Goal: Task Accomplishment & Management: Manage account settings

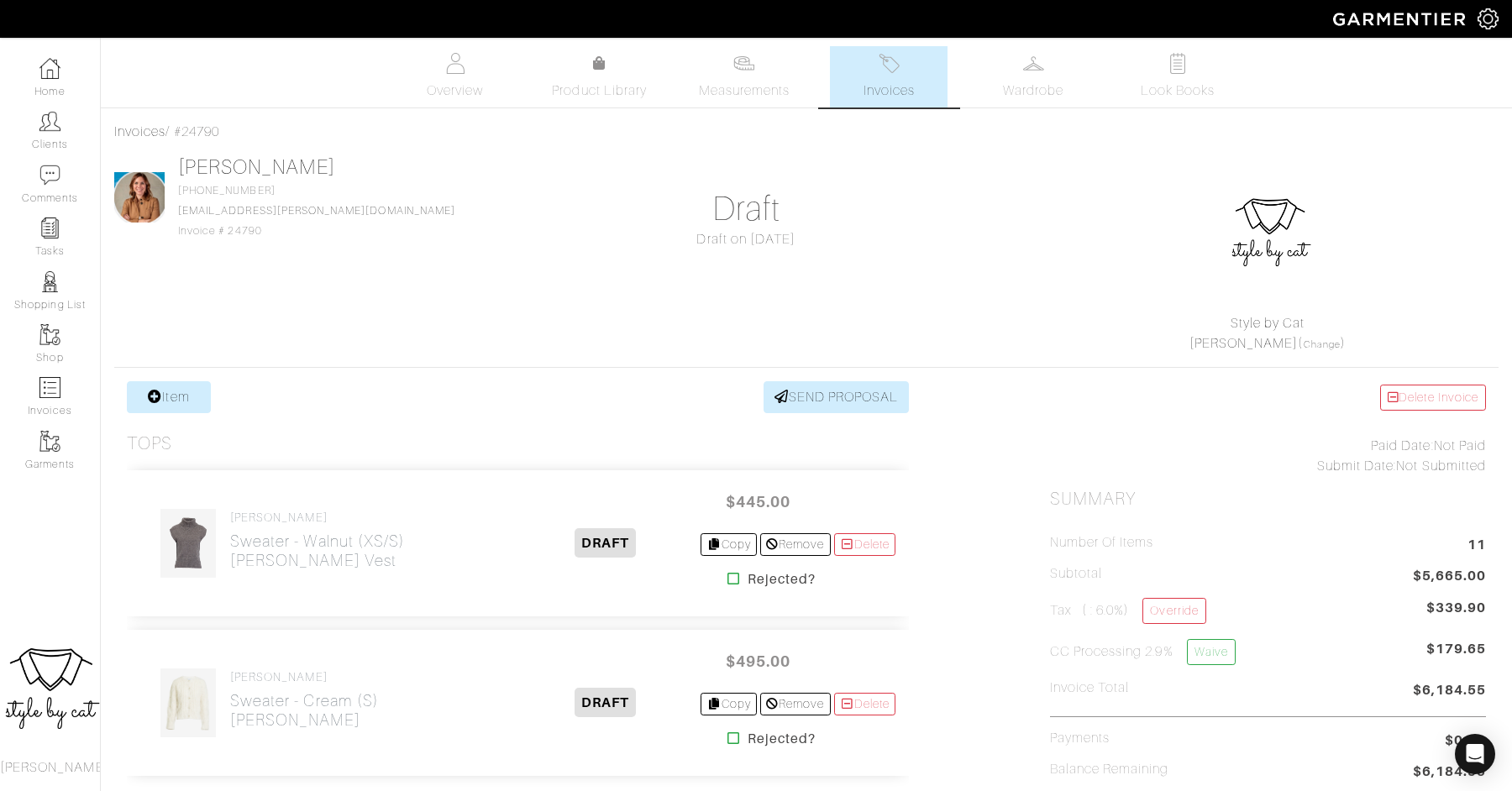
scroll to position [1723, 0]
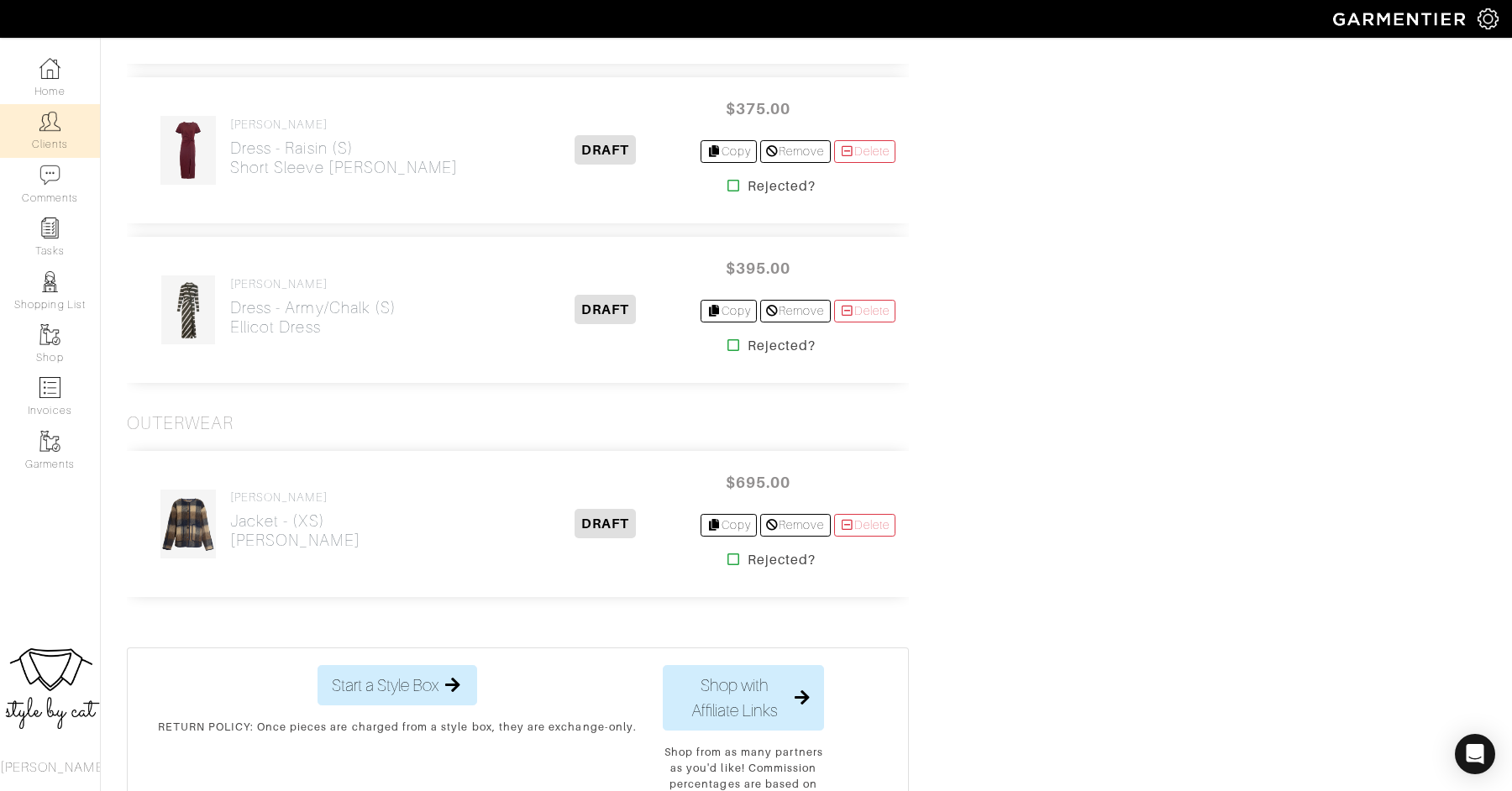
click at [49, 140] on link "Clients" at bounding box center [50, 130] width 99 height 53
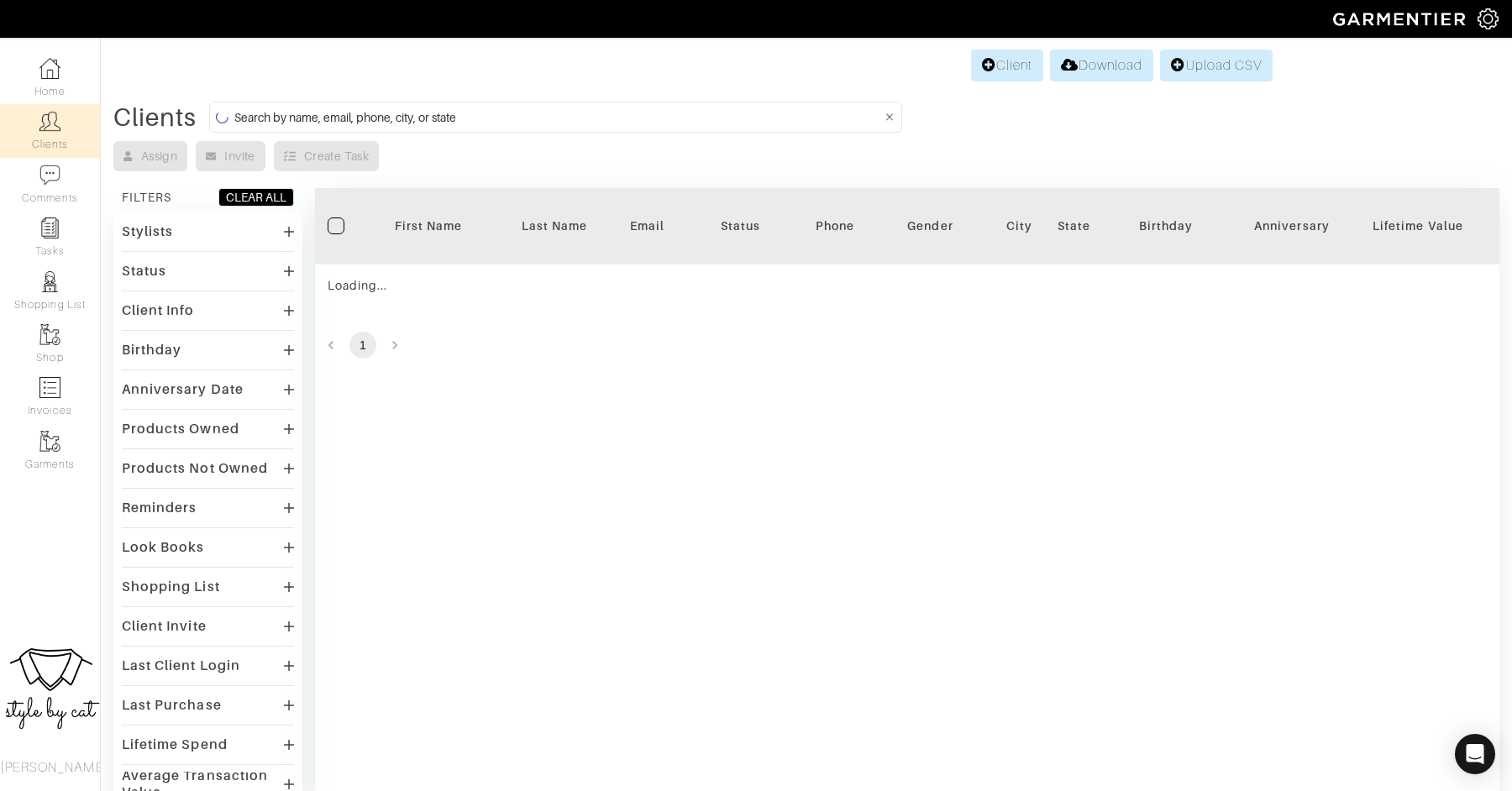
click at [496, 115] on input at bounding box center [557, 117] width 647 height 21
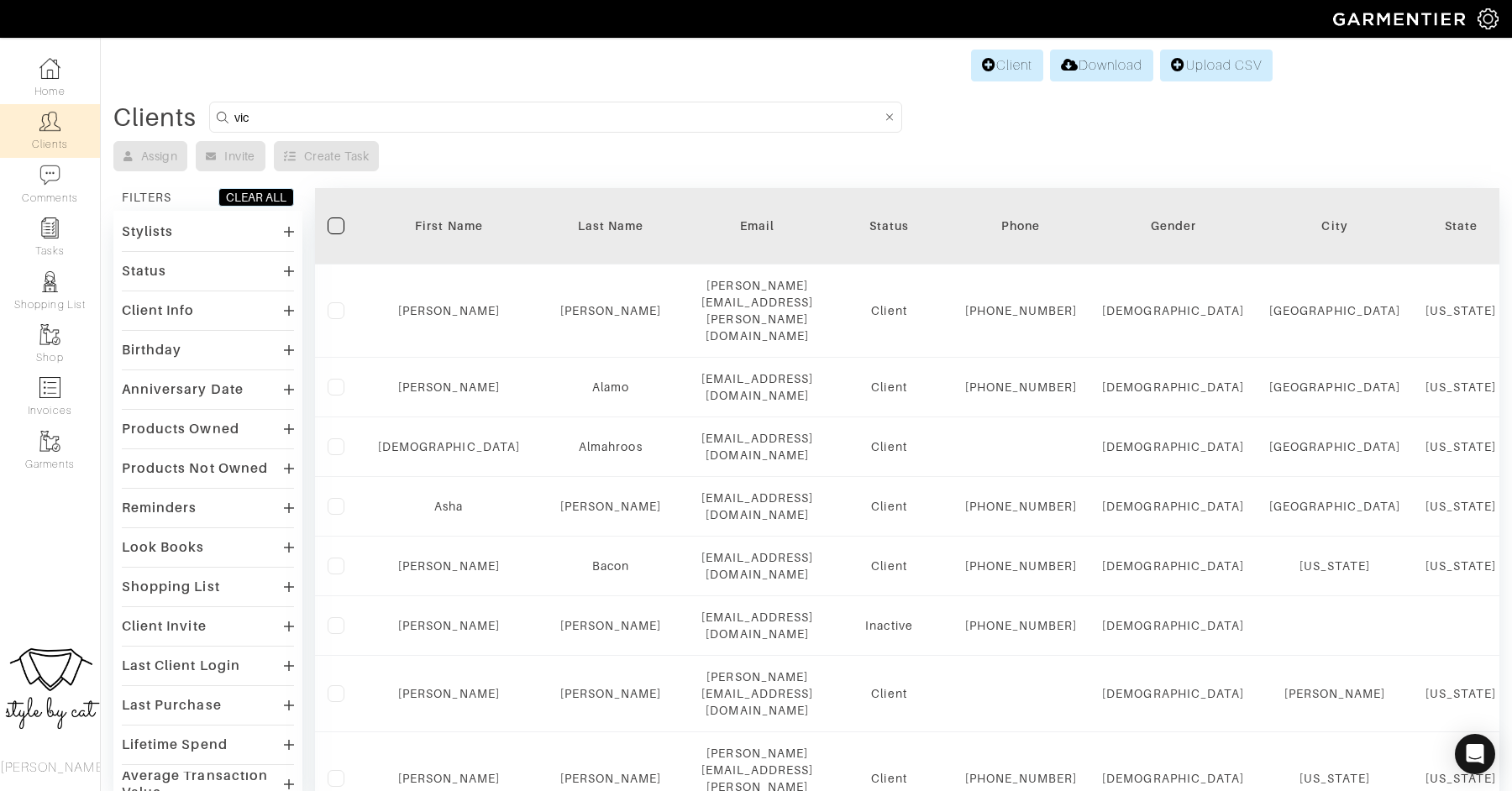
type input "victoria"
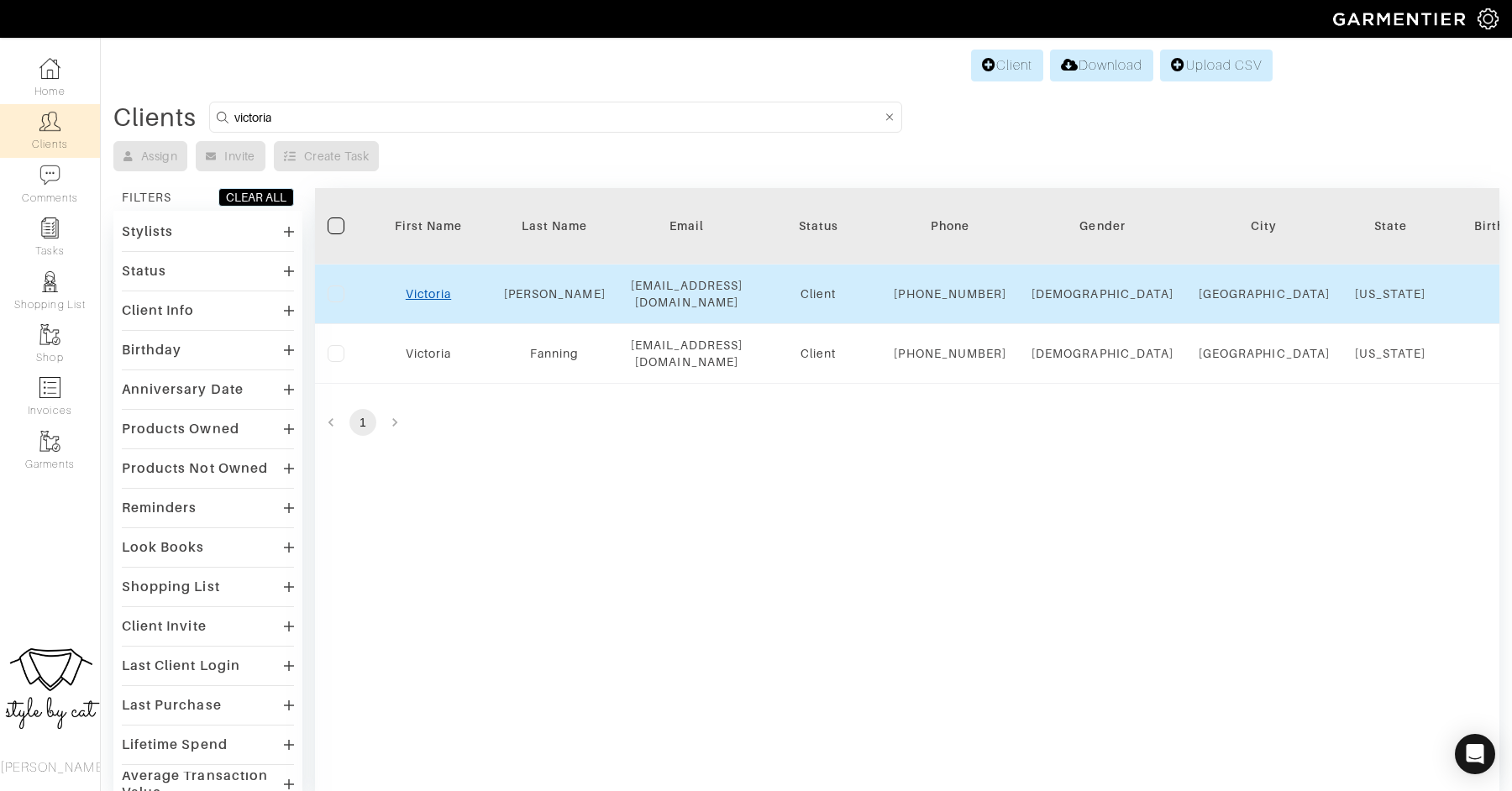
click at [427, 297] on link "Victoria" at bounding box center [428, 294] width 45 height 13
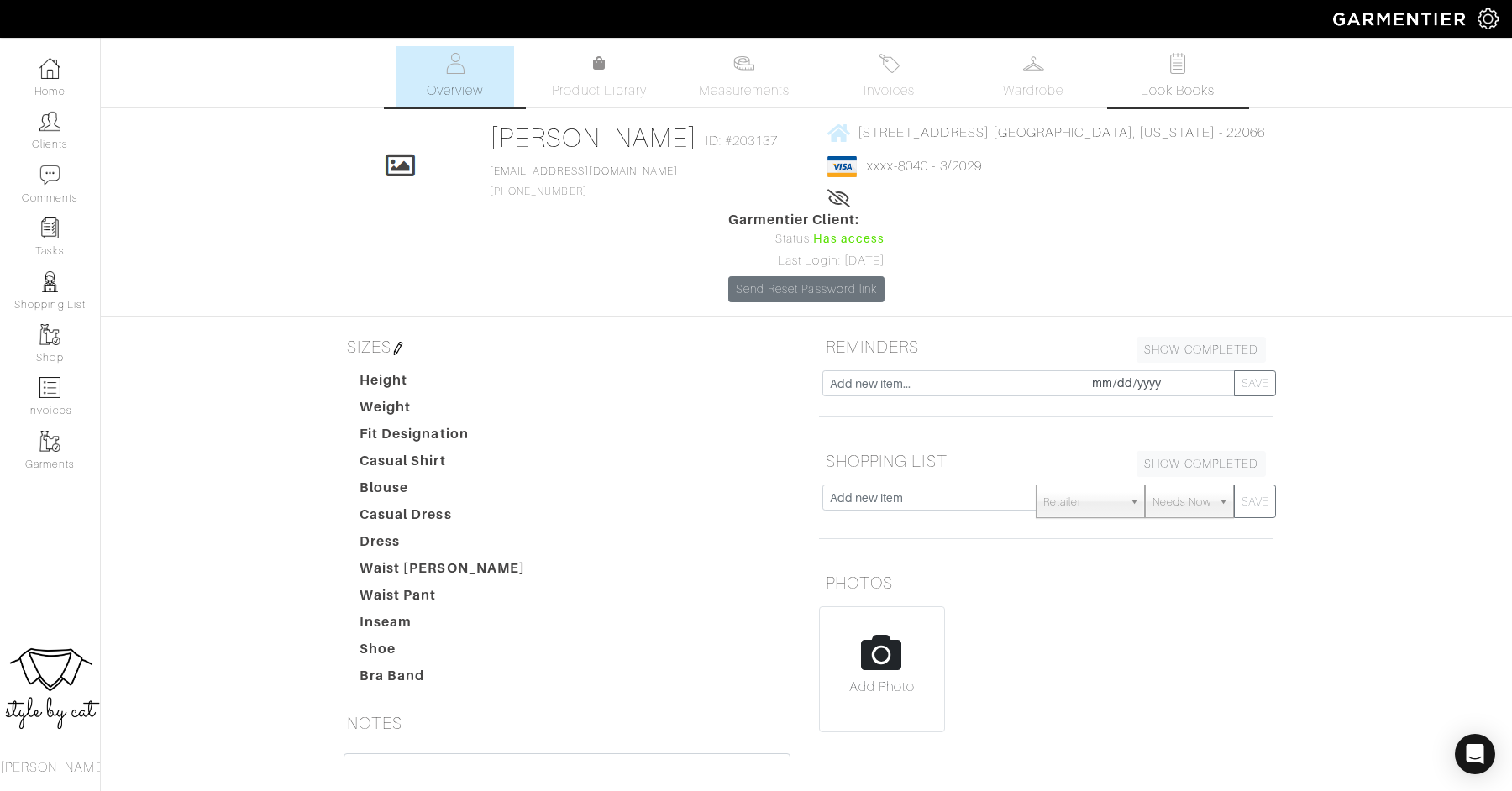
click at [1203, 86] on span "Look Books" at bounding box center [1178, 90] width 75 height 20
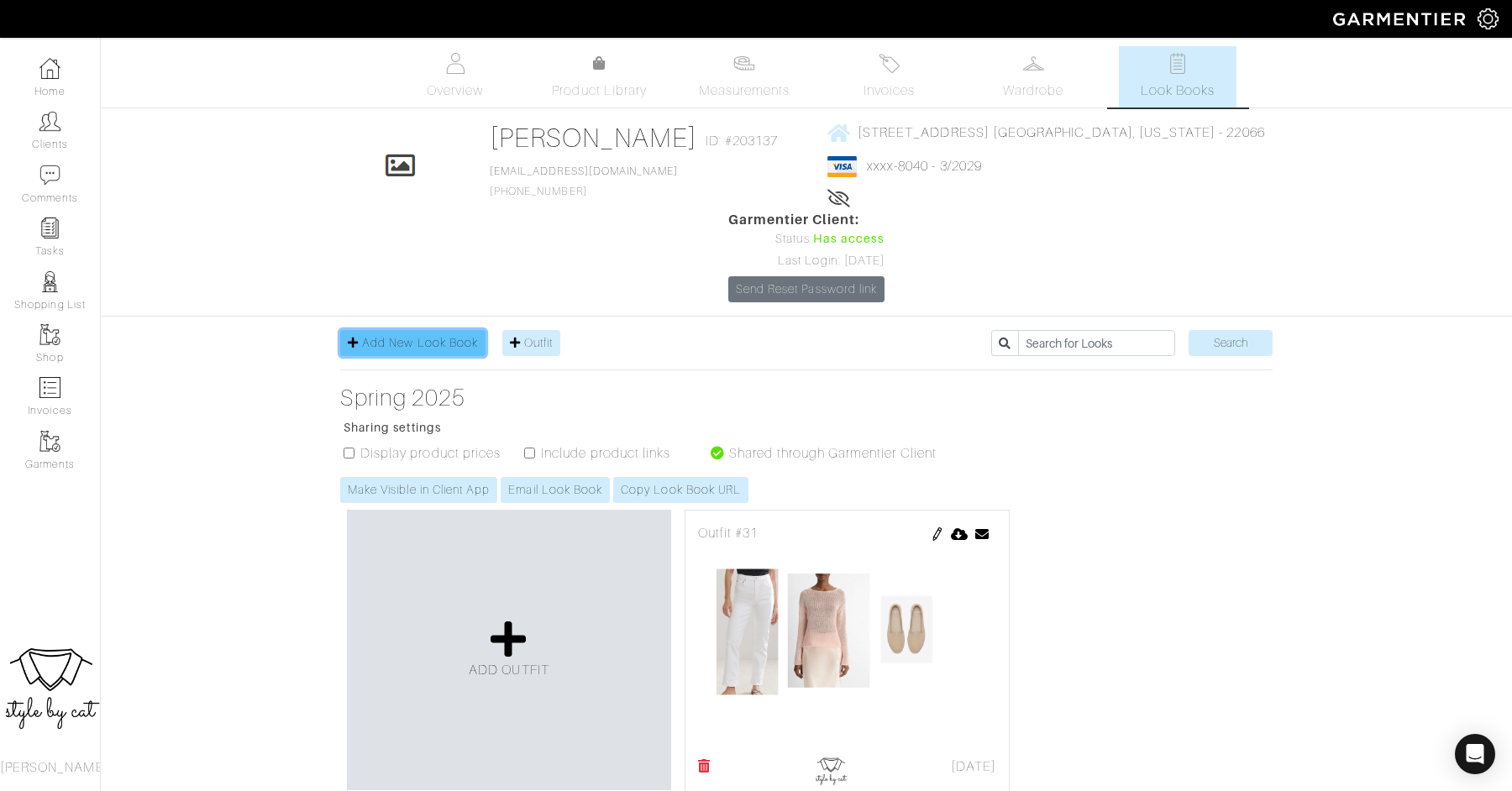
click at [454, 336] on span "Add New Look Book" at bounding box center [420, 342] width 115 height 13
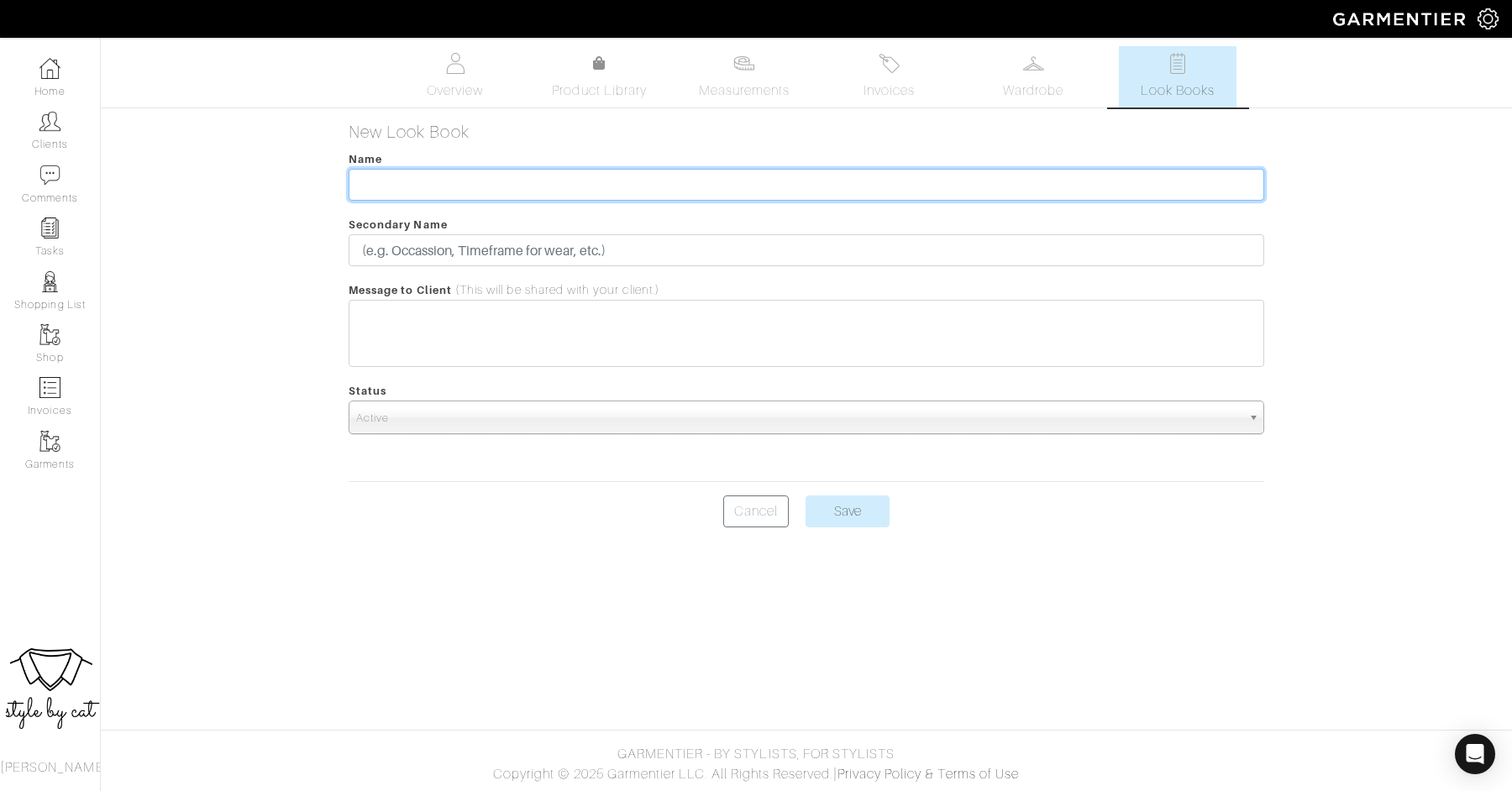
click at [525, 188] on input "text" at bounding box center [805, 185] width 915 height 32
type input "Fall 2025"
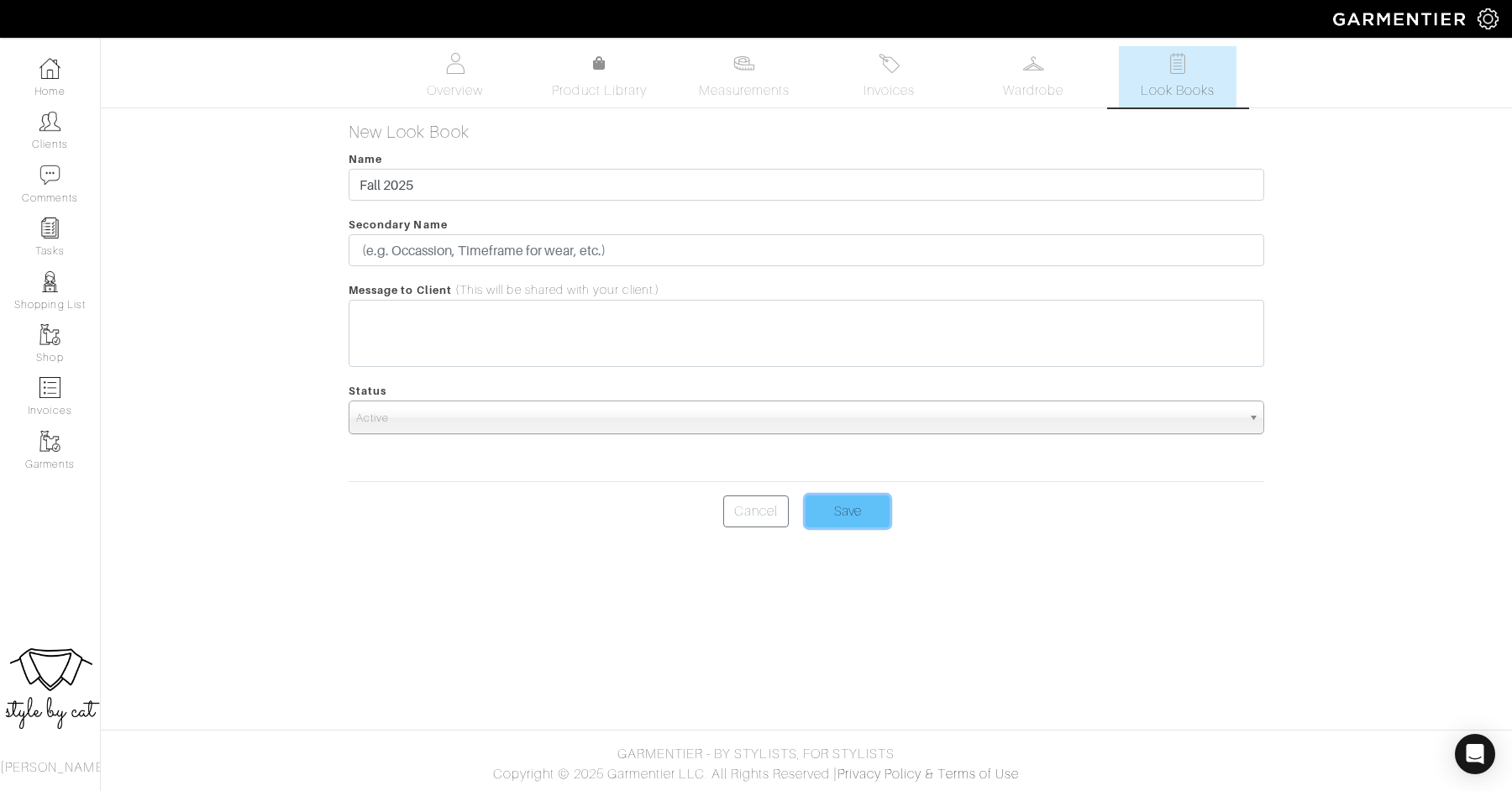
click at [827, 515] on input "Save" at bounding box center [847, 511] width 84 height 32
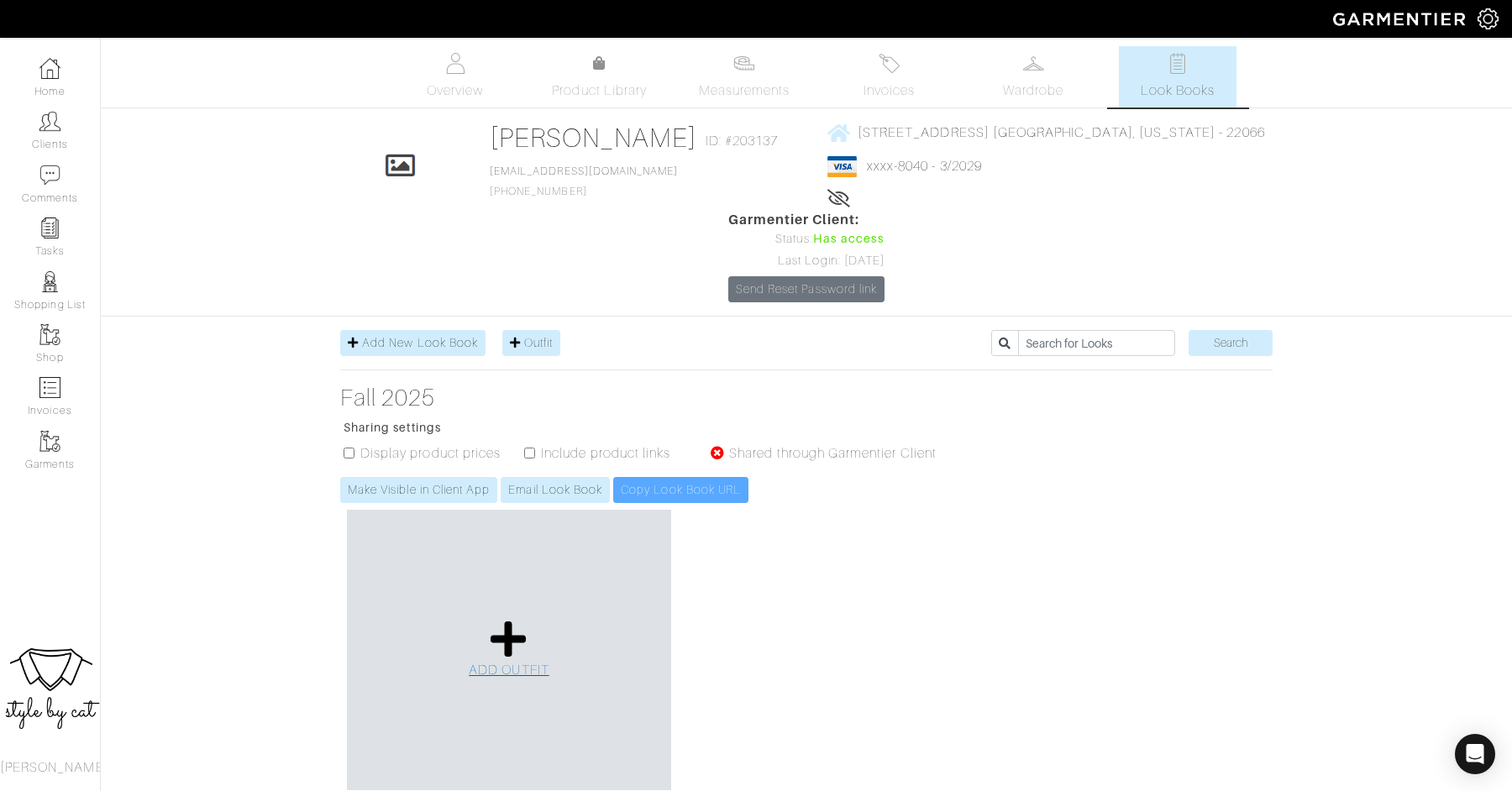
click at [528, 618] on link "ADD OUTFIT" at bounding box center [509, 648] width 81 height 61
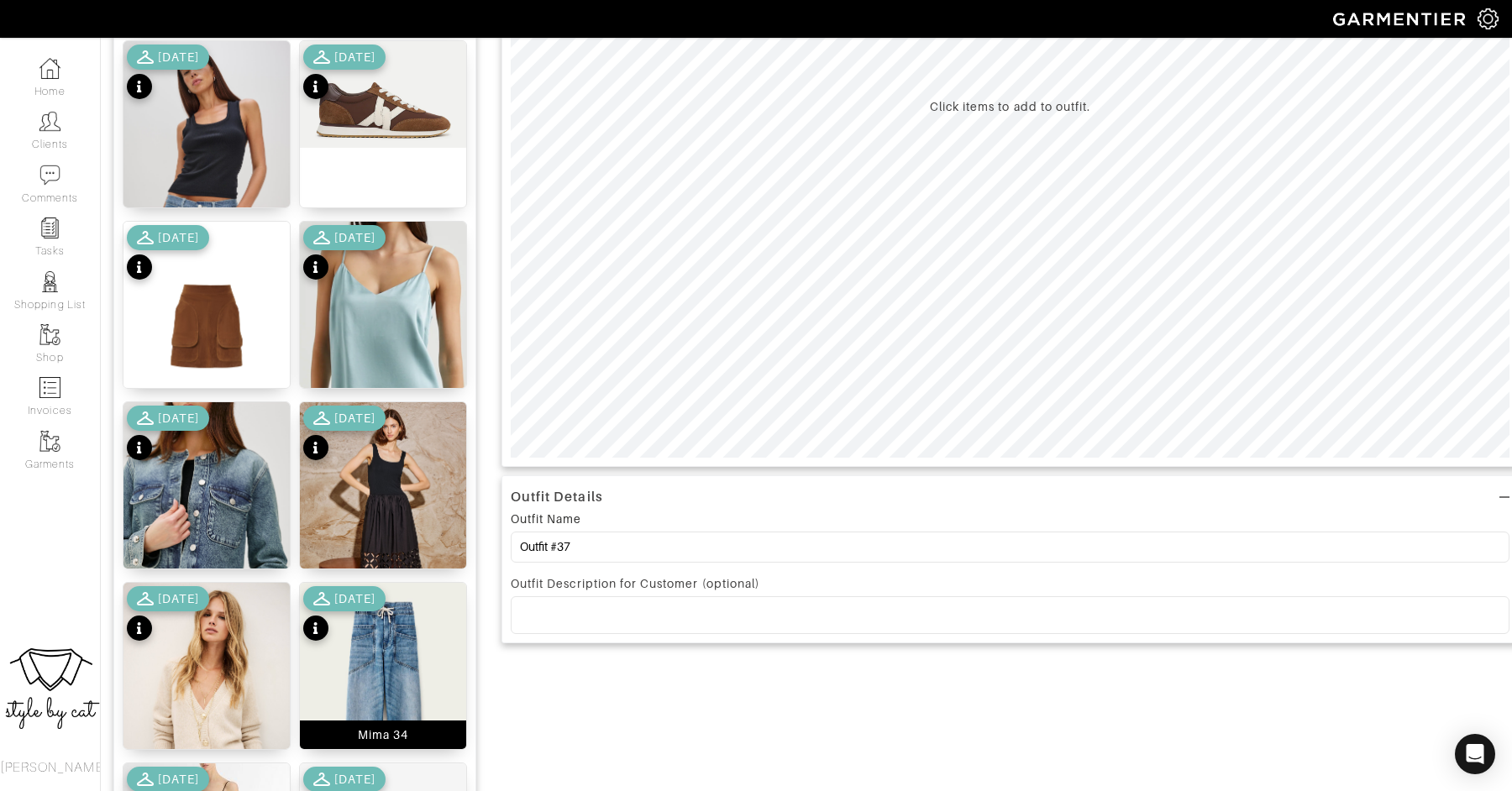
scroll to position [203, 0]
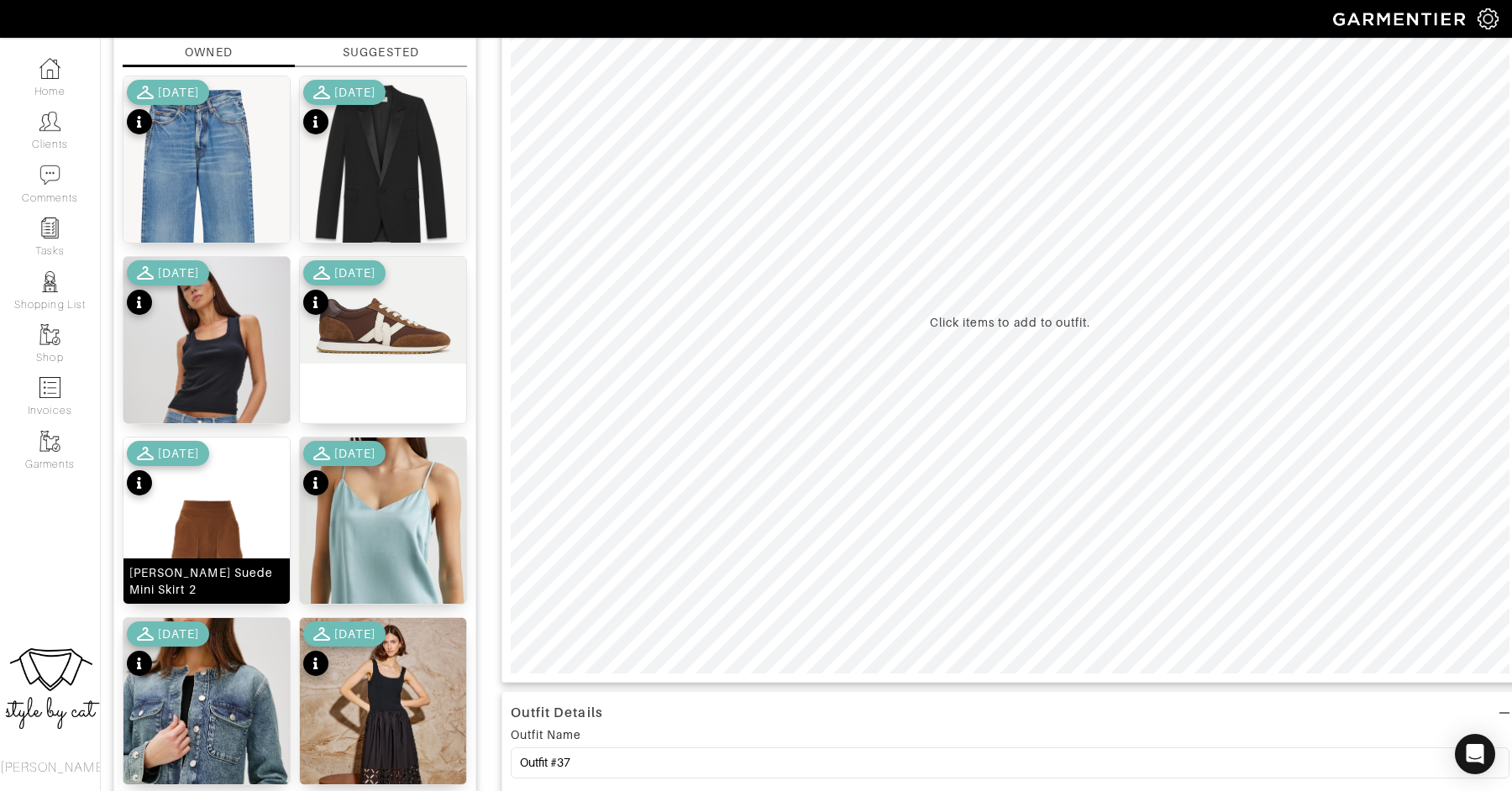
click at [221, 510] on img at bounding box center [206, 541] width 166 height 209
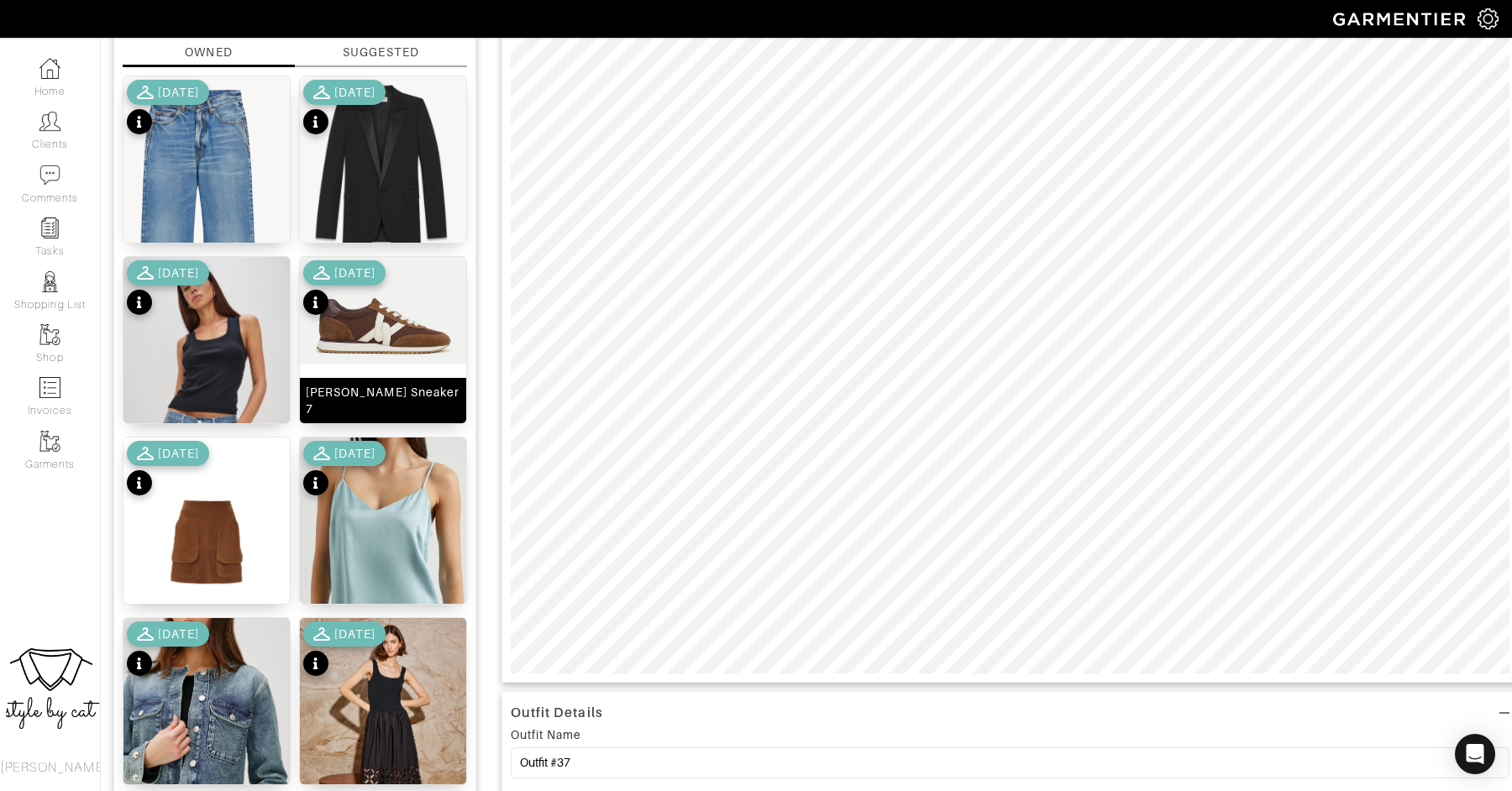
click at [347, 337] on img at bounding box center [382, 311] width 166 height 107
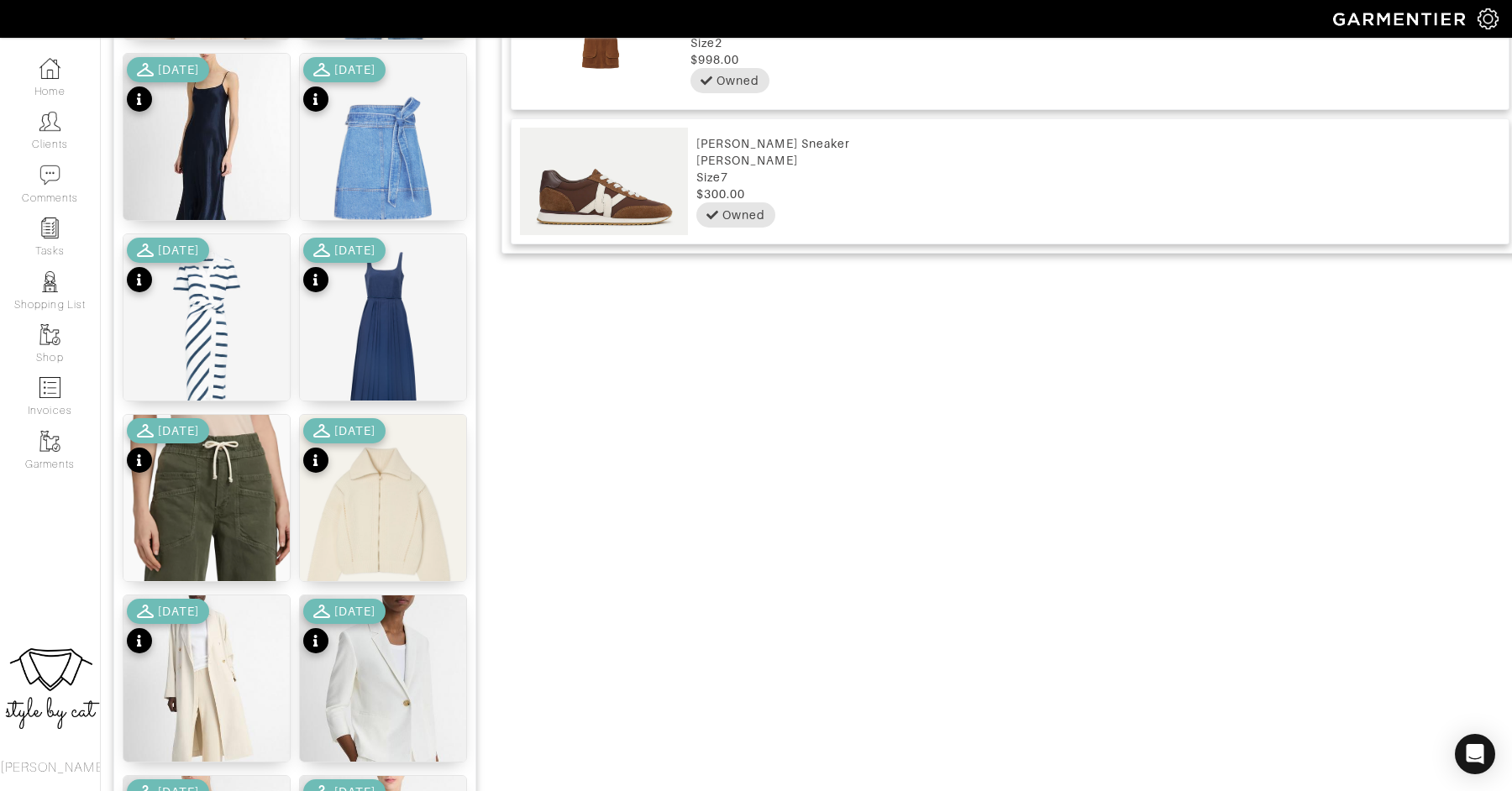
scroll to position [1130, 0]
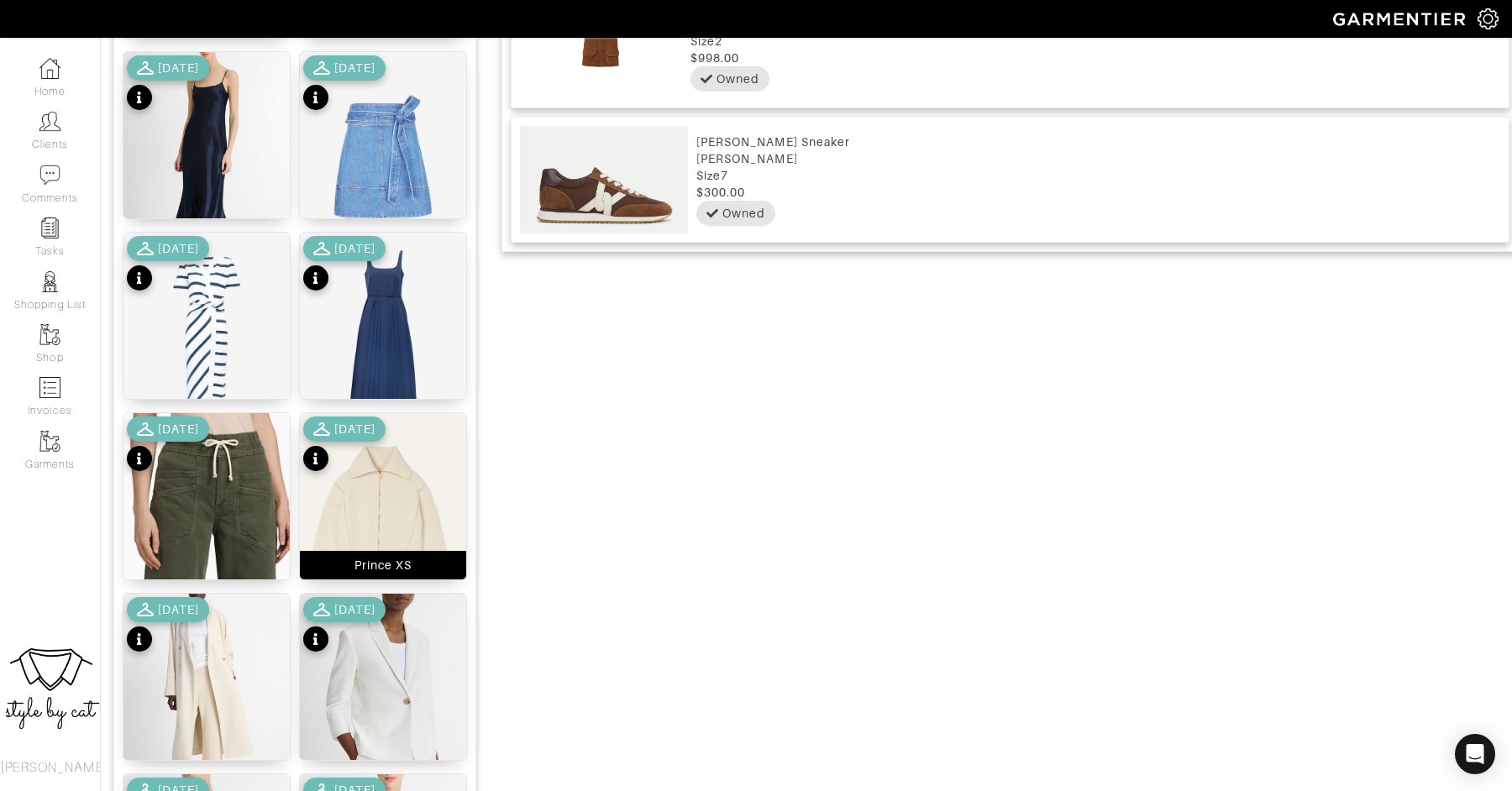
click at [374, 479] on img at bounding box center [382, 523] width 166 height 220
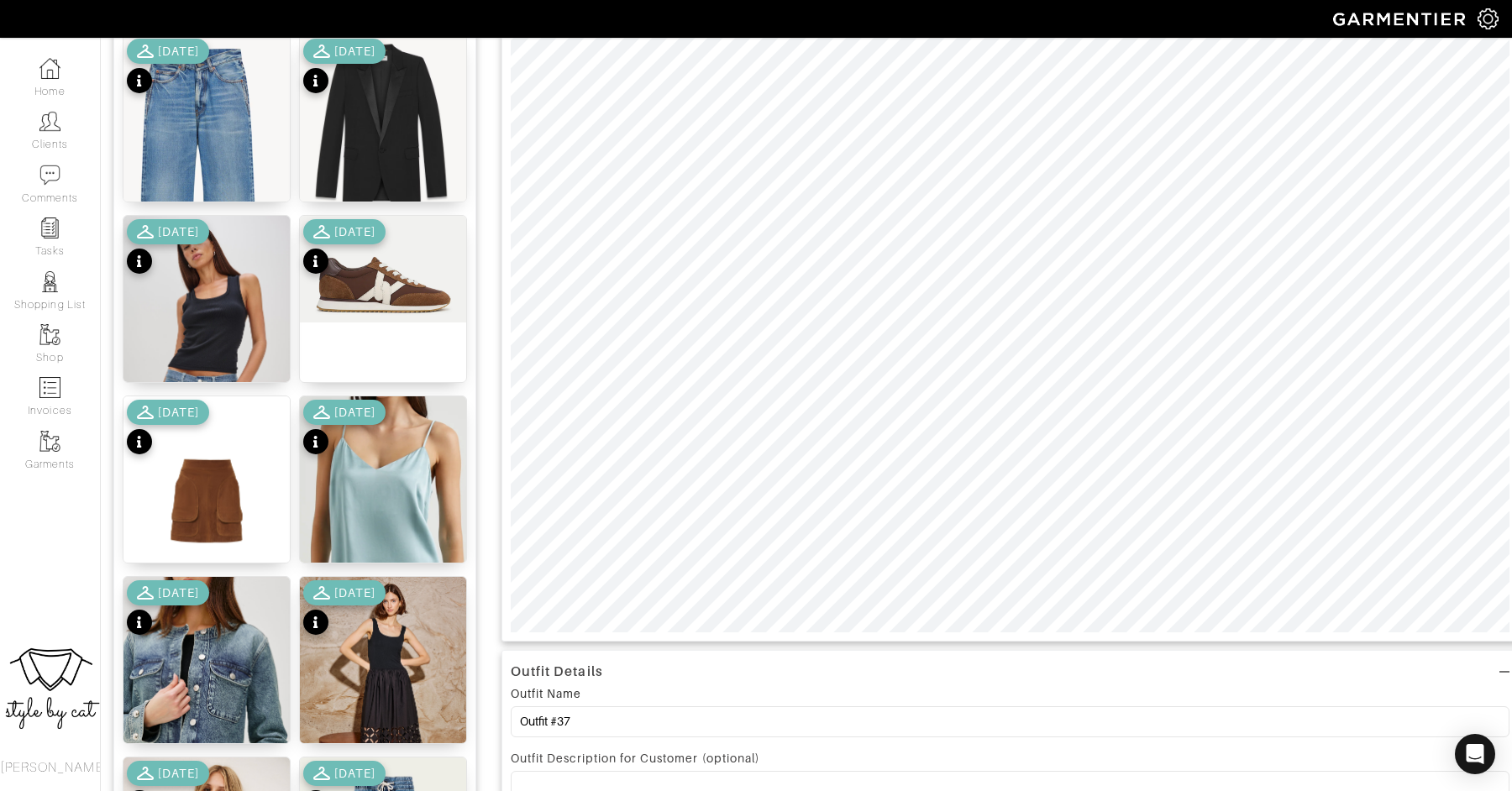
scroll to position [0, 0]
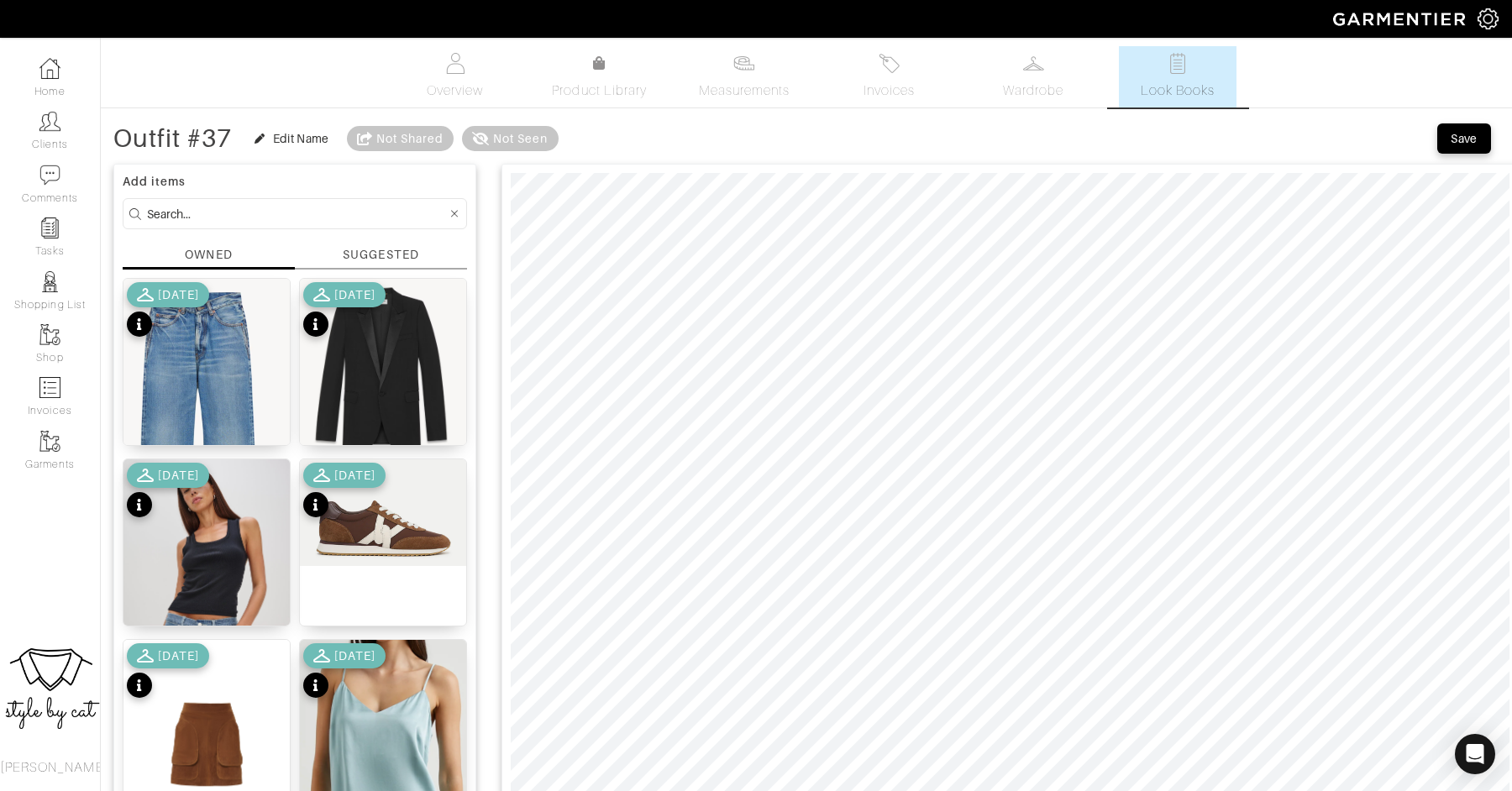
click at [324, 212] on input at bounding box center [297, 214] width 299 height 21
type input "tank"
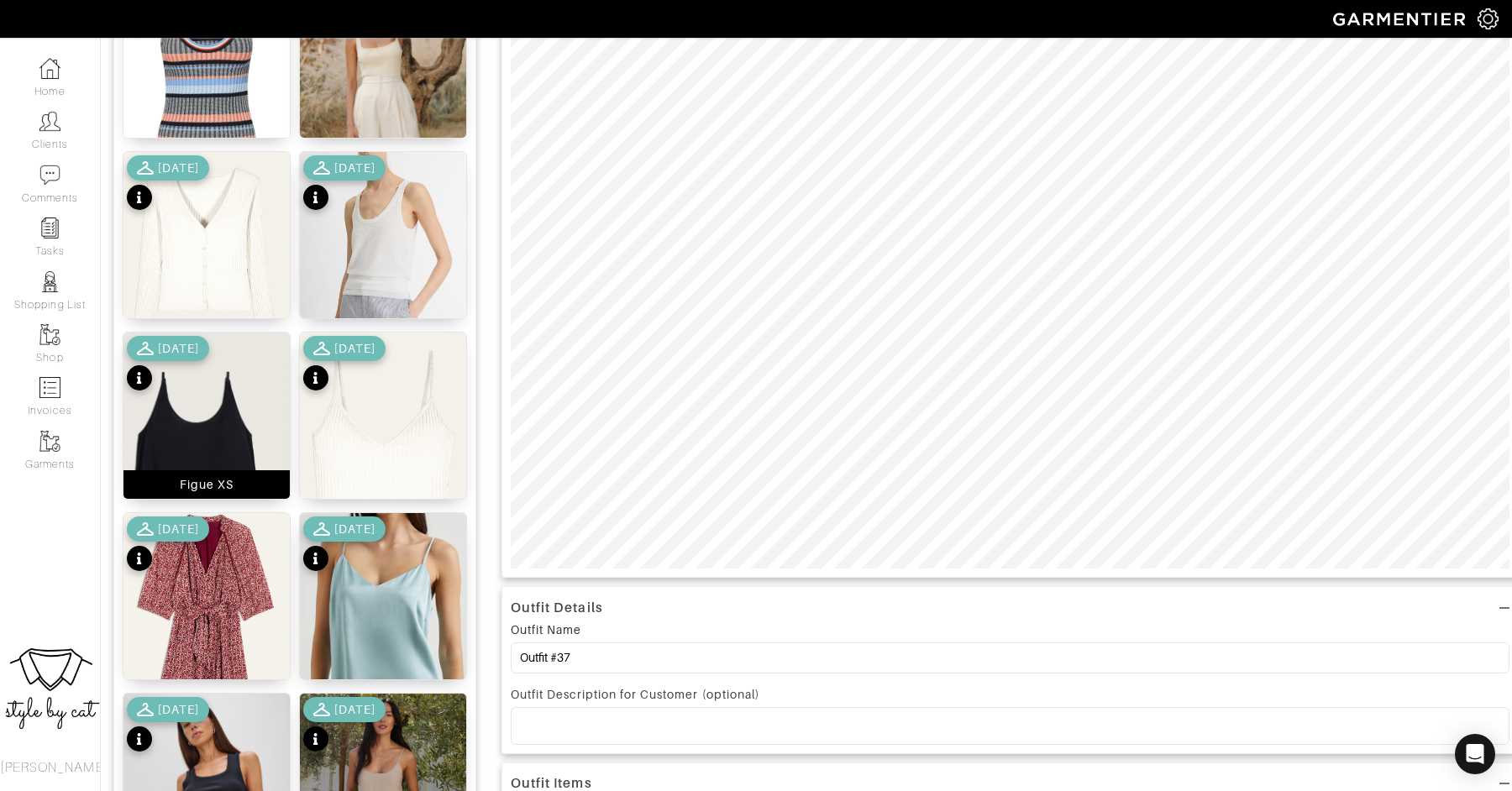
scroll to position [311, 0]
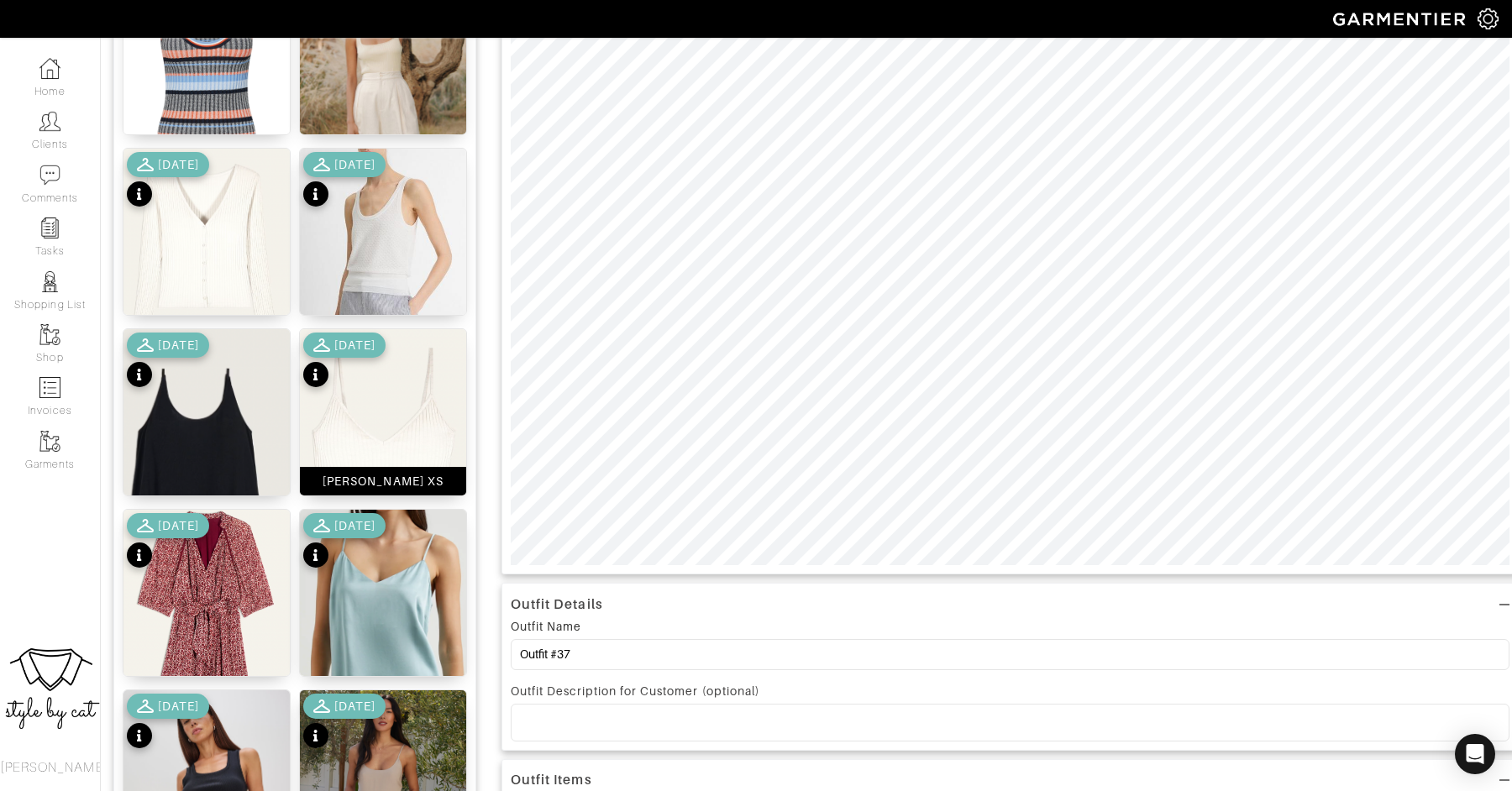
click at [350, 440] on img at bounding box center [382, 458] width 166 height 257
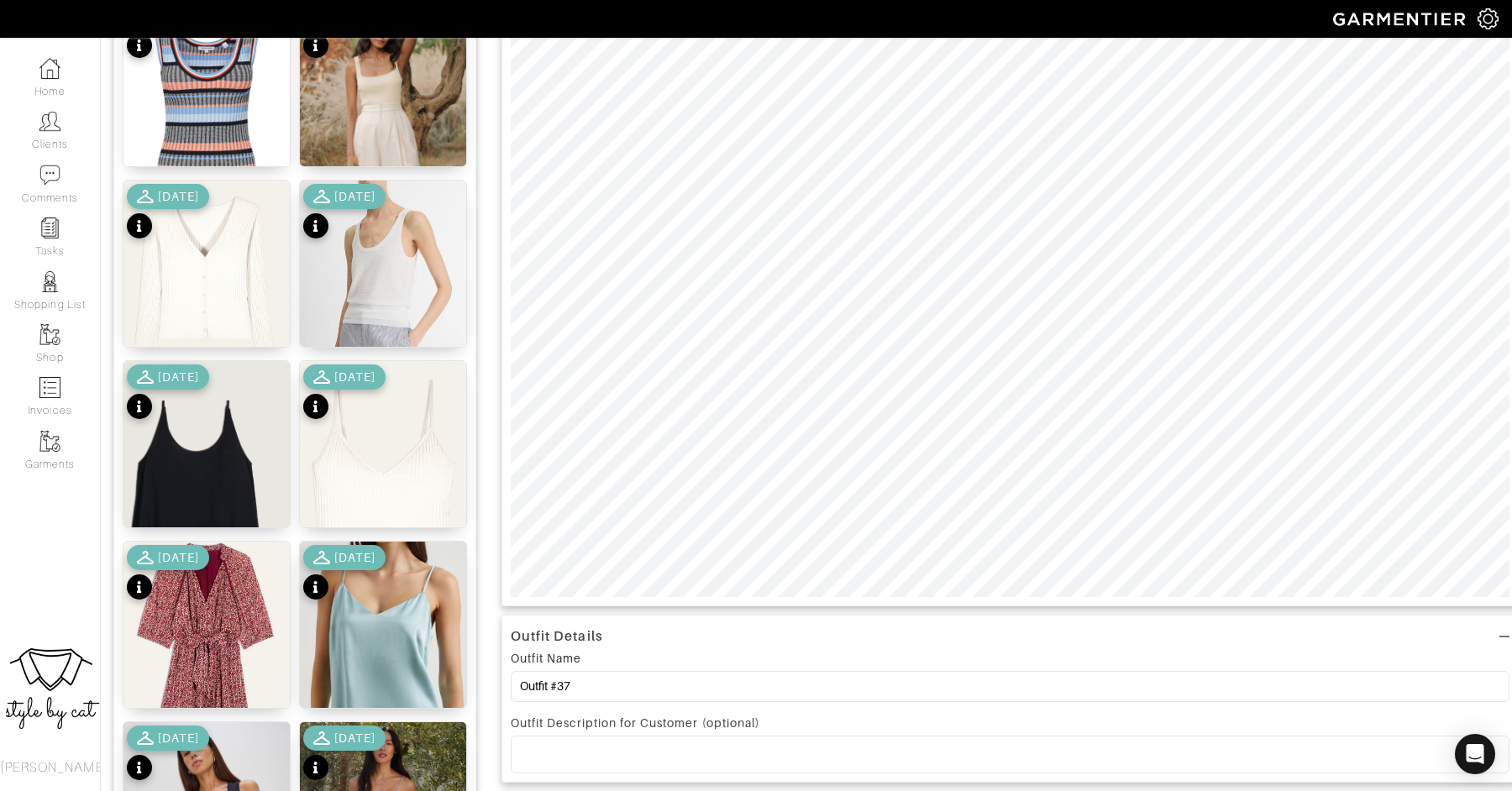
scroll to position [312, 0]
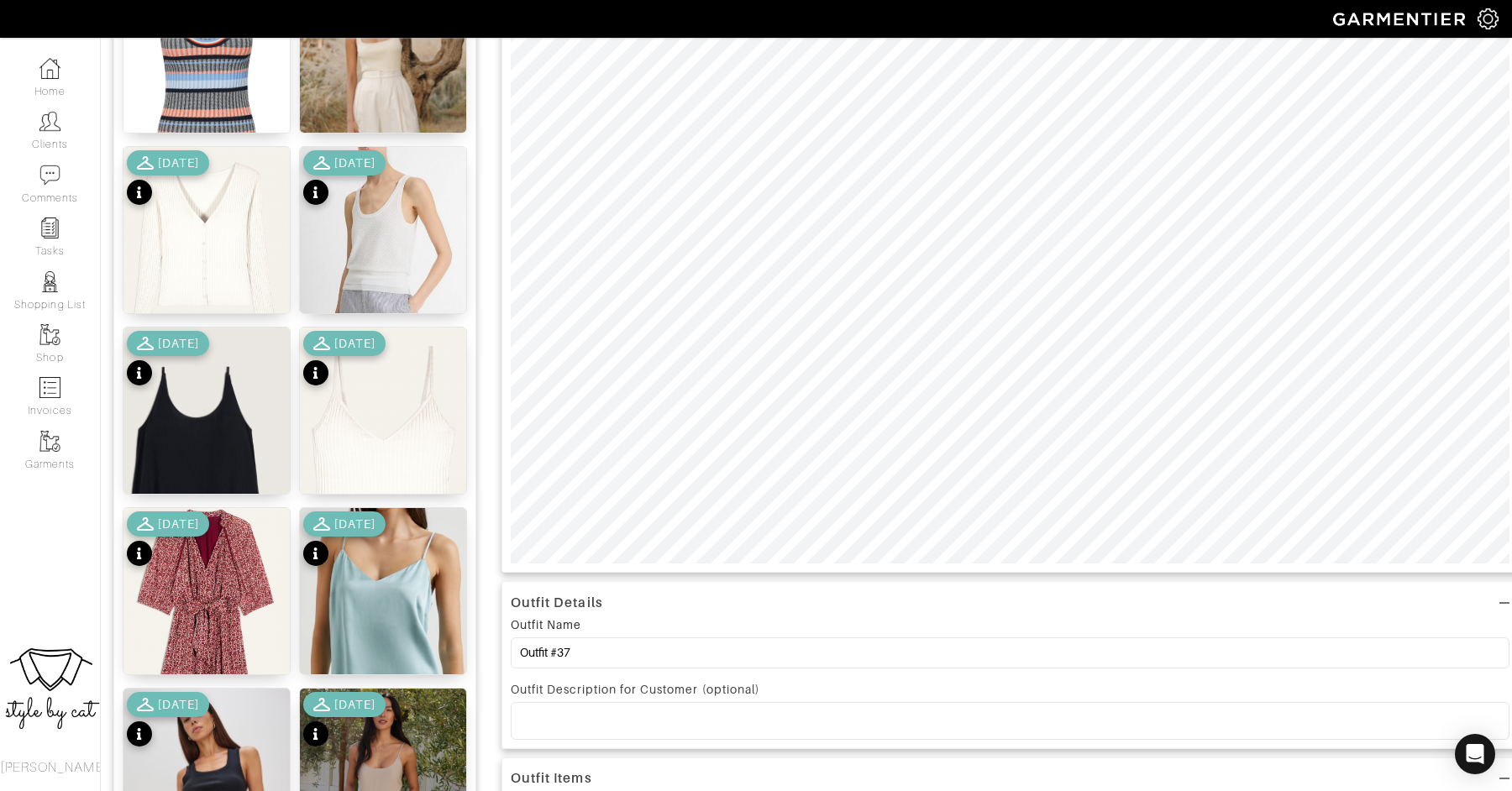
click at [1047, 621] on div "Outfit Details Outfit Name Outfit #37 Outfit Description for Customer (optional…" at bounding box center [1010, 590] width 1017 height 1495
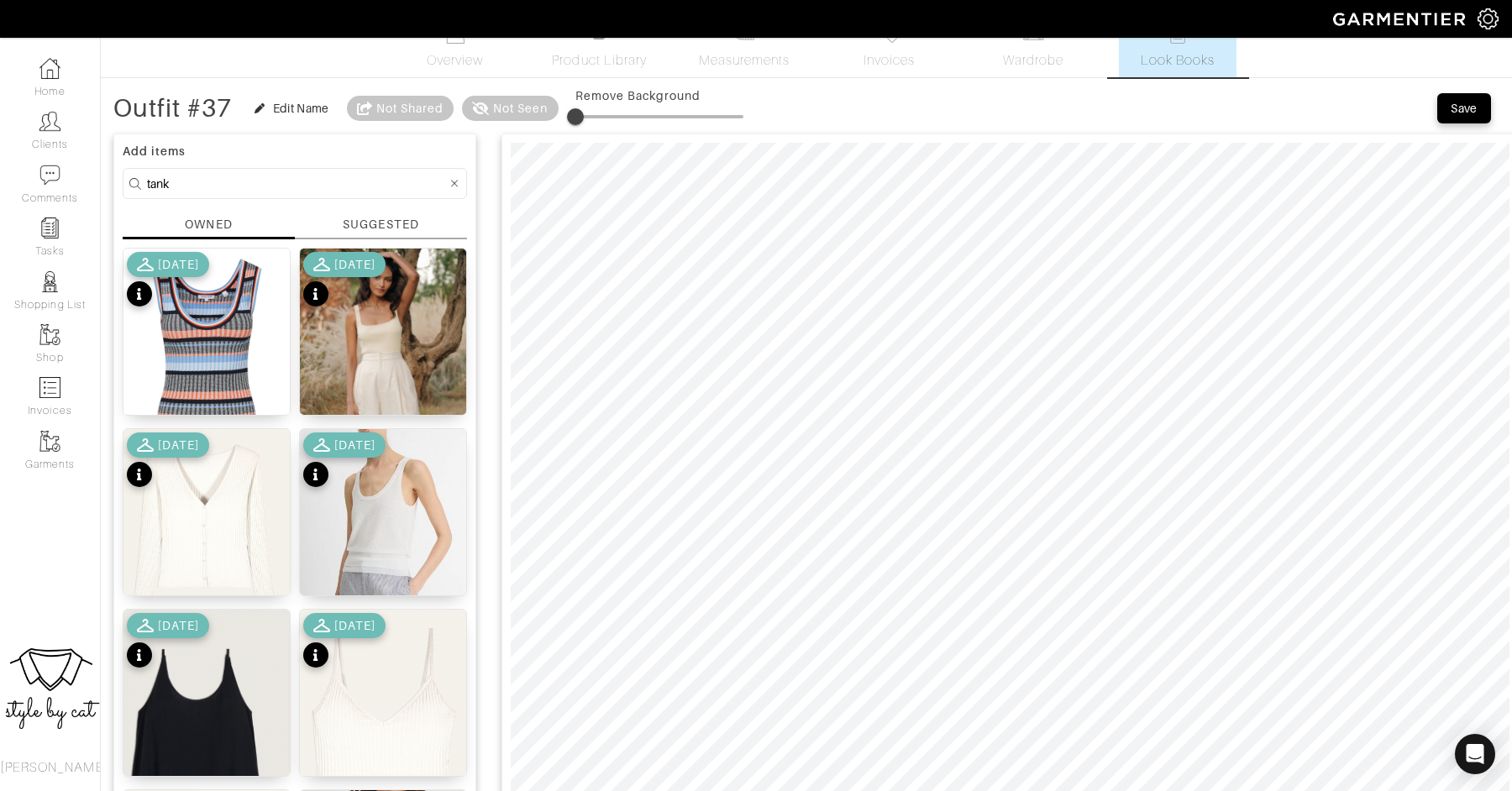
scroll to position [1, 0]
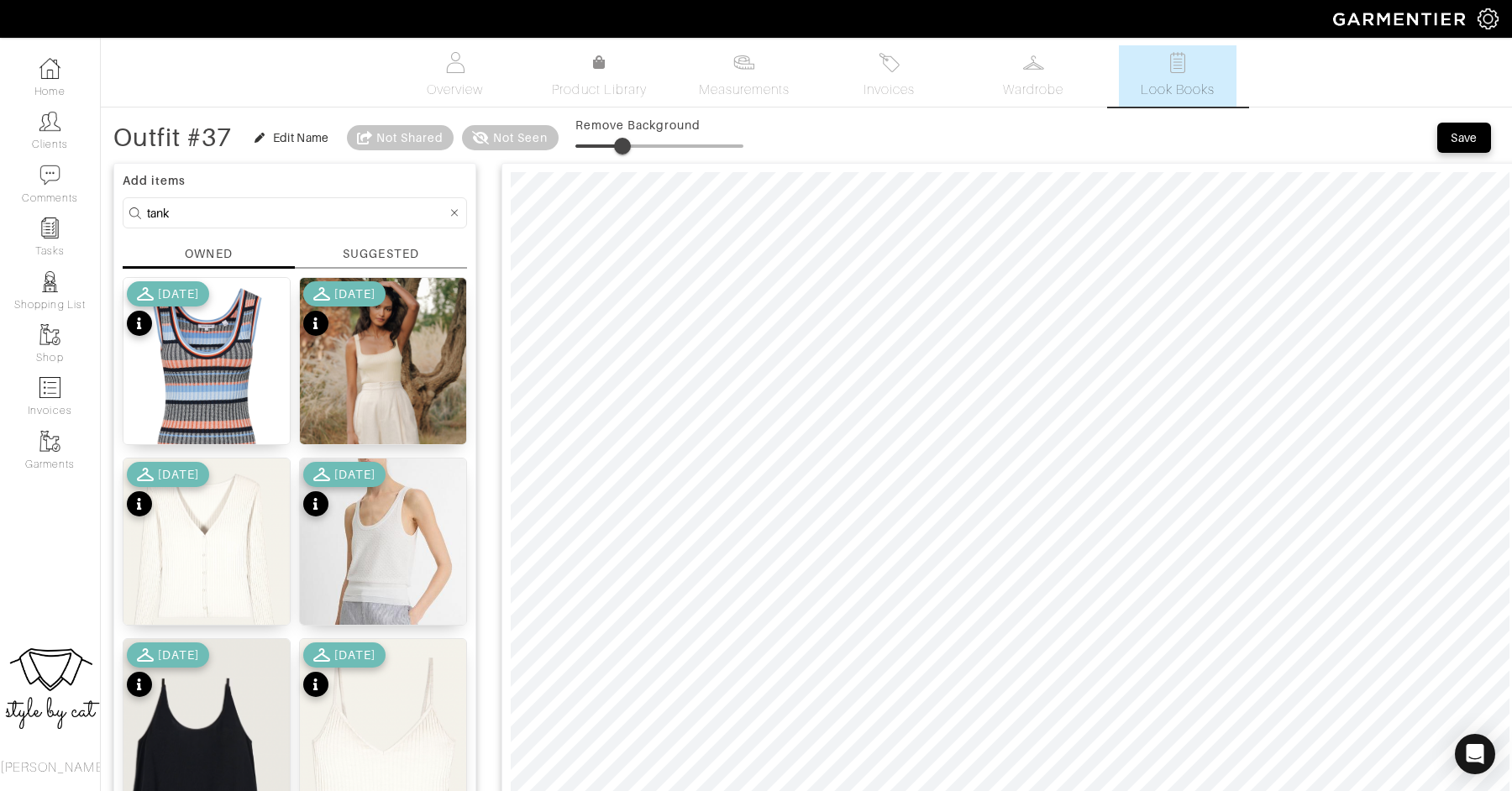
drag, startPoint x: 579, startPoint y: 143, endPoint x: 625, endPoint y: 140, distance: 46.1
click at [625, 140] on span at bounding box center [622, 146] width 17 height 17
drag, startPoint x: 630, startPoint y: 147, endPoint x: 600, endPoint y: 141, distance: 30.6
click at [600, 141] on span at bounding box center [597, 146] width 17 height 17
drag, startPoint x: 602, startPoint y: 143, endPoint x: 523, endPoint y: 133, distance: 79.6
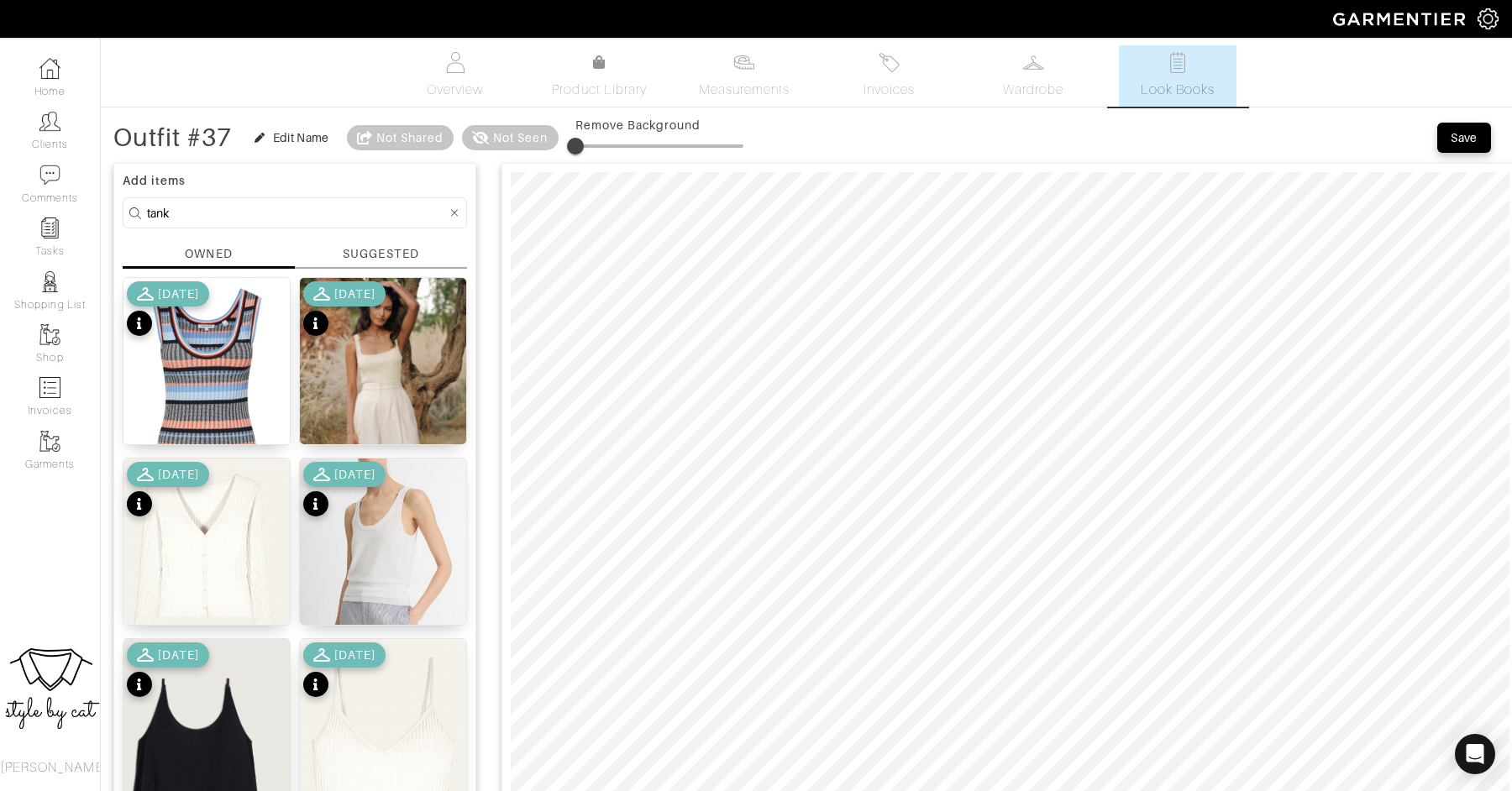
click at [523, 133] on div "Outfit #37 Edit Name Not Shared Not Seen Remove Background" at bounding box center [428, 138] width 630 height 34
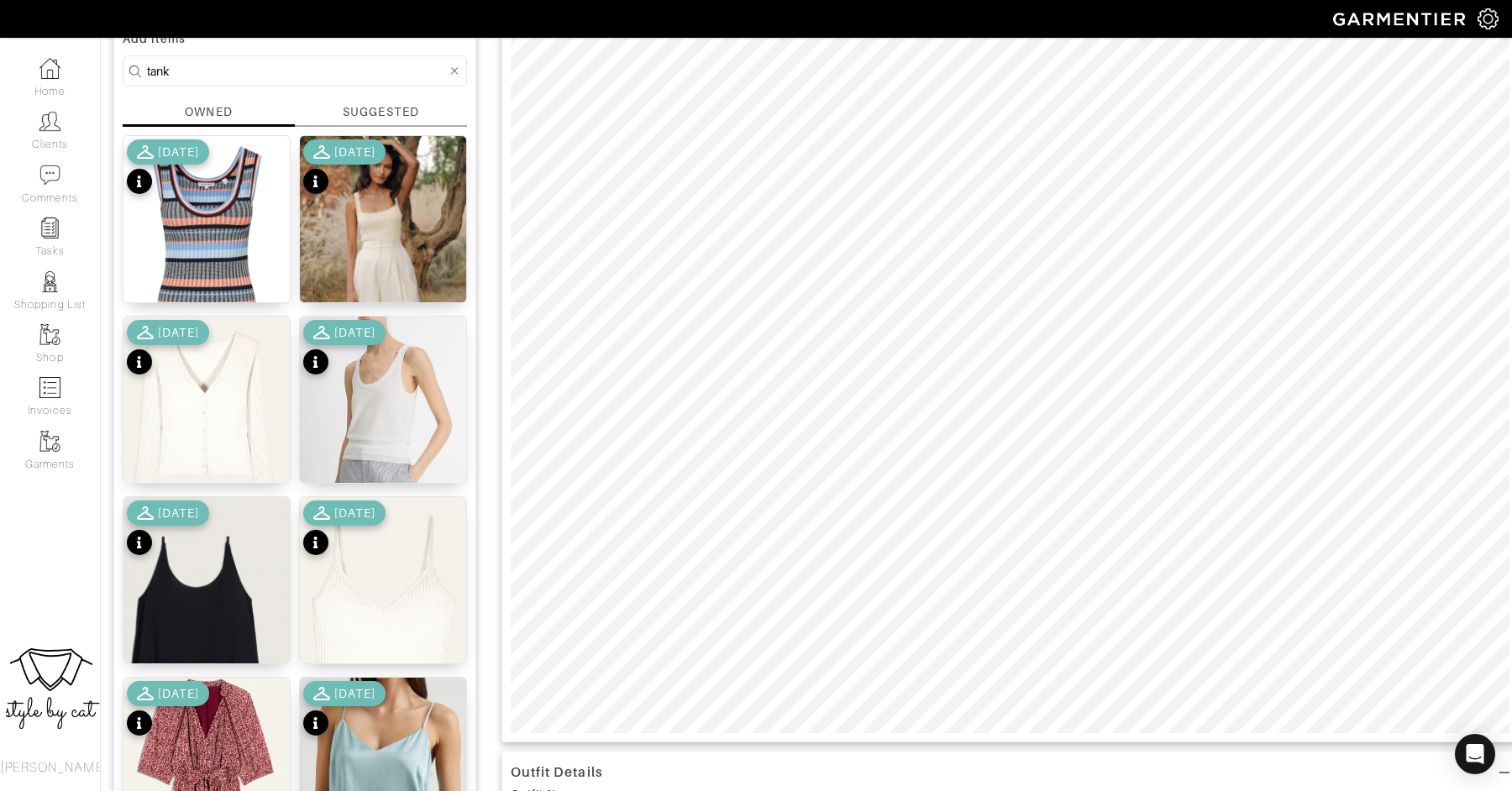
scroll to position [165, 0]
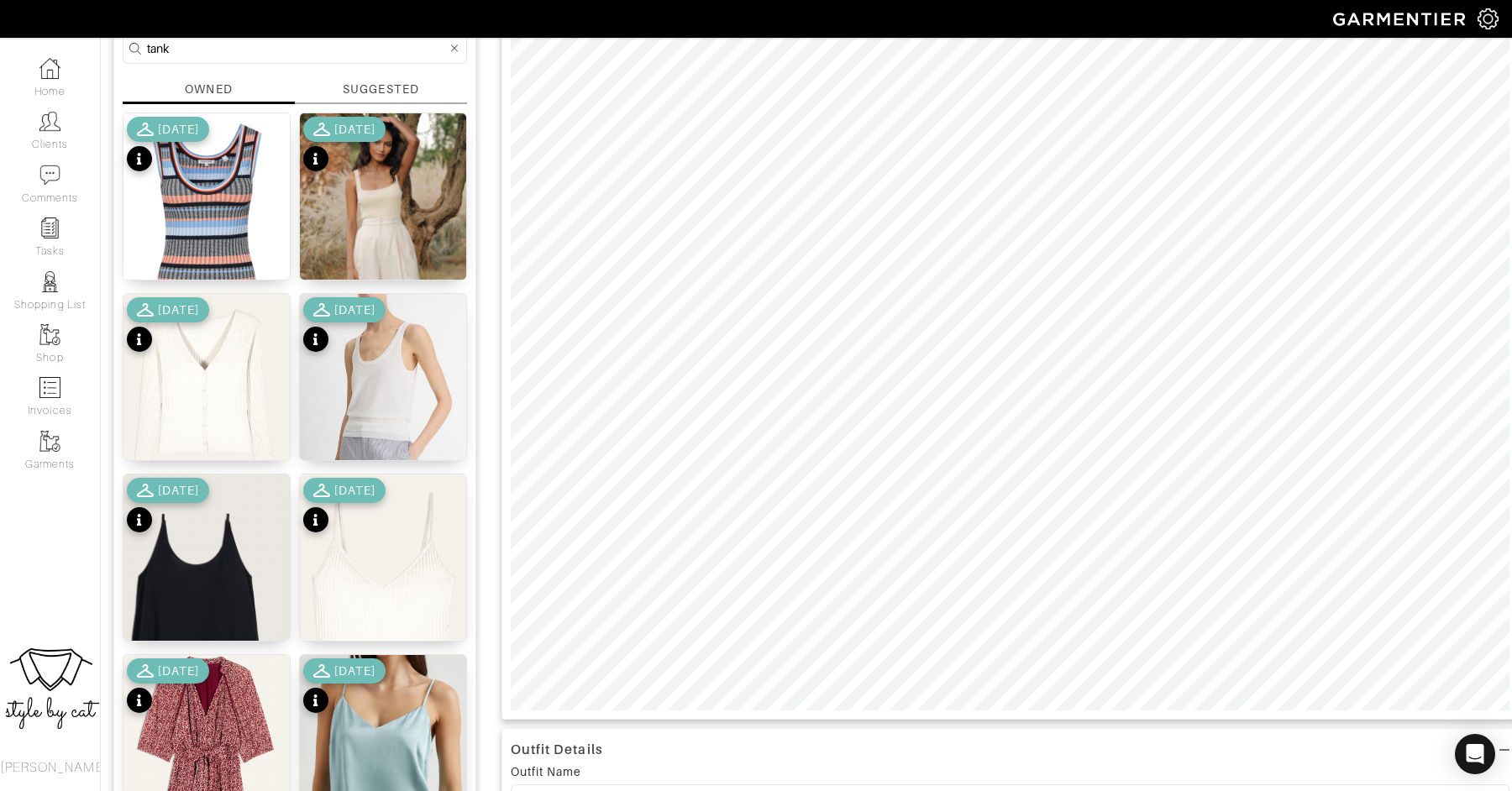
type input "0"
click at [963, 778] on div "Outfit Details Outfit Name Outfit #37 Outfit Description for Customer (optional…" at bounding box center [1010, 737] width 1017 height 1495
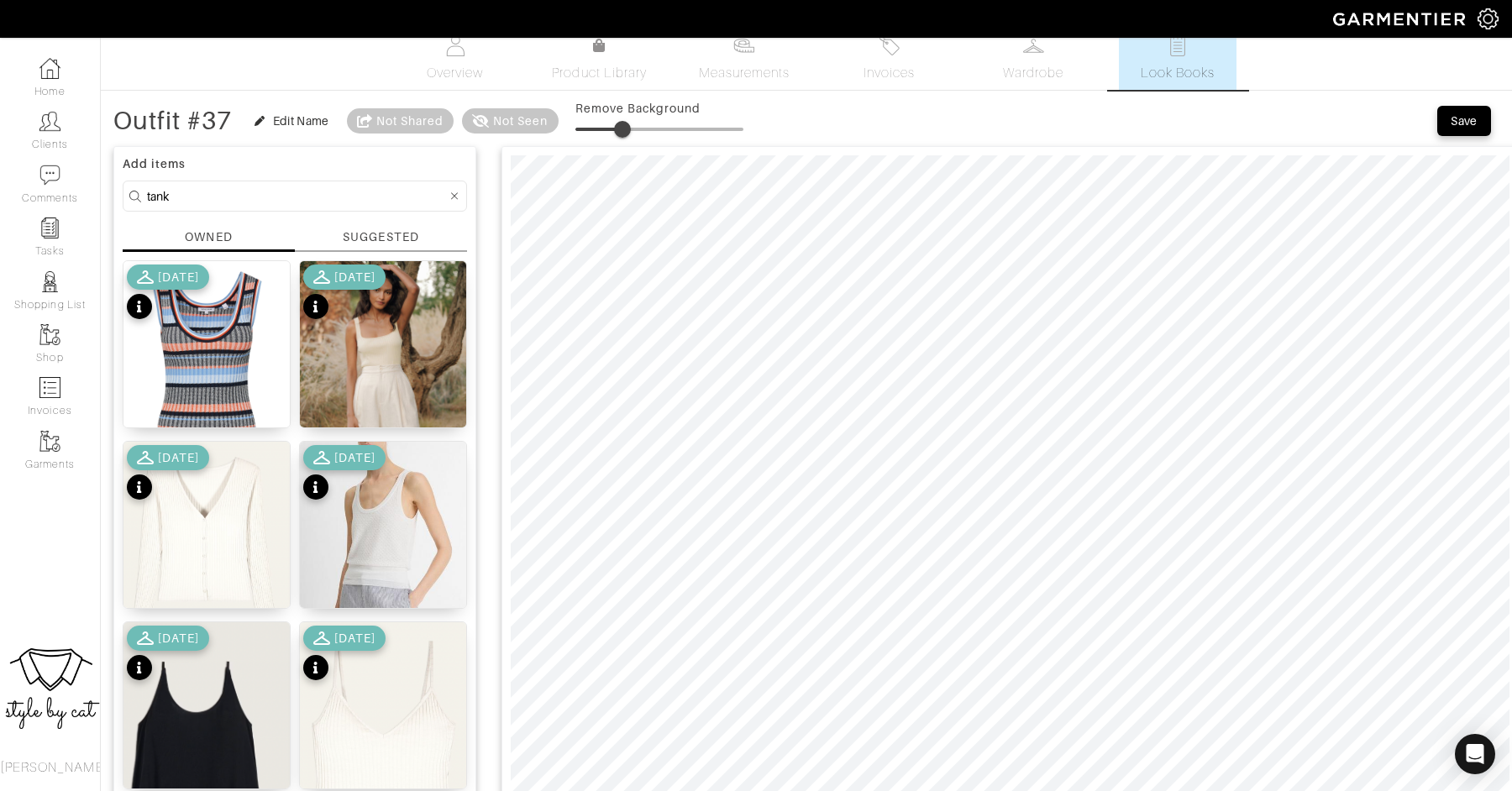
scroll to position [0, 0]
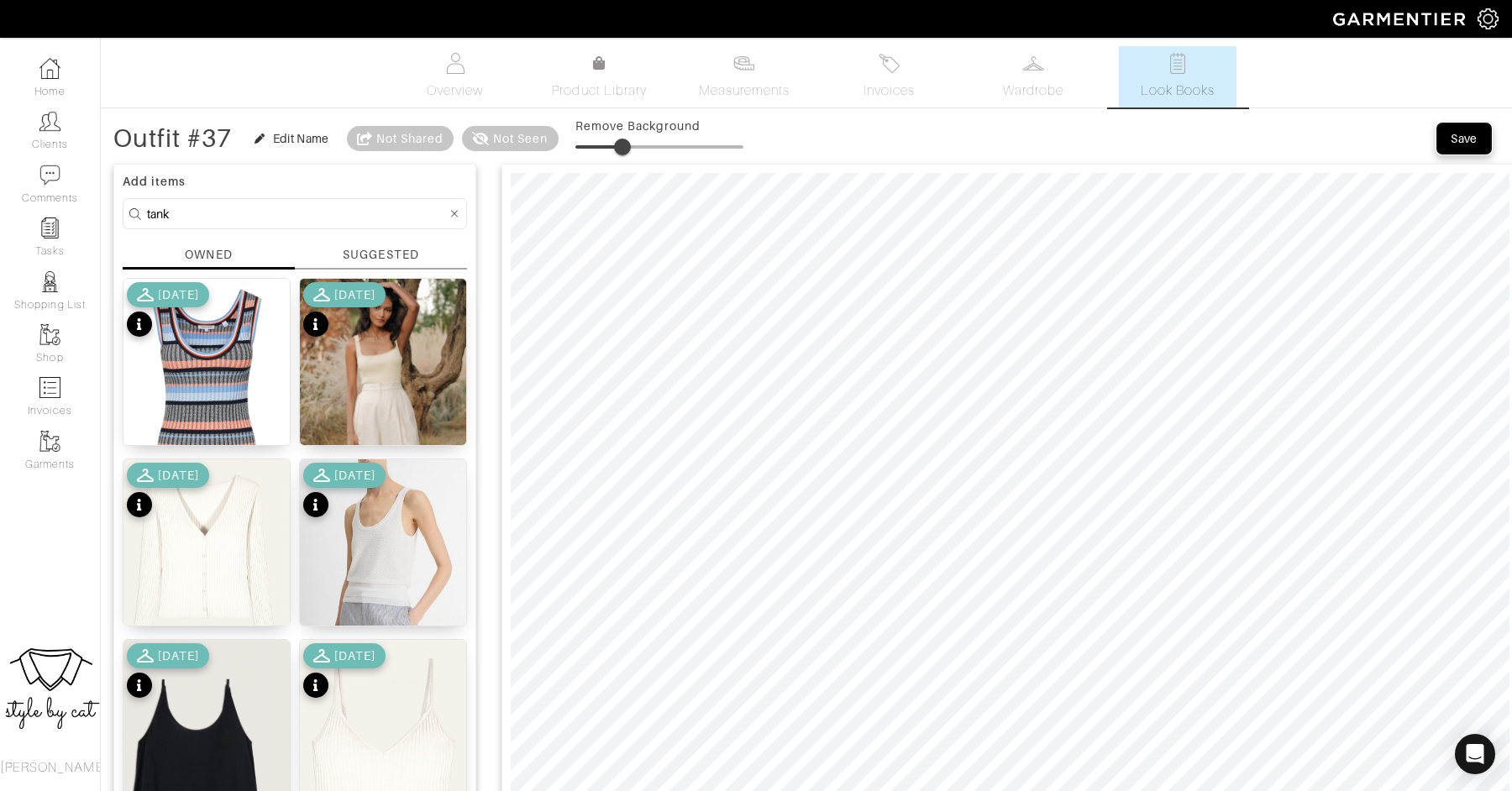
click at [1472, 142] on div "Save" at bounding box center [1463, 139] width 27 height 17
type input "28"
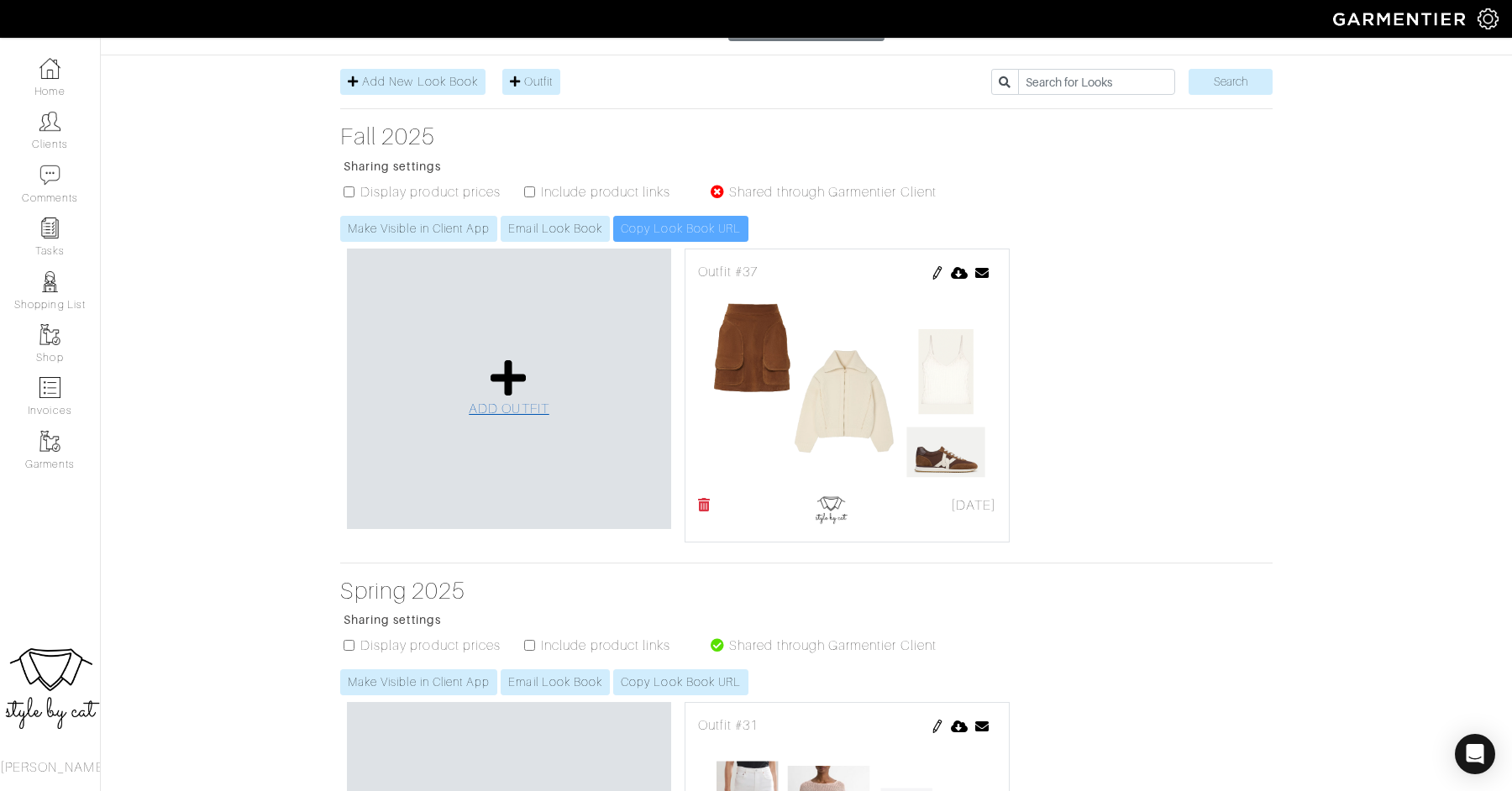
scroll to position [259, 0]
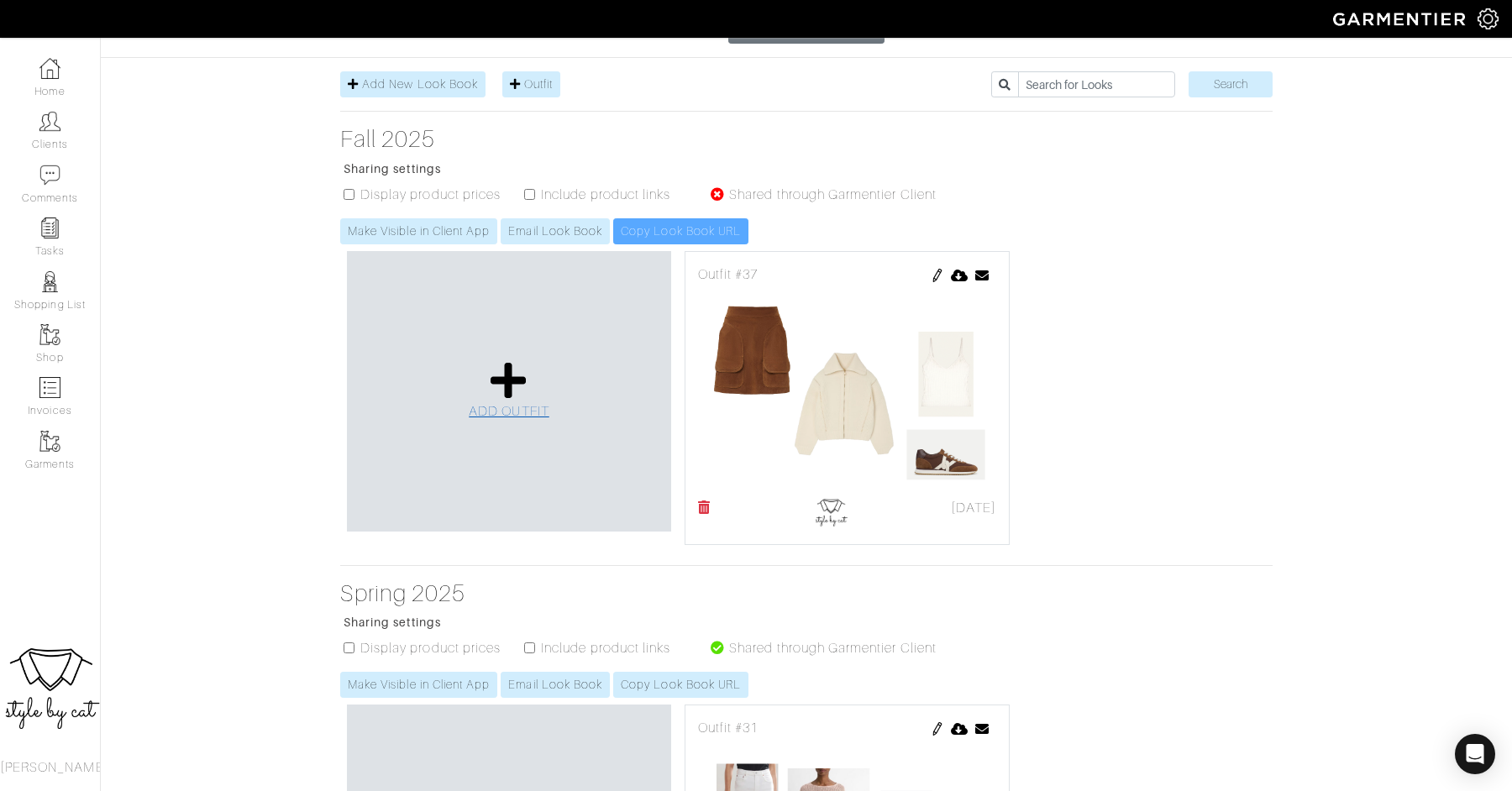
click at [524, 403] on span "ADD OUTFIT" at bounding box center [509, 411] width 81 height 15
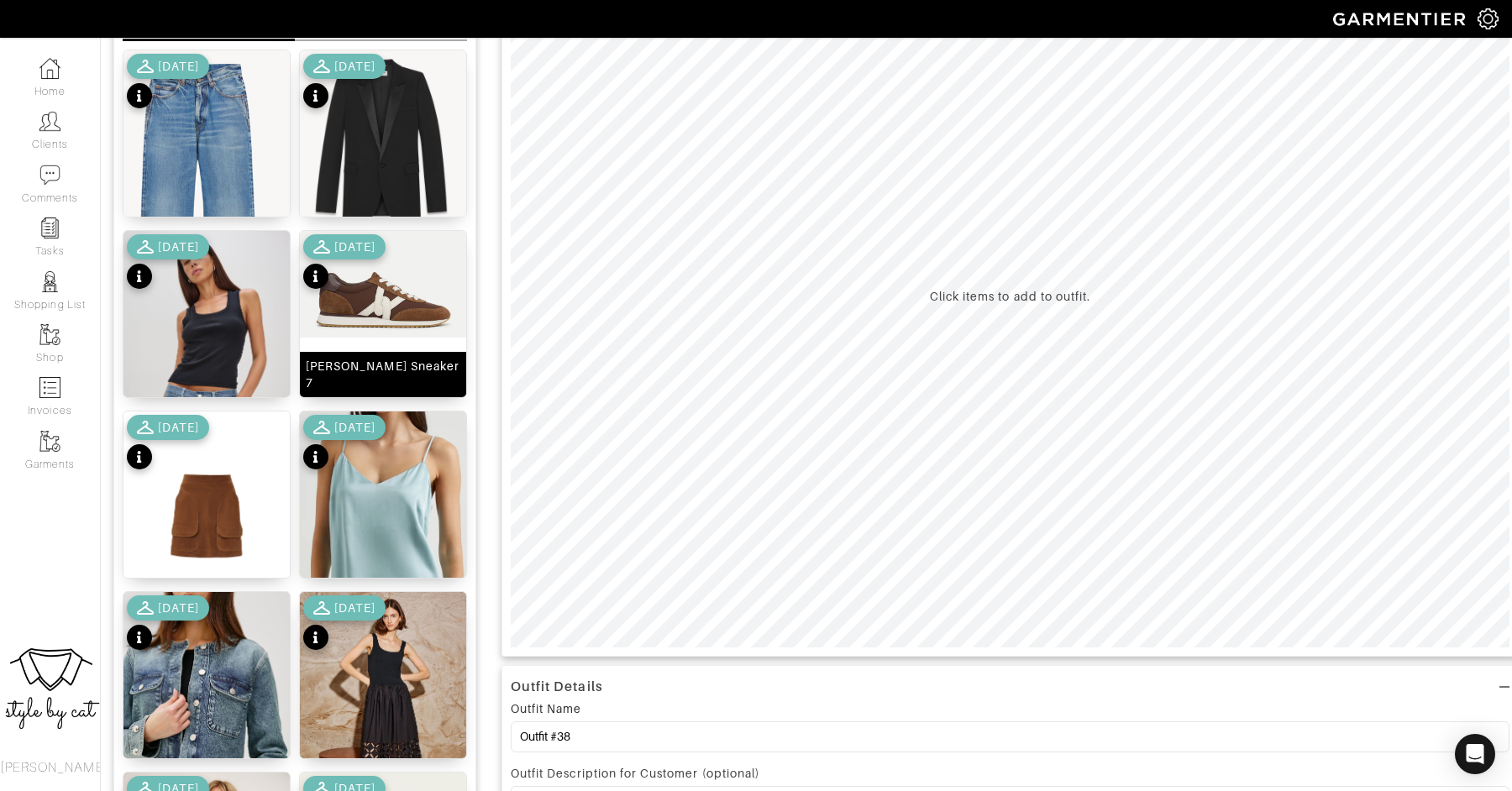
scroll to position [227, 0]
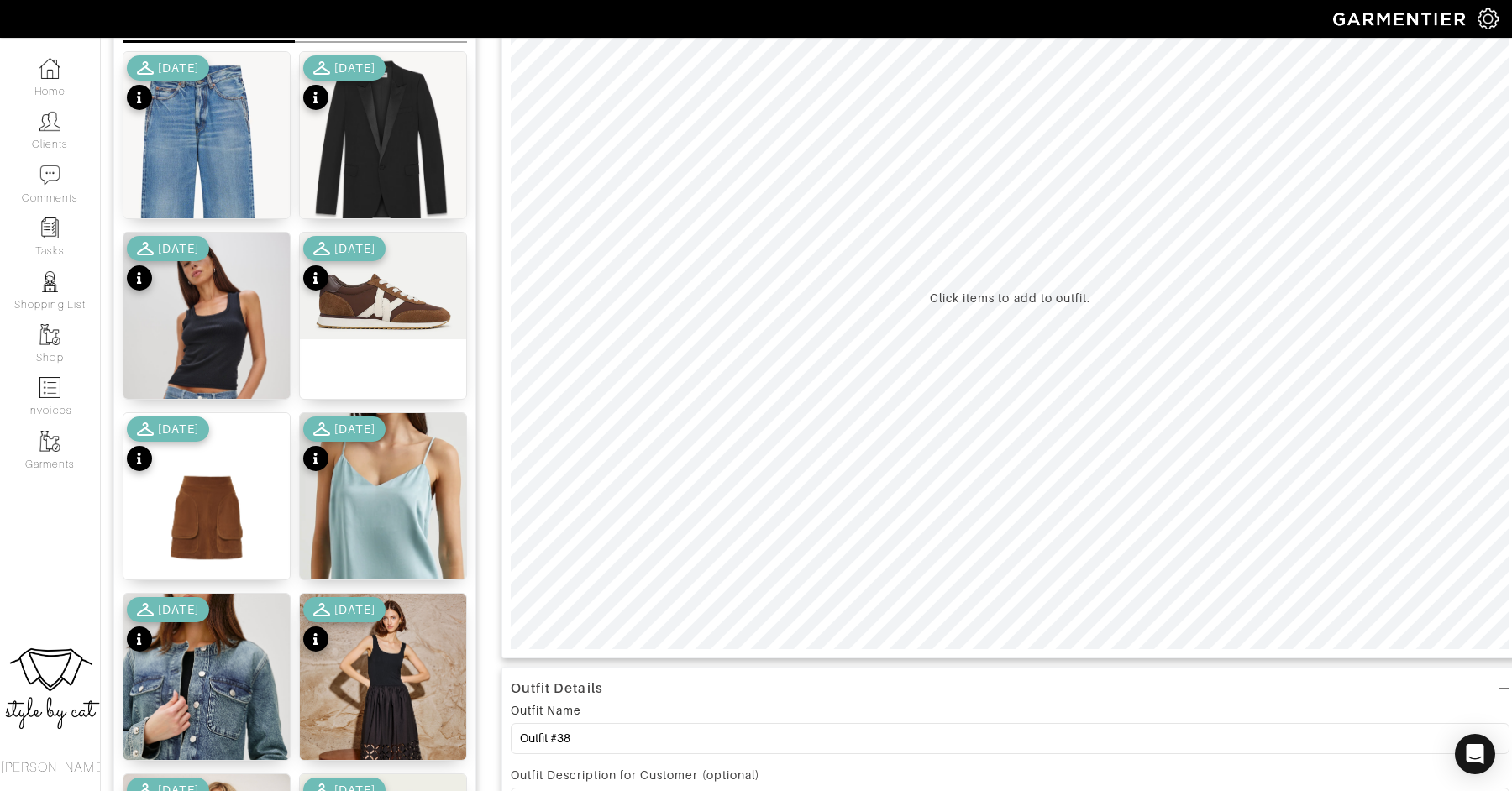
click at [209, 105] on div "9/30/25" at bounding box center [168, 84] width 83 height 59
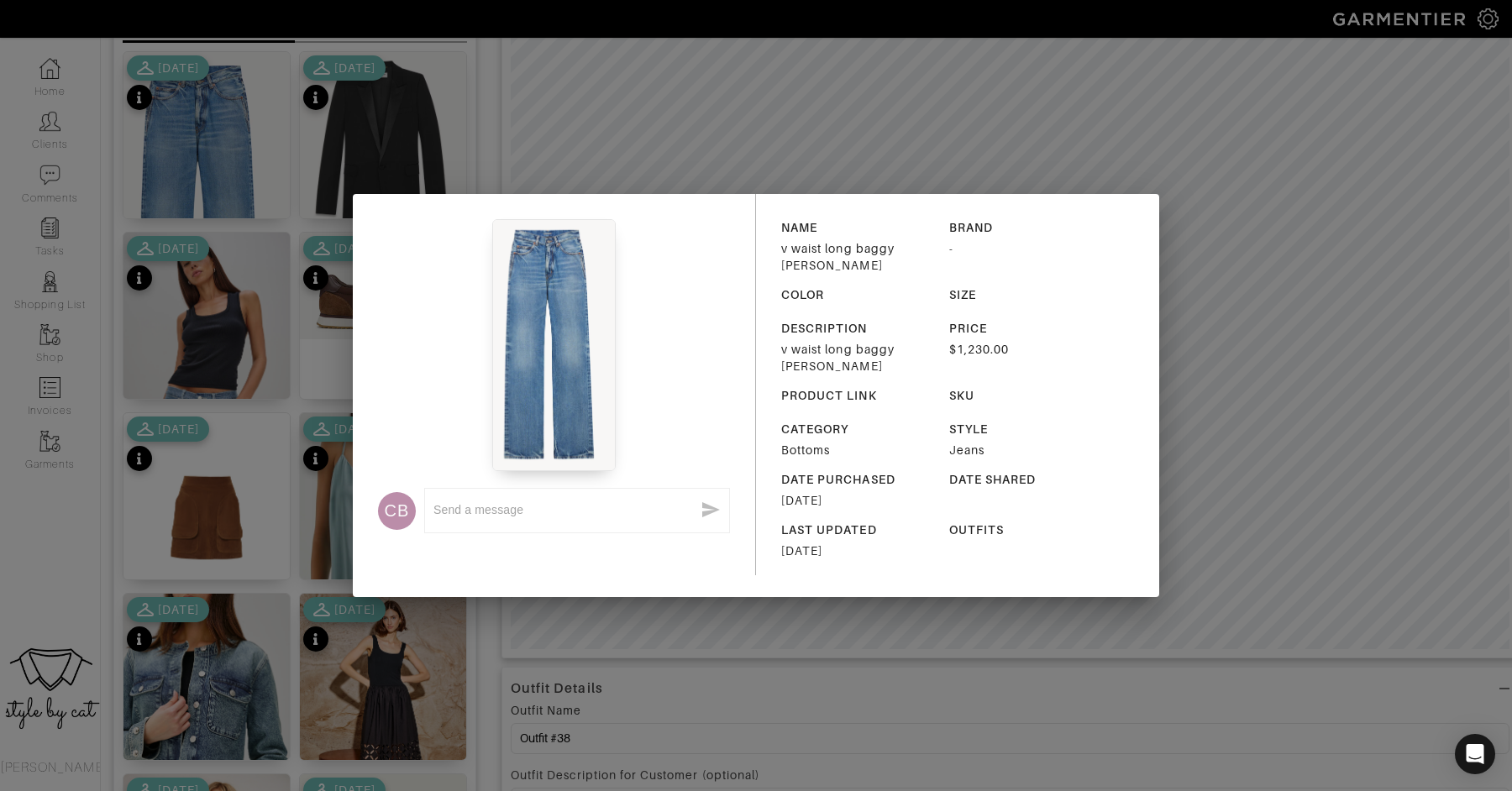
click at [284, 329] on div "CB x NAME v waist long baggy jean BRAND - COLOR SIZE DESCRIPTION v waist long b…" at bounding box center [756, 395] width 1512 height 791
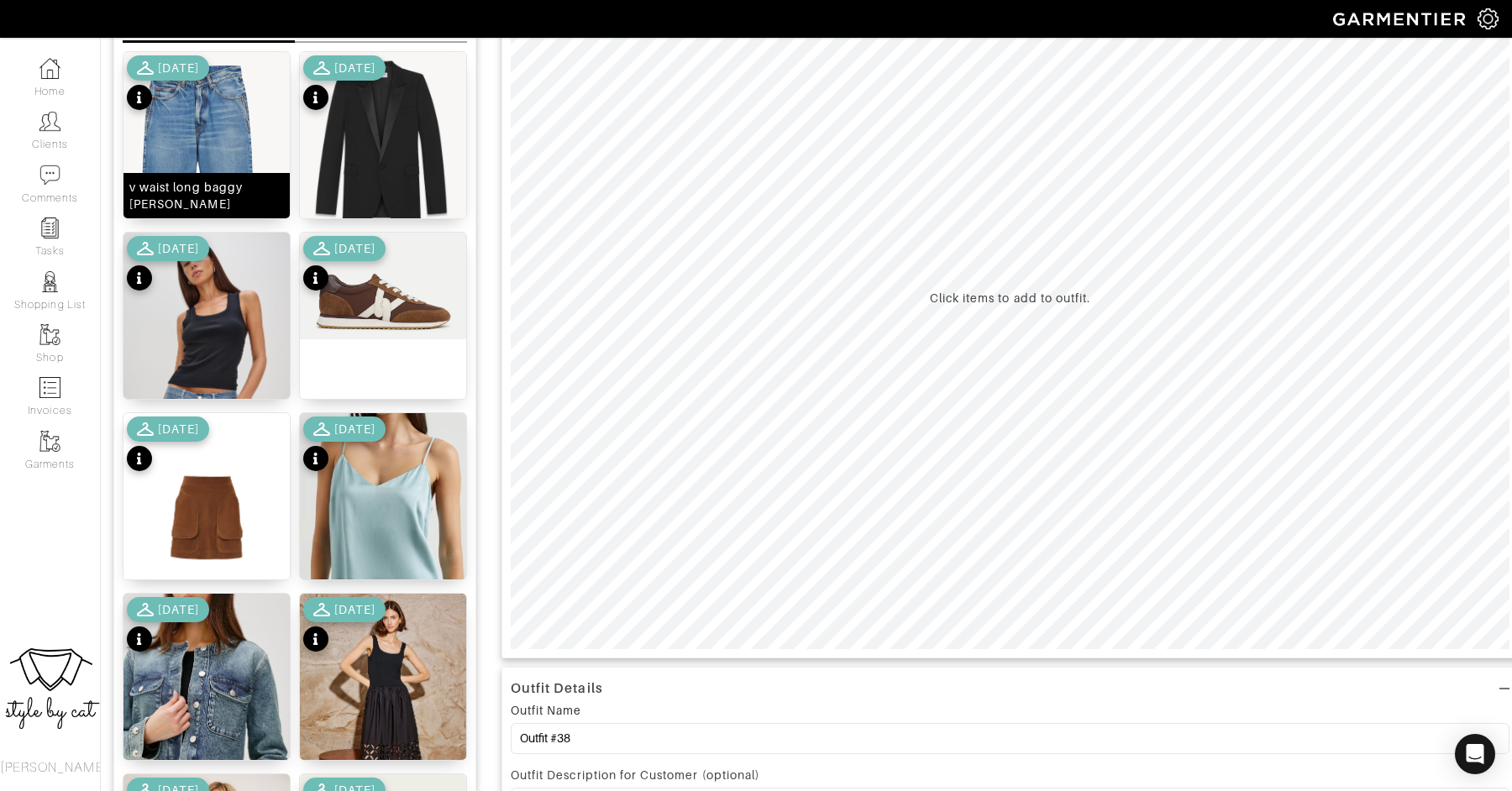
click at [226, 150] on img at bounding box center [206, 222] width 166 height 342
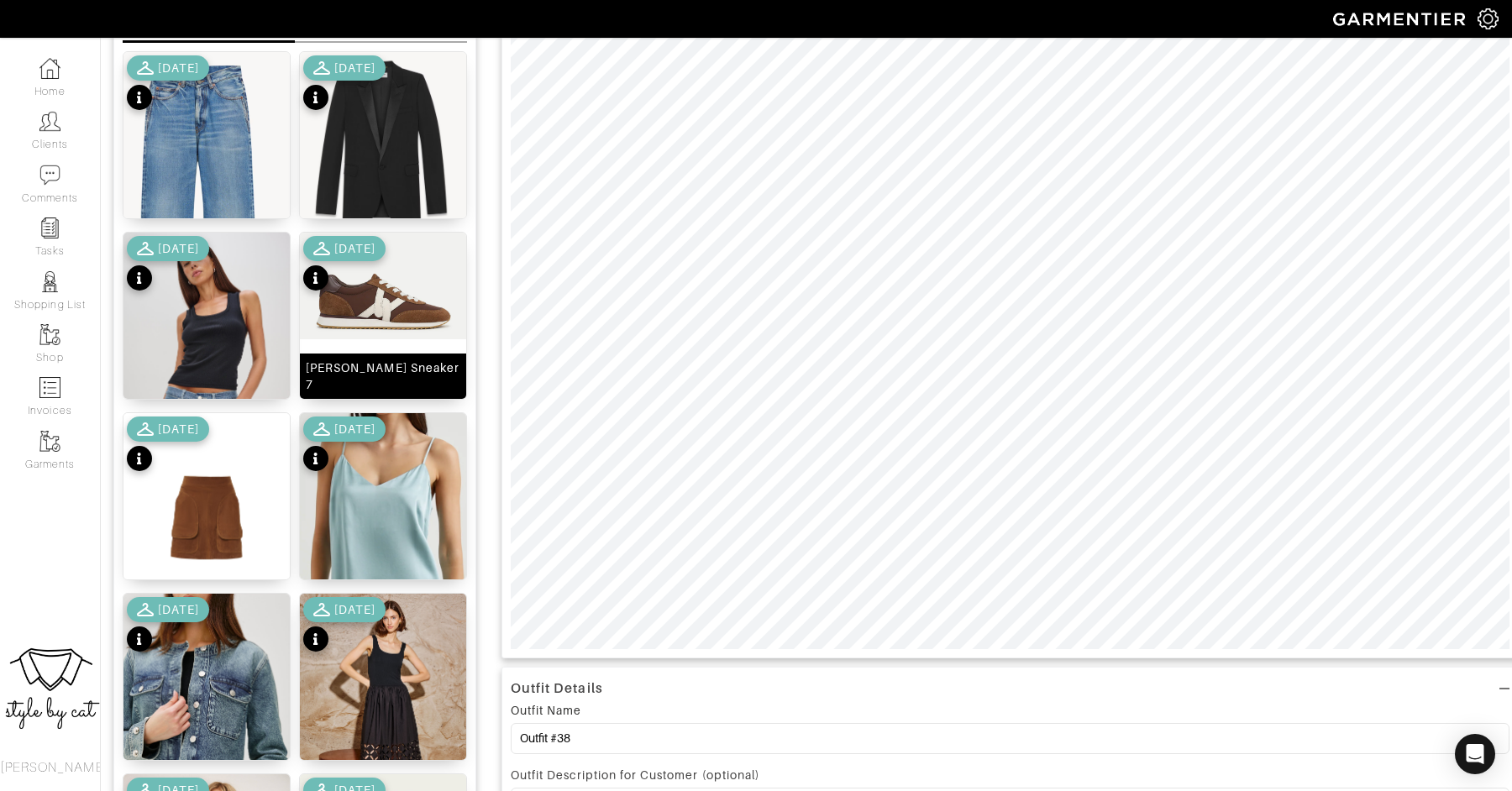
click at [370, 325] on img at bounding box center [382, 286] width 166 height 107
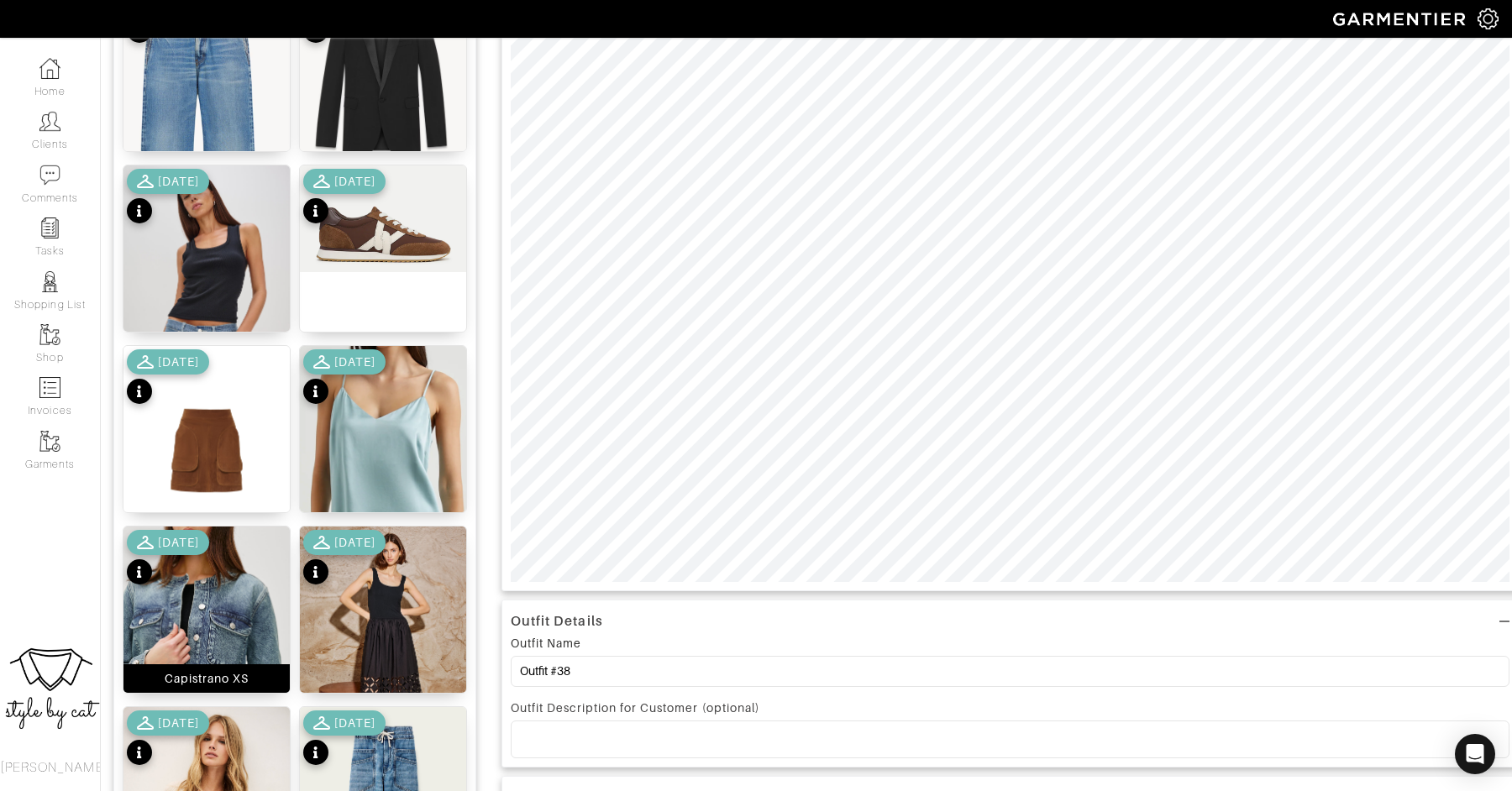
scroll to position [312, 0]
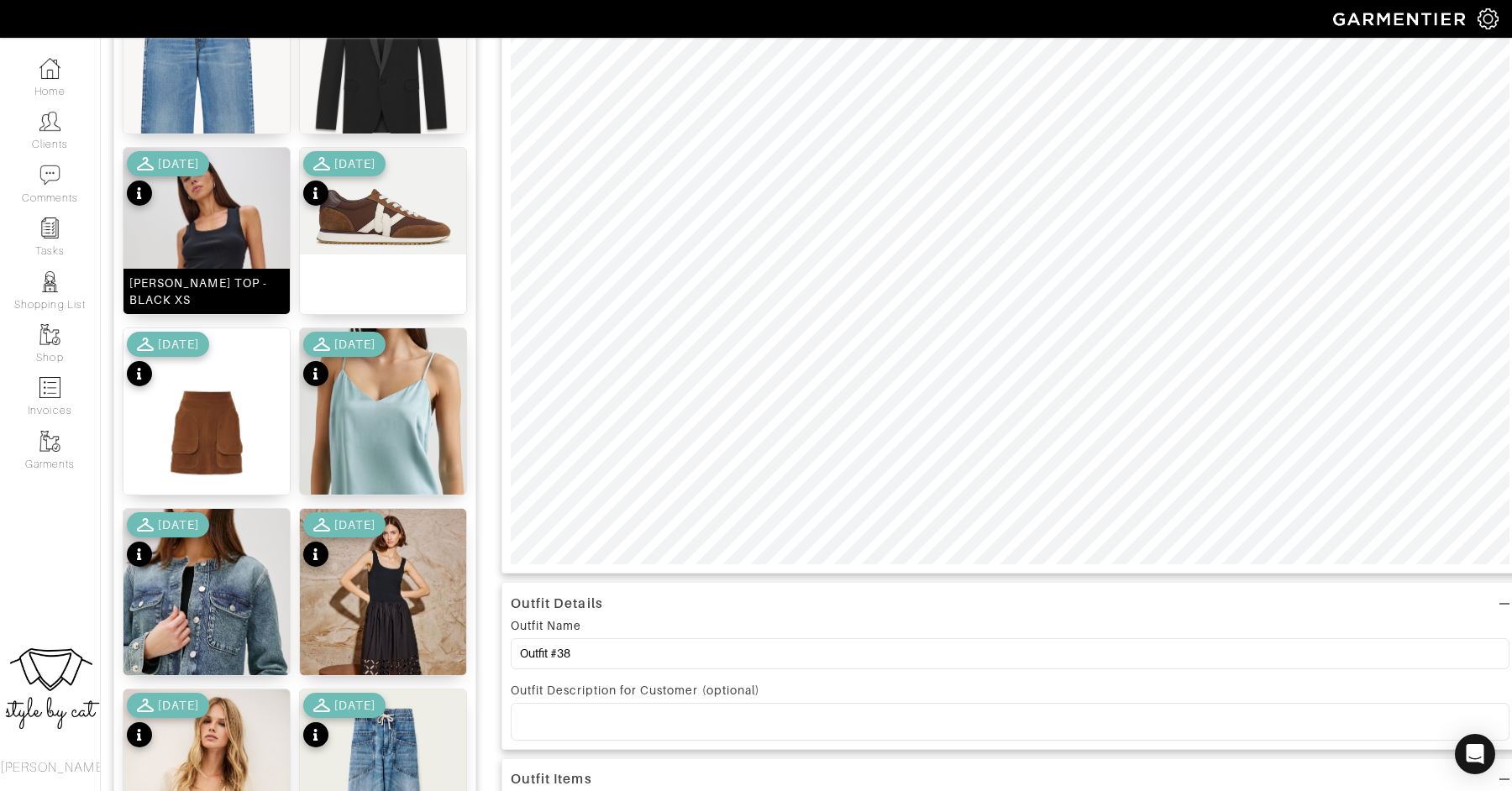
click at [216, 238] on img at bounding box center [206, 272] width 166 height 251
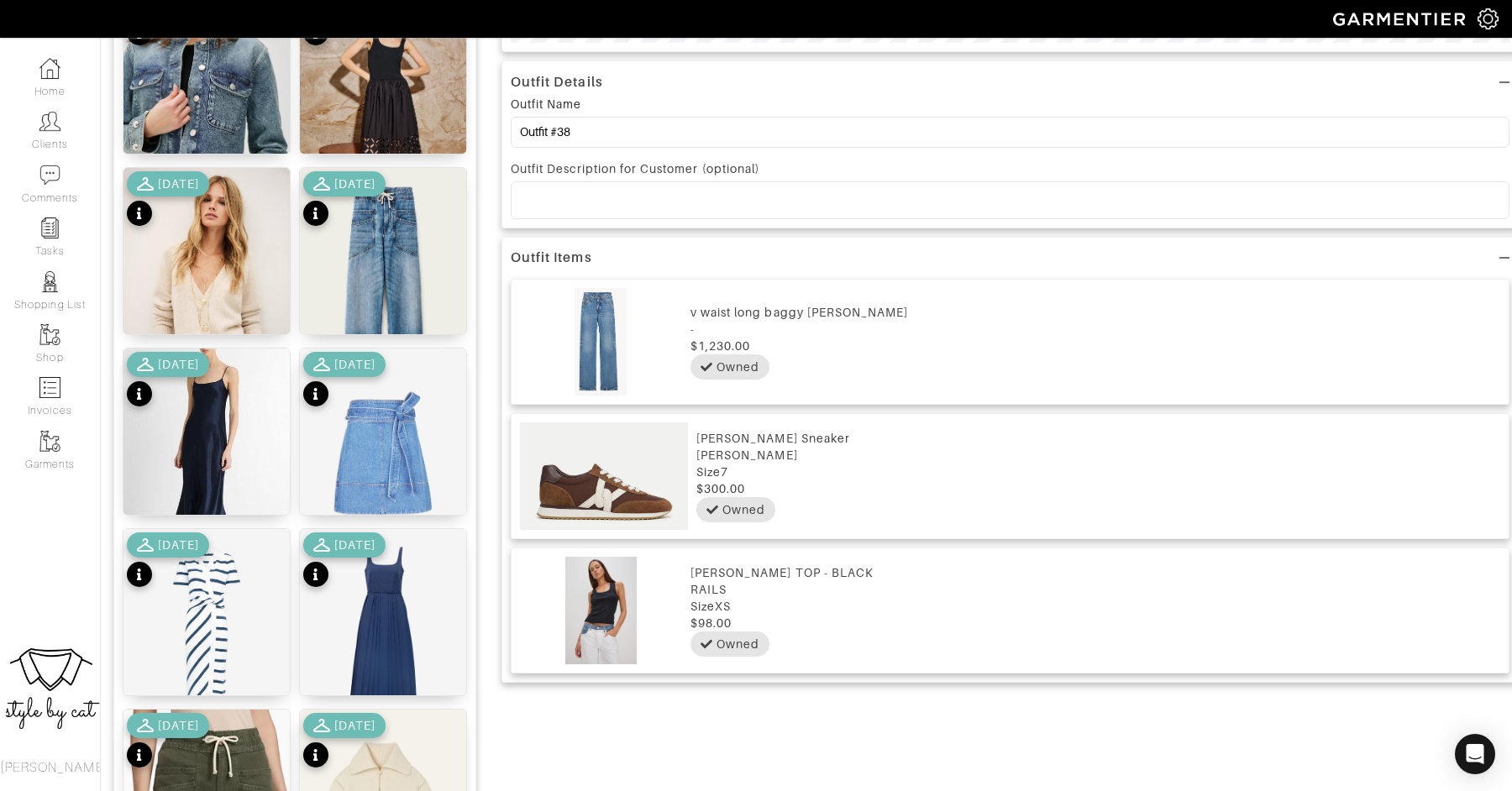
scroll to position [1242, 0]
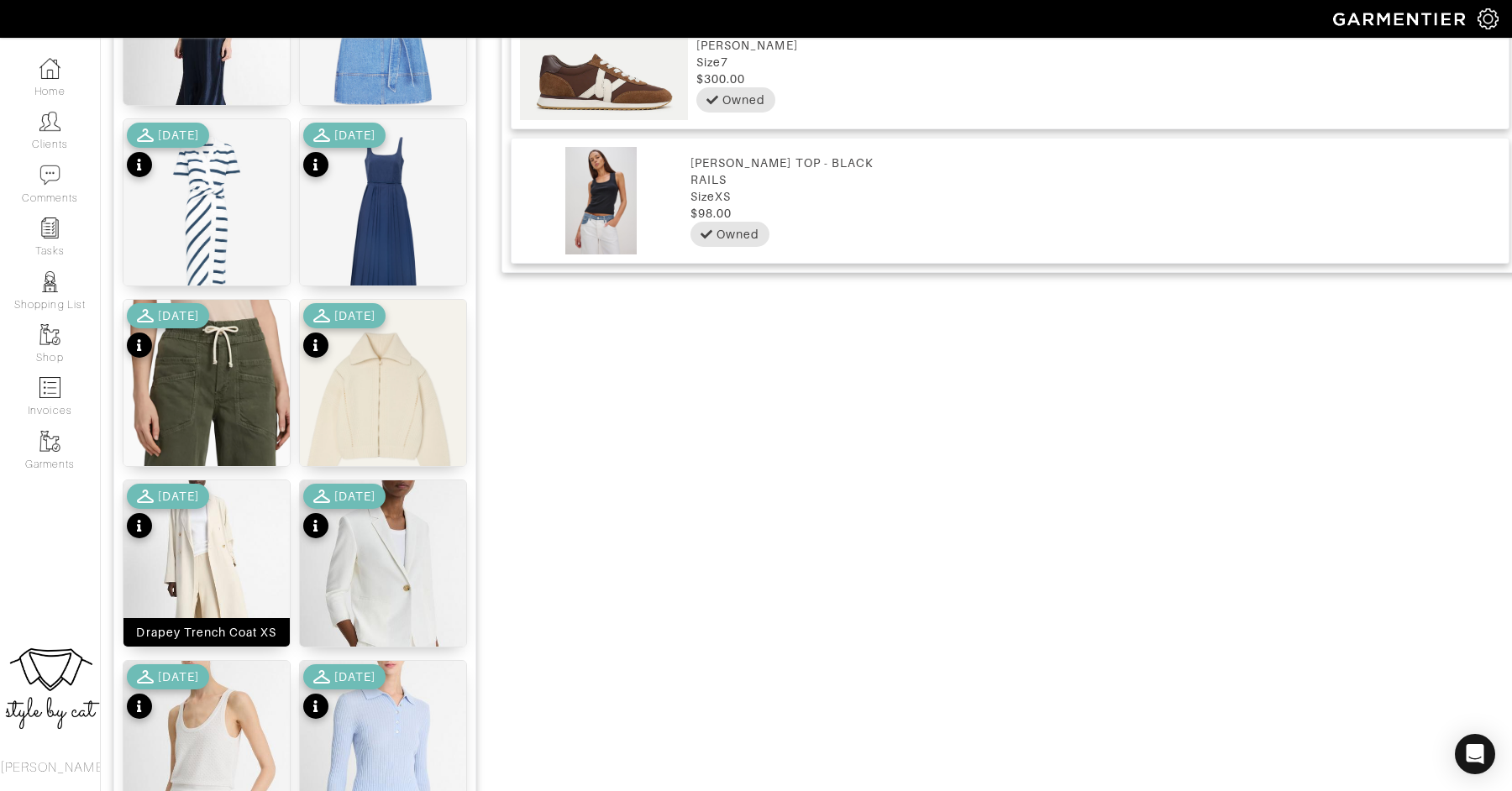
click at [201, 553] on img at bounding box center [206, 596] width 166 height 231
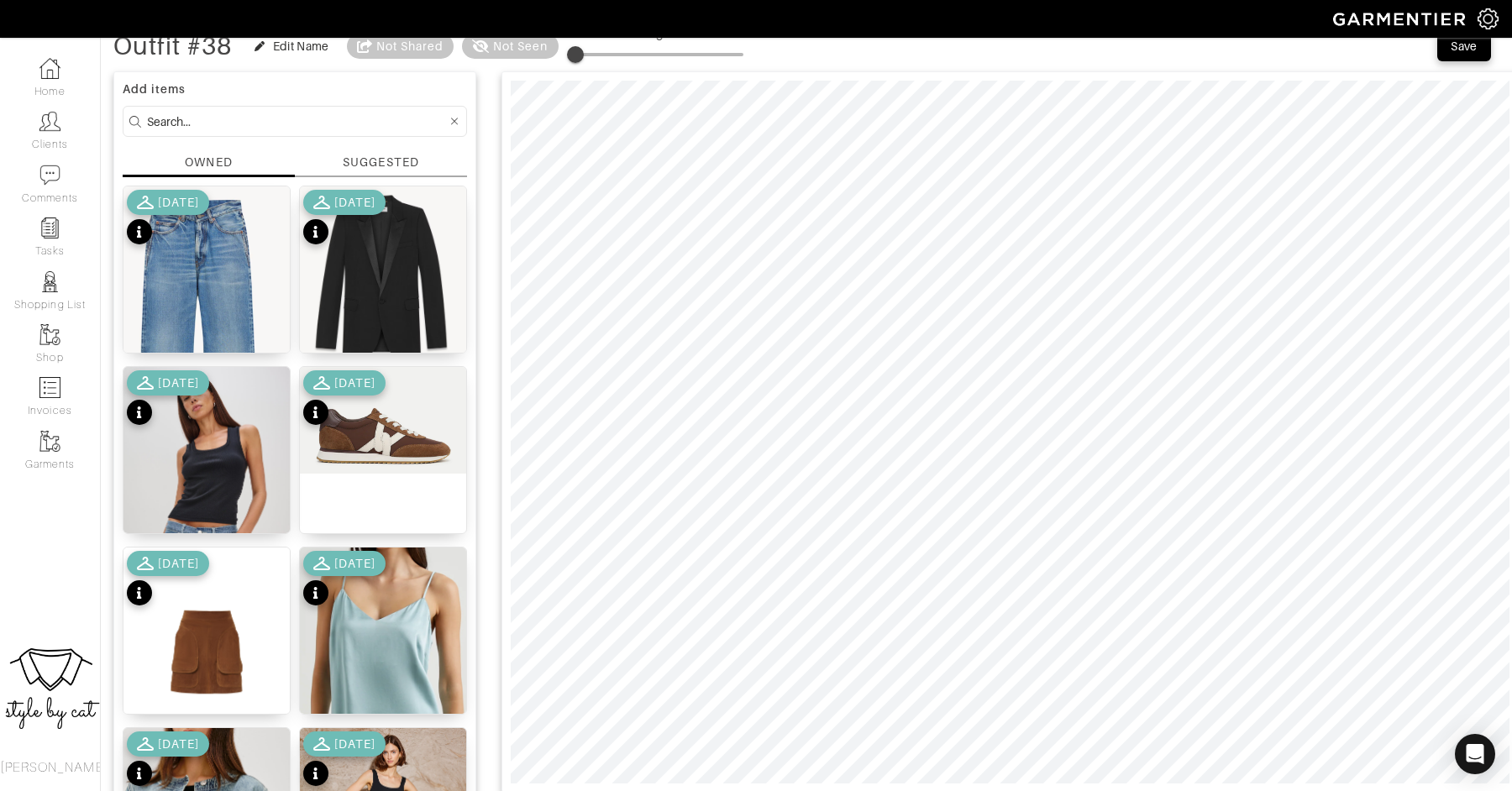
scroll to position [86, 0]
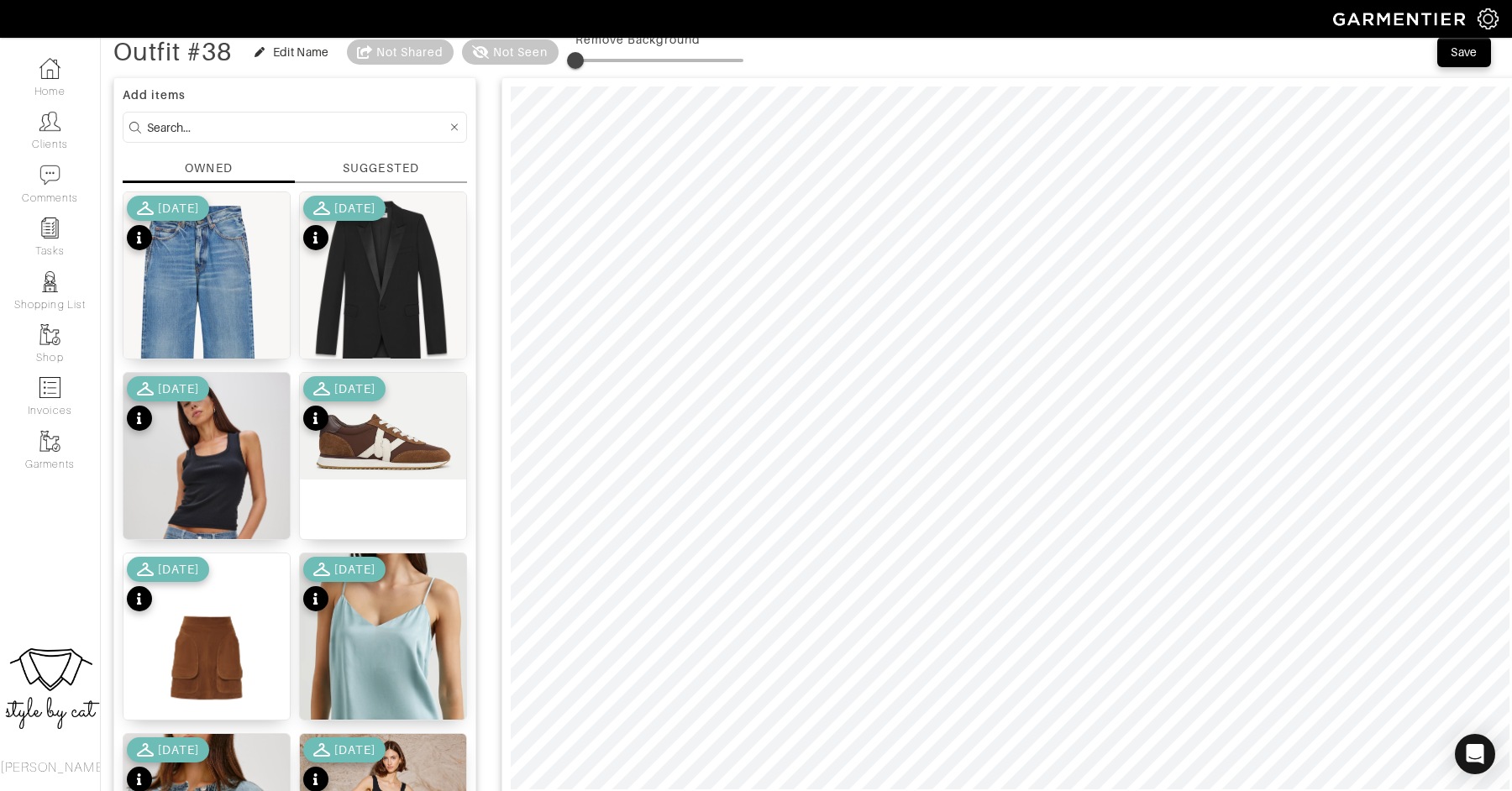
click at [805, 790] on div at bounding box center [1010, 437] width 1017 height 722
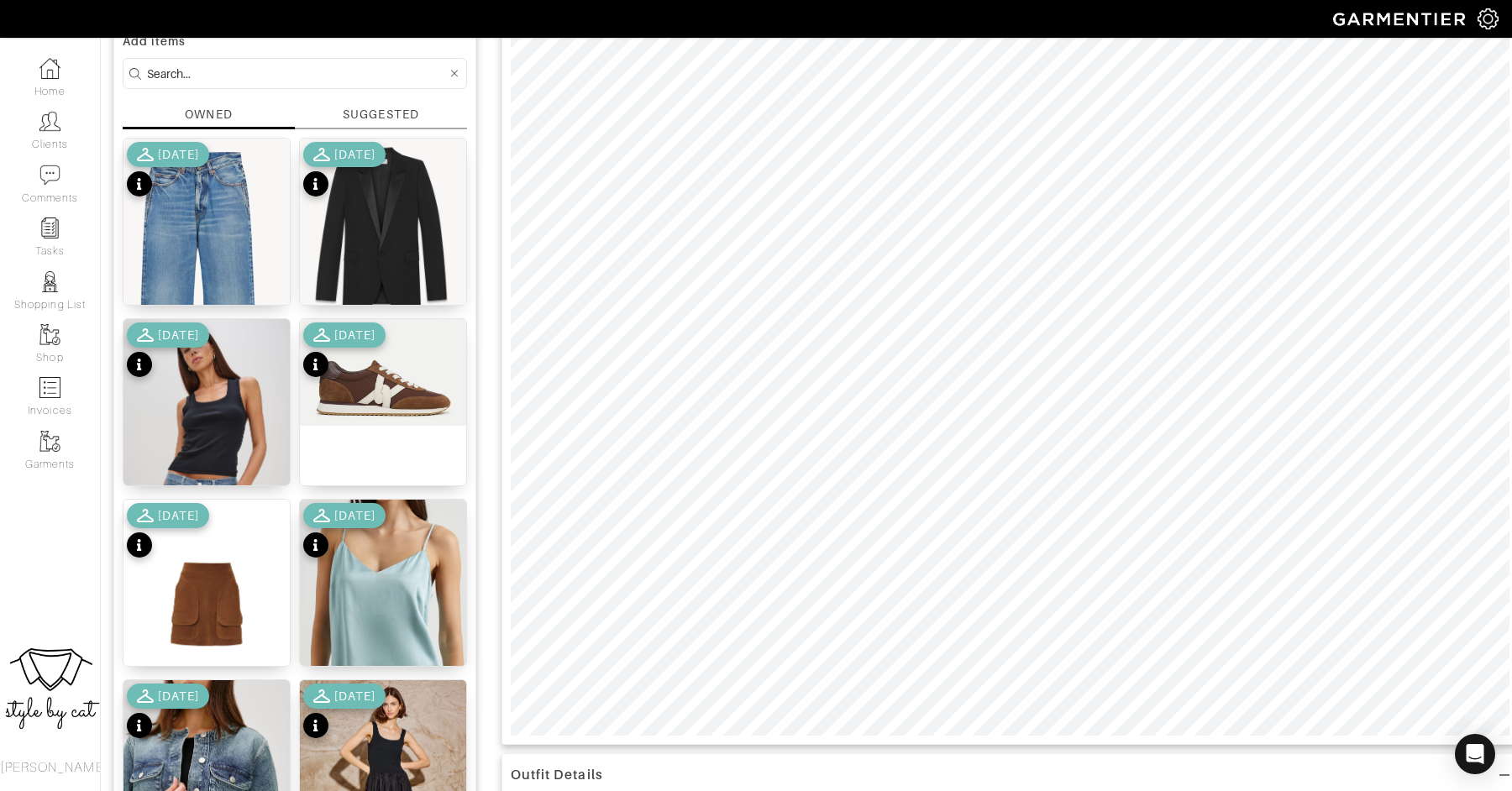
scroll to position [0, 0]
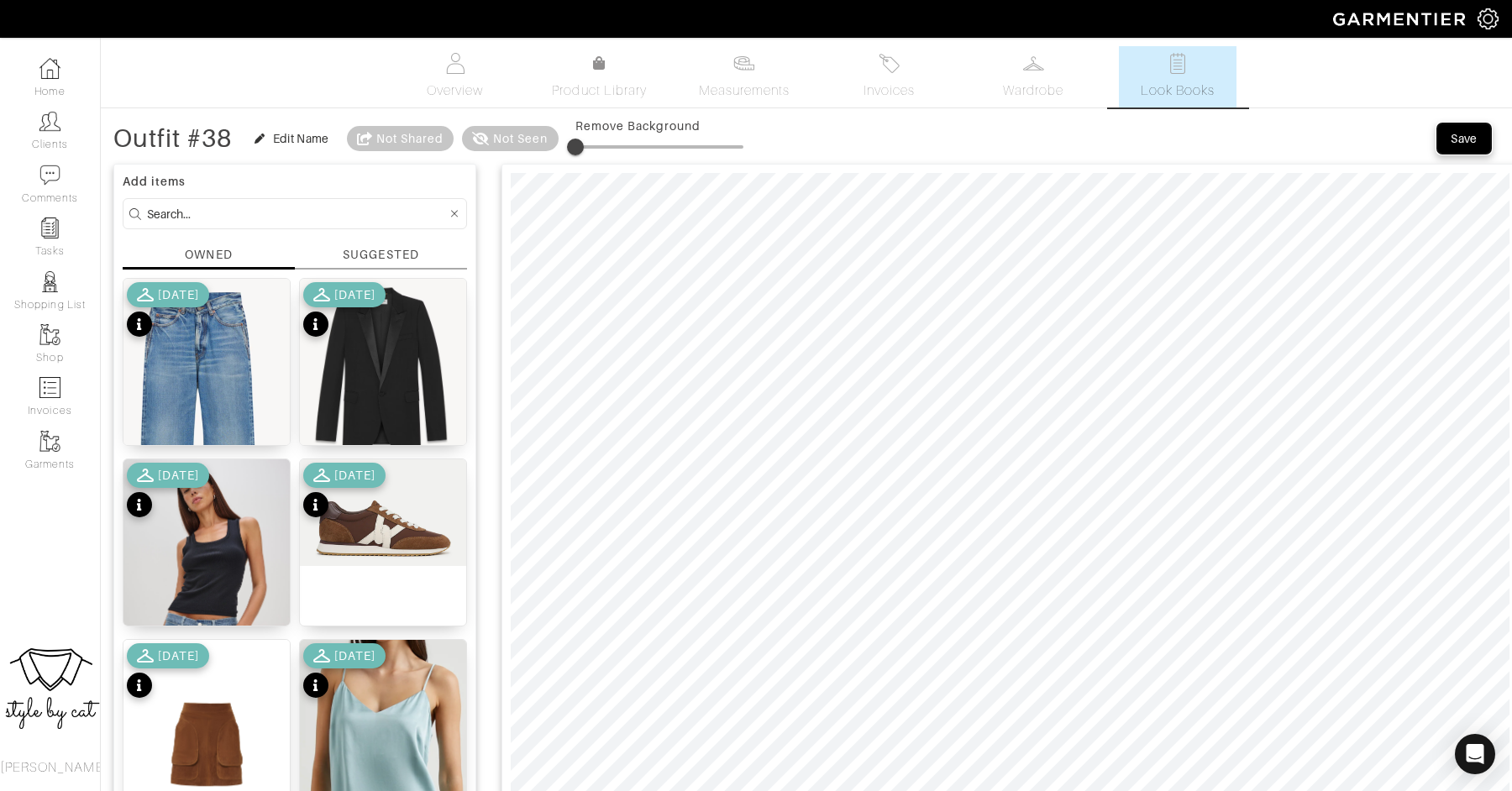
click at [1481, 139] on button "Save" at bounding box center [1463, 139] width 53 height 30
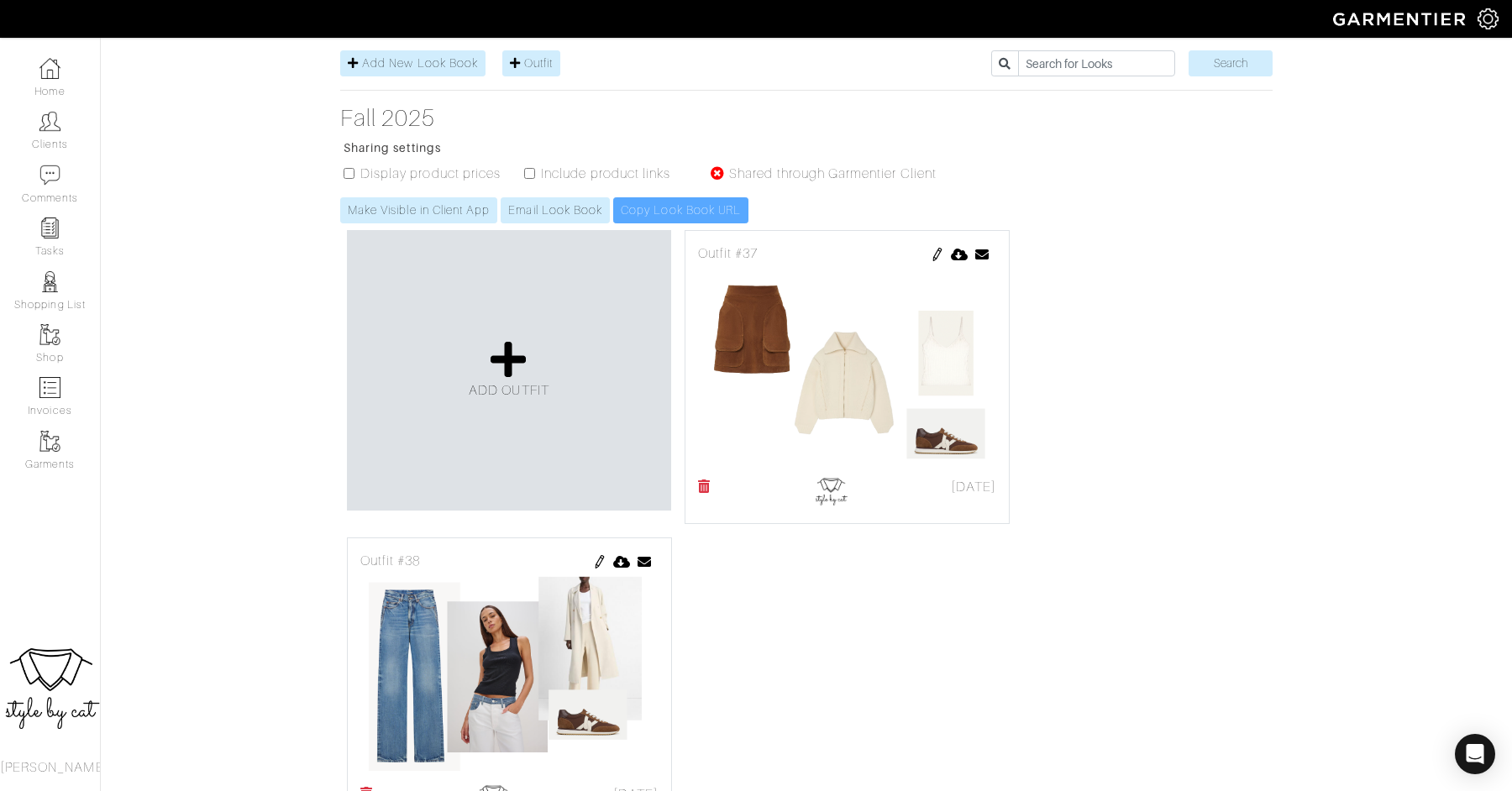
scroll to position [283, 0]
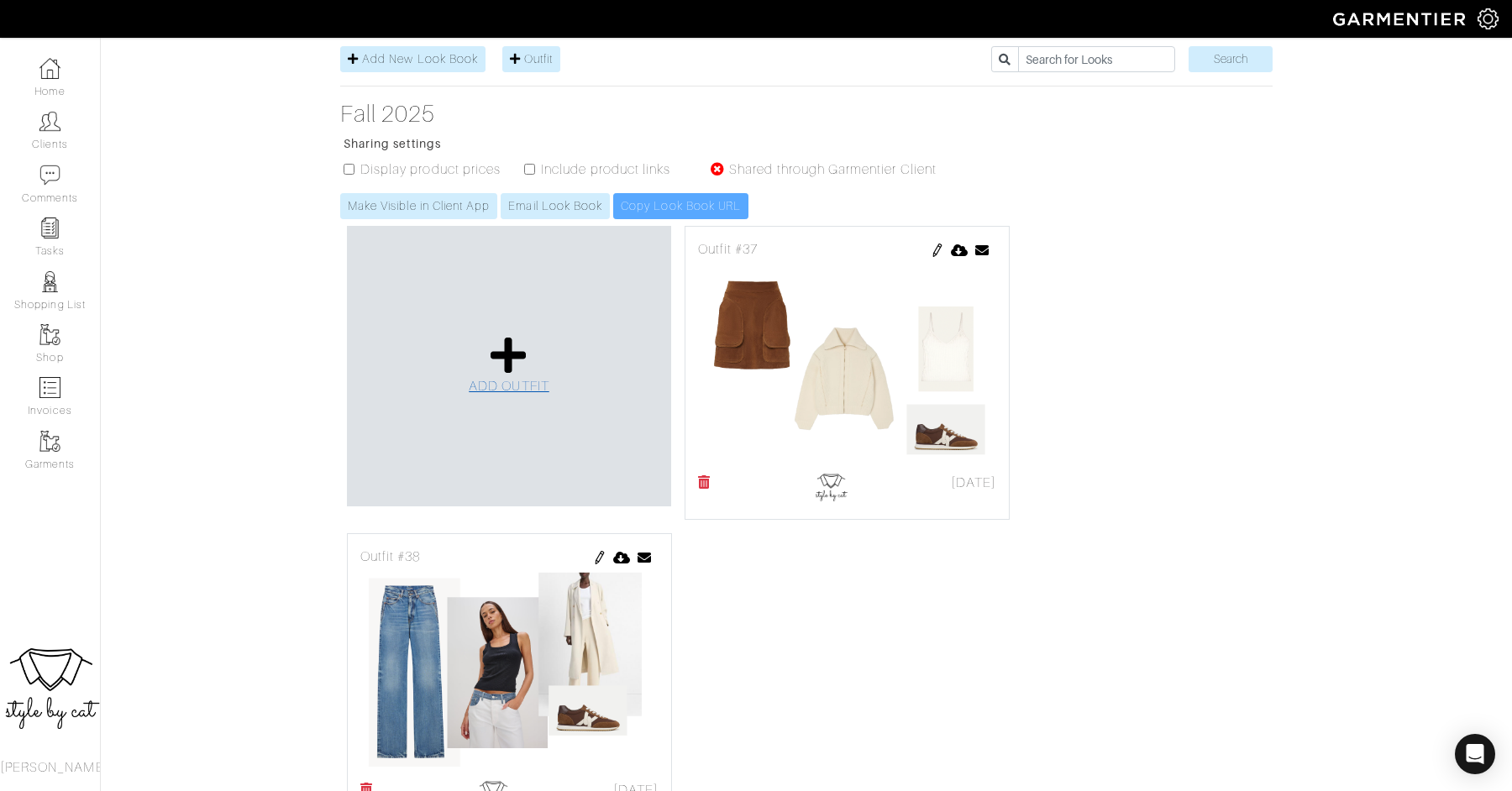
click at [505, 335] on icon at bounding box center [509, 355] width 36 height 40
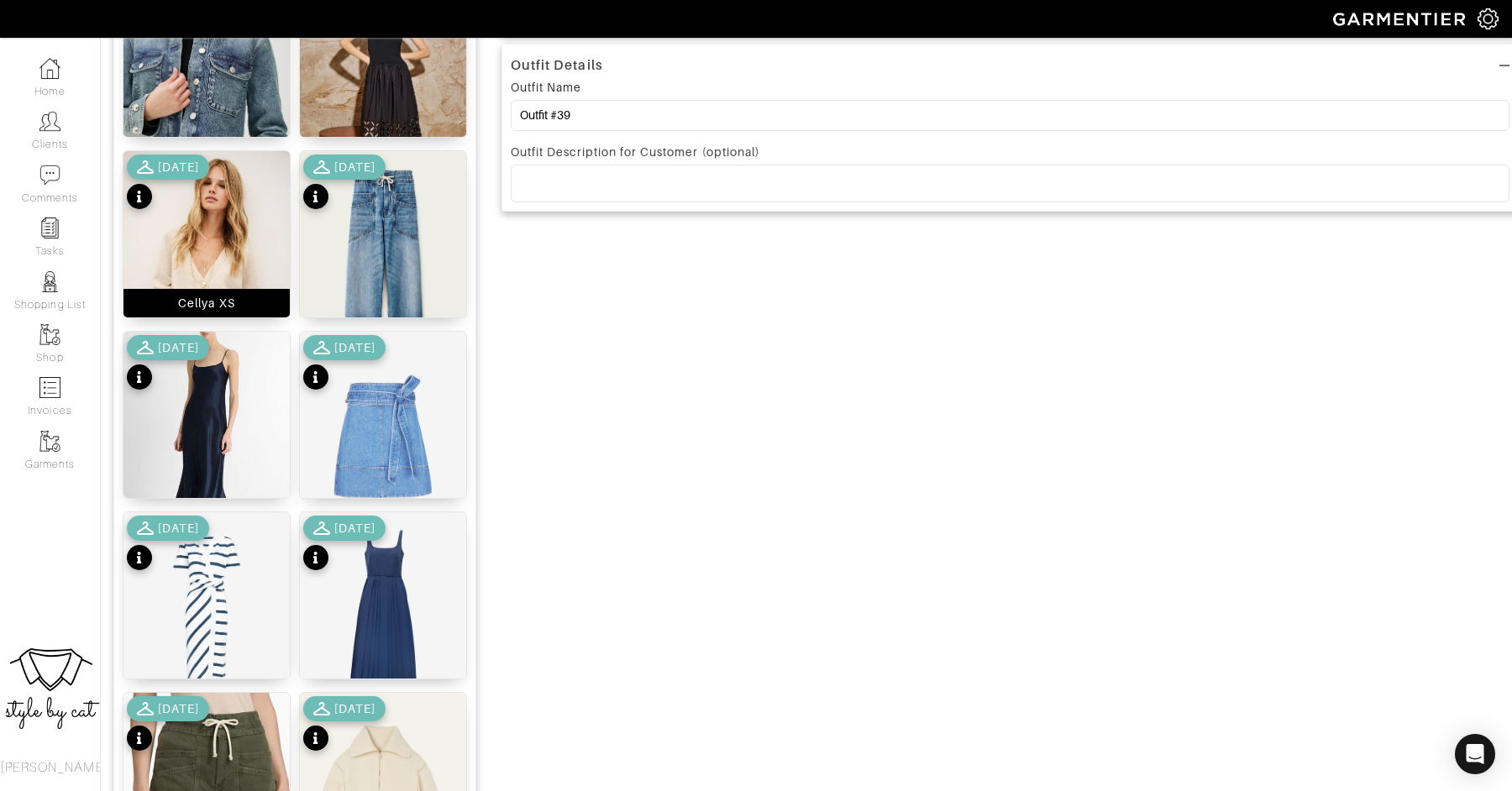
scroll to position [861, 0]
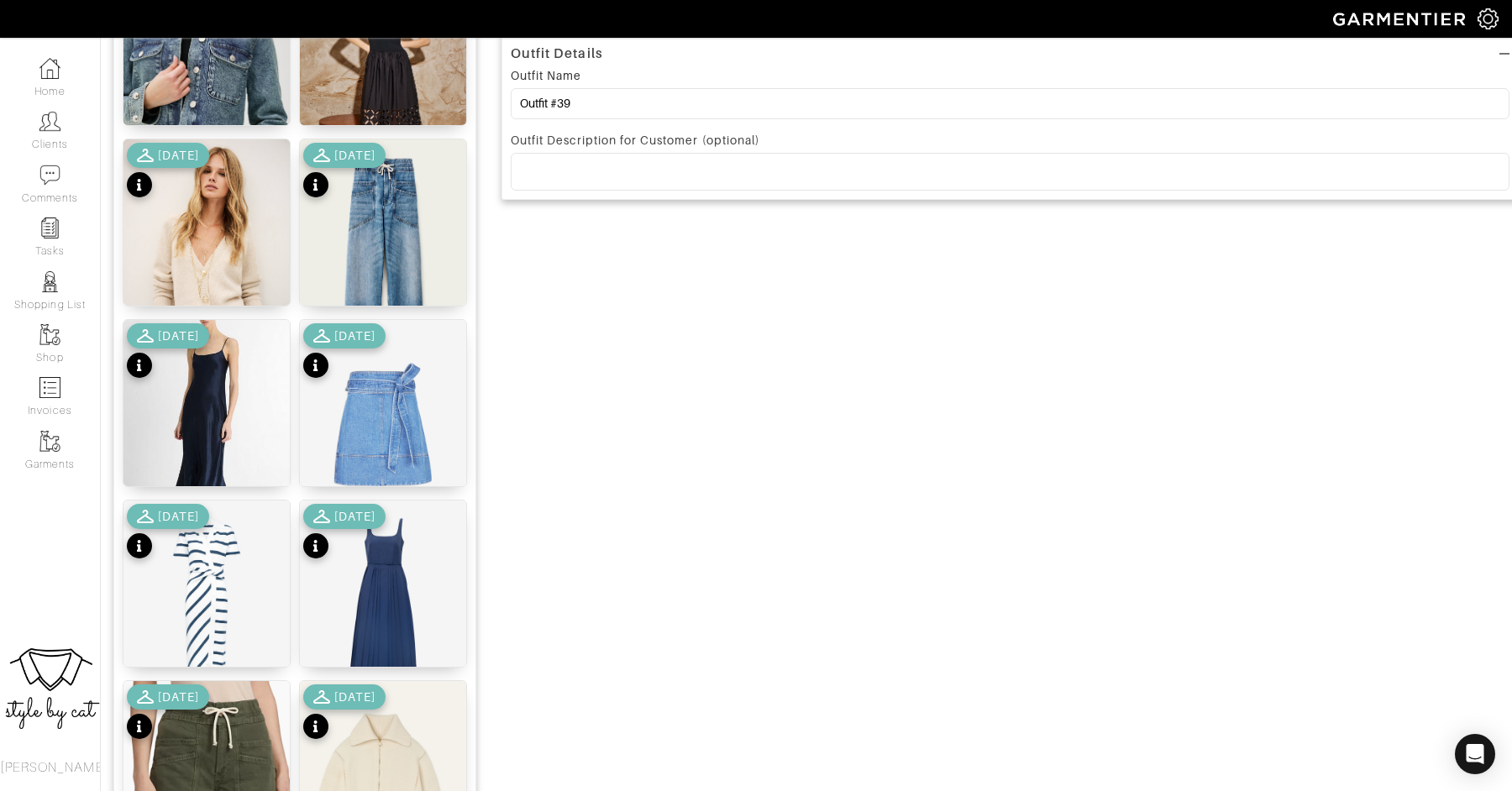
click at [209, 365] on div "[DATE]" at bounding box center [168, 353] width 83 height 59
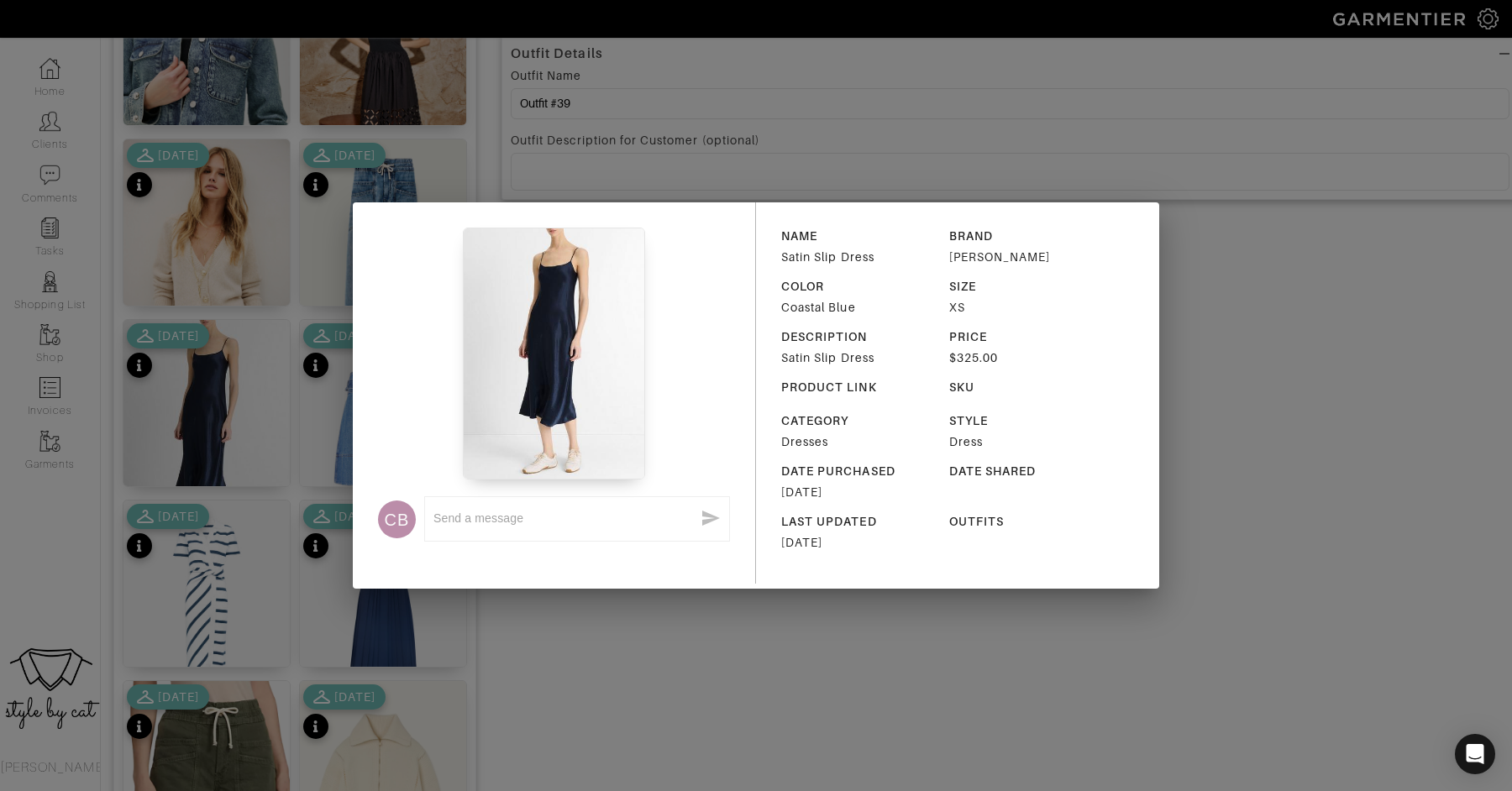
click at [214, 365] on div "CB x NAME Satin Slip Dress BRAND VINCE COLOR Coastal Blue SIZE XS DESCRIPTION S…" at bounding box center [756, 395] width 1512 height 791
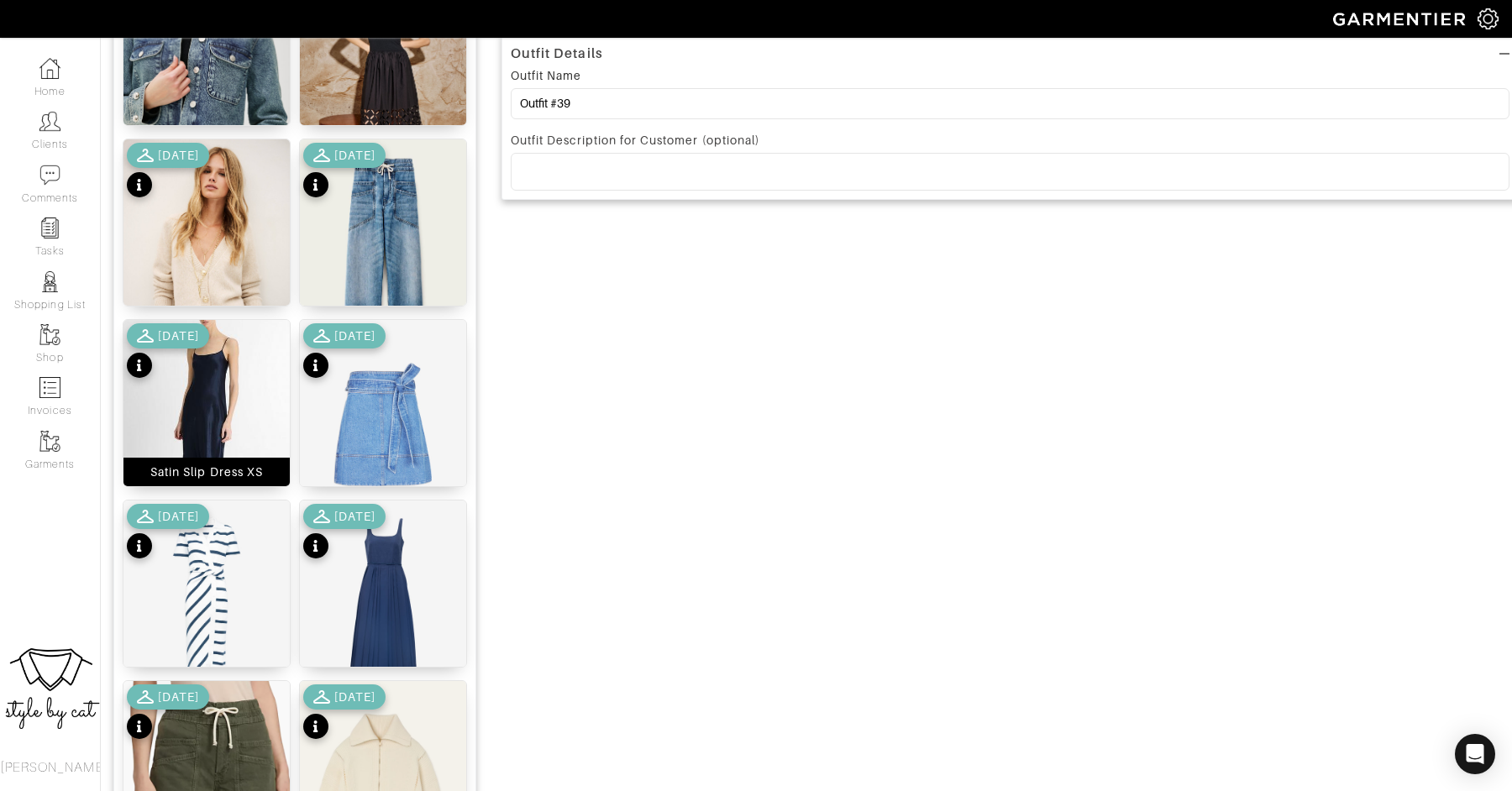
click at [212, 389] on img at bounding box center [206, 435] width 166 height 231
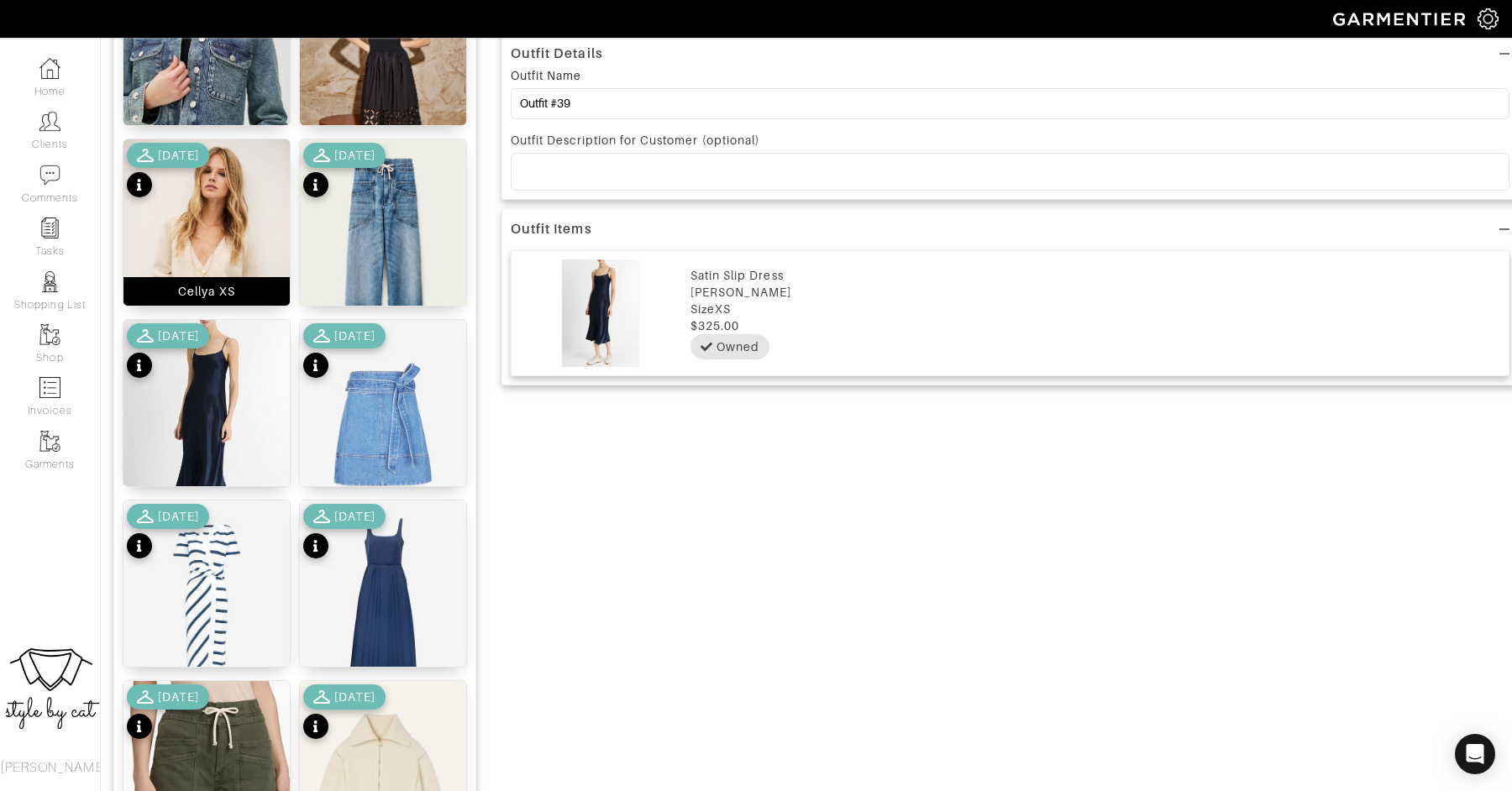
click at [231, 245] on img at bounding box center [206, 265] width 166 height 250
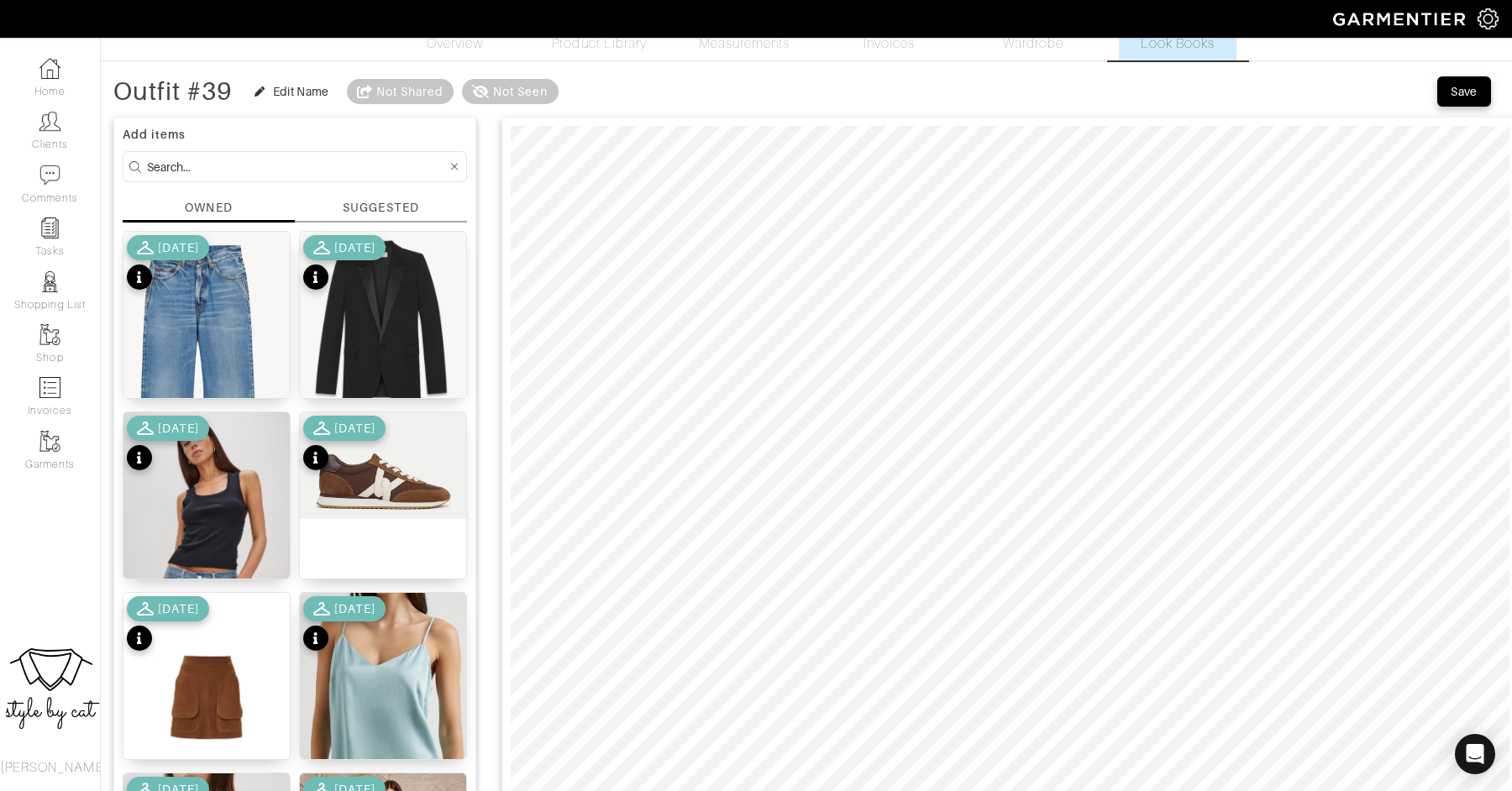
scroll to position [20, 0]
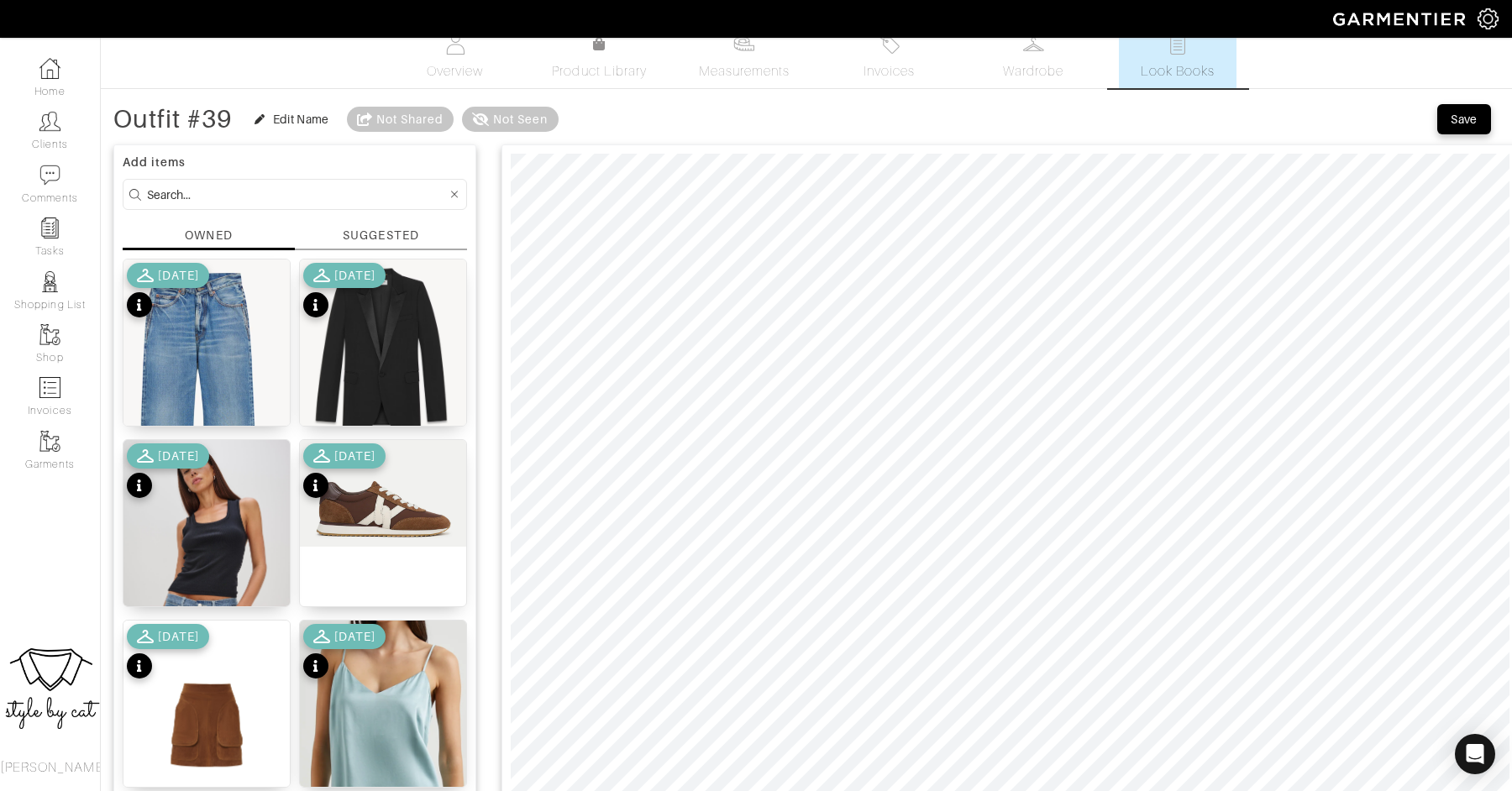
click at [229, 188] on input at bounding box center [297, 194] width 299 height 21
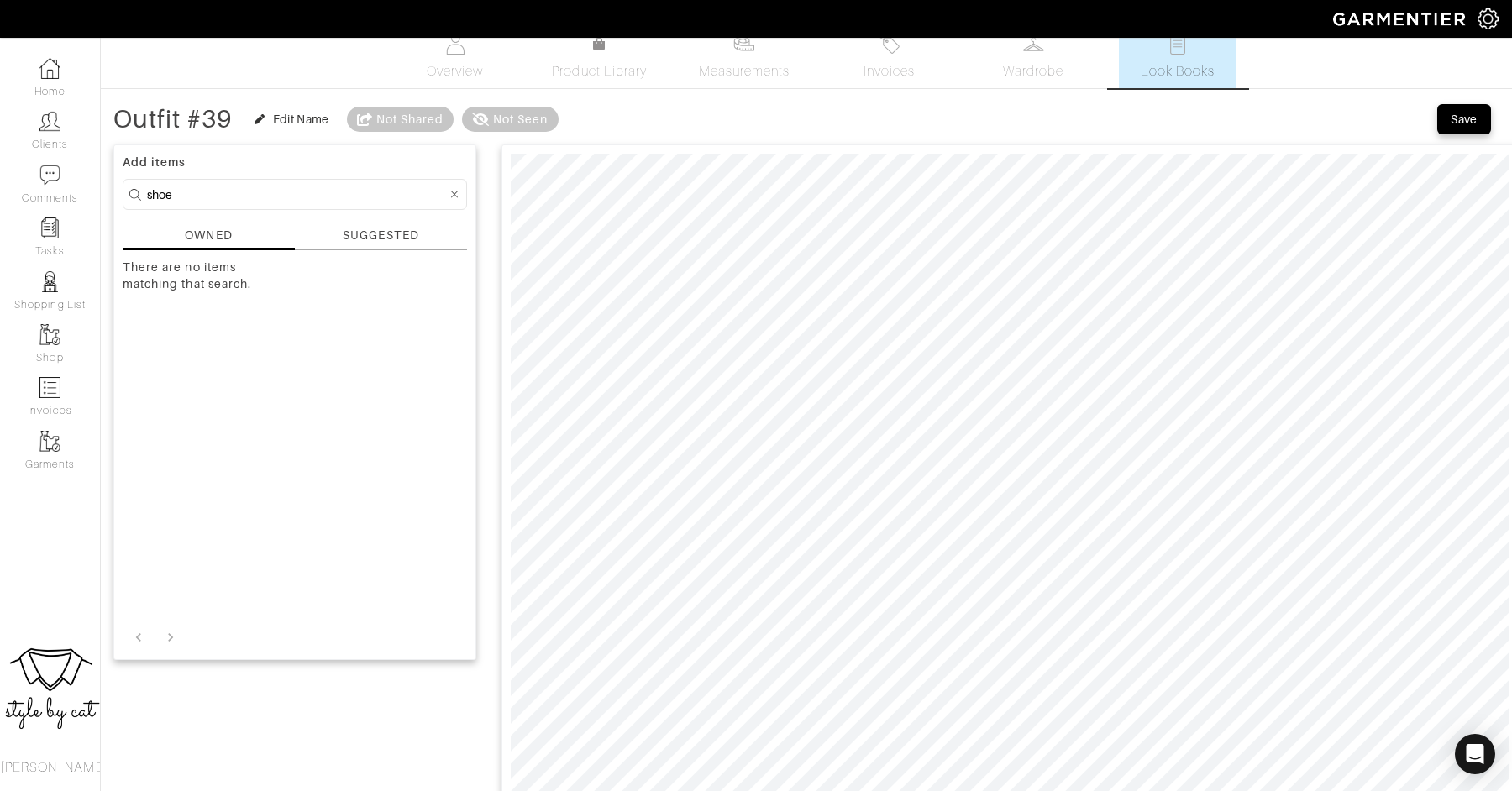
type input "shoe"
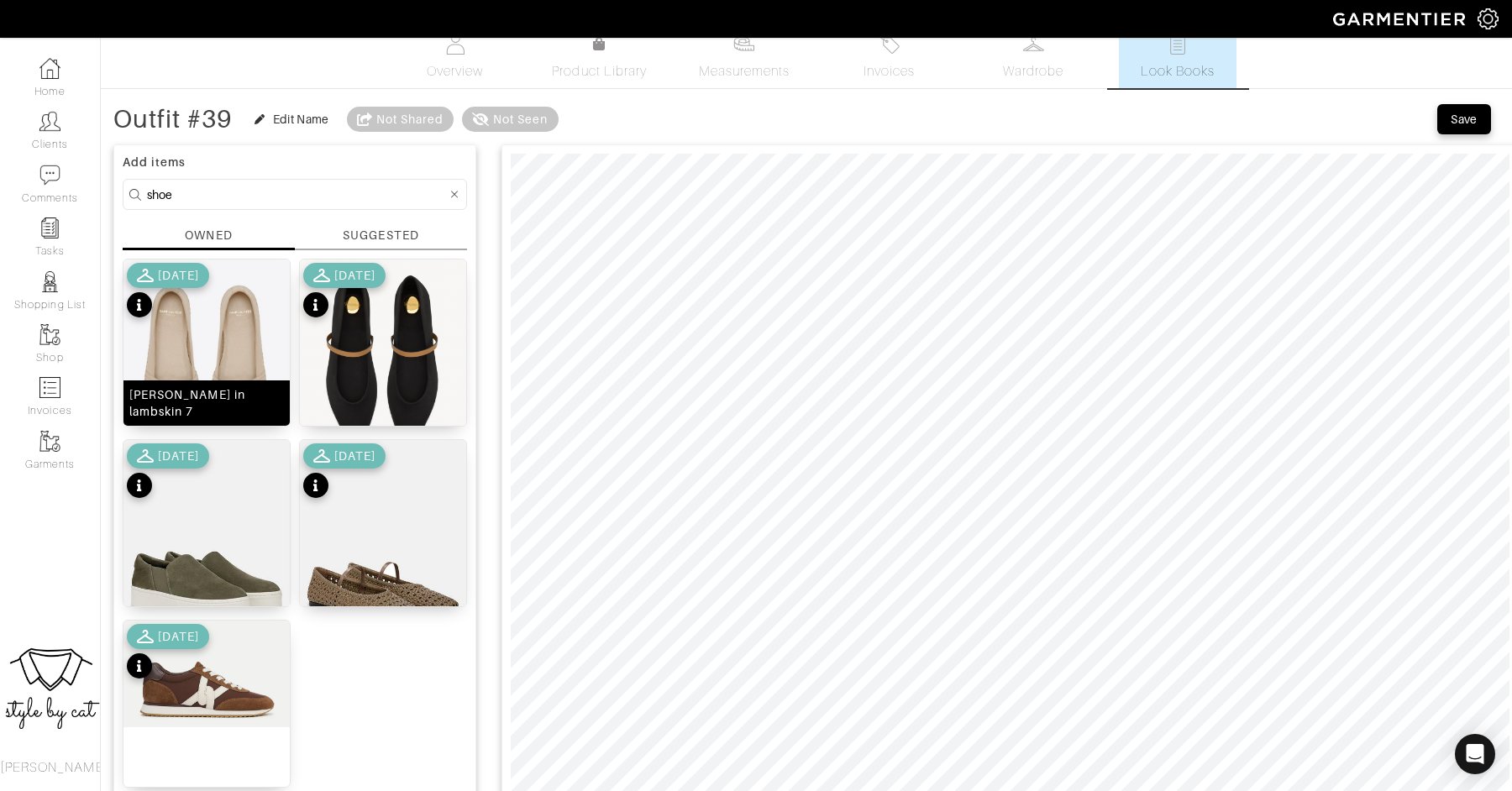
click at [194, 330] on img at bounding box center [206, 368] width 166 height 217
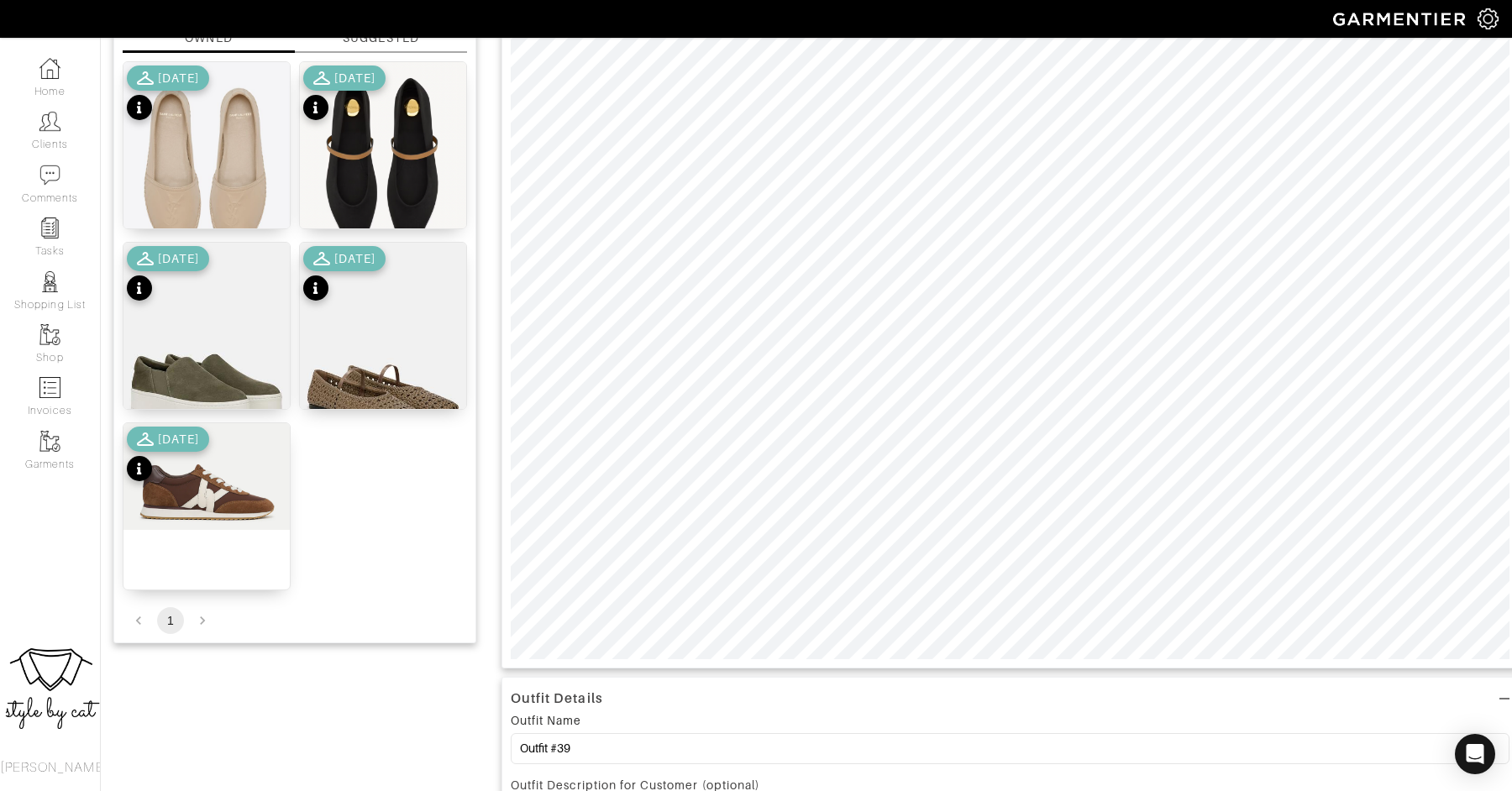
scroll to position [242, 0]
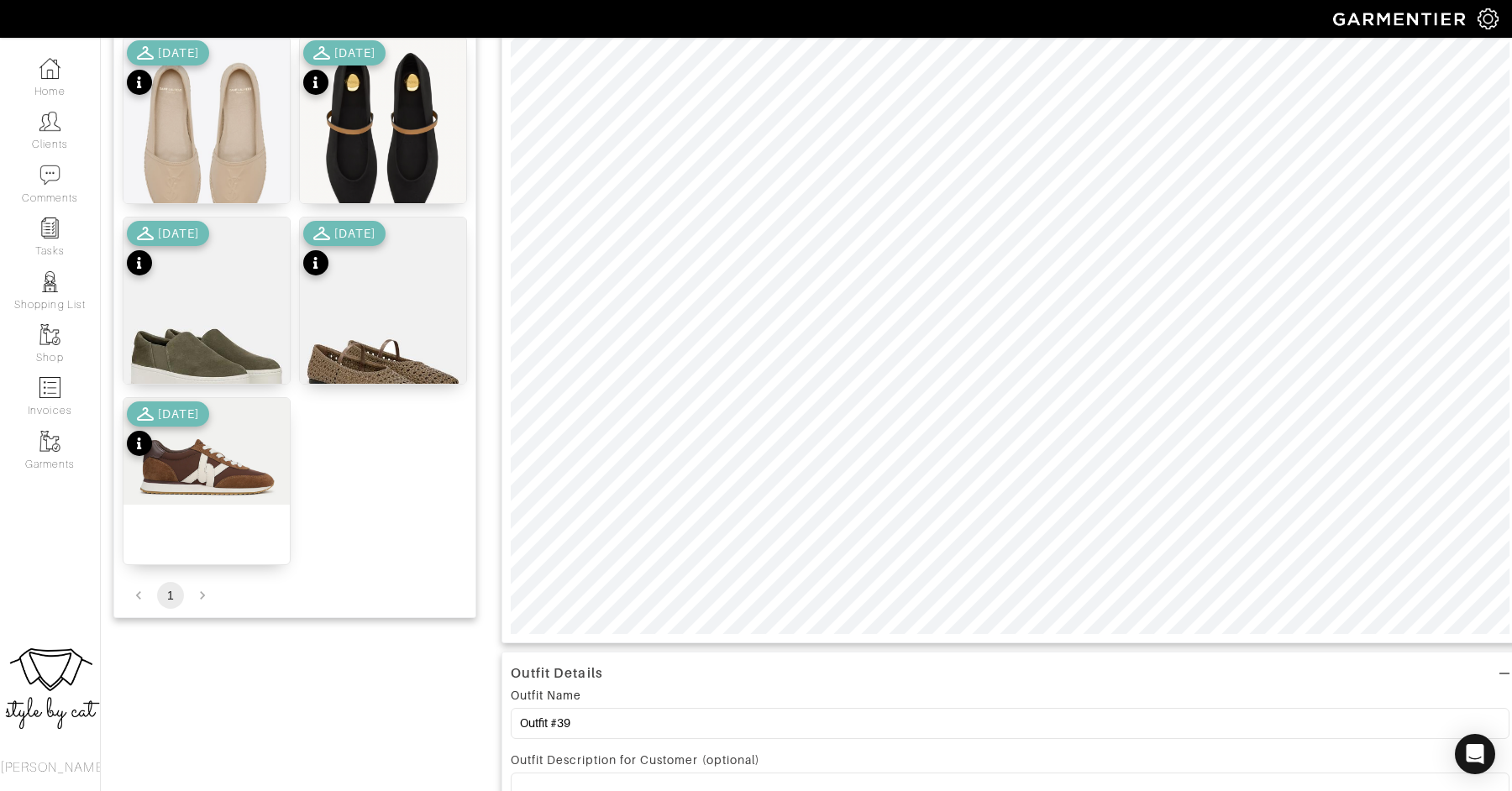
click at [1003, 675] on div "Outfit Details Outfit Name Outfit #39 Outfit Description for Customer (optional…" at bounding box center [1010, 594] width 1017 height 1361
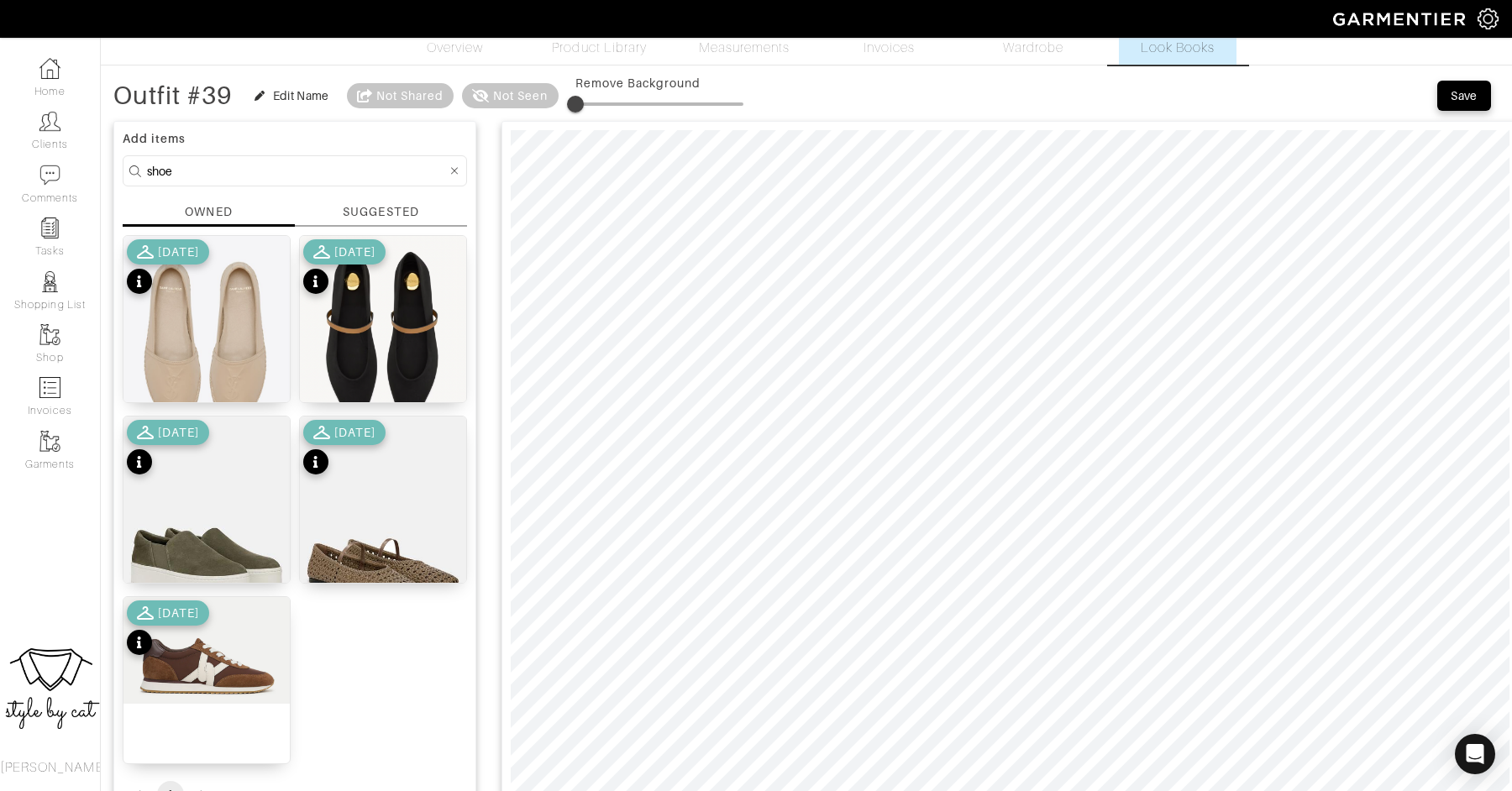
scroll to position [42, 0]
click at [1455, 92] on div "Save" at bounding box center [1463, 97] width 27 height 17
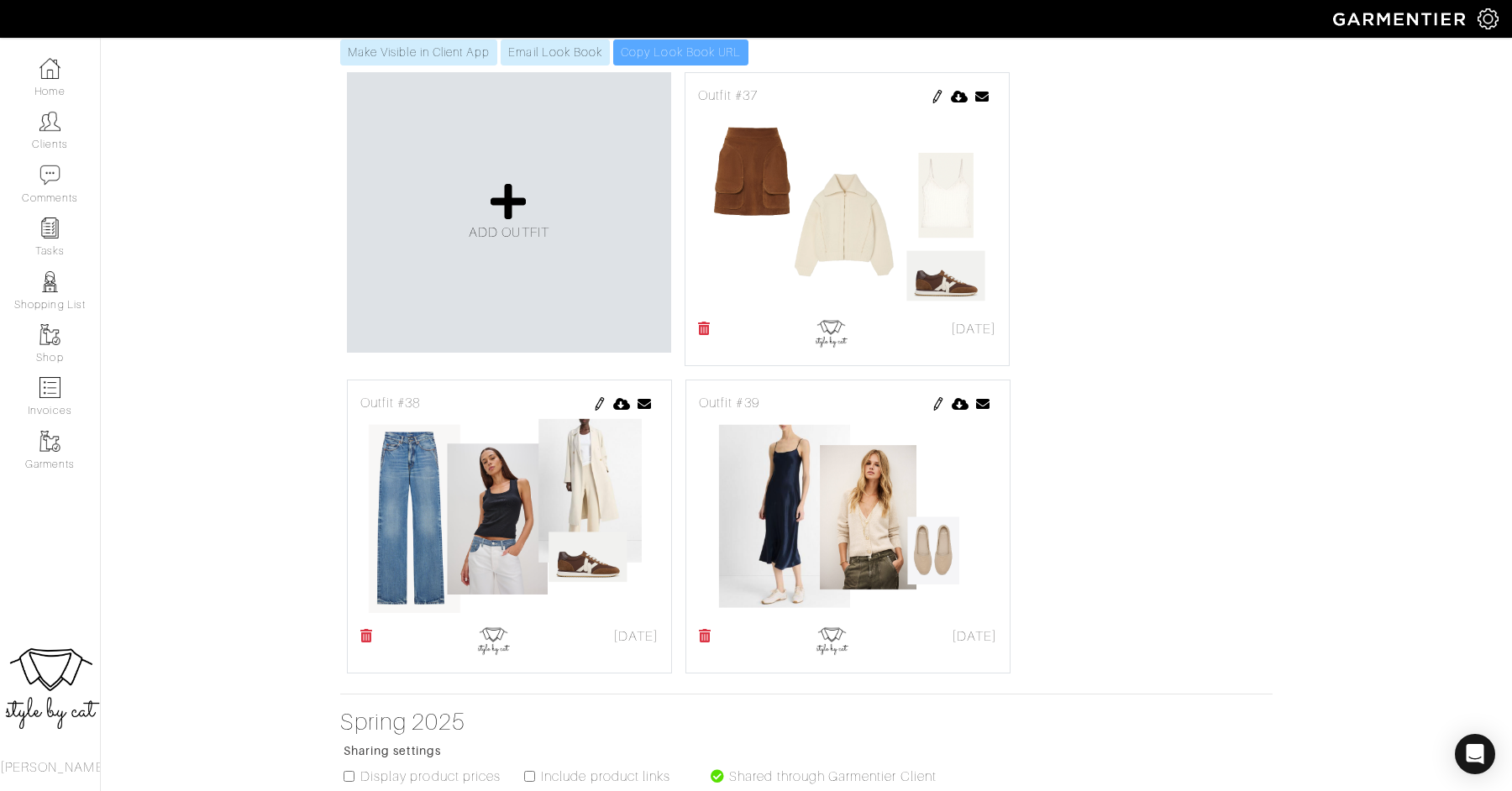
scroll to position [442, 0]
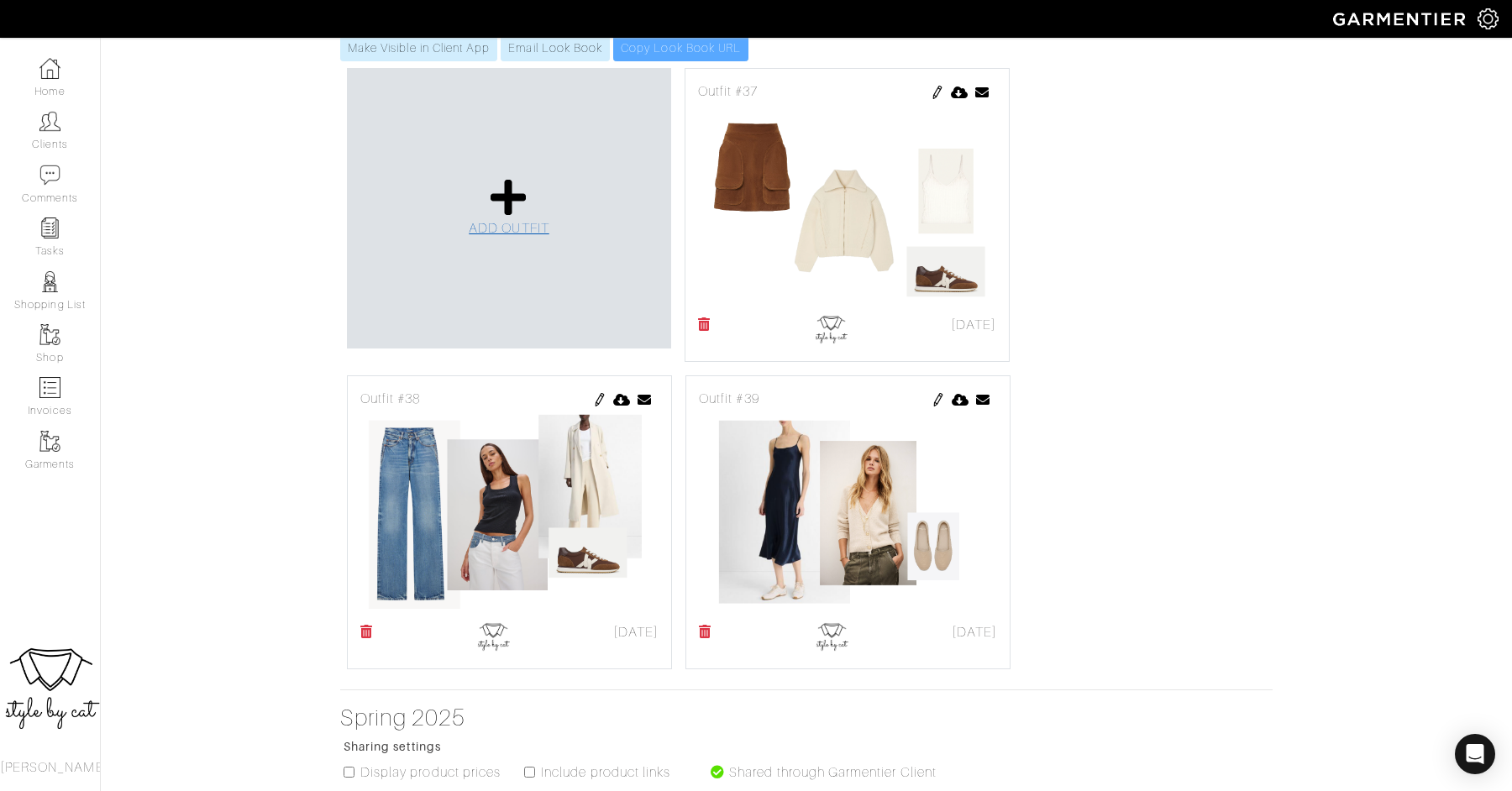
click at [498, 177] on icon at bounding box center [509, 197] width 36 height 40
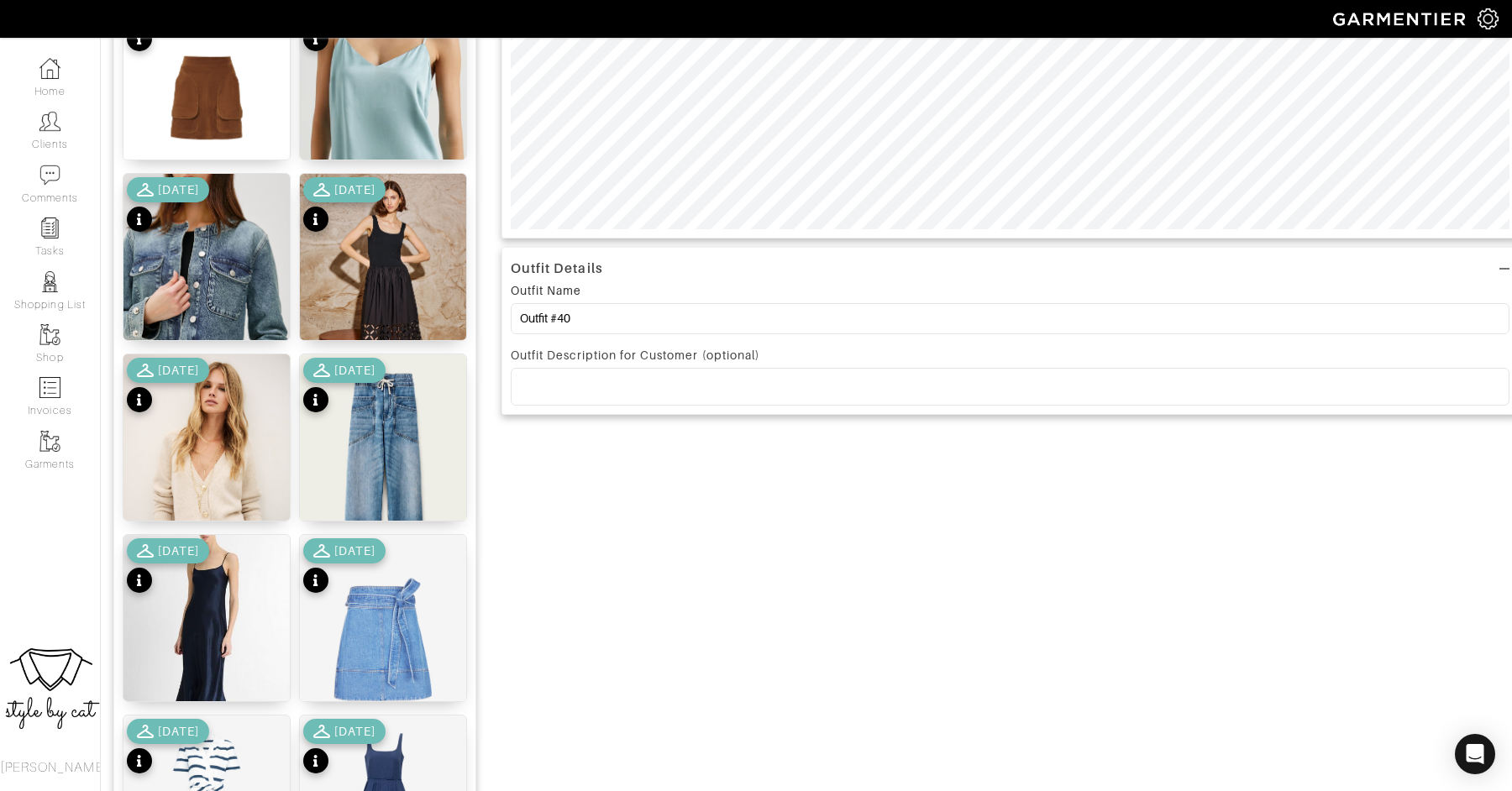
scroll to position [655, 0]
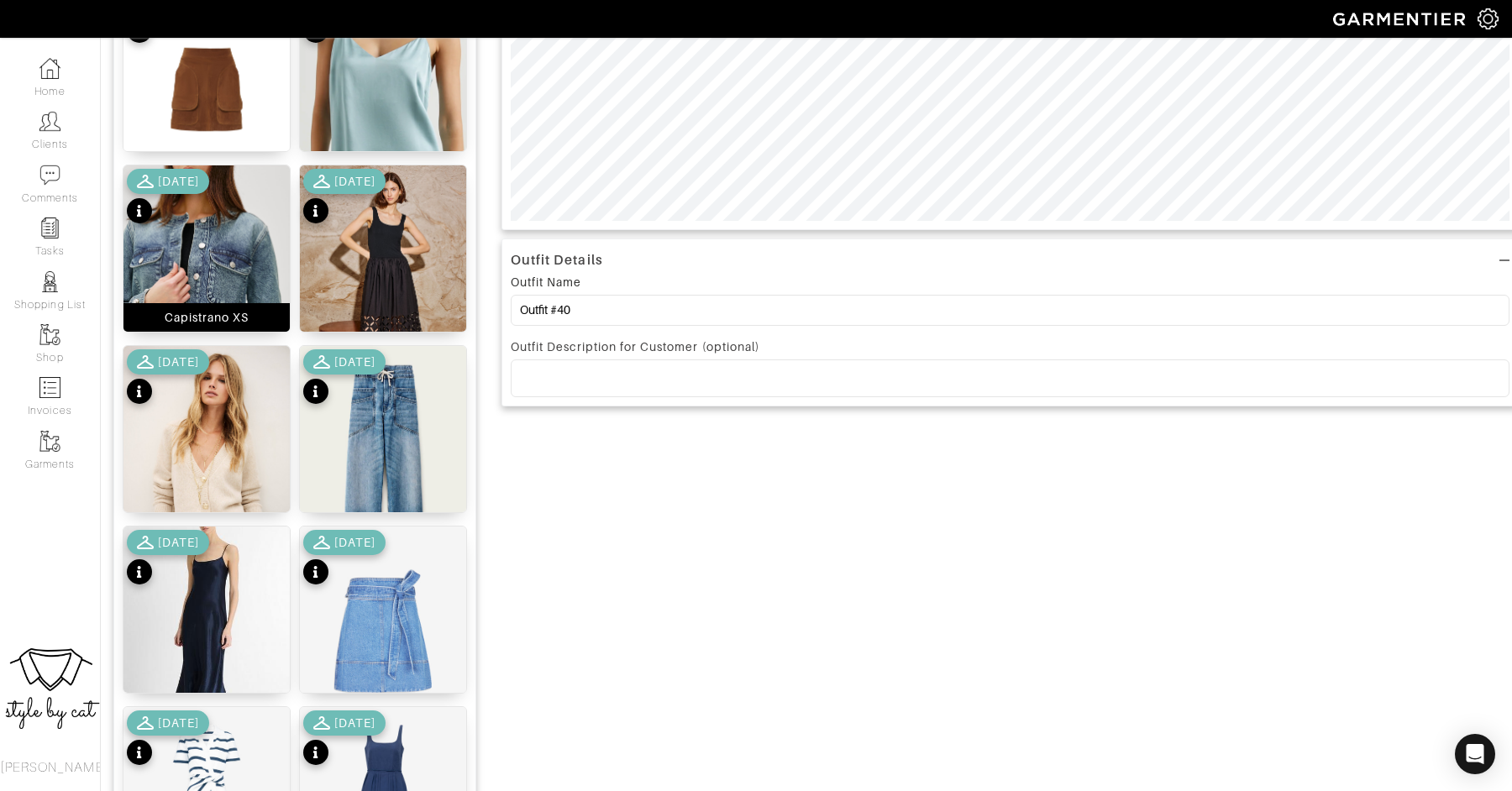
click at [193, 241] on img at bounding box center [206, 290] width 166 height 251
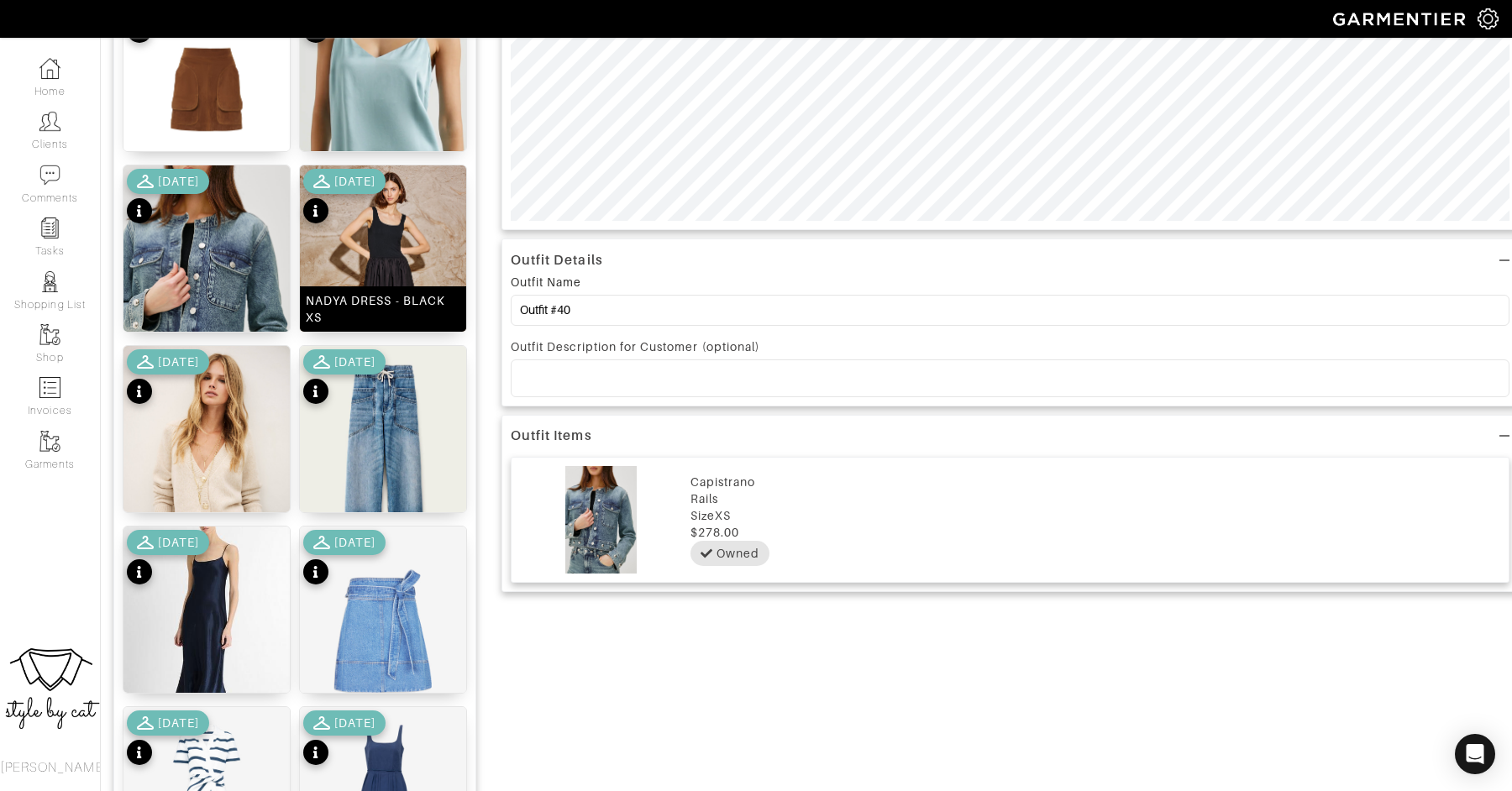
click at [348, 232] on img at bounding box center [382, 290] width 166 height 251
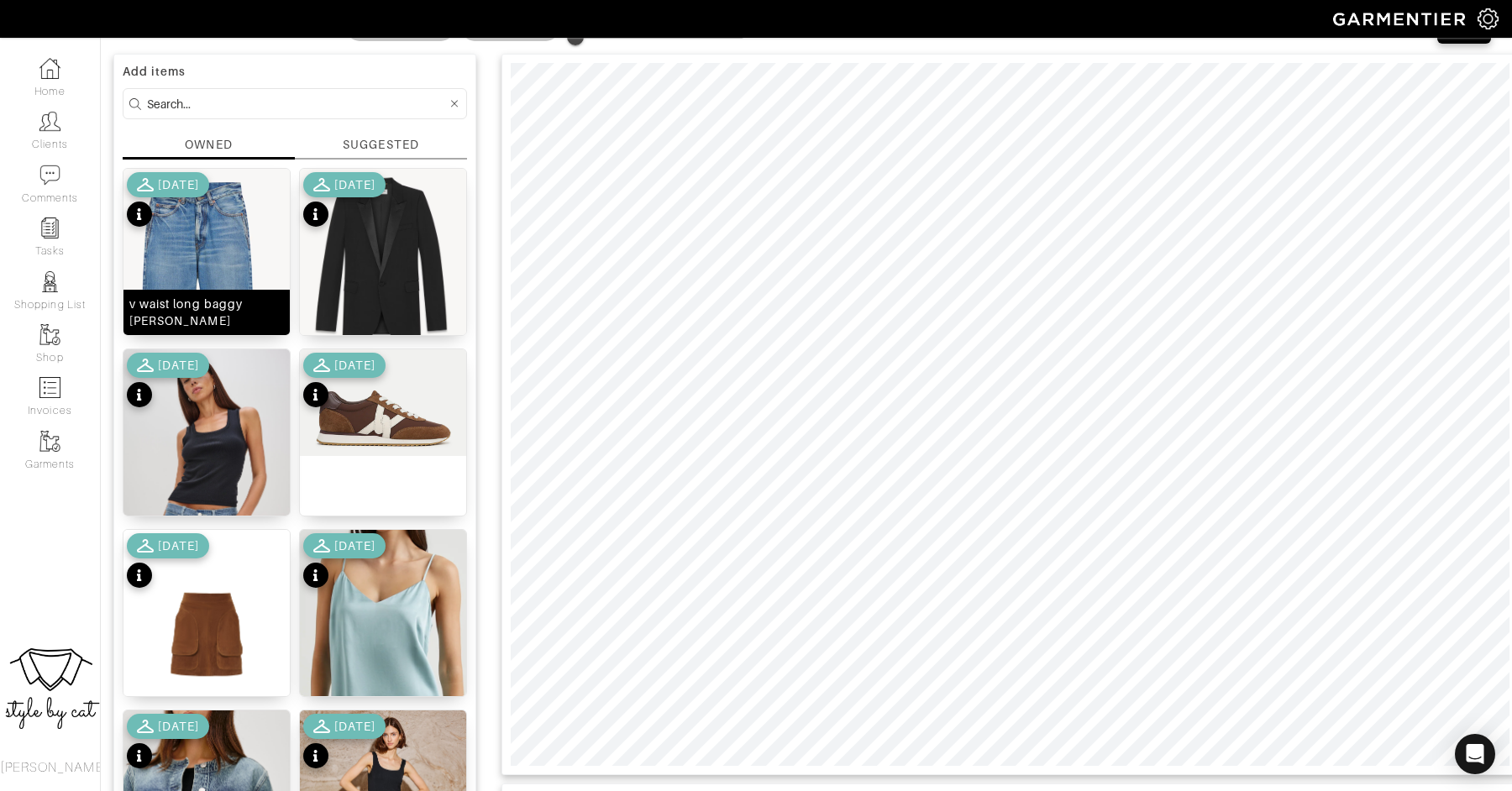
scroll to position [0, 0]
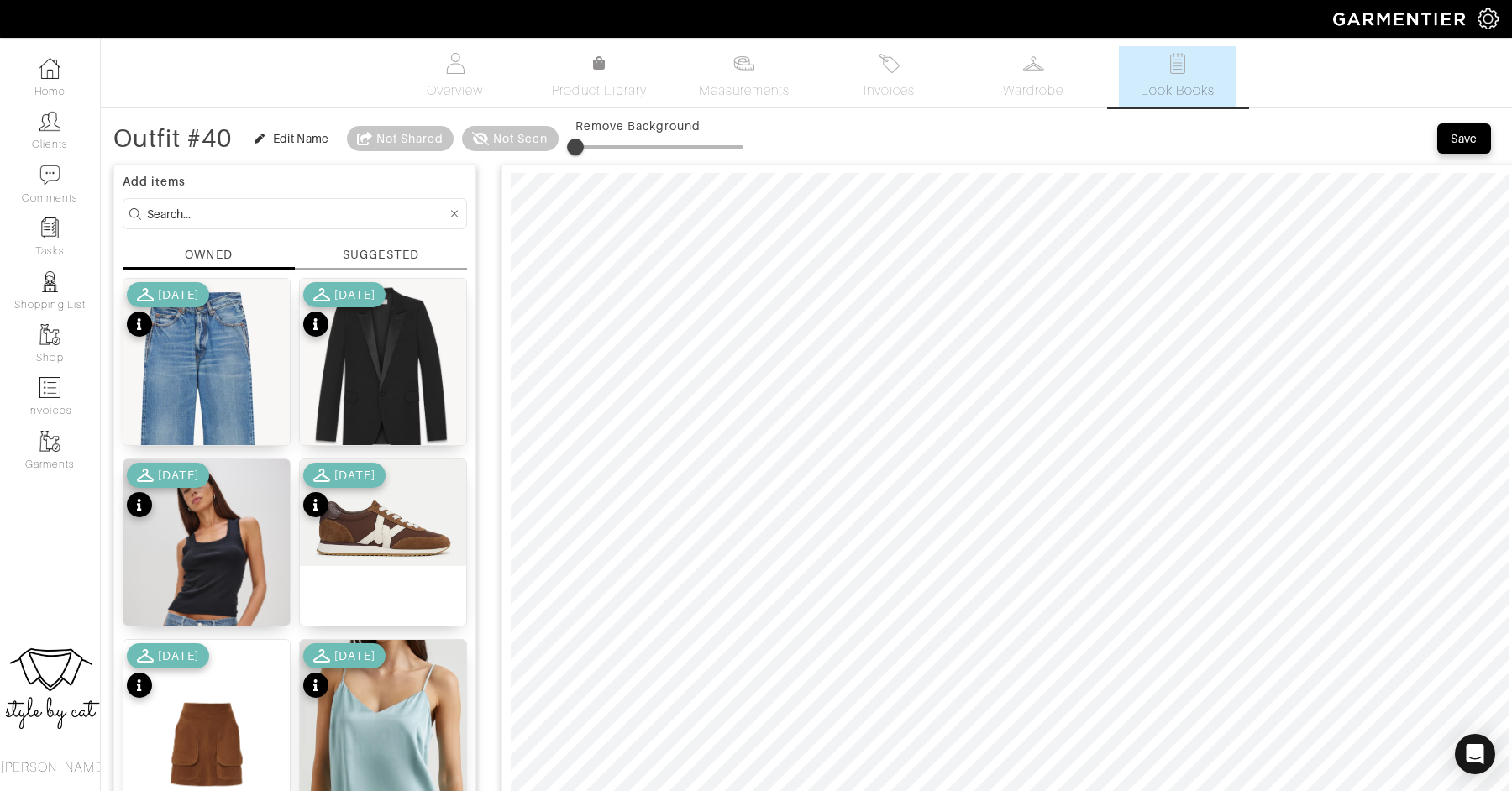
click at [243, 217] on input at bounding box center [297, 214] width 299 height 21
type input "shoe"
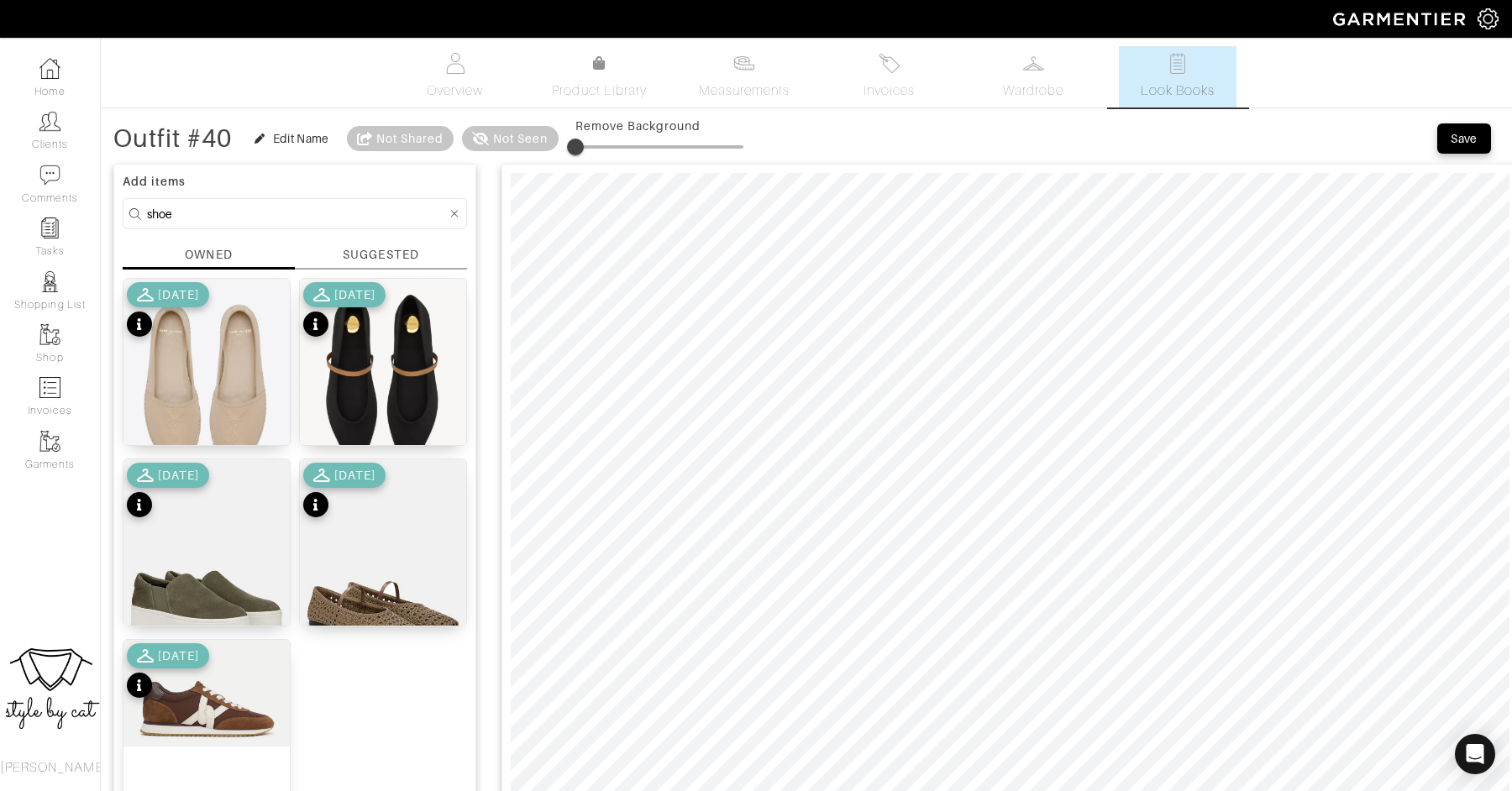
click at [350, 707] on div "cassandre espadrilles in lambskin 7 6/25/24 No product name 10/15/24 Warren Nub…" at bounding box center [295, 542] width 344 height 529
click at [379, 556] on img at bounding box center [382, 574] width 166 height 231
click at [392, 357] on img at bounding box center [382, 380] width 166 height 204
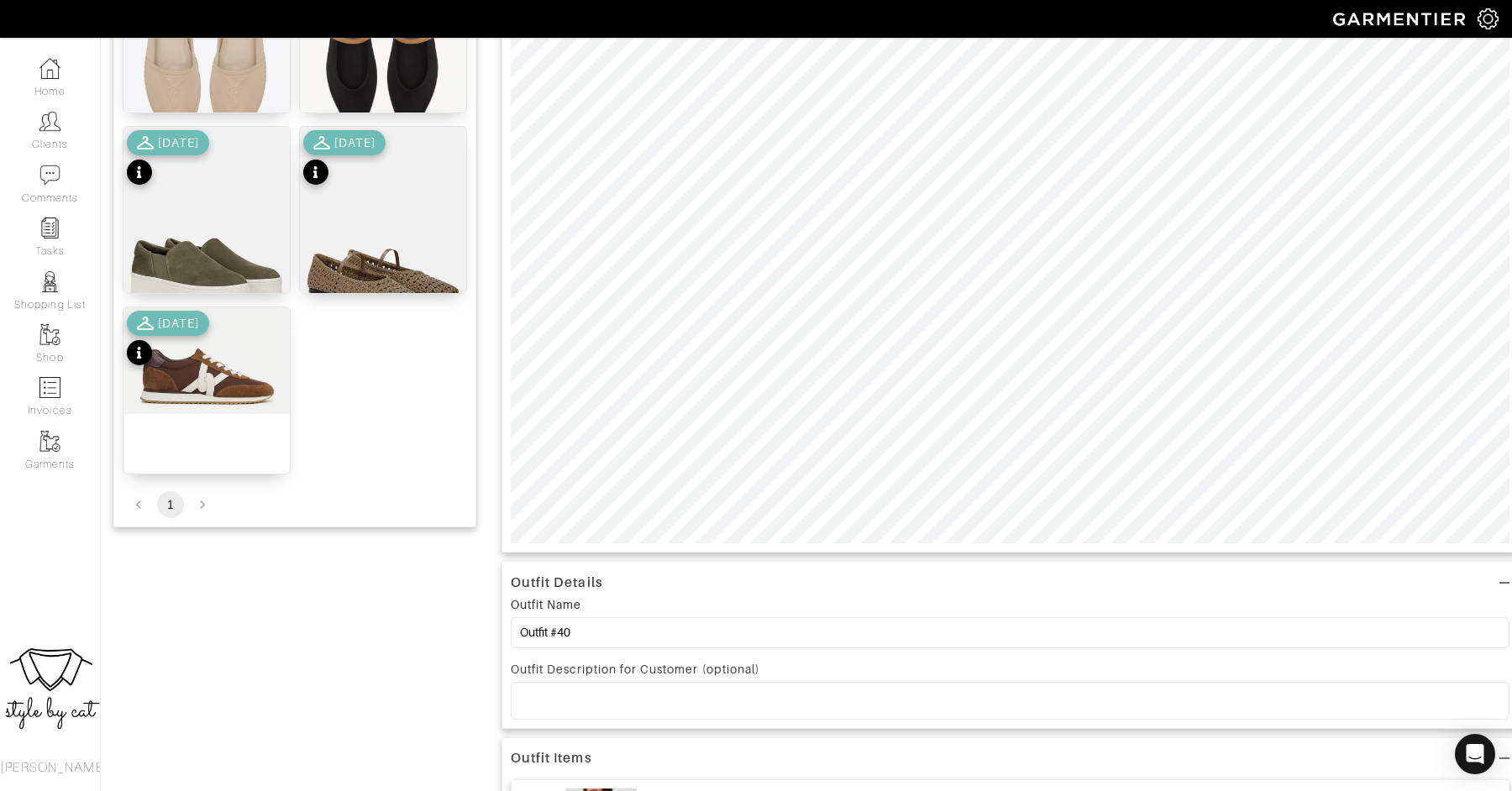
scroll to position [443, 0]
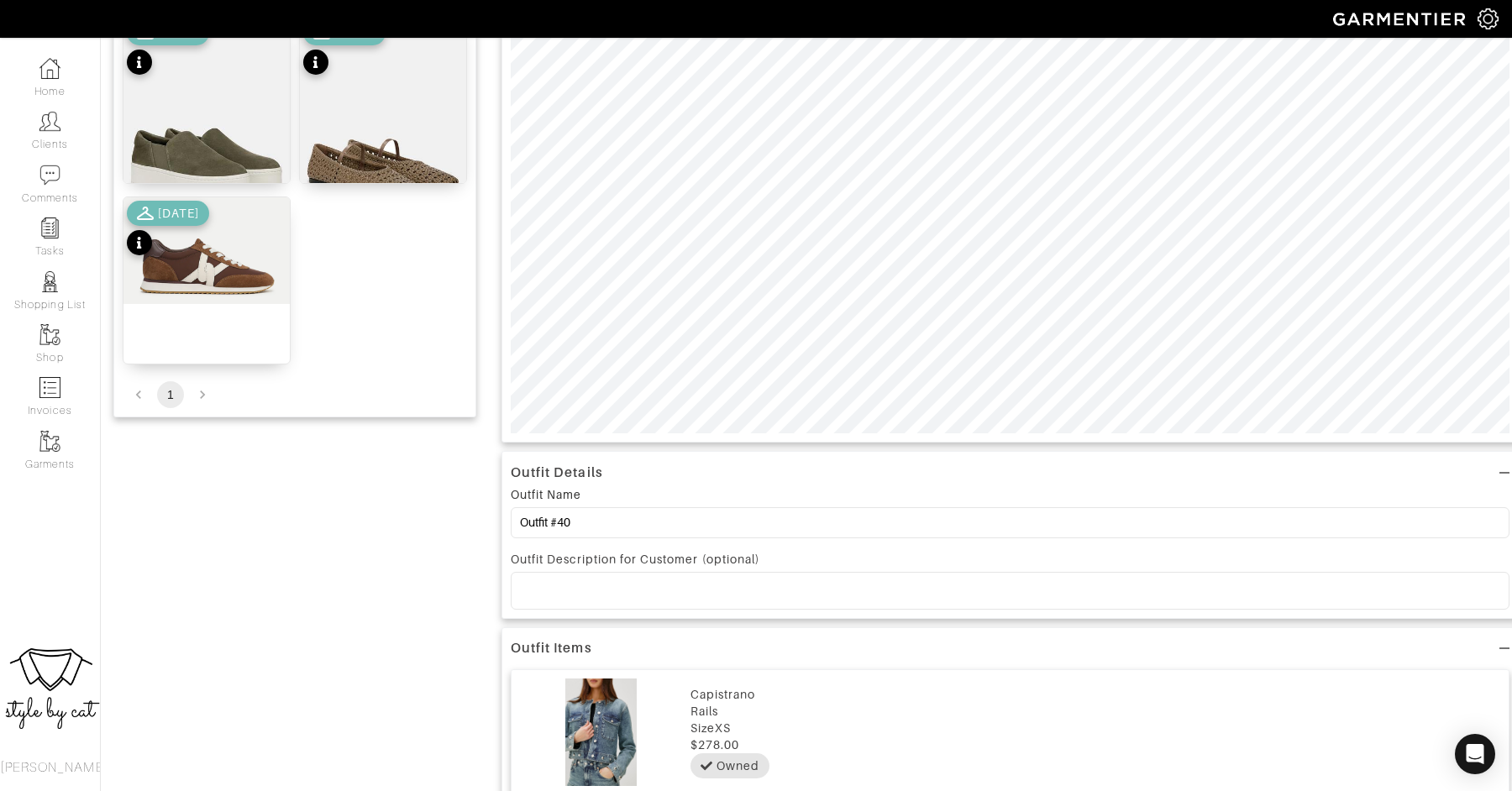
click at [642, 586] on p at bounding box center [1009, 590] width 971 height 15
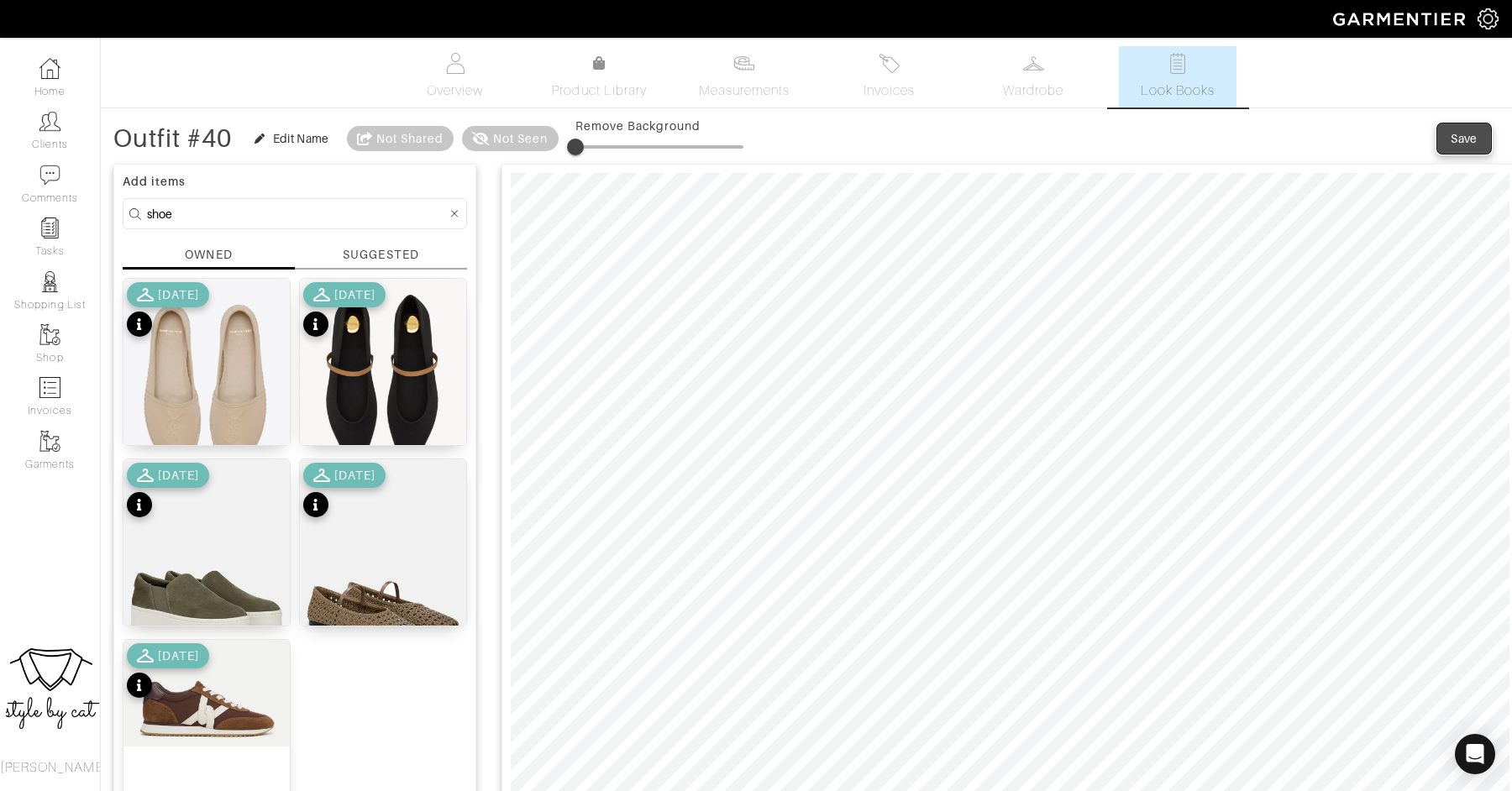
click at [1468, 136] on div "Save" at bounding box center [1463, 139] width 27 height 17
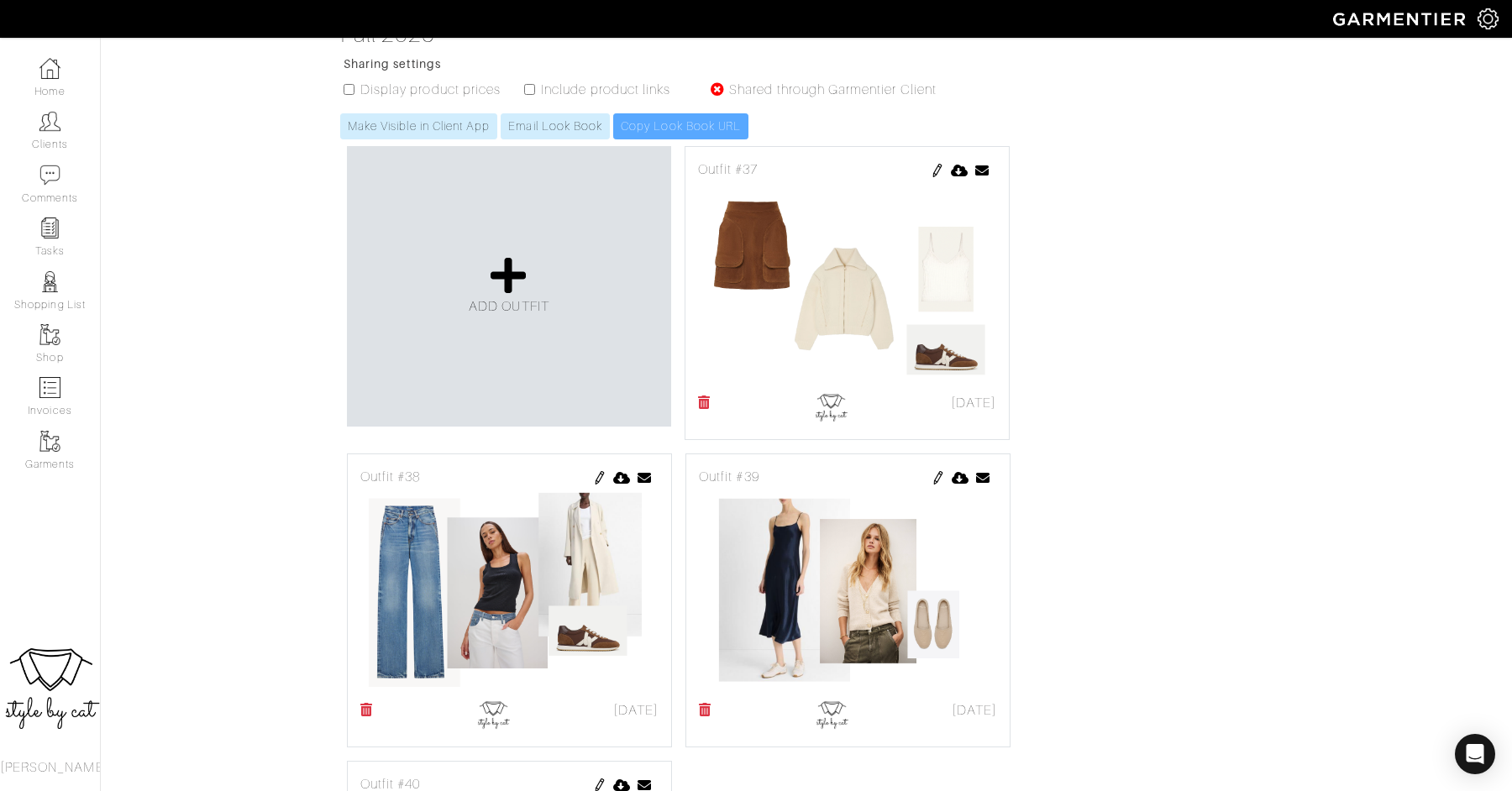
scroll to position [282, 0]
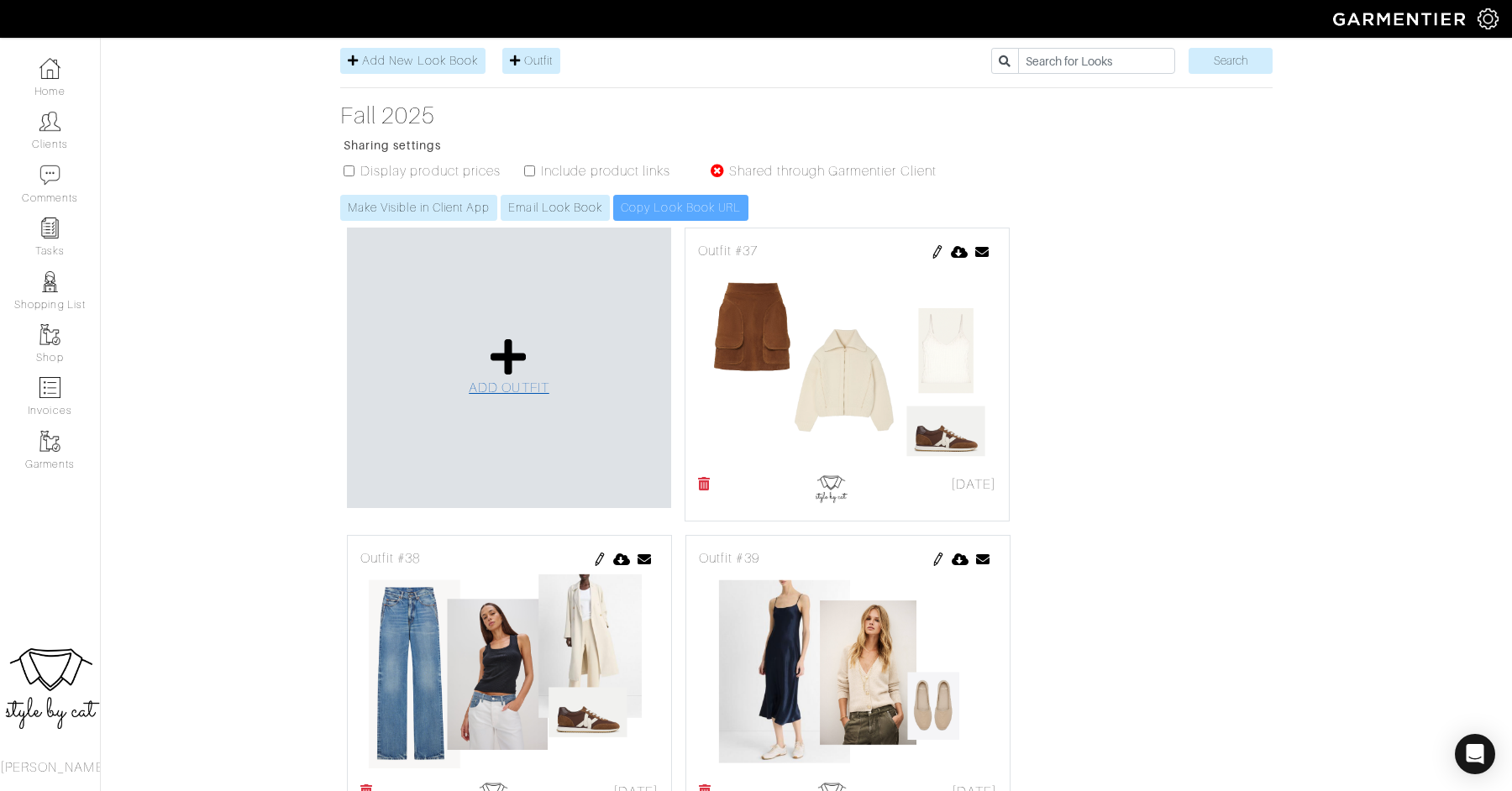
click at [500, 337] on icon at bounding box center [509, 357] width 36 height 40
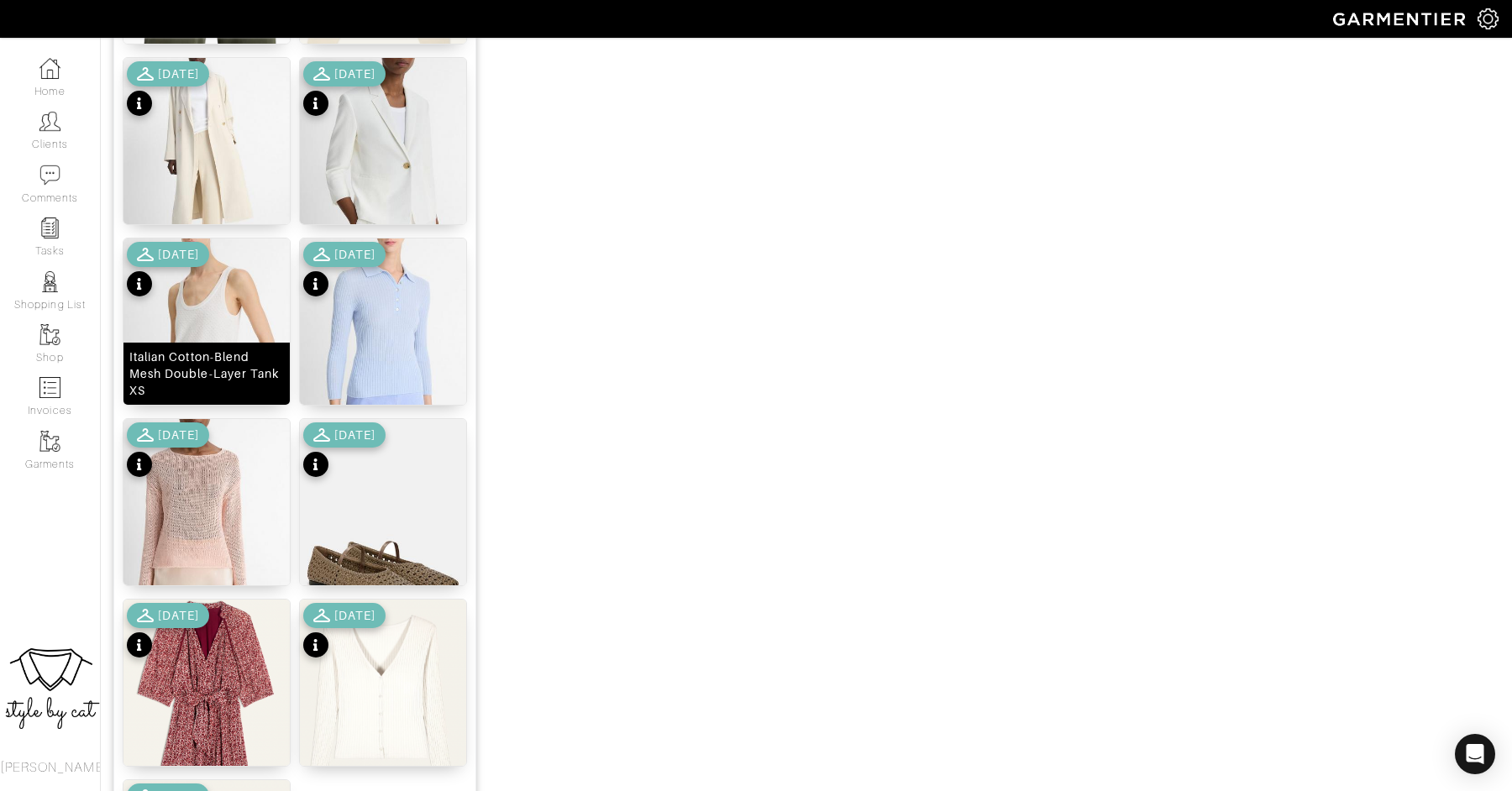
scroll to position [1667, 0]
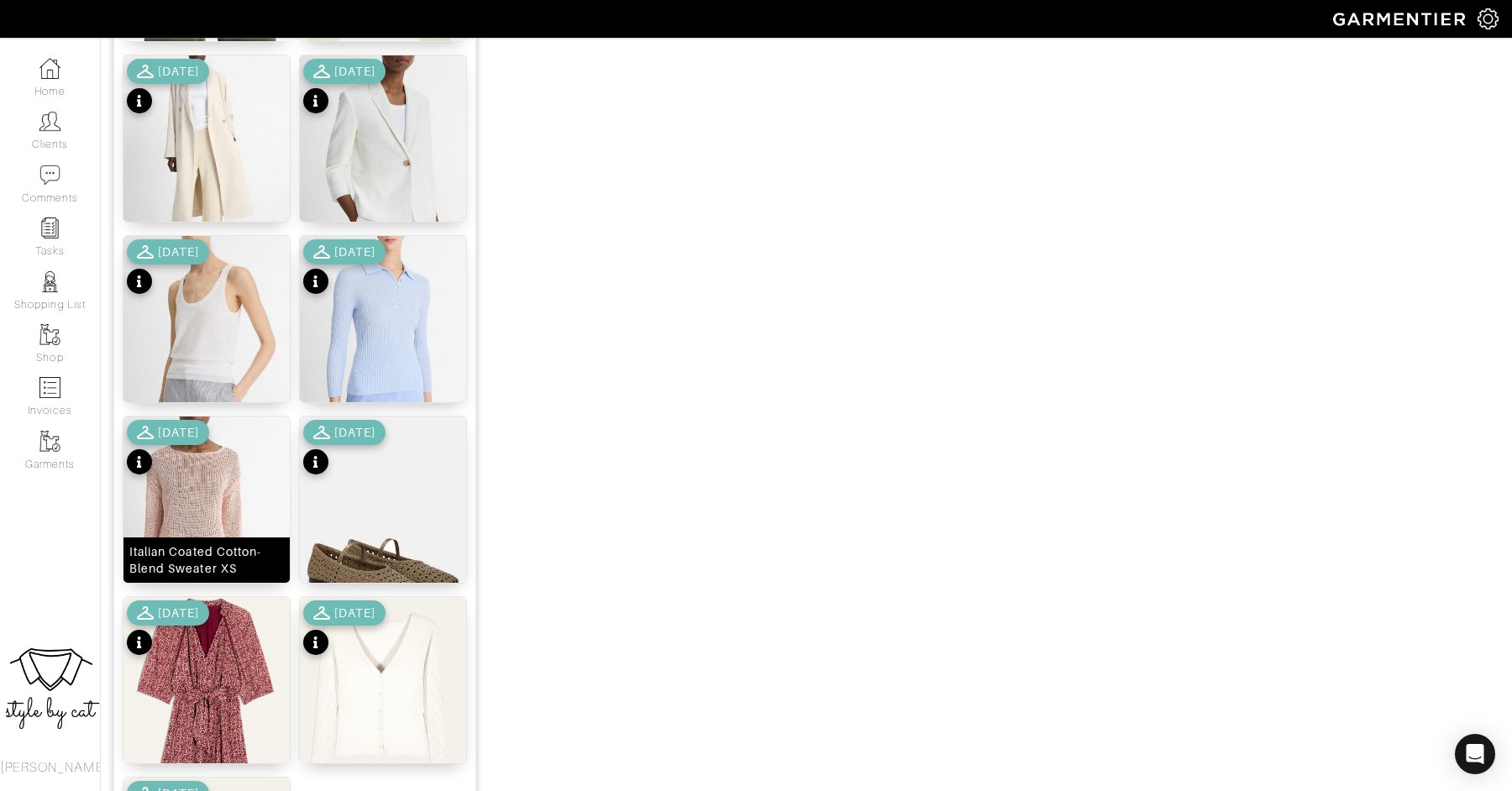
click at [209, 511] on img at bounding box center [206, 532] width 166 height 231
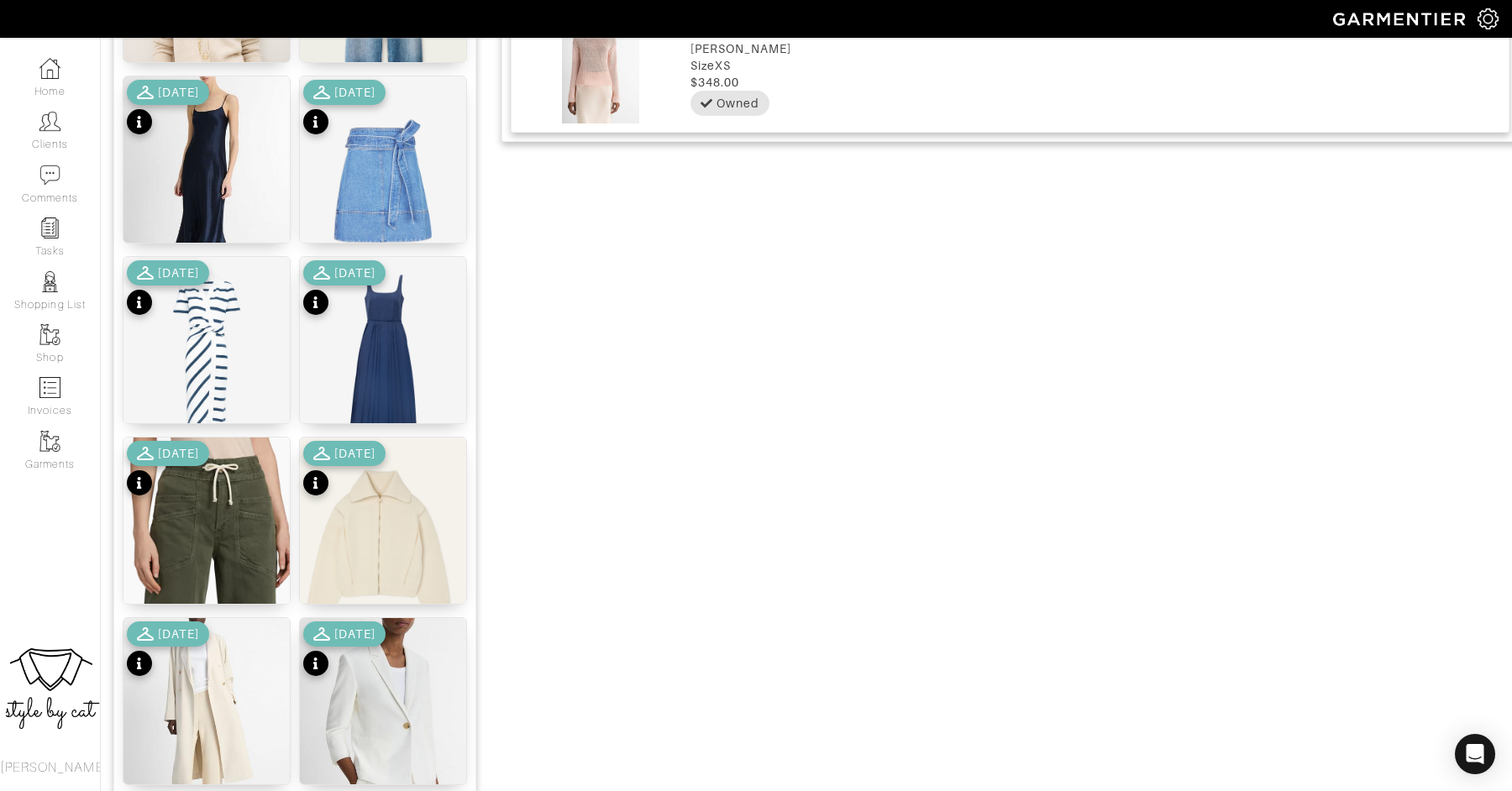
scroll to position [859, 0]
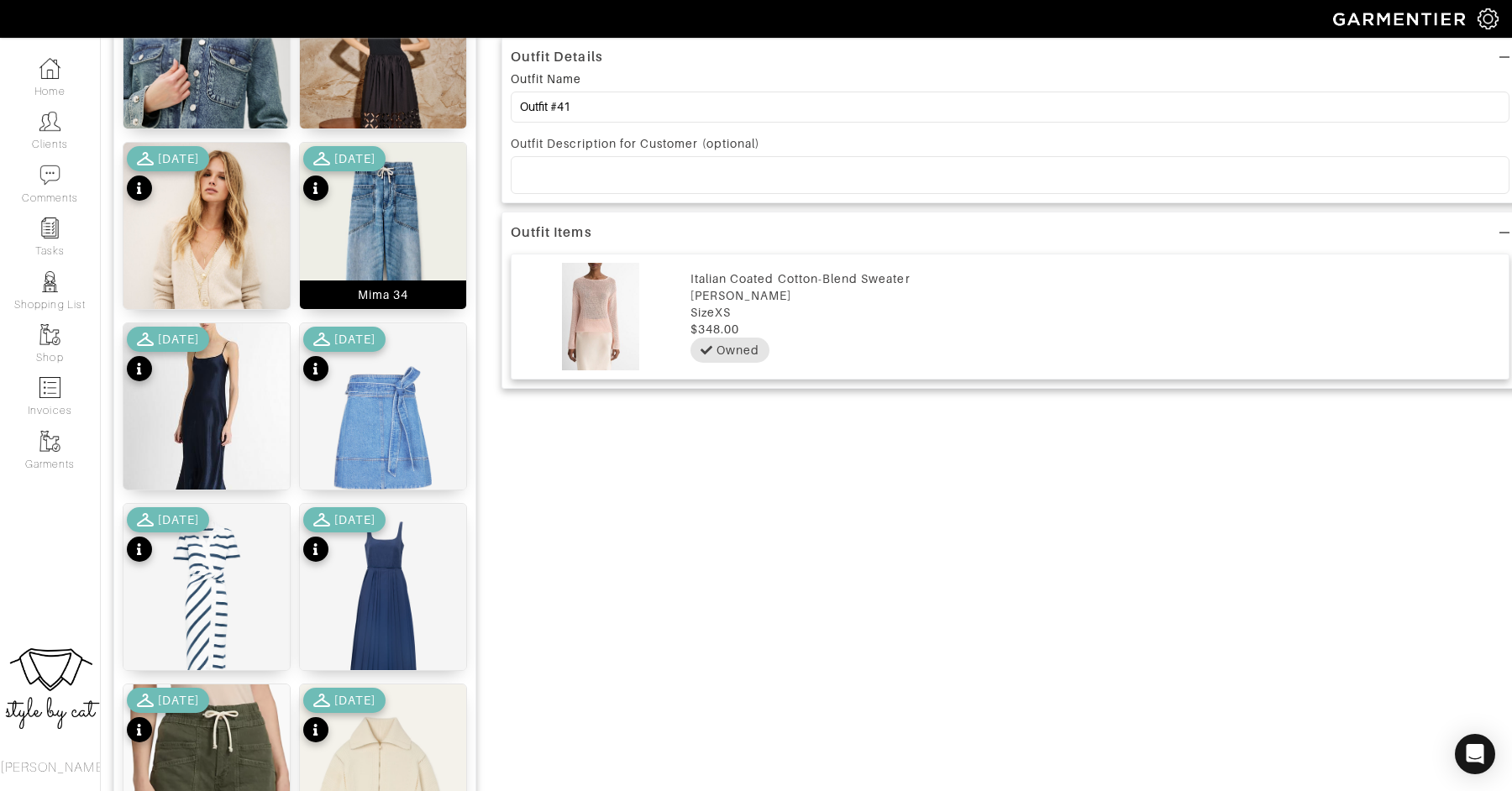
click at [386, 207] on img at bounding box center [382, 267] width 166 height 250
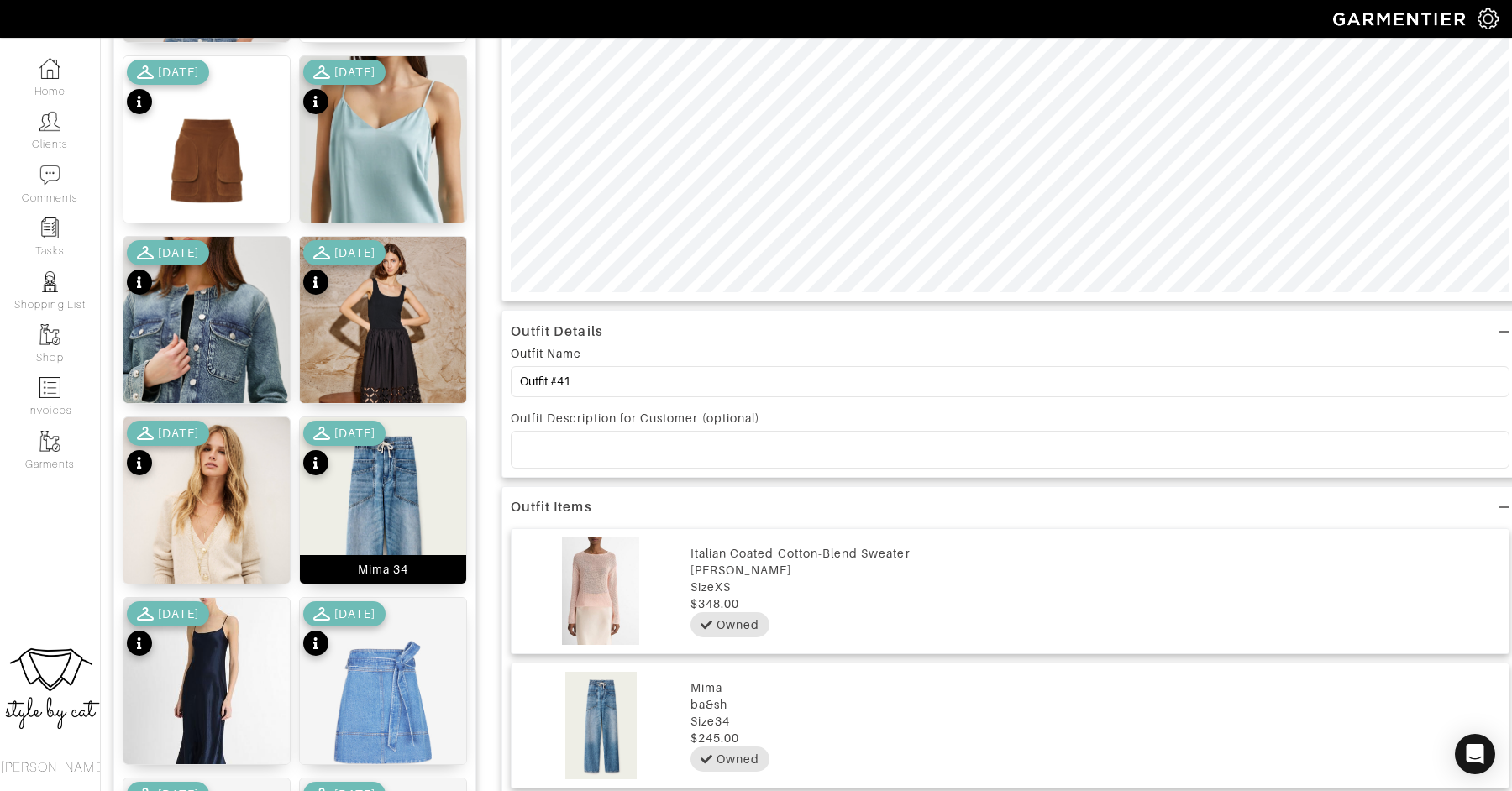
scroll to position [0, 0]
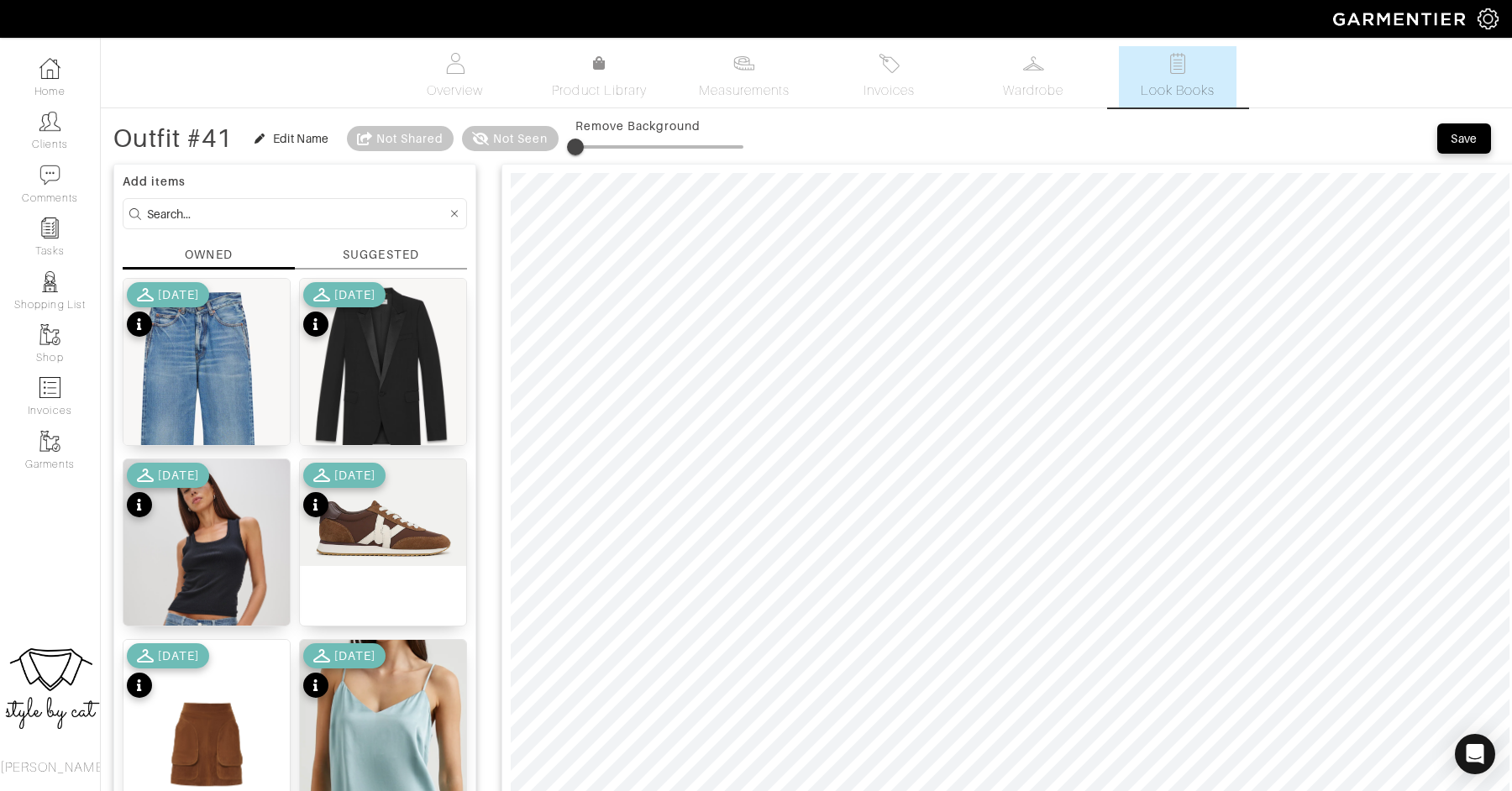
click at [506, 790] on div at bounding box center [1010, 524] width 1017 height 722
click at [351, 214] on input at bounding box center [297, 214] width 299 height 21
type input "shoe"
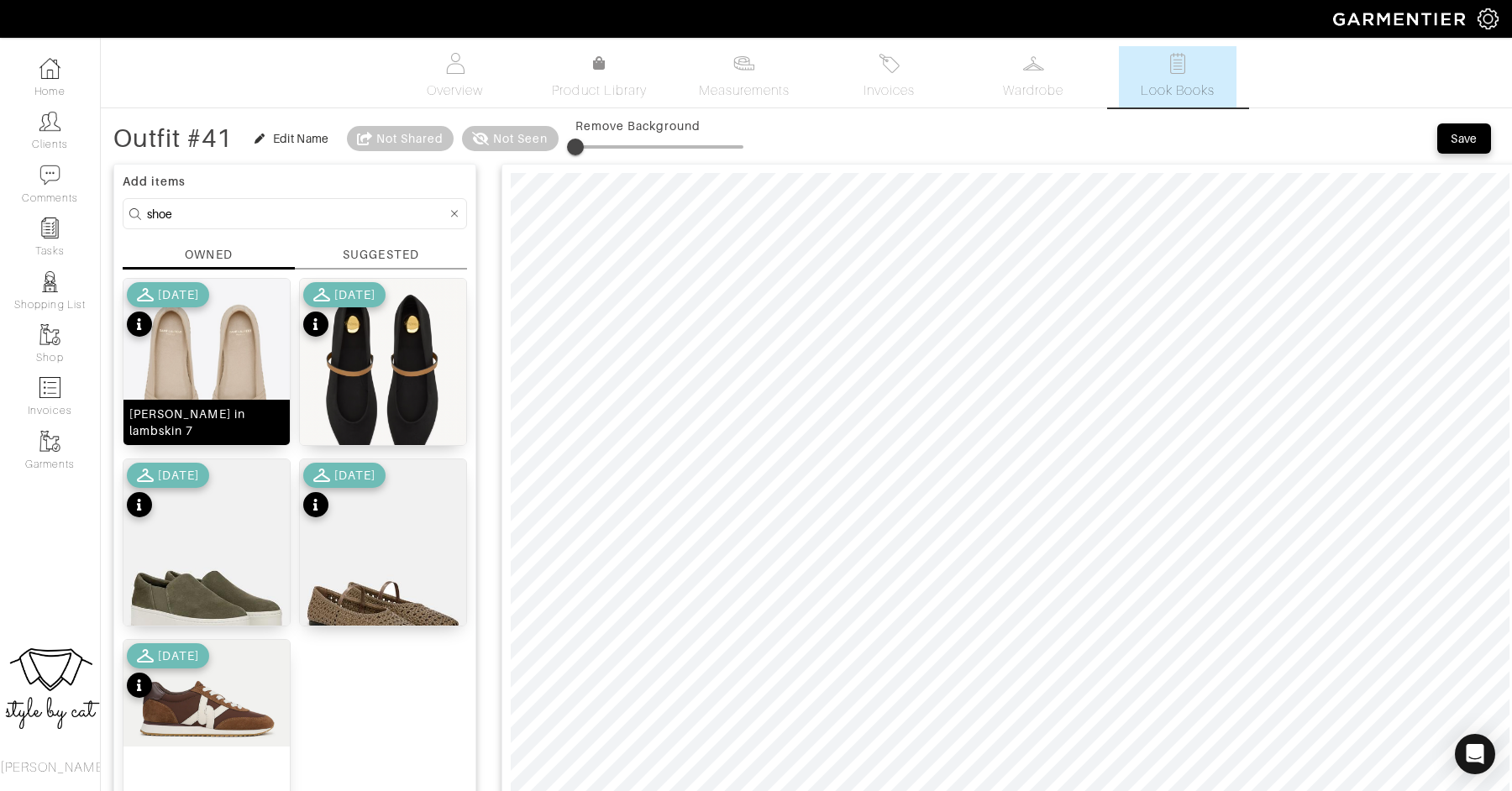
click at [202, 372] on img at bounding box center [206, 387] width 166 height 217
click at [1459, 137] on div "Save" at bounding box center [1463, 138] width 27 height 17
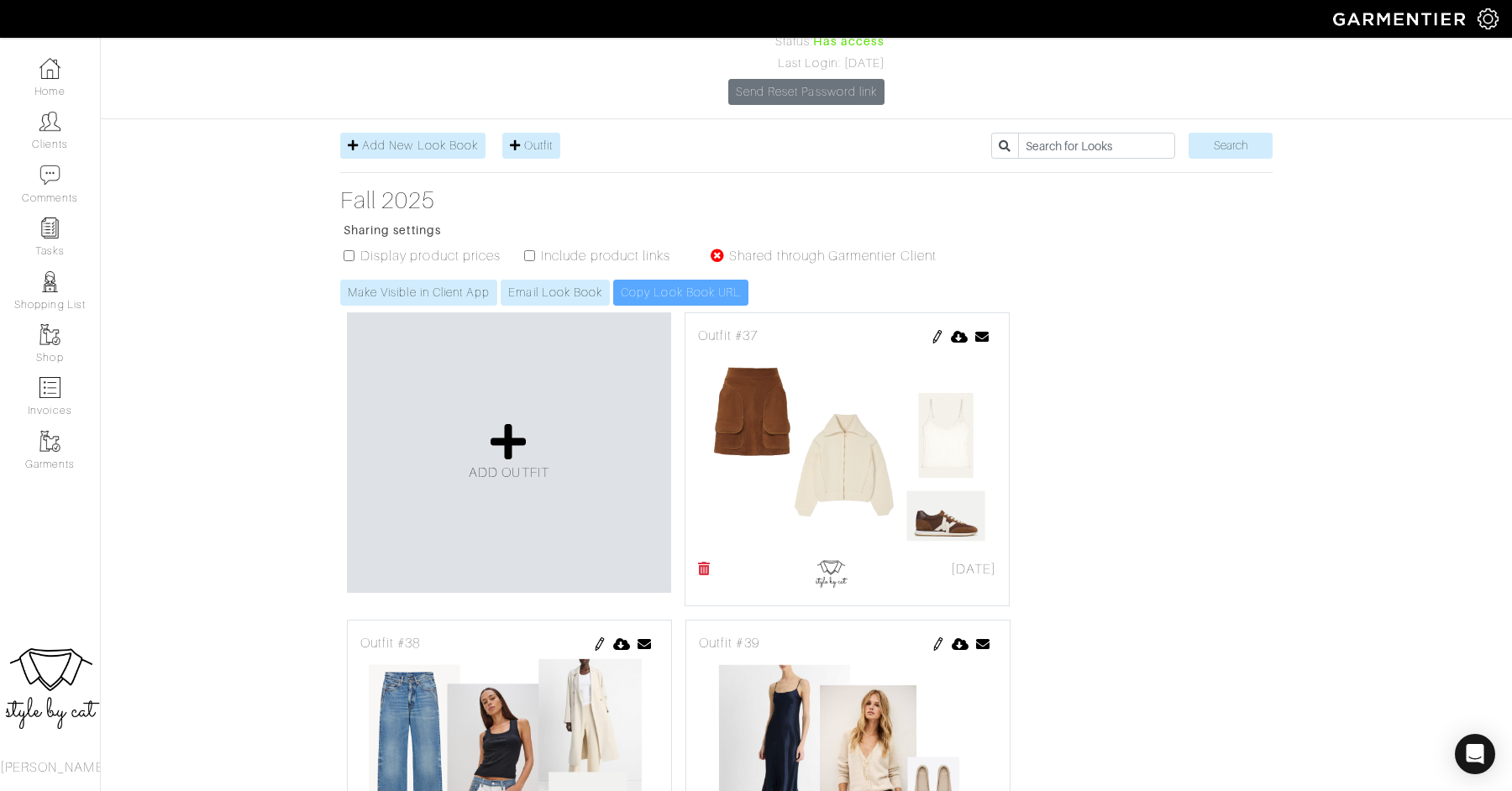
scroll to position [195, 0]
click at [520, 423] on icon at bounding box center [509, 443] width 36 height 40
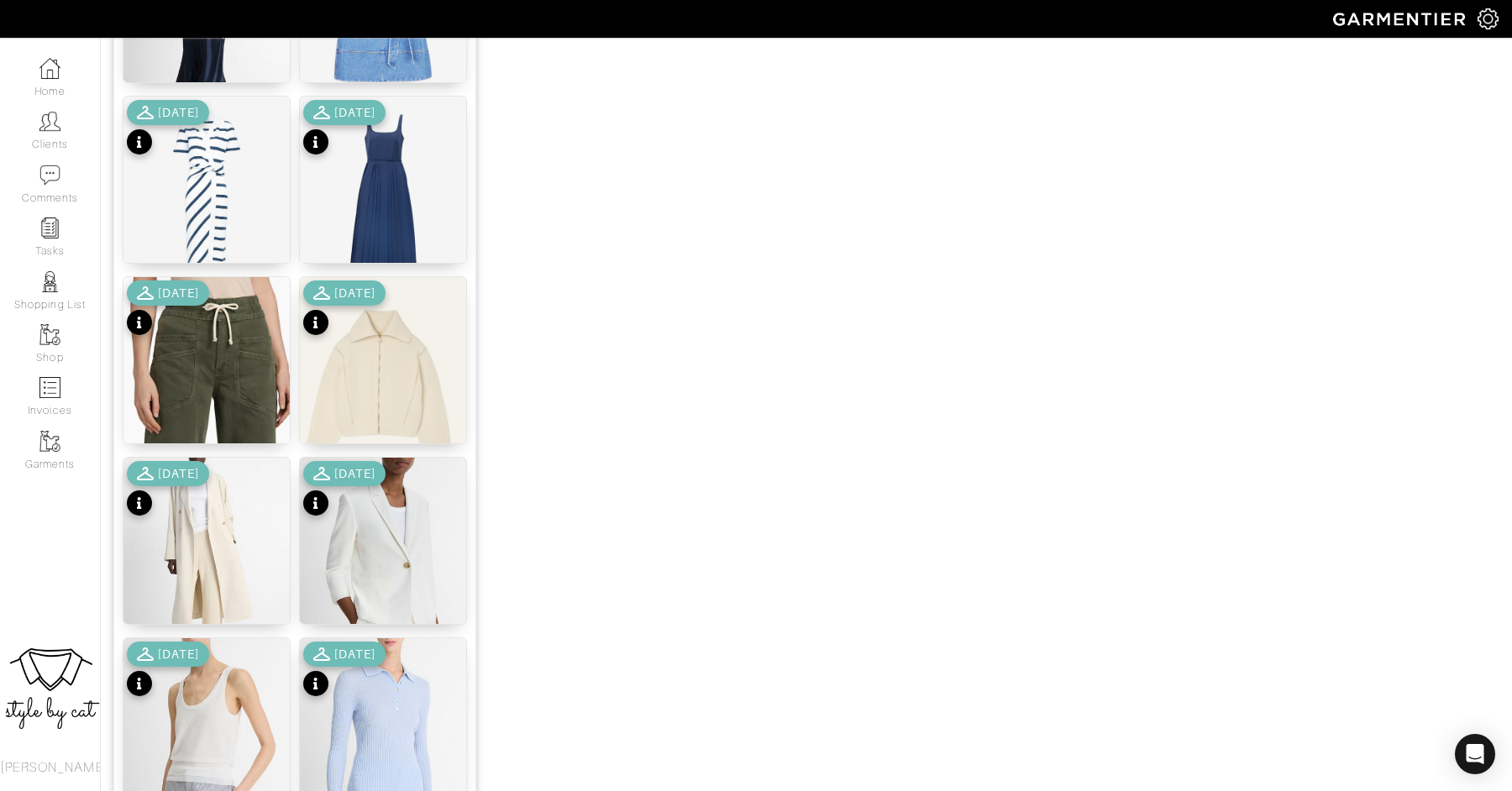
scroll to position [1266, 0]
click at [208, 354] on img at bounding box center [206, 473] width 166 height 394
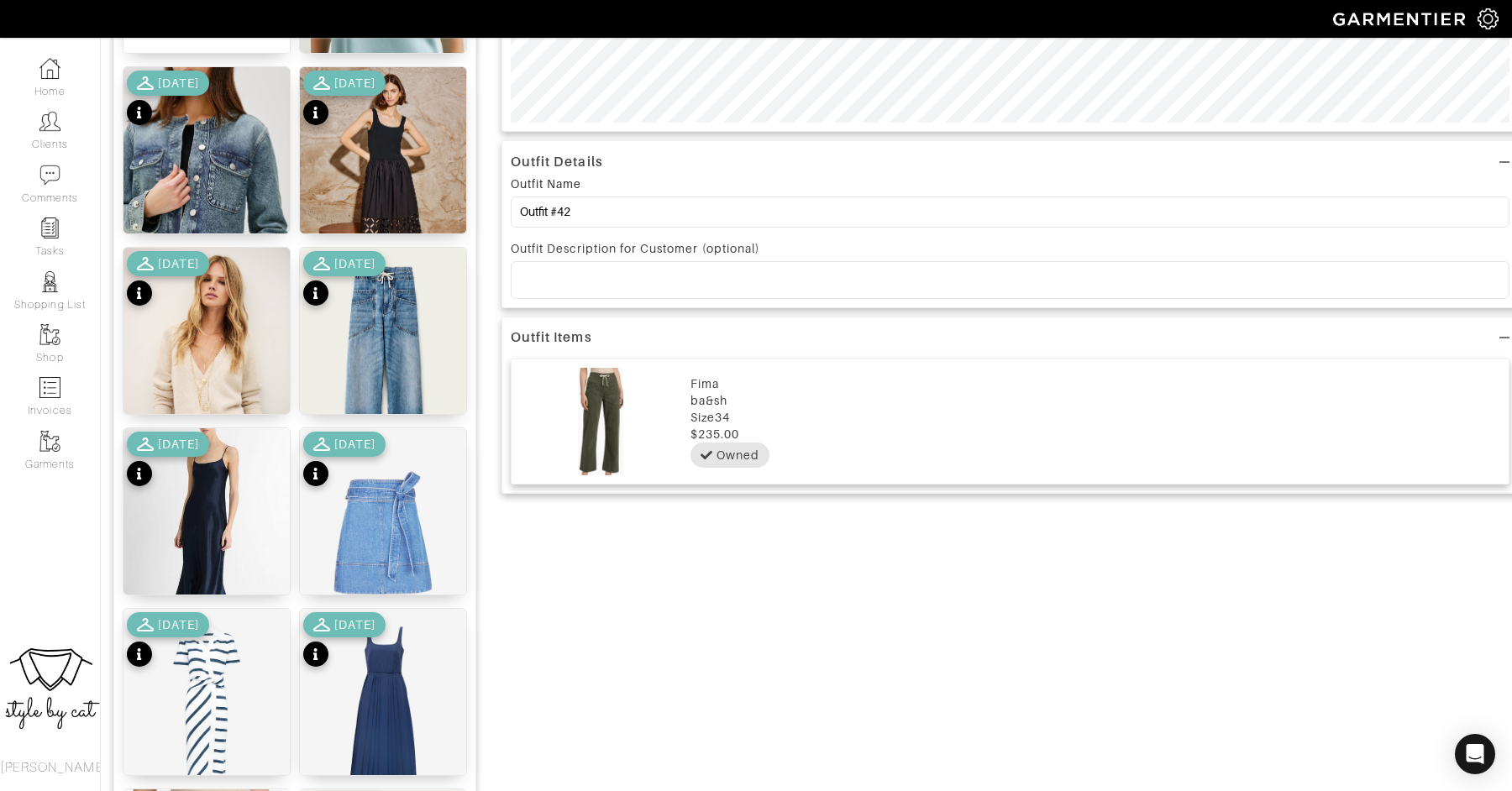
scroll to position [753, 0]
click at [208, 354] on img at bounding box center [206, 373] width 166 height 250
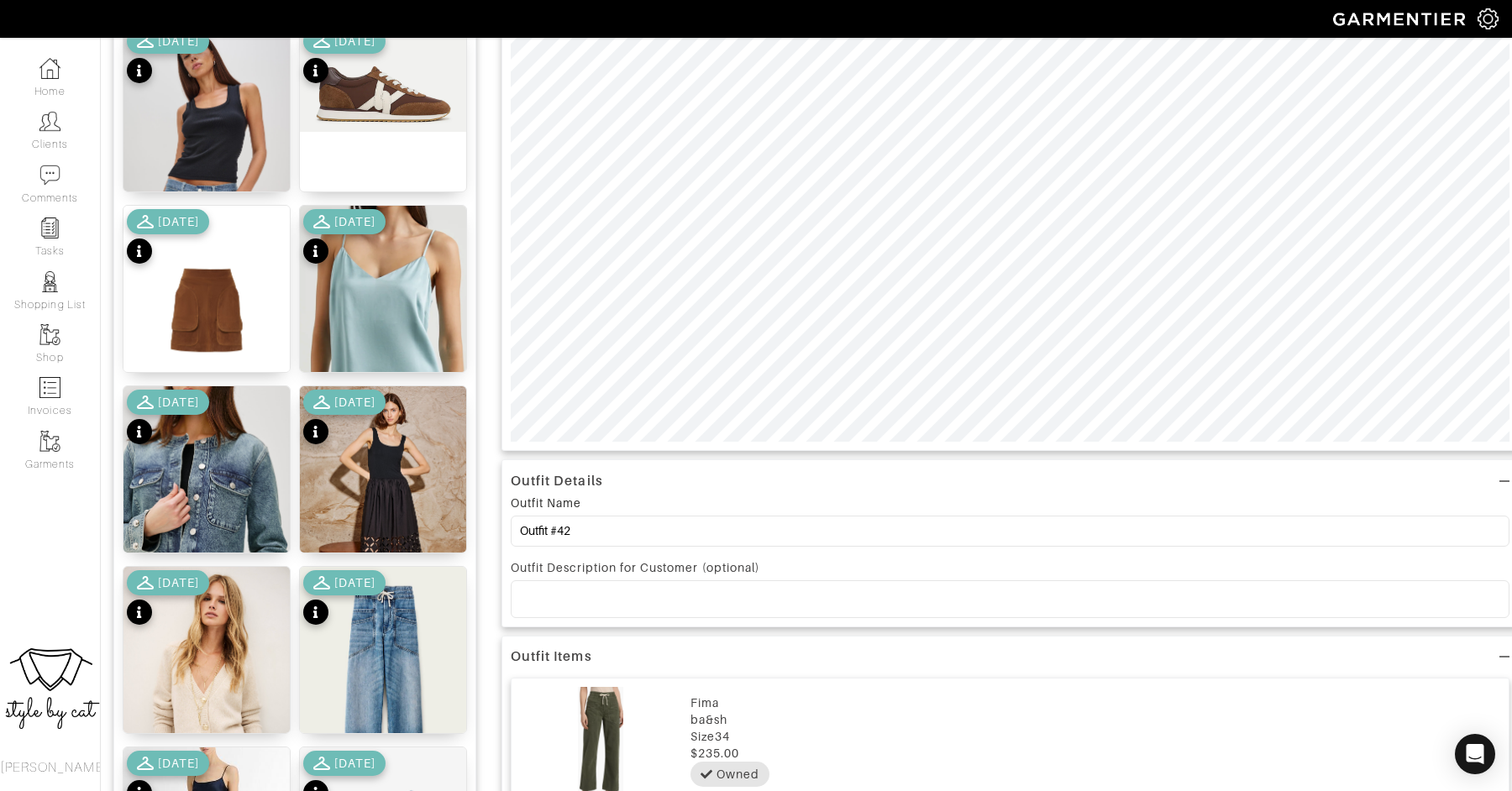
scroll to position [237, 0]
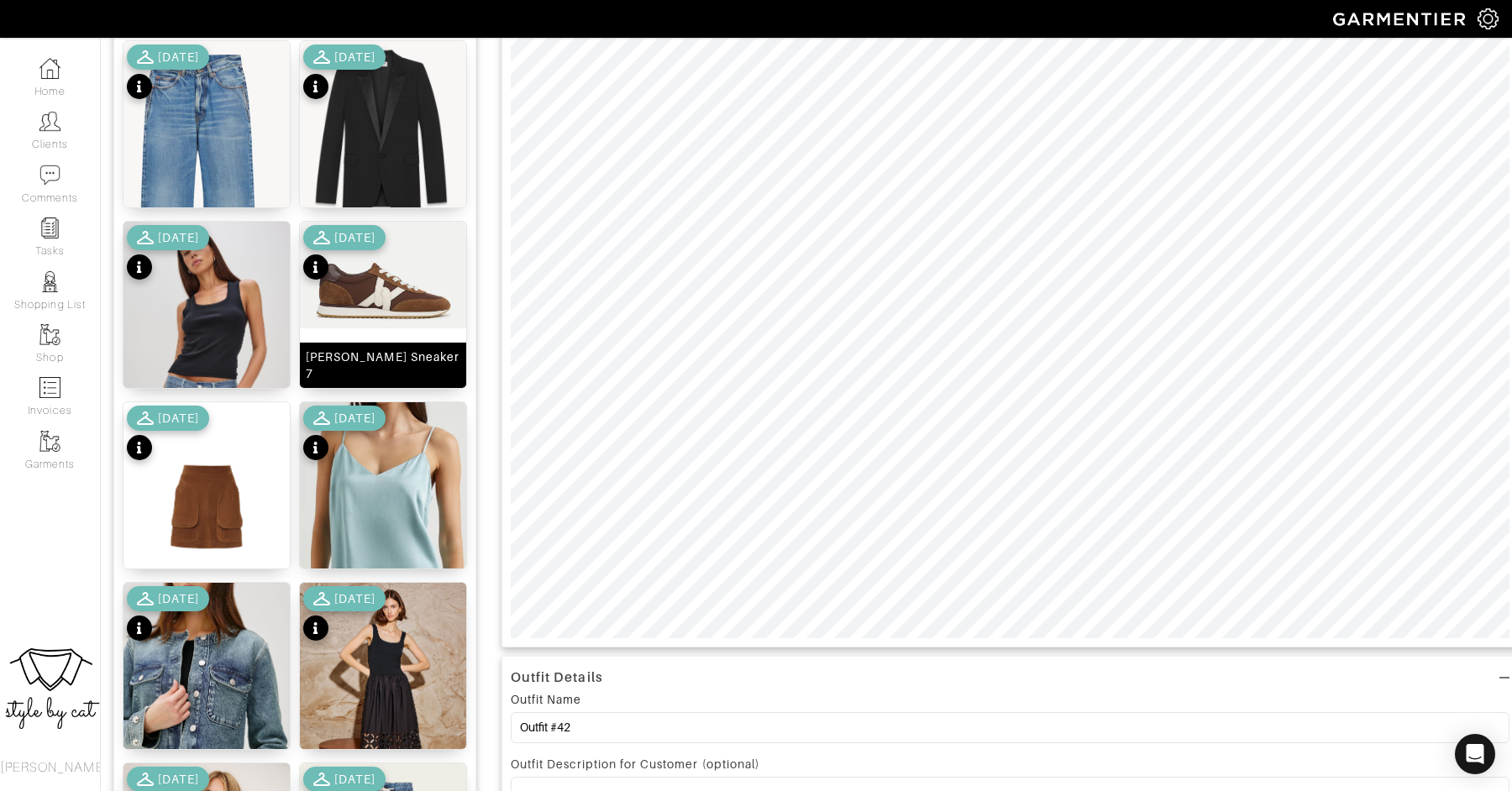
click at [356, 308] on img at bounding box center [382, 275] width 166 height 107
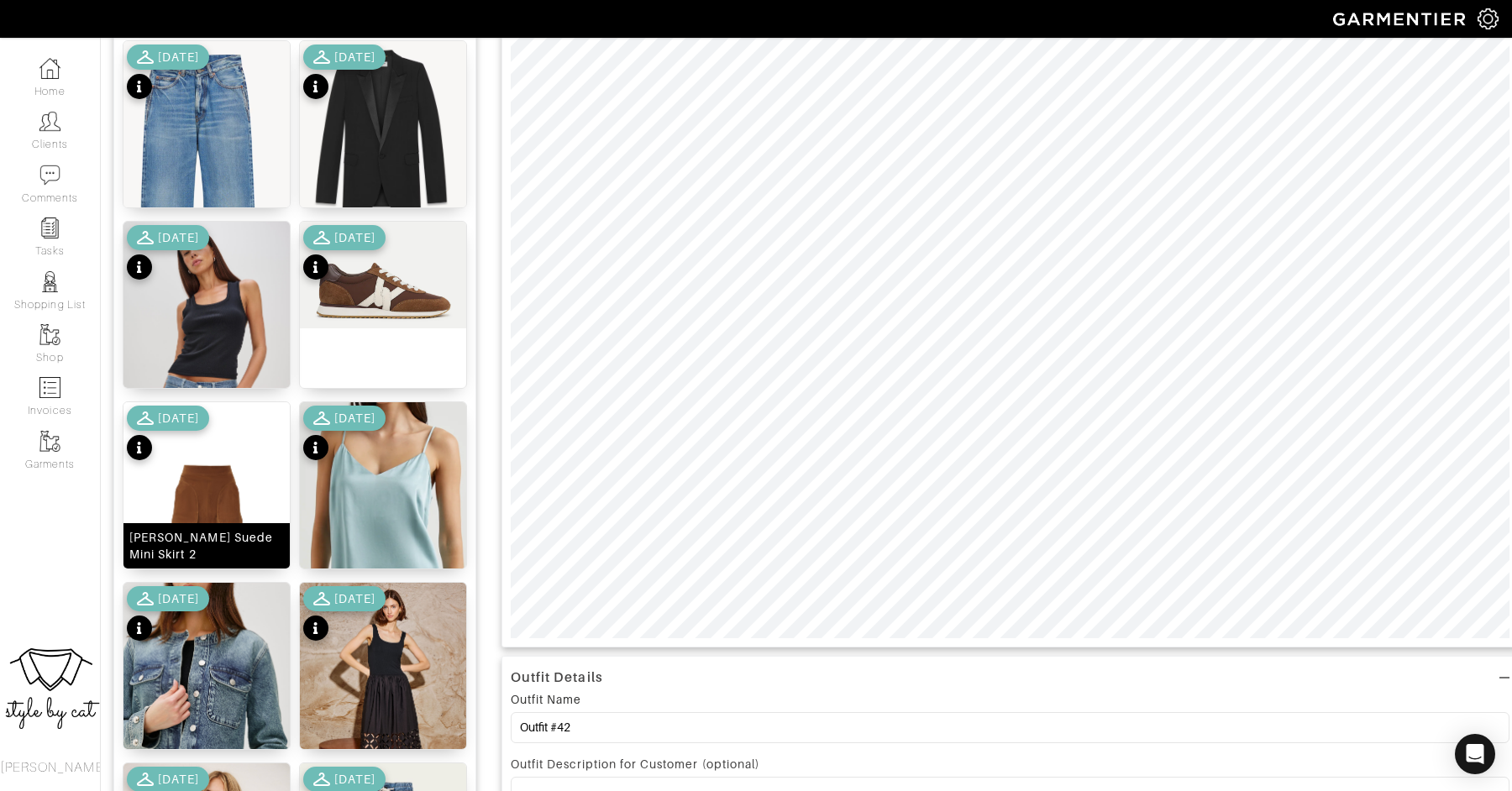
scroll to position [0, 0]
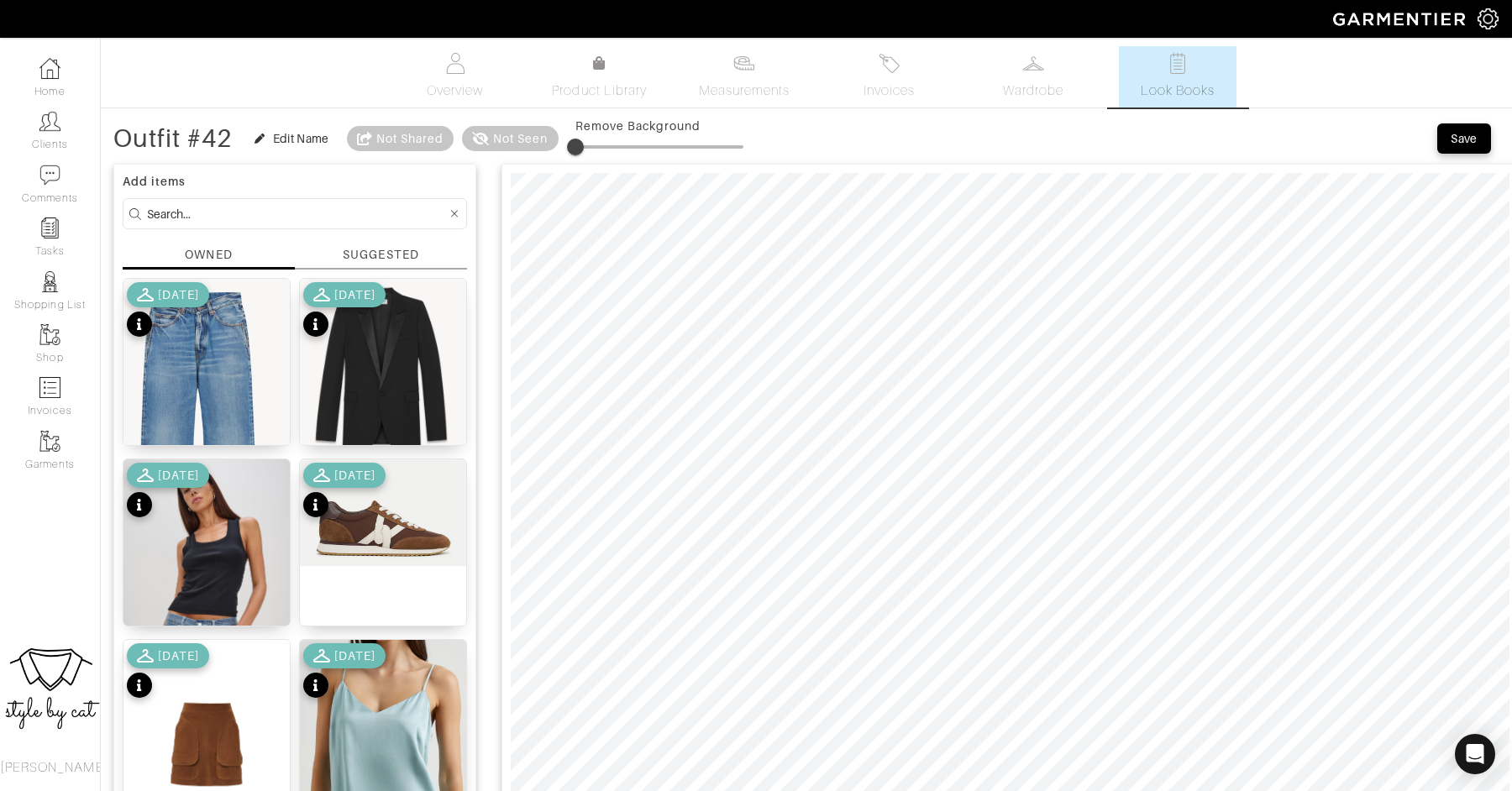
click at [328, 220] on input at bounding box center [297, 214] width 299 height 21
type input "tank"
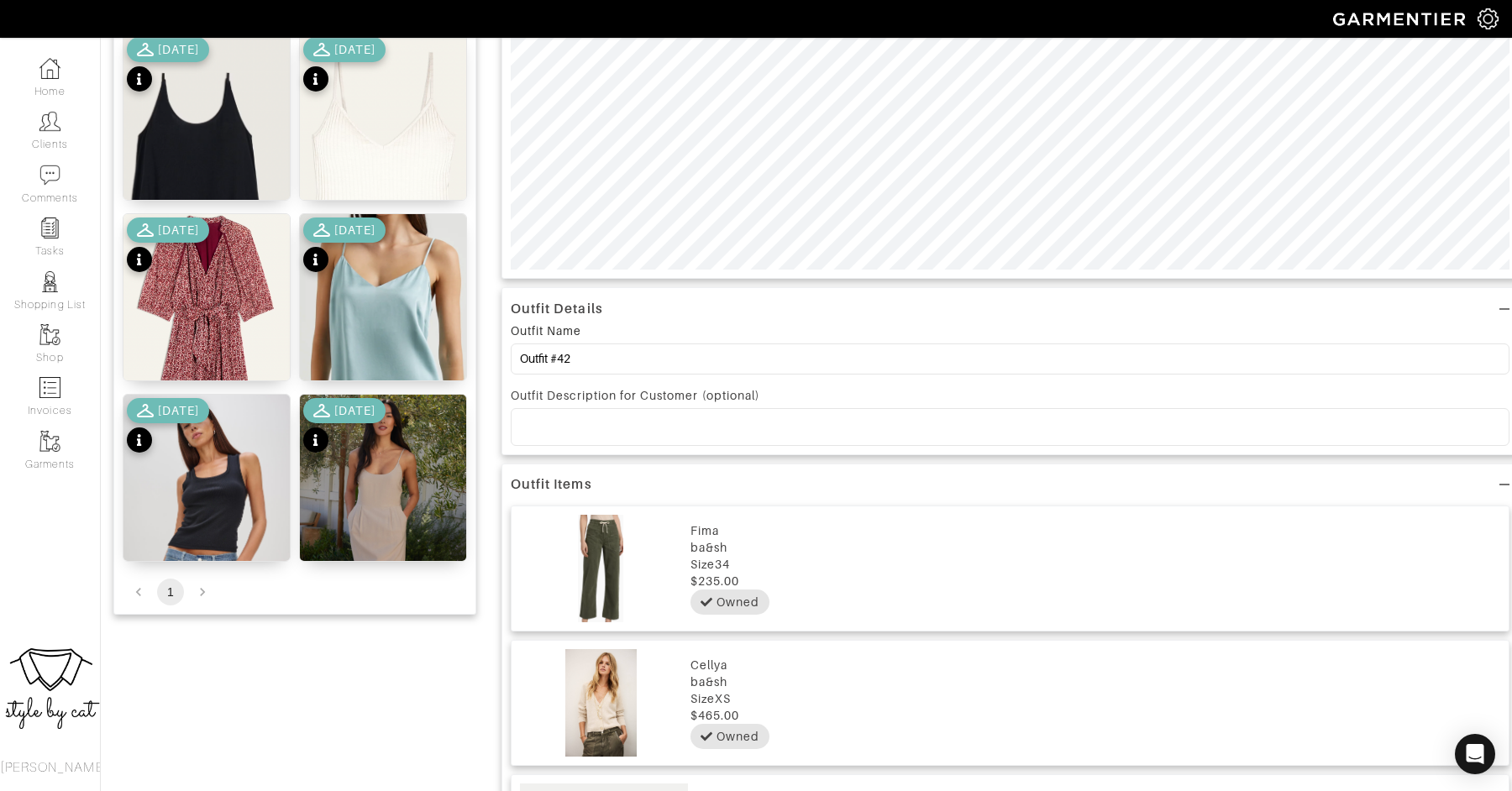
scroll to position [610, 0]
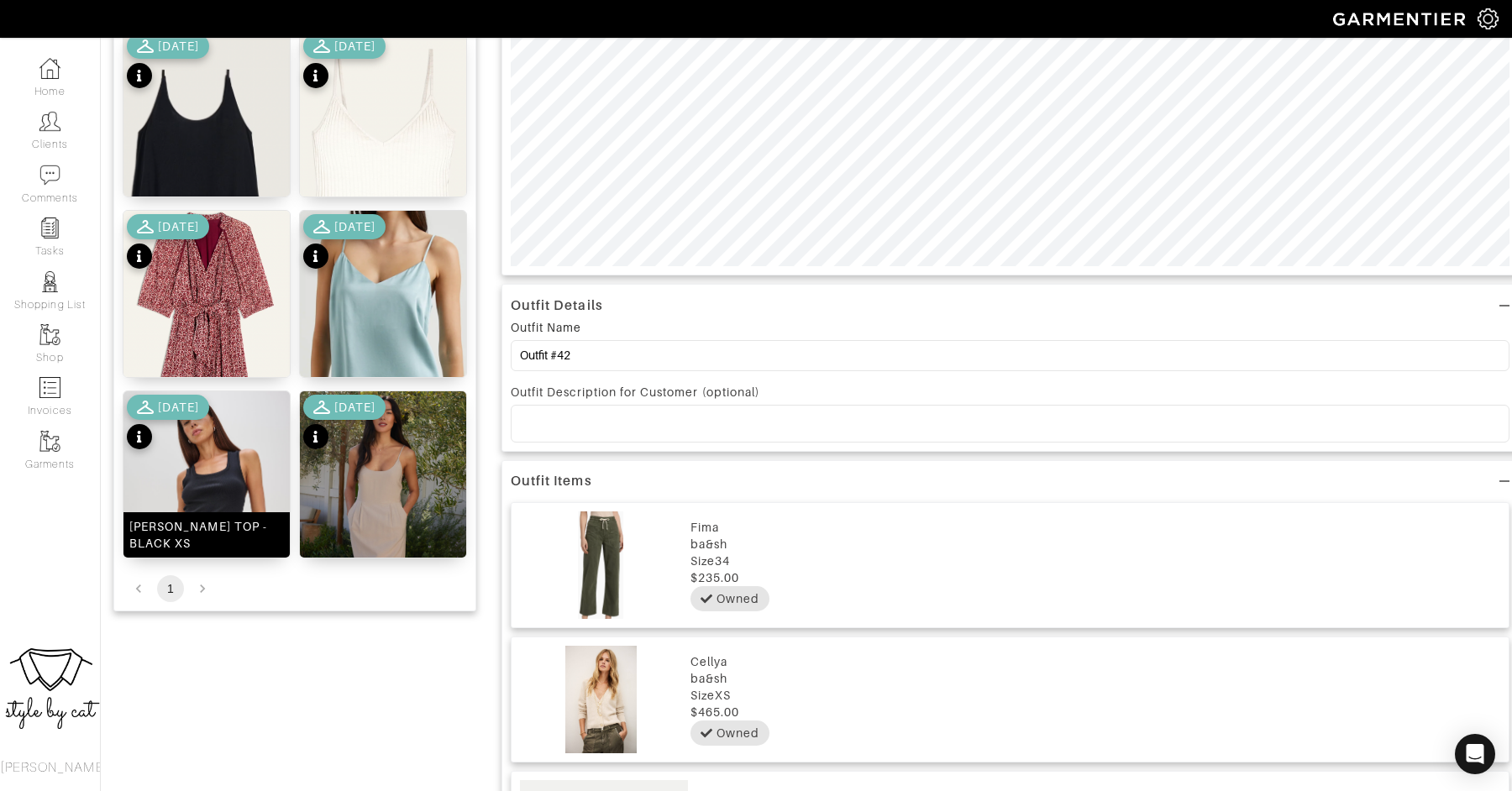
click at [213, 490] on img at bounding box center [206, 516] width 166 height 251
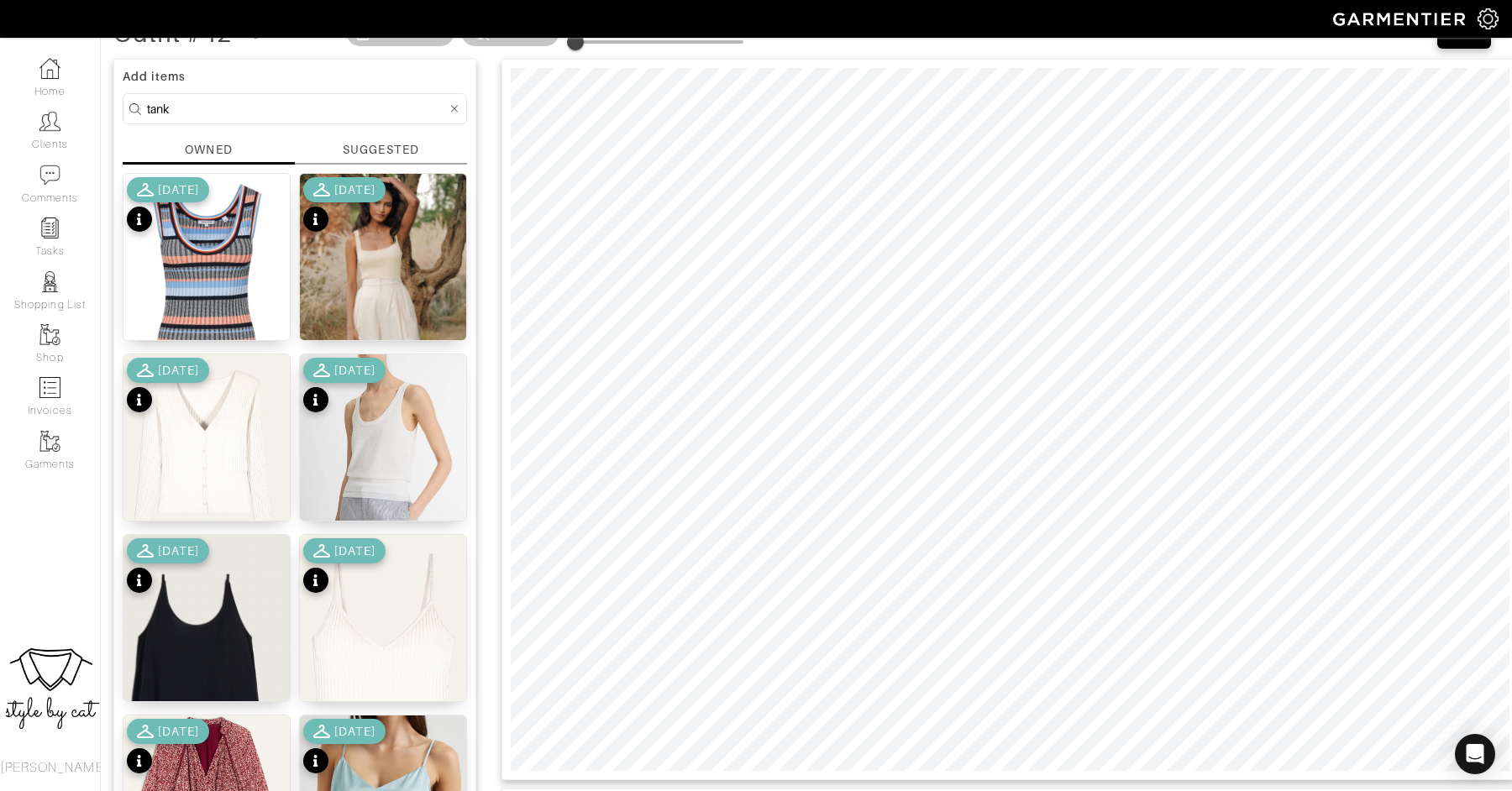
scroll to position [0, 0]
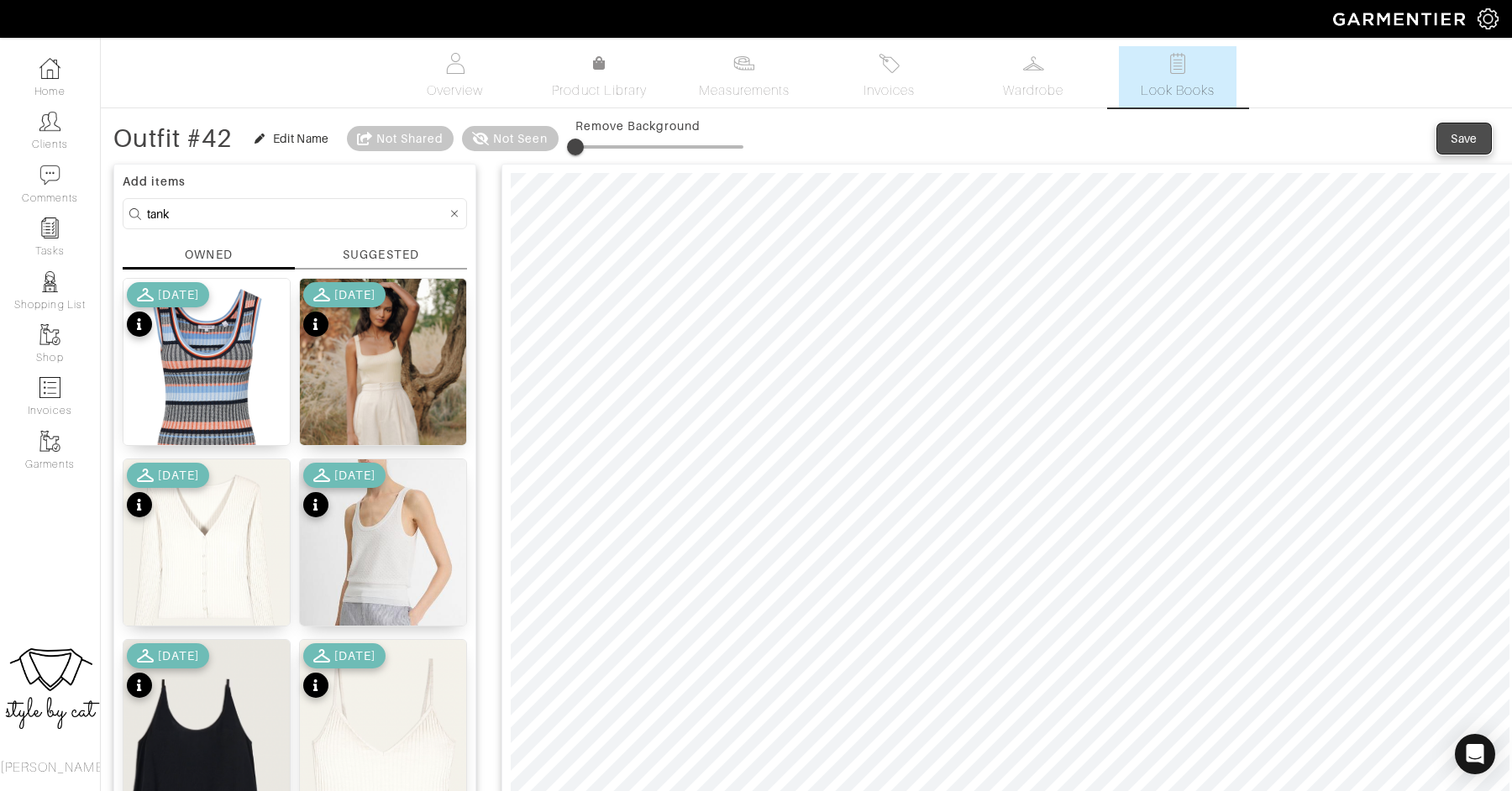
click at [1462, 130] on div "Save" at bounding box center [1463, 139] width 27 height 17
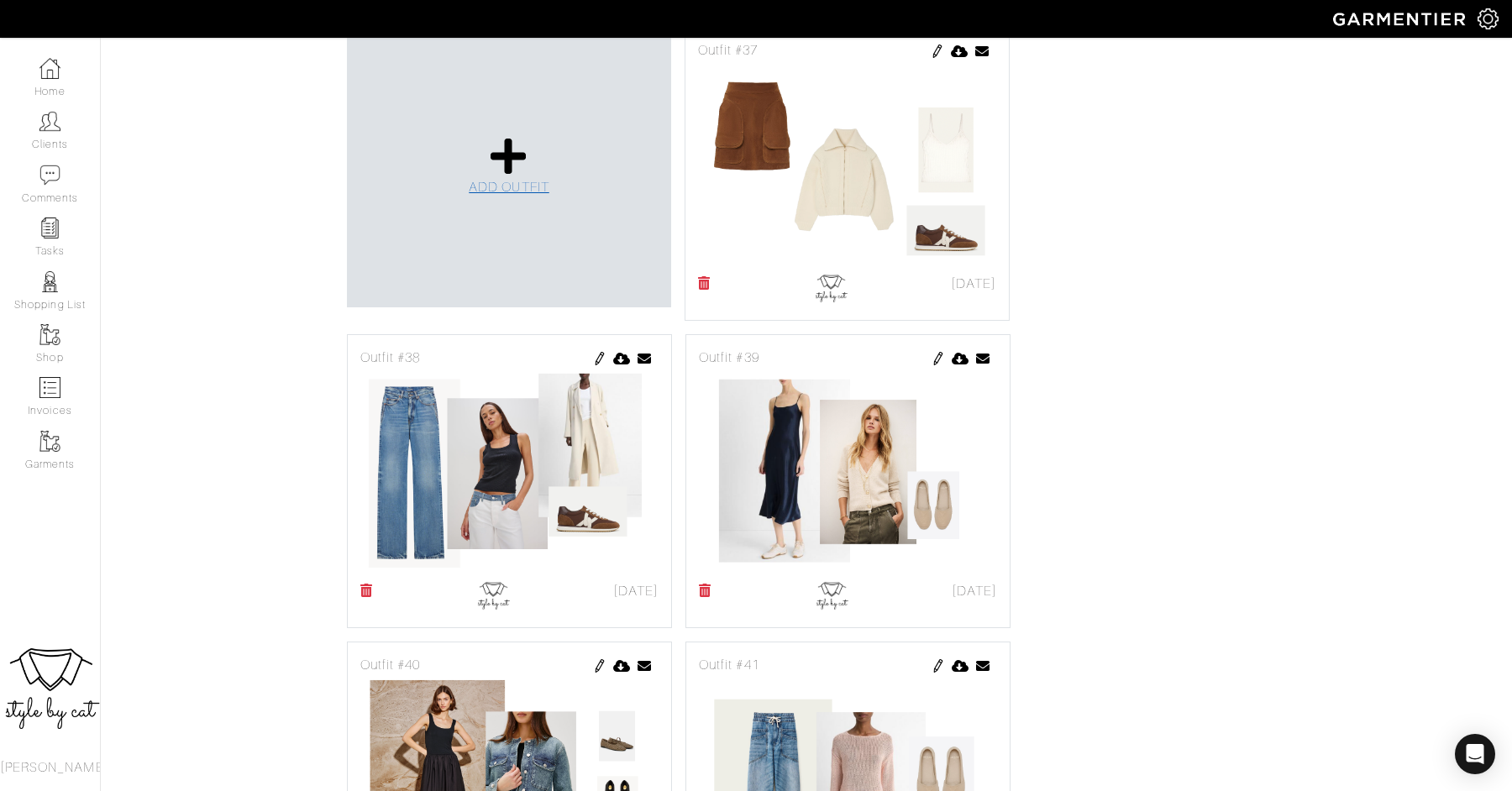
scroll to position [462, 0]
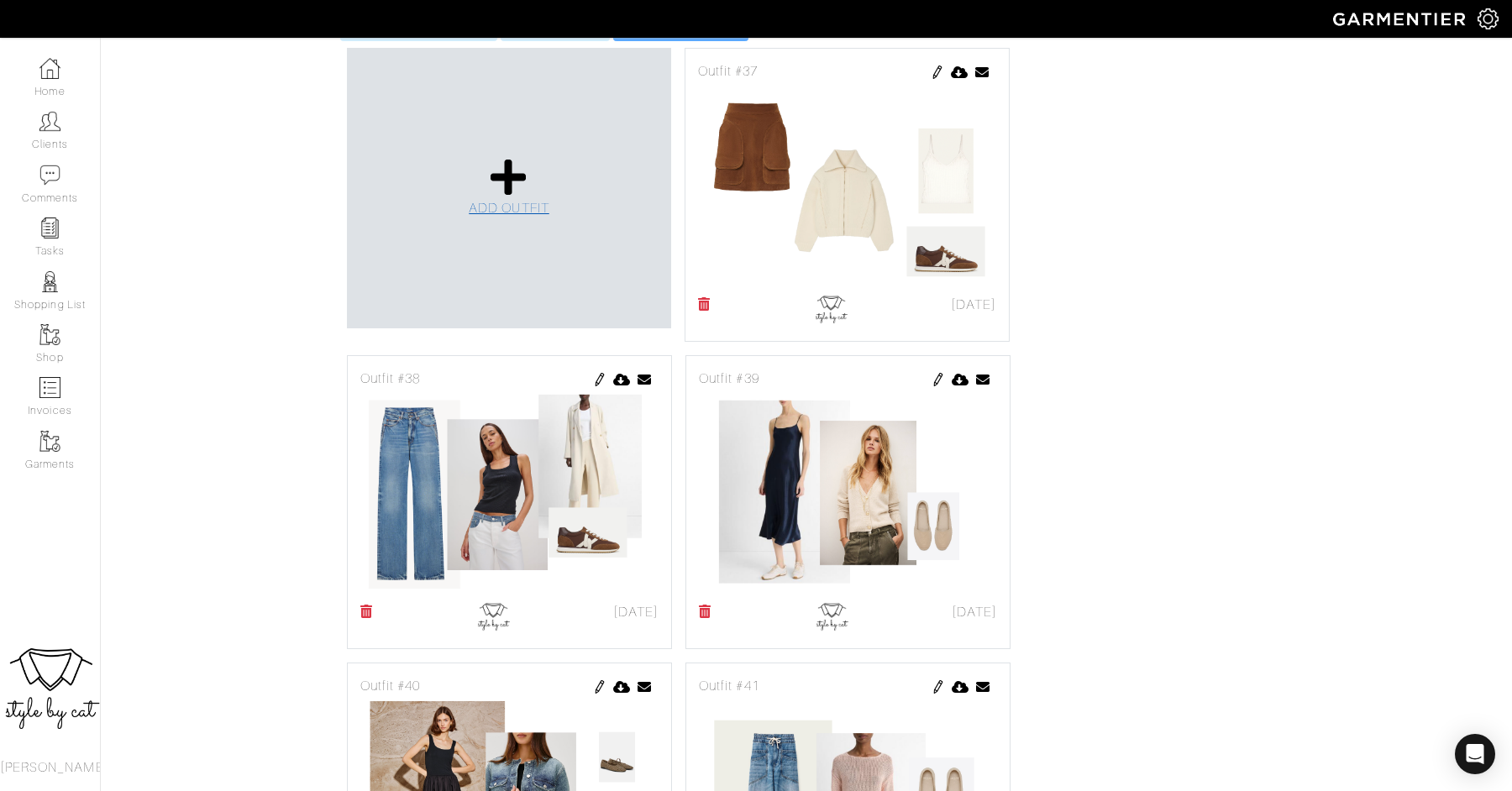
click at [523, 157] on link "ADD OUTFIT" at bounding box center [509, 187] width 81 height 61
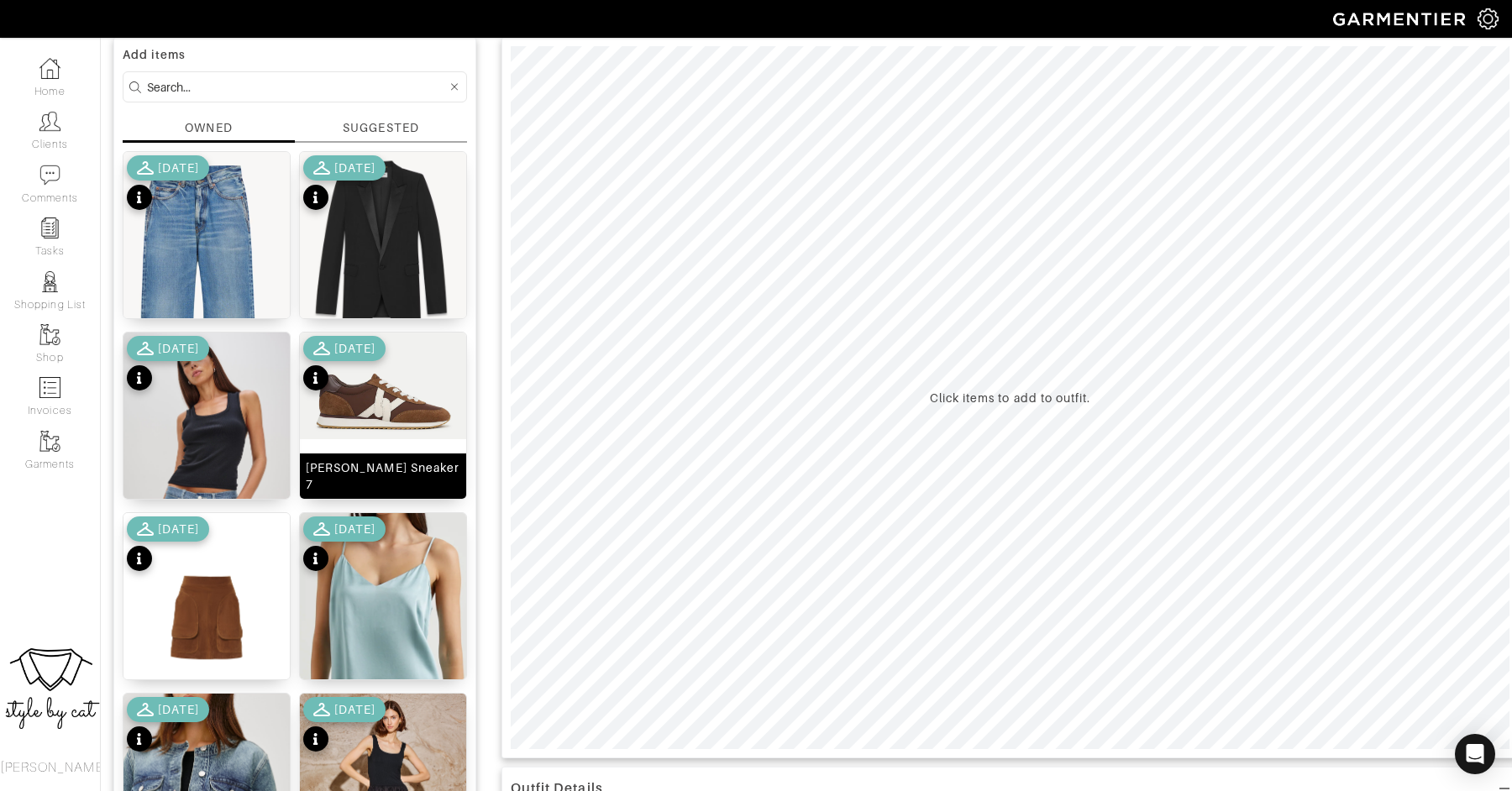
scroll to position [129, 0]
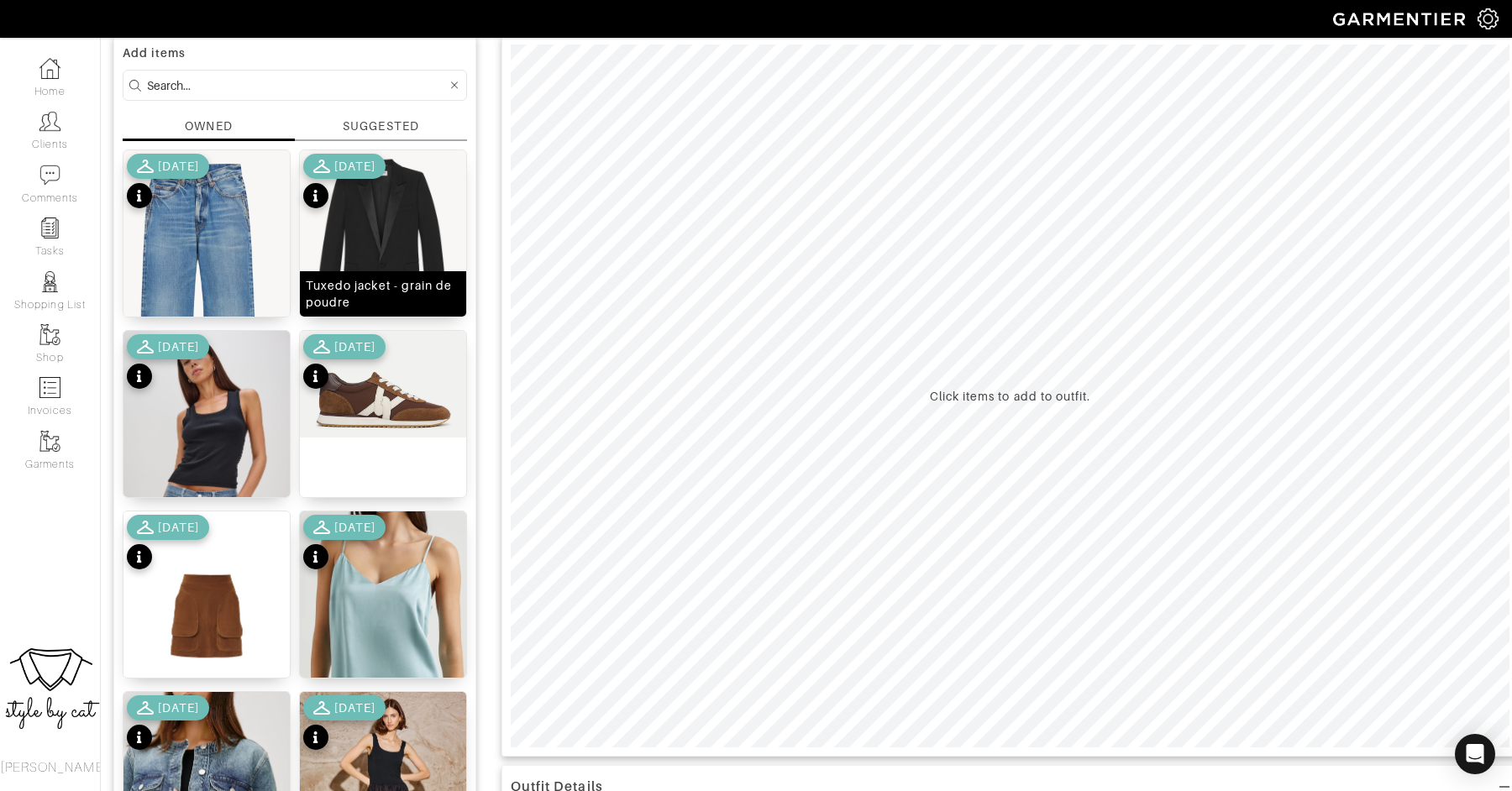
click at [374, 221] on img at bounding box center [382, 250] width 166 height 199
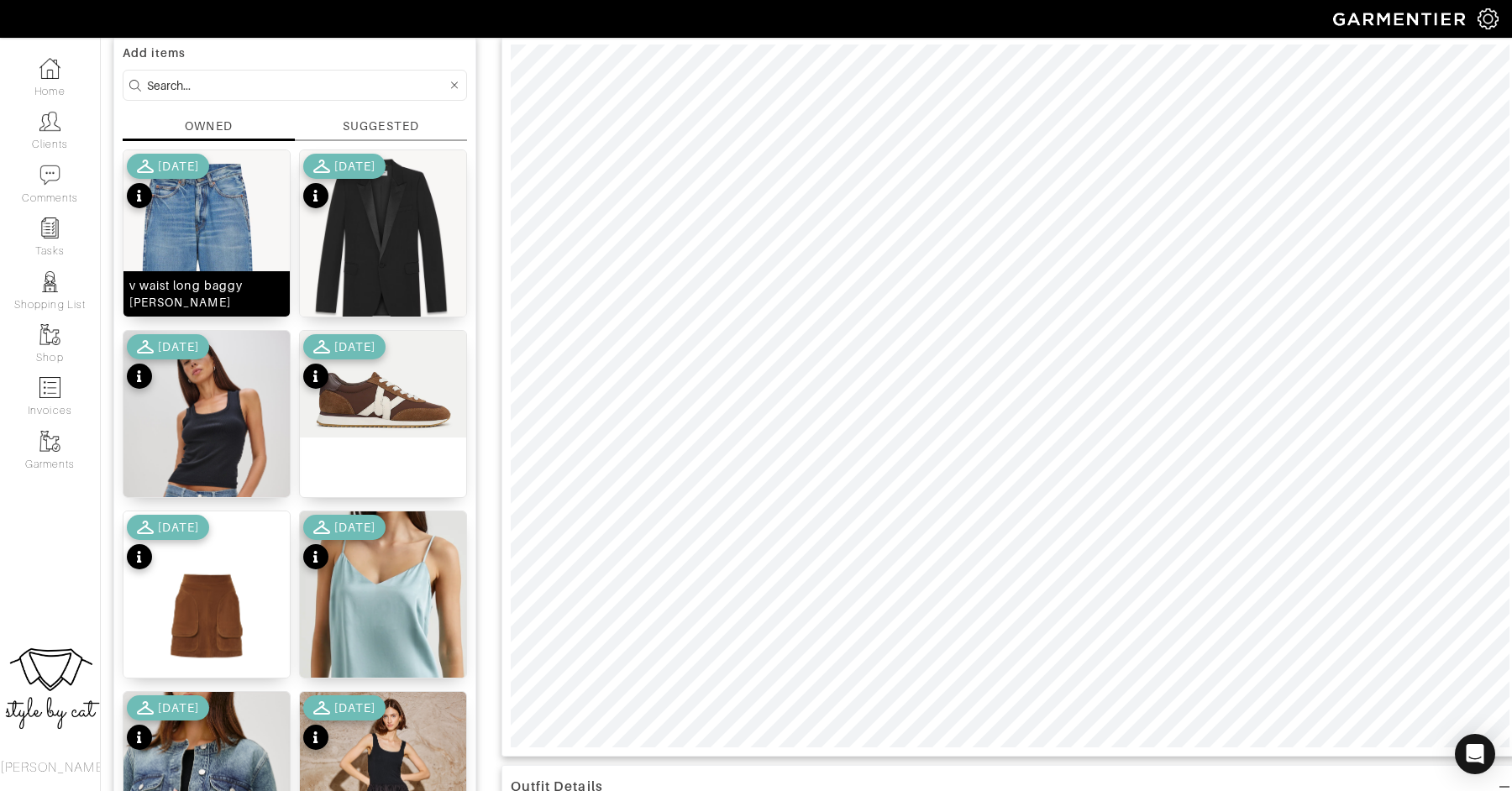
click at [203, 234] on img at bounding box center [206, 321] width 166 height 342
click at [224, 76] on input at bounding box center [297, 85] width 299 height 21
type input "shoe"
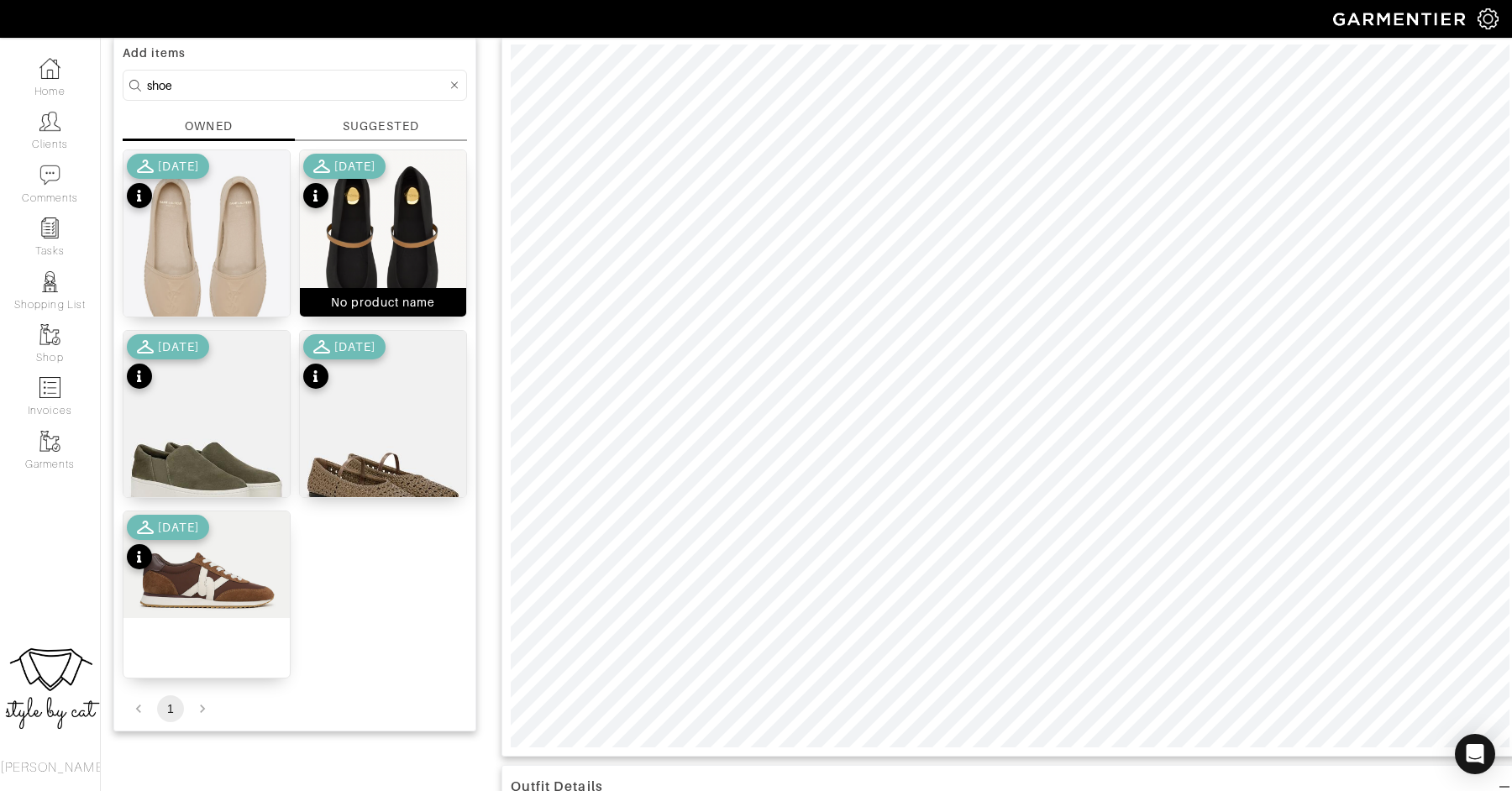
click at [437, 225] on img at bounding box center [382, 251] width 166 height 204
click at [455, 85] on icon at bounding box center [455, 85] width 8 height 12
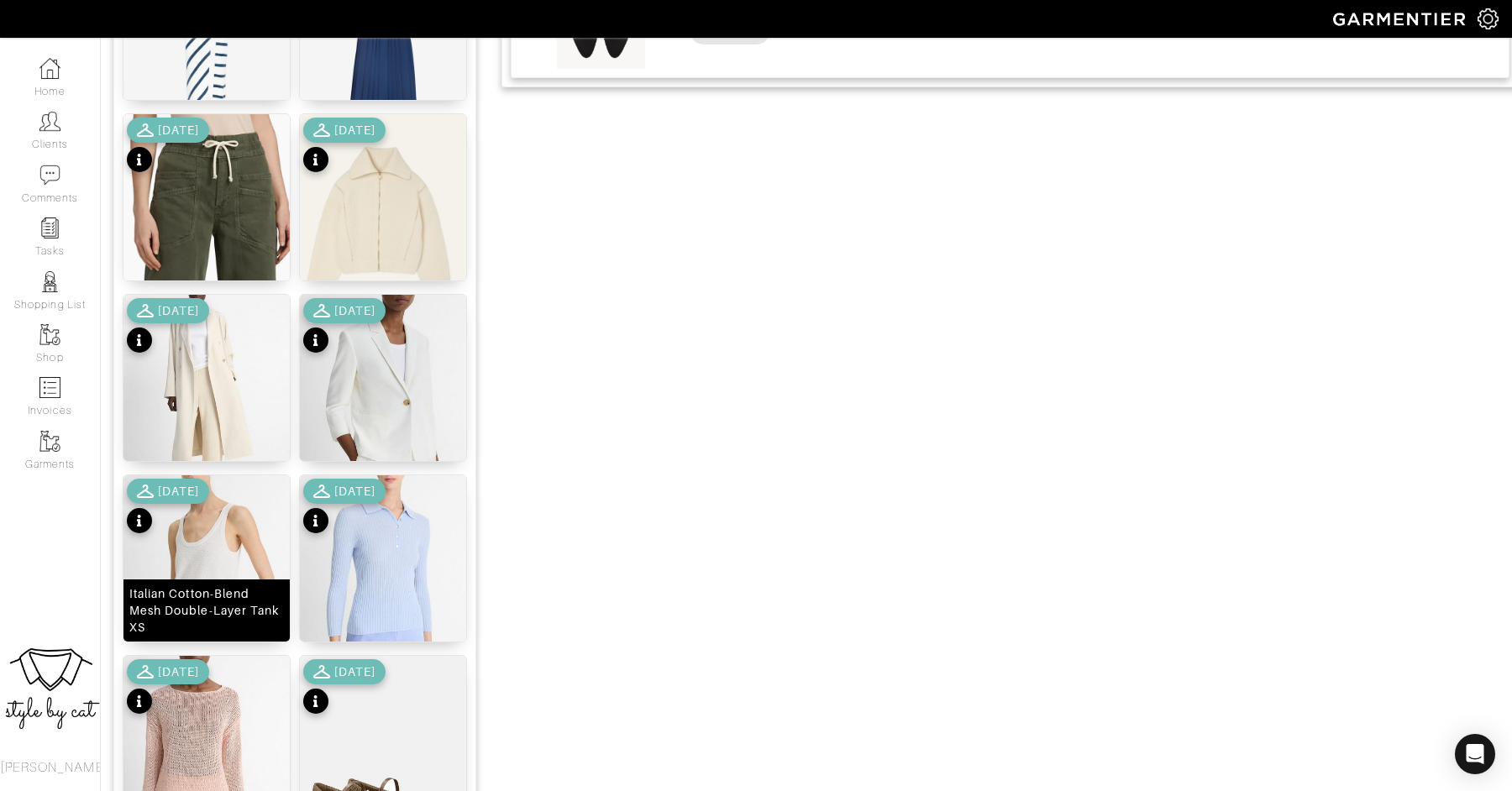
click at [221, 570] on img at bounding box center [206, 590] width 166 height 231
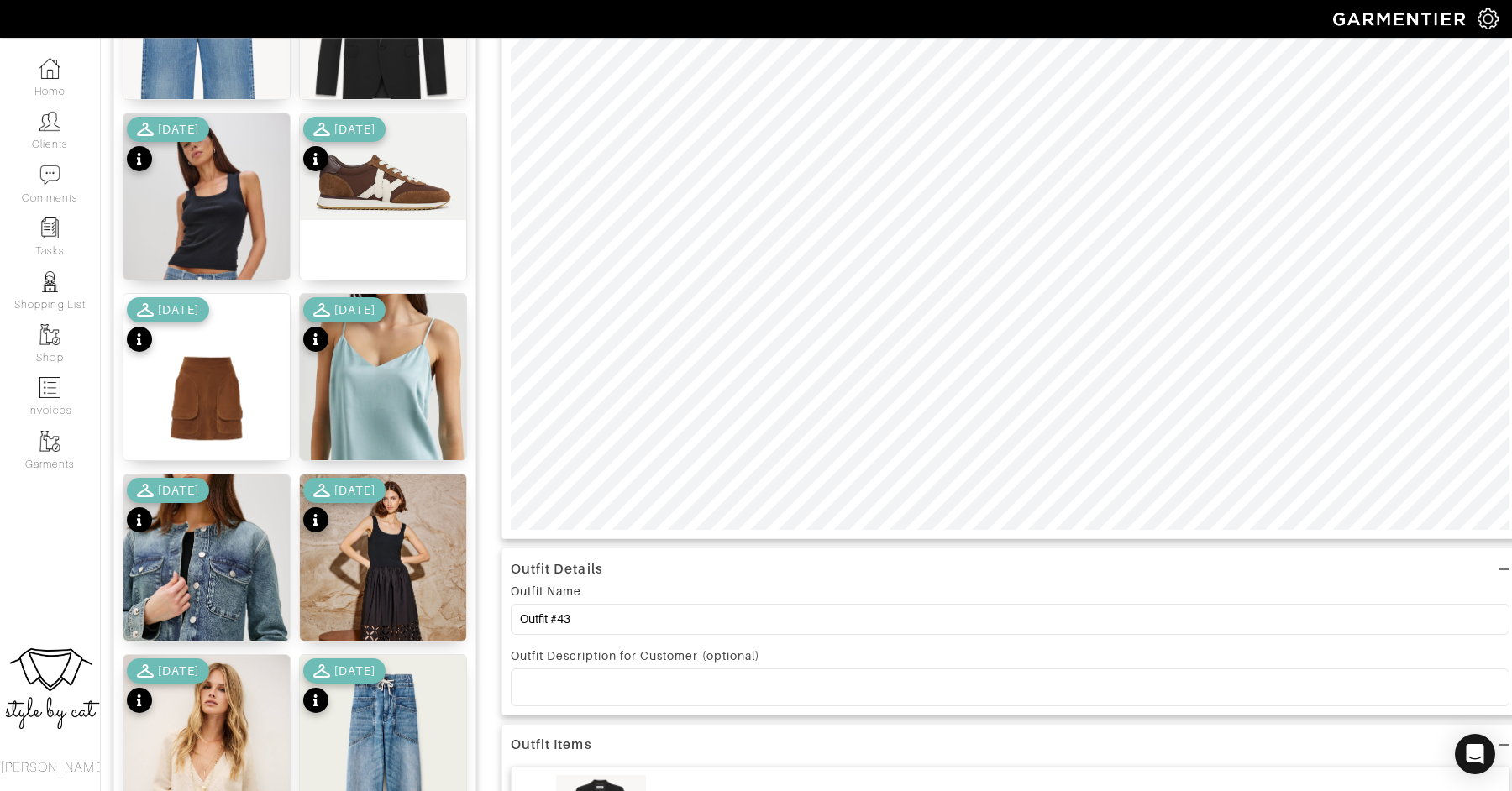
scroll to position [358, 0]
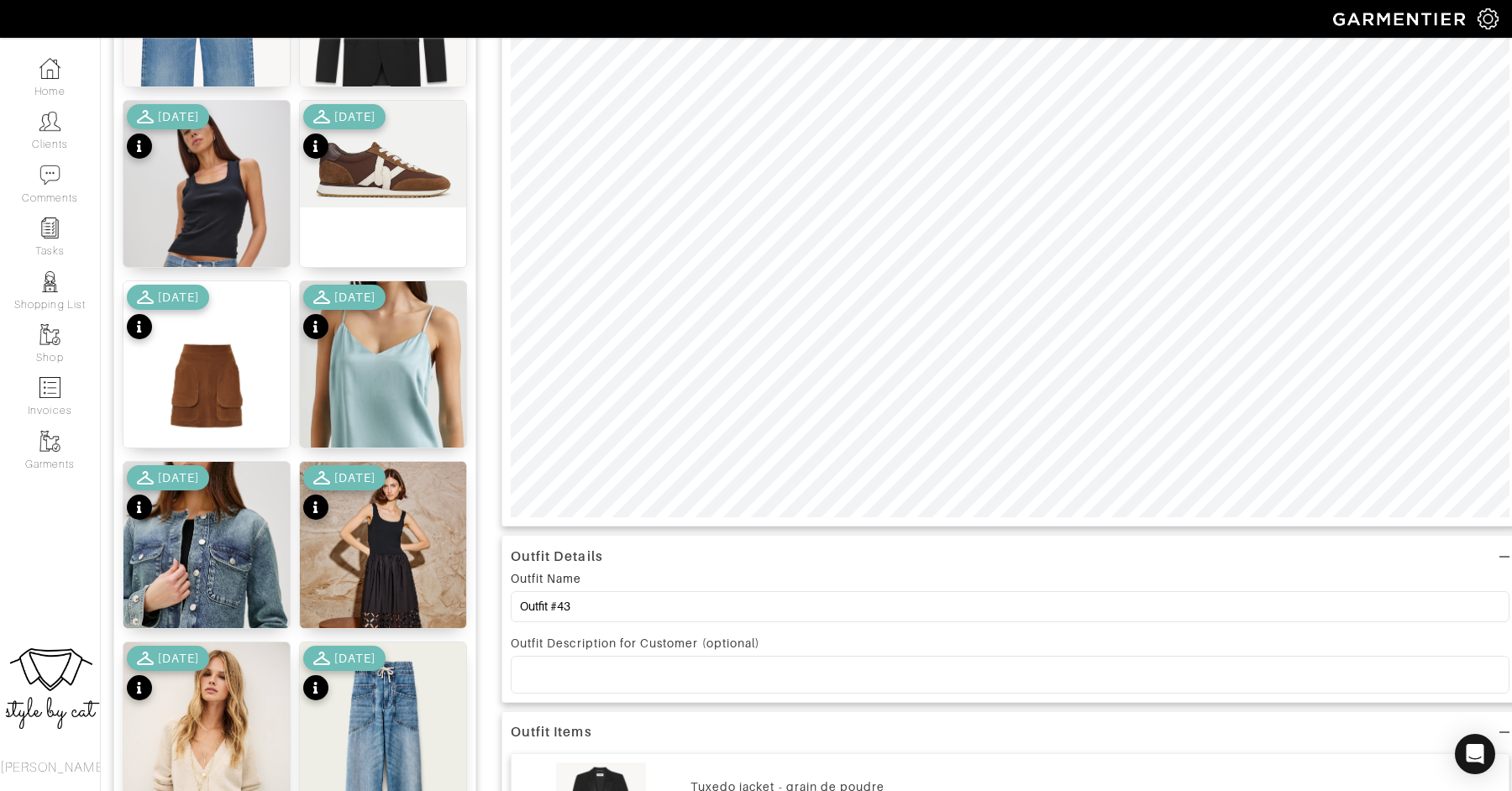
click at [551, 673] on p at bounding box center [1009, 674] width 971 height 15
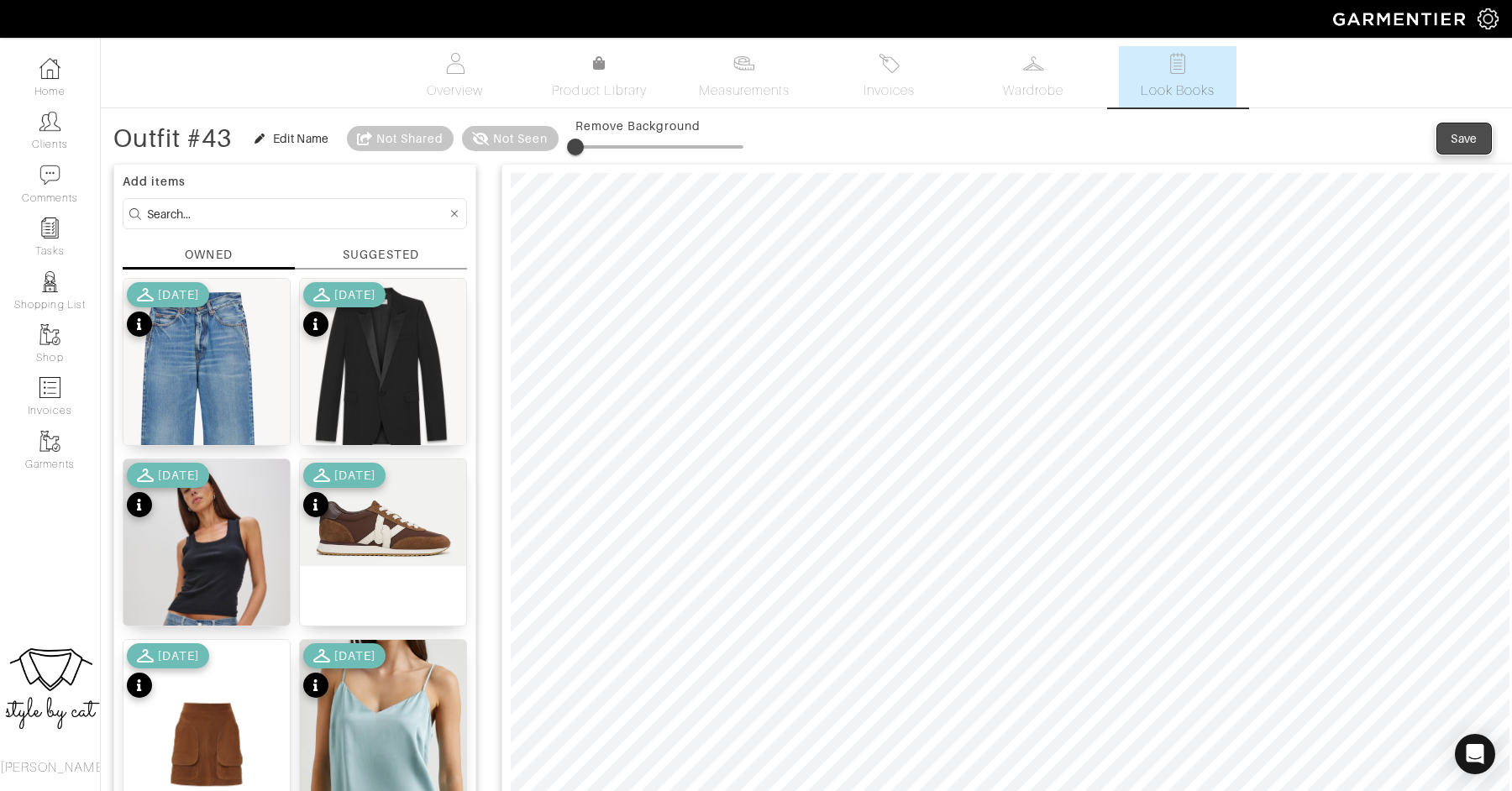
click at [1459, 140] on div "Save" at bounding box center [1463, 139] width 27 height 17
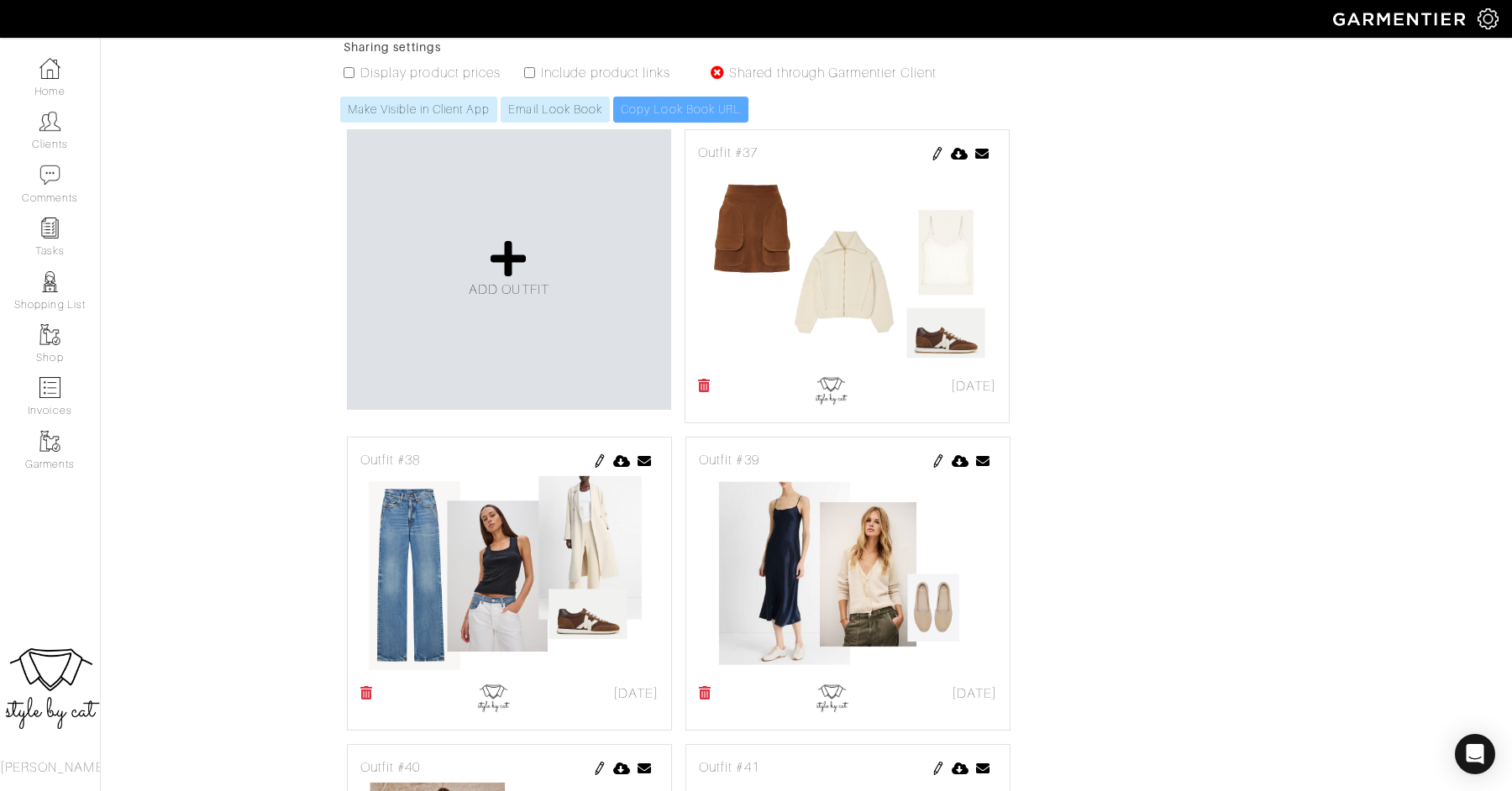
scroll to position [287, 0]
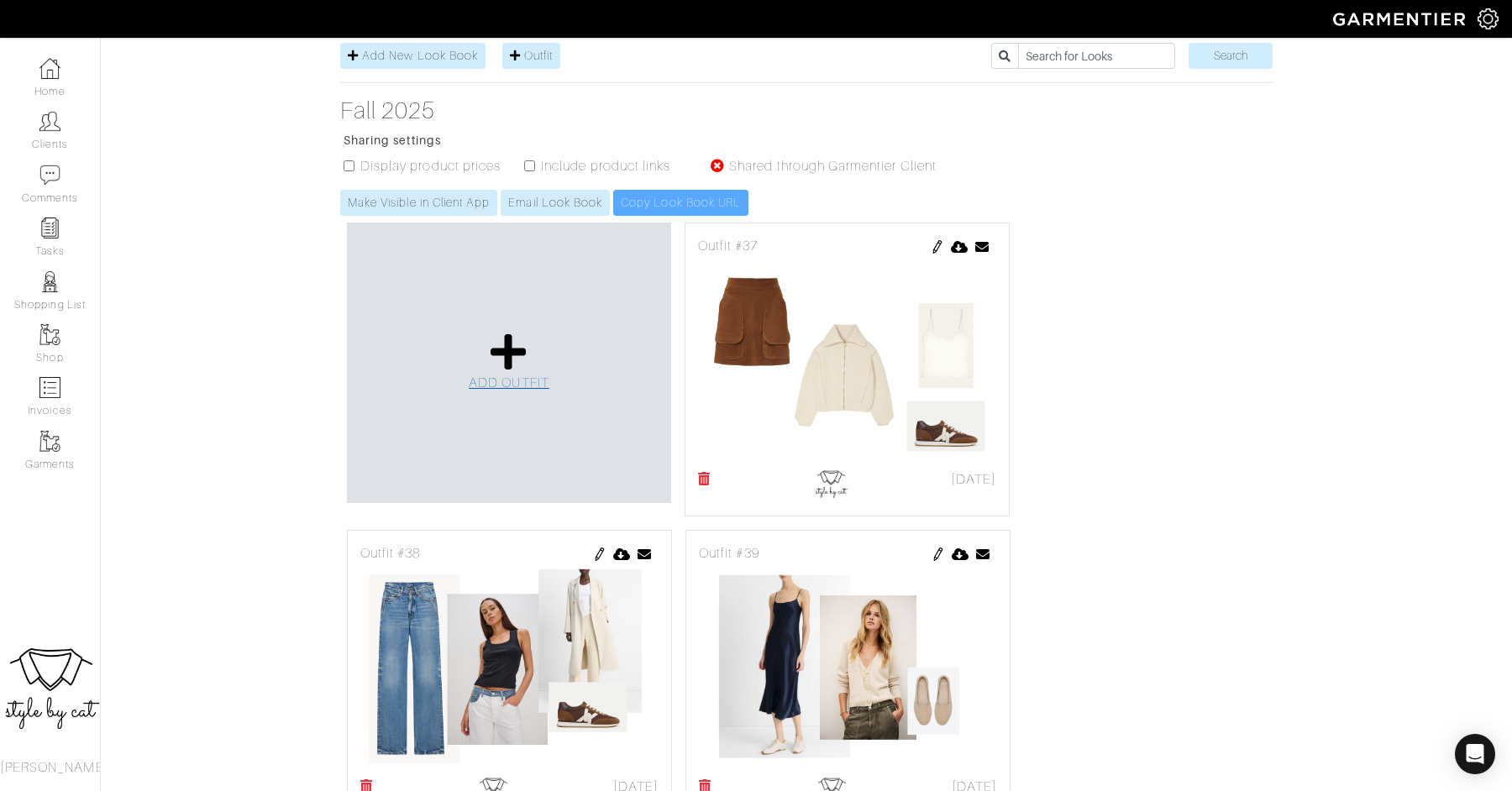
click at [524, 331] on icon at bounding box center [509, 351] width 36 height 40
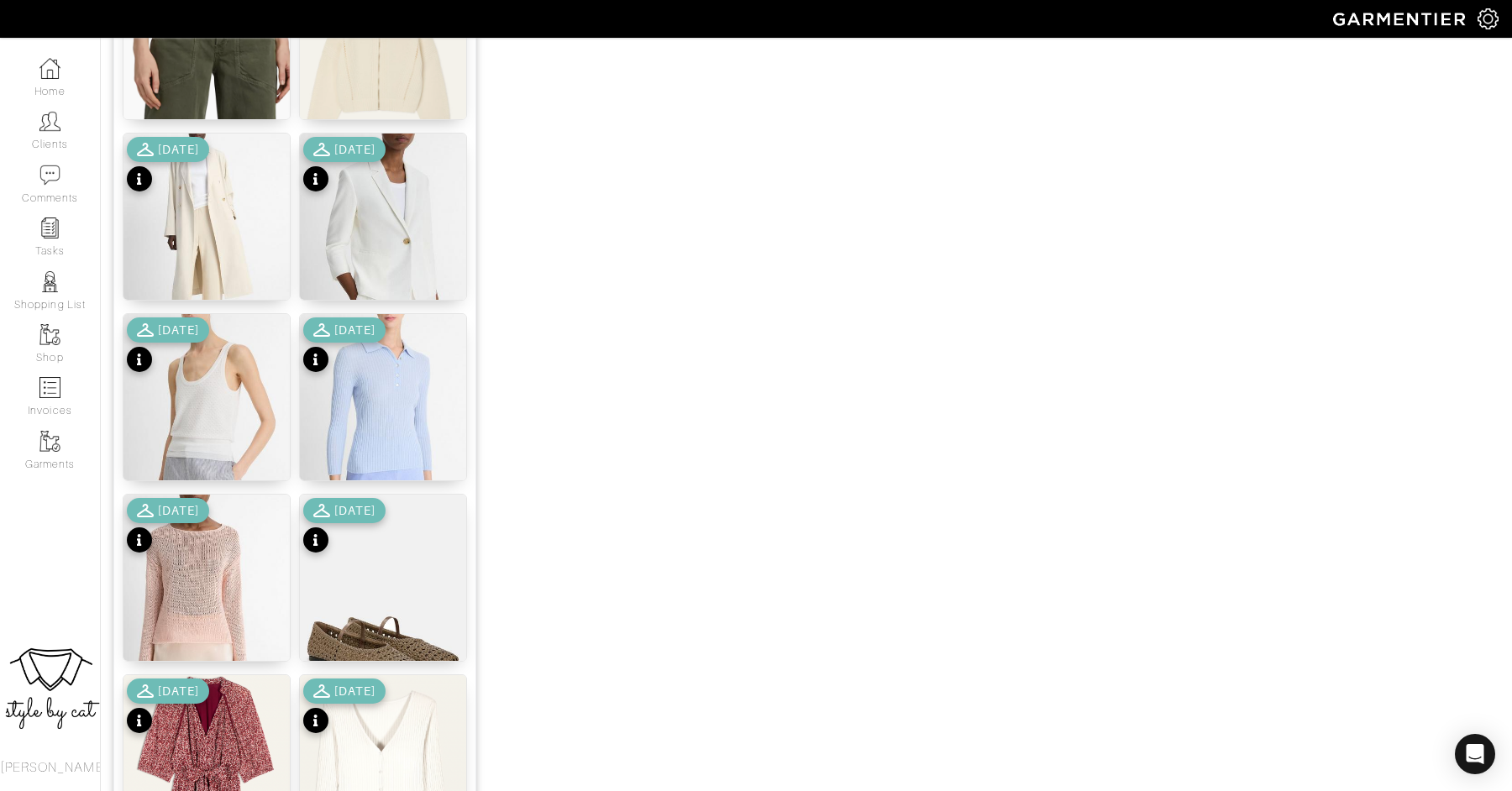
scroll to position [1665, 0]
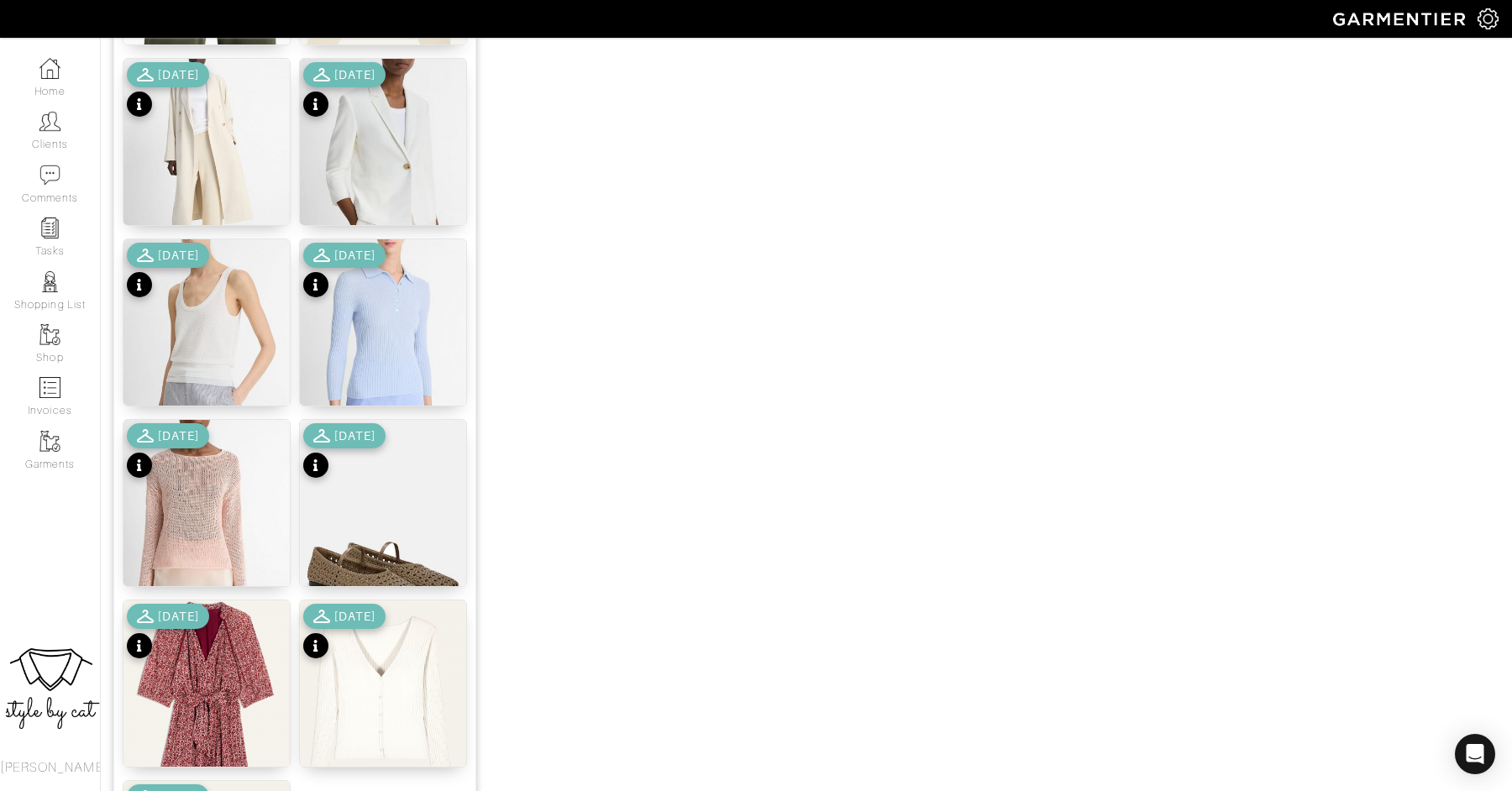
click at [379, 292] on div "[DATE]" at bounding box center [344, 272] width 83 height 59
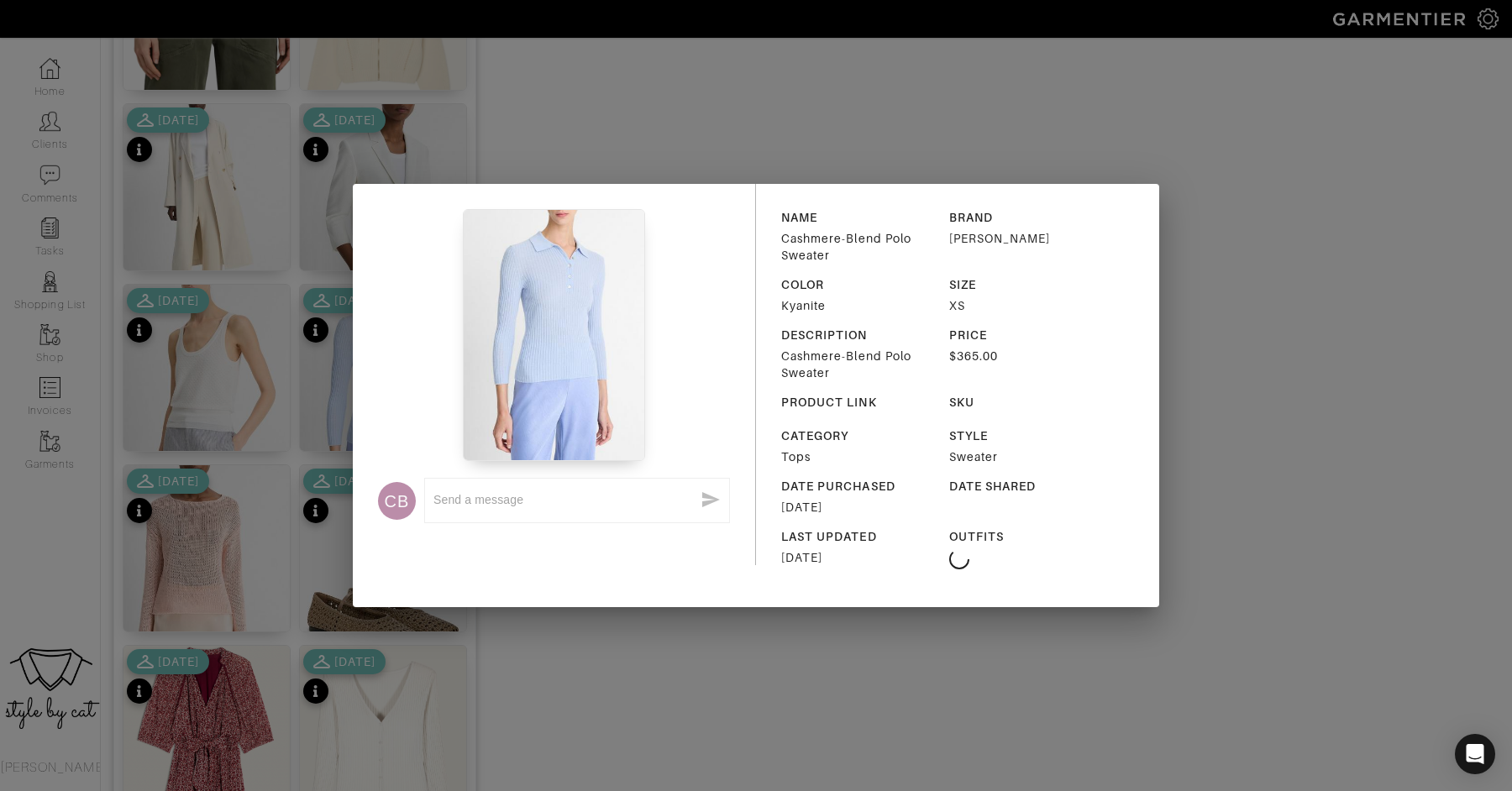
scroll to position [1627, 0]
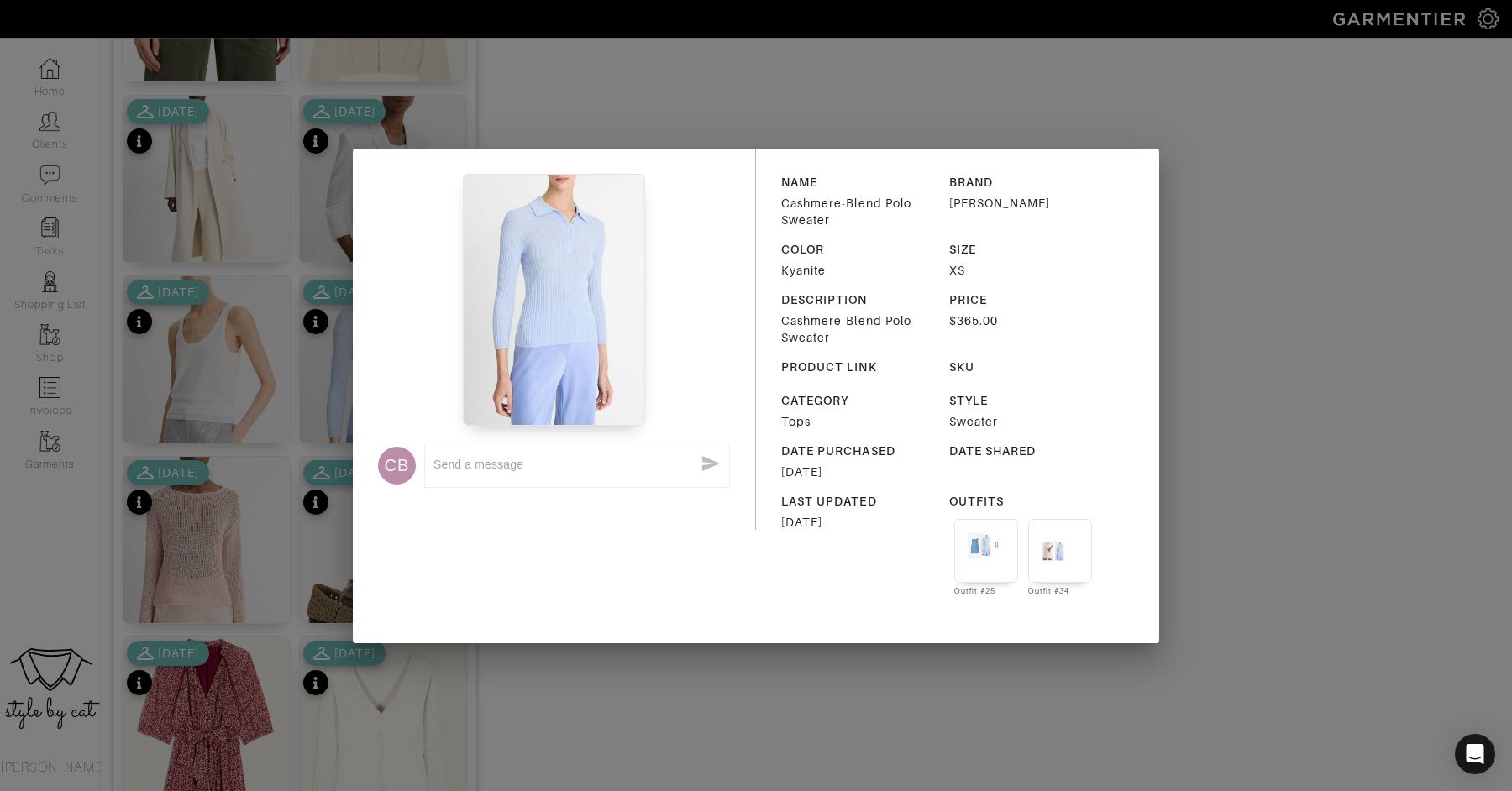
click at [308, 327] on div "CB x NAME Cashmere-Blend Polo Sweater BRAND [PERSON_NAME] COLOR Kyanite SIZE XS…" at bounding box center [756, 395] width 1512 height 791
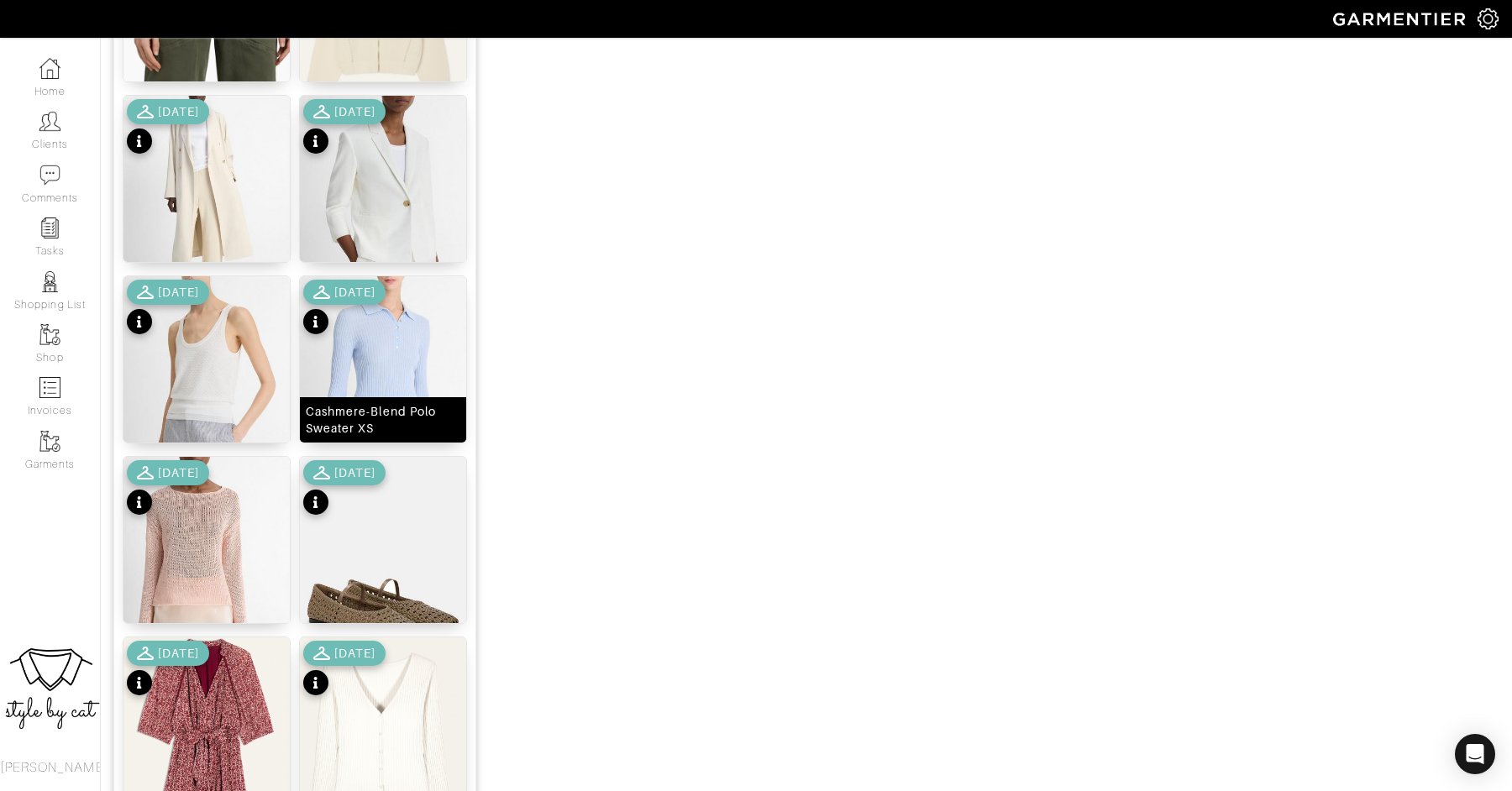
click at [367, 360] on img at bounding box center [382, 391] width 166 height 231
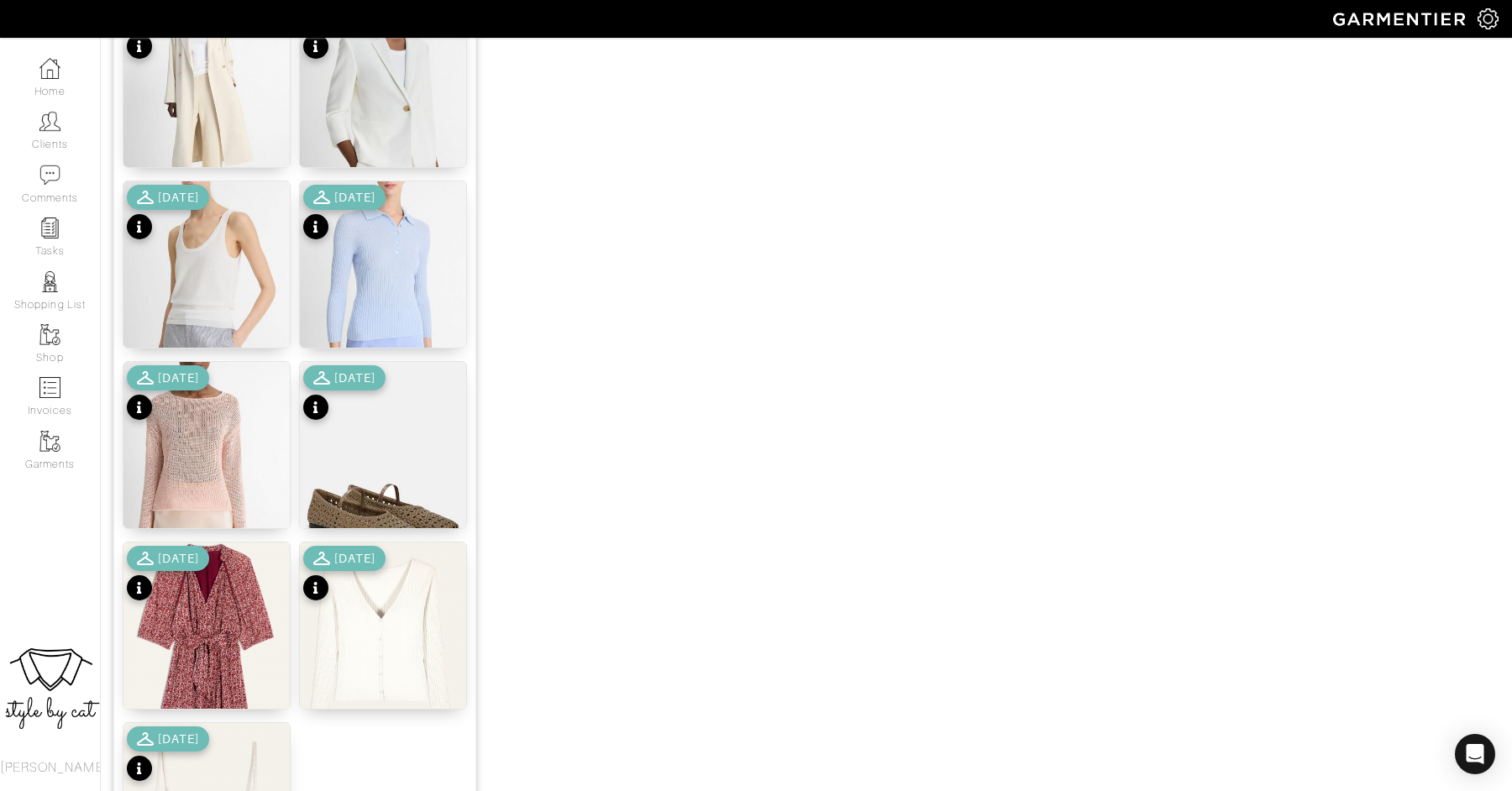
scroll to position [1952, 0]
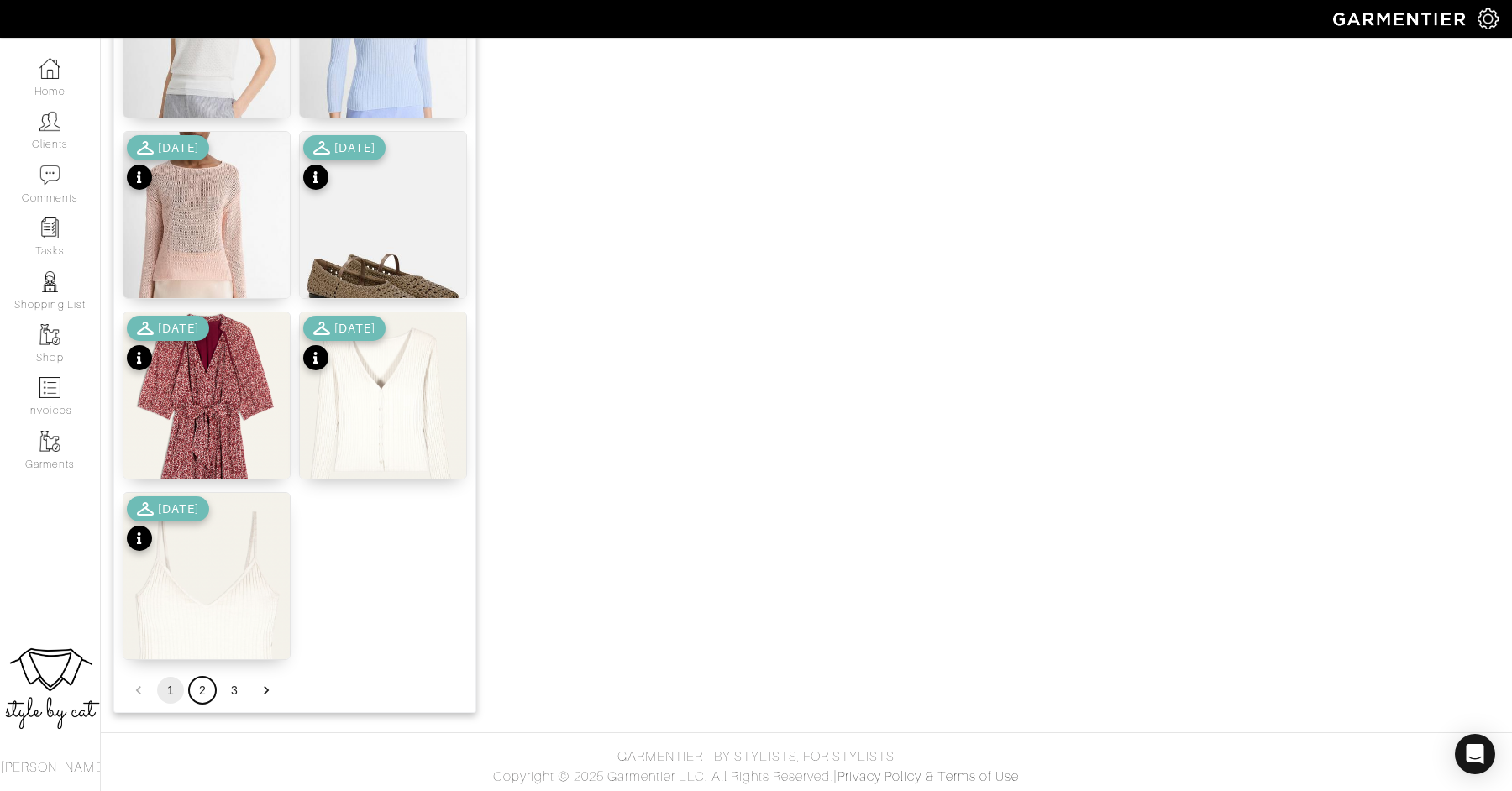
click at [206, 694] on button "2" at bounding box center [202, 690] width 27 height 27
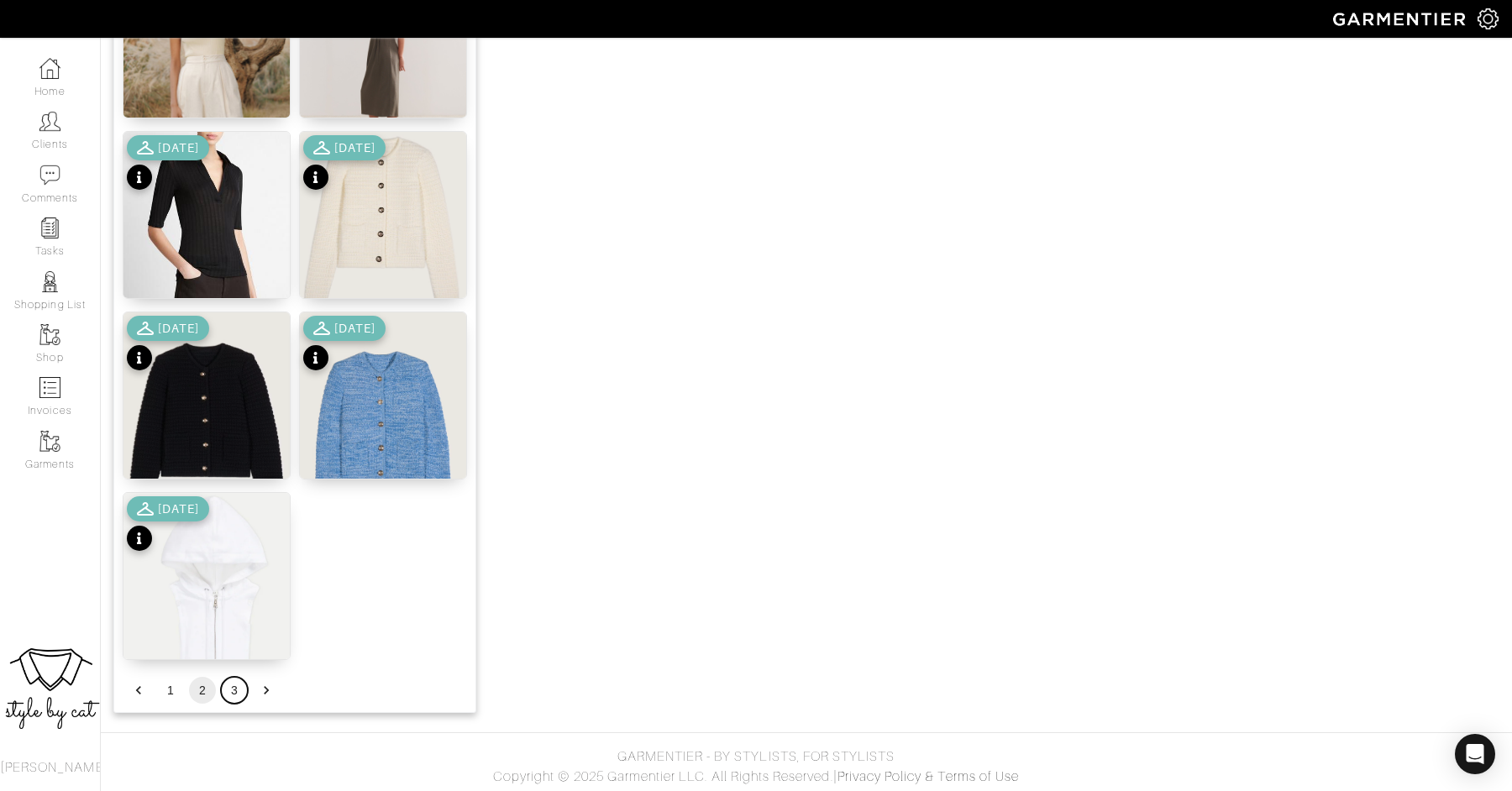
click at [230, 680] on button "3" at bounding box center [234, 690] width 27 height 27
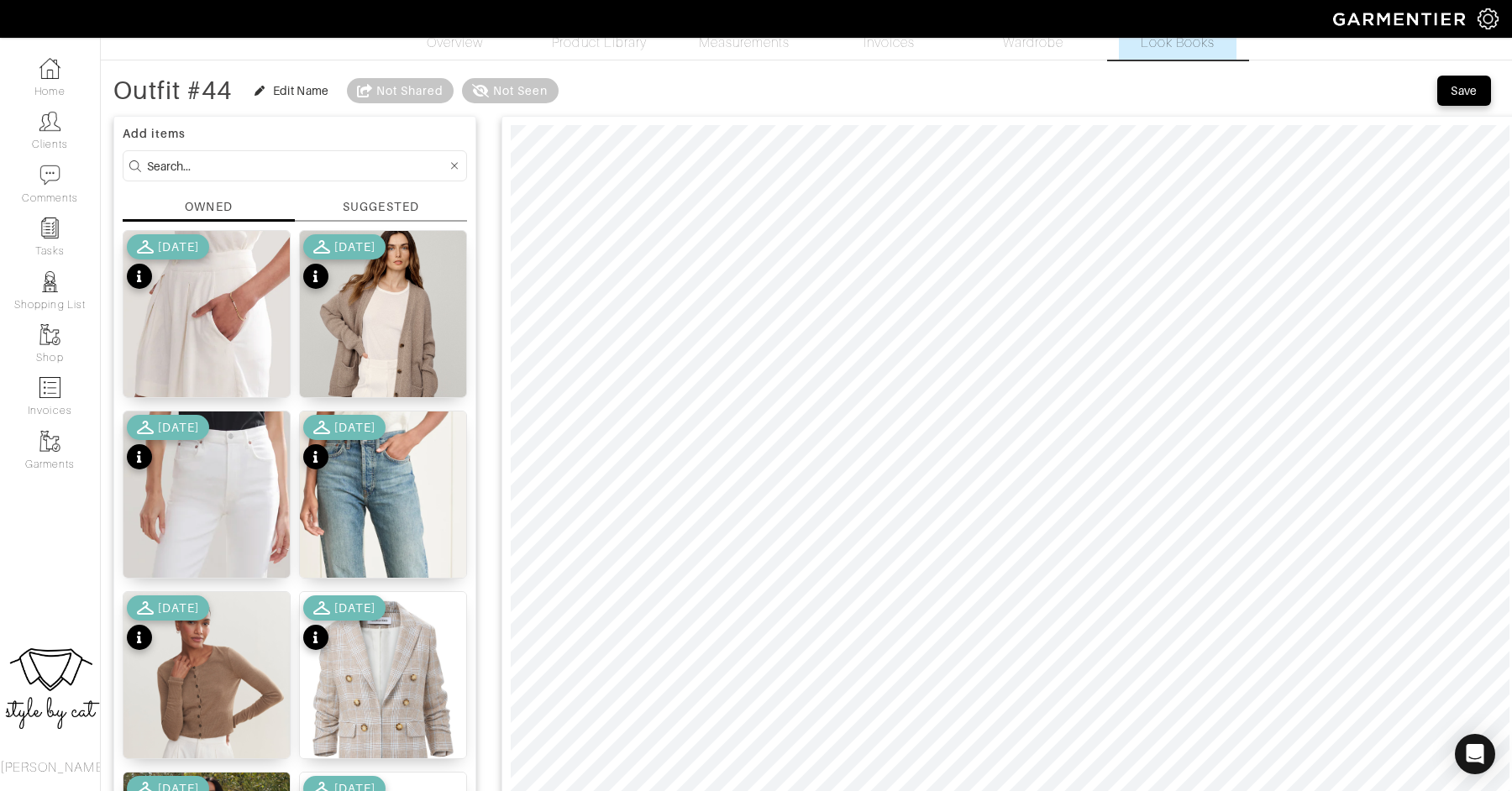
scroll to position [47, 0]
click at [236, 471] on img at bounding box center [206, 582] width 166 height 340
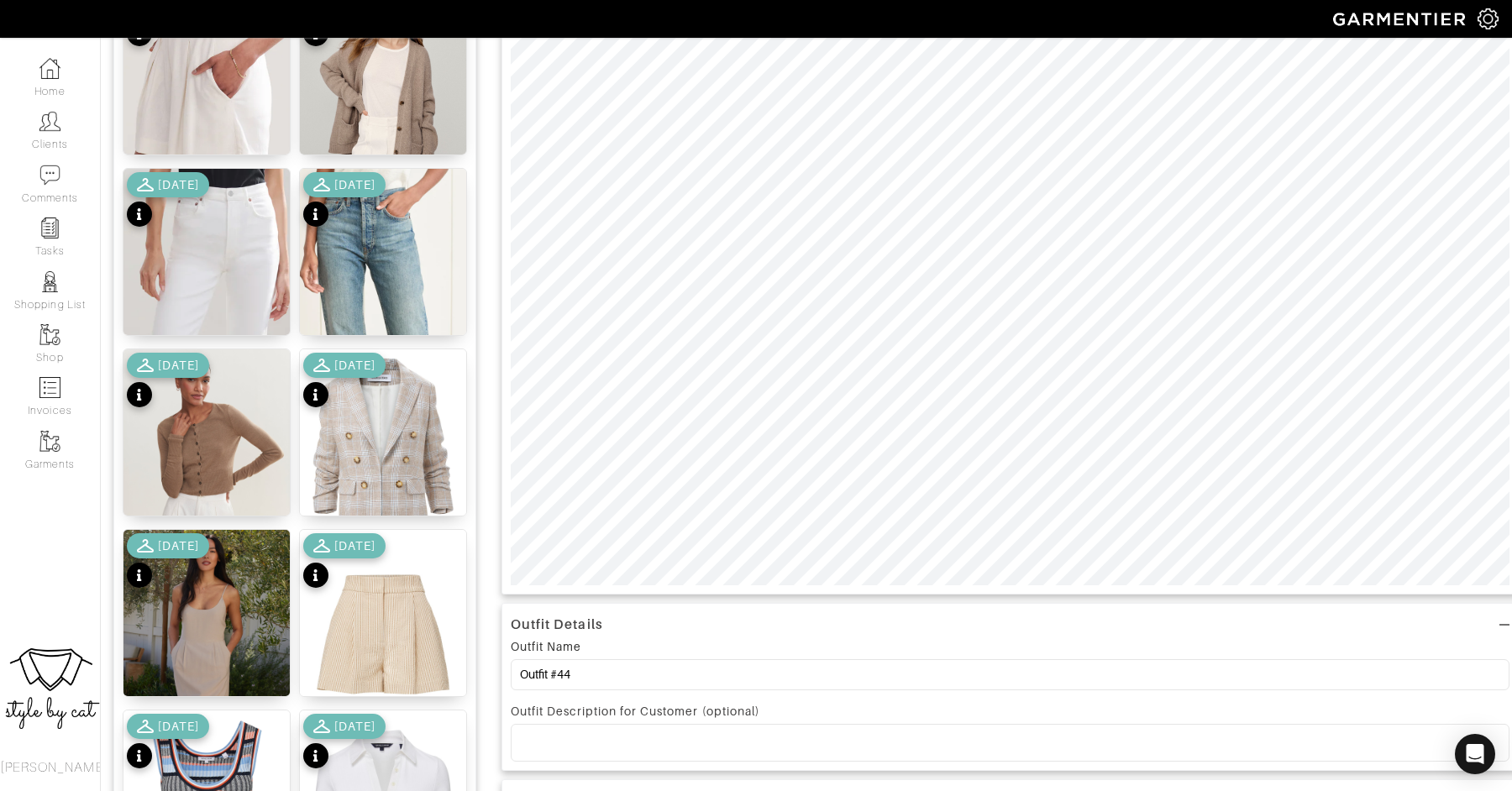
scroll to position [183, 0]
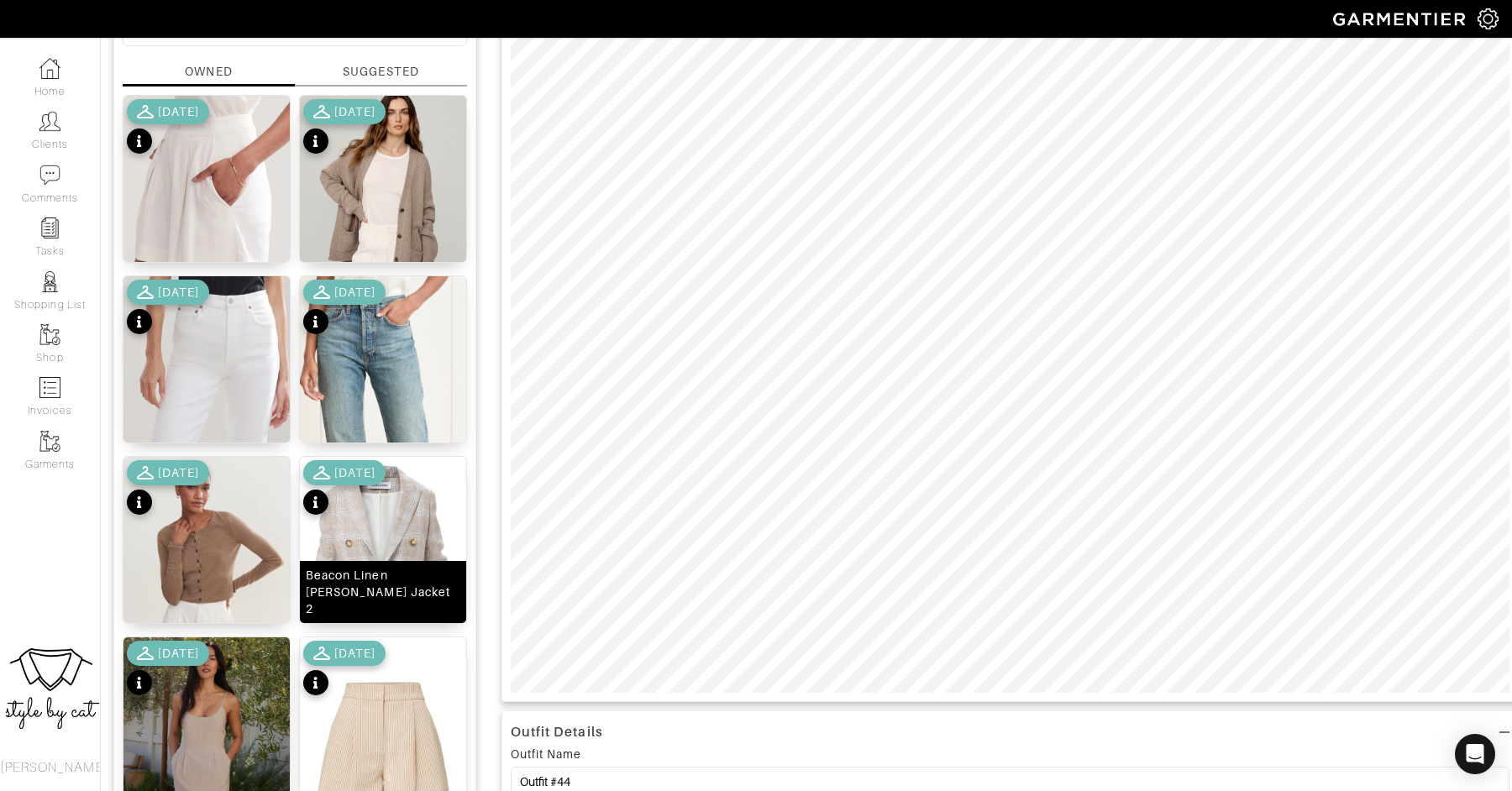
click at [402, 515] on img at bounding box center [382, 561] width 166 height 209
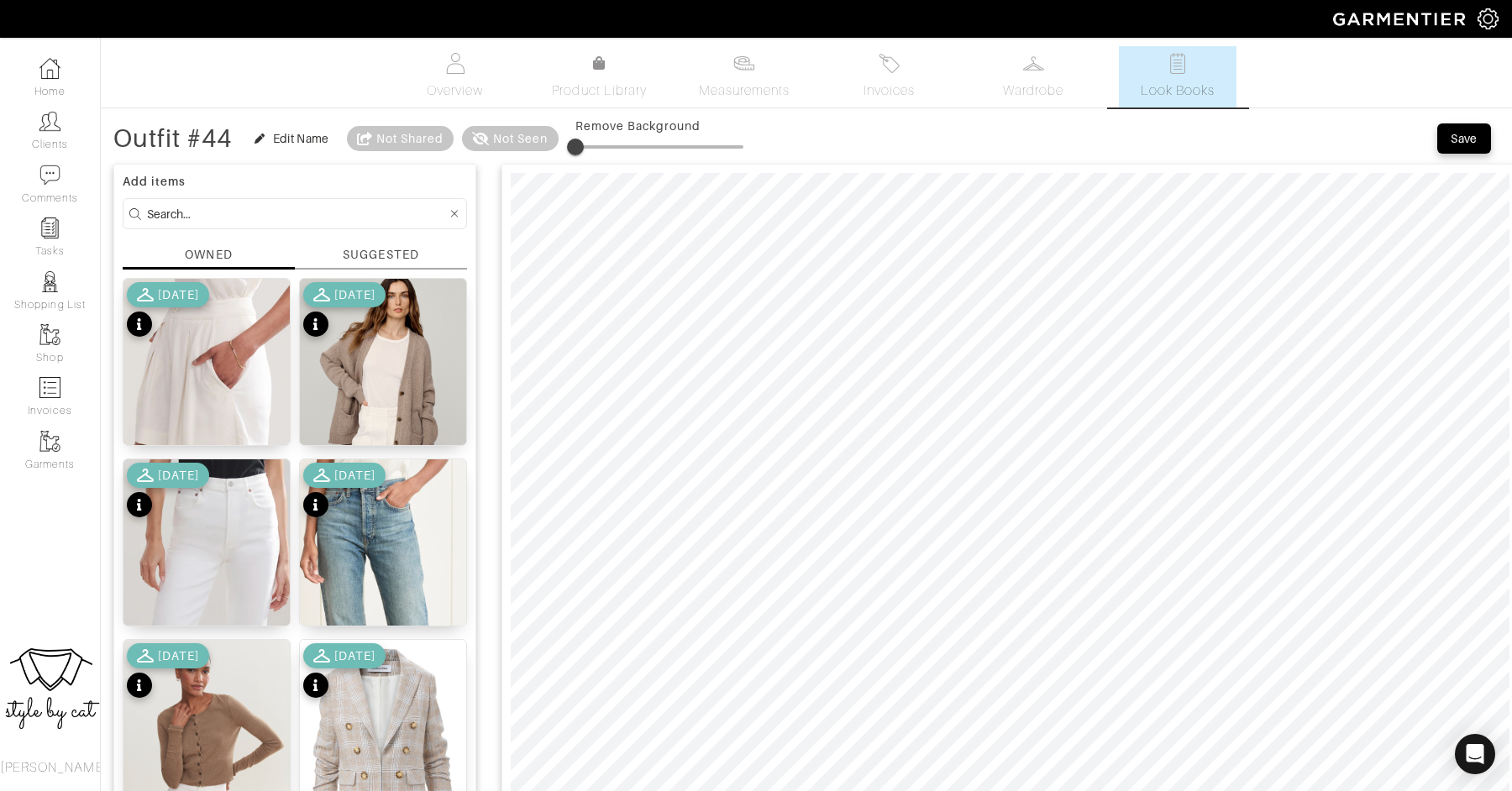
click at [339, 209] on input at bounding box center [297, 214] width 299 height 21
type input "shoe"
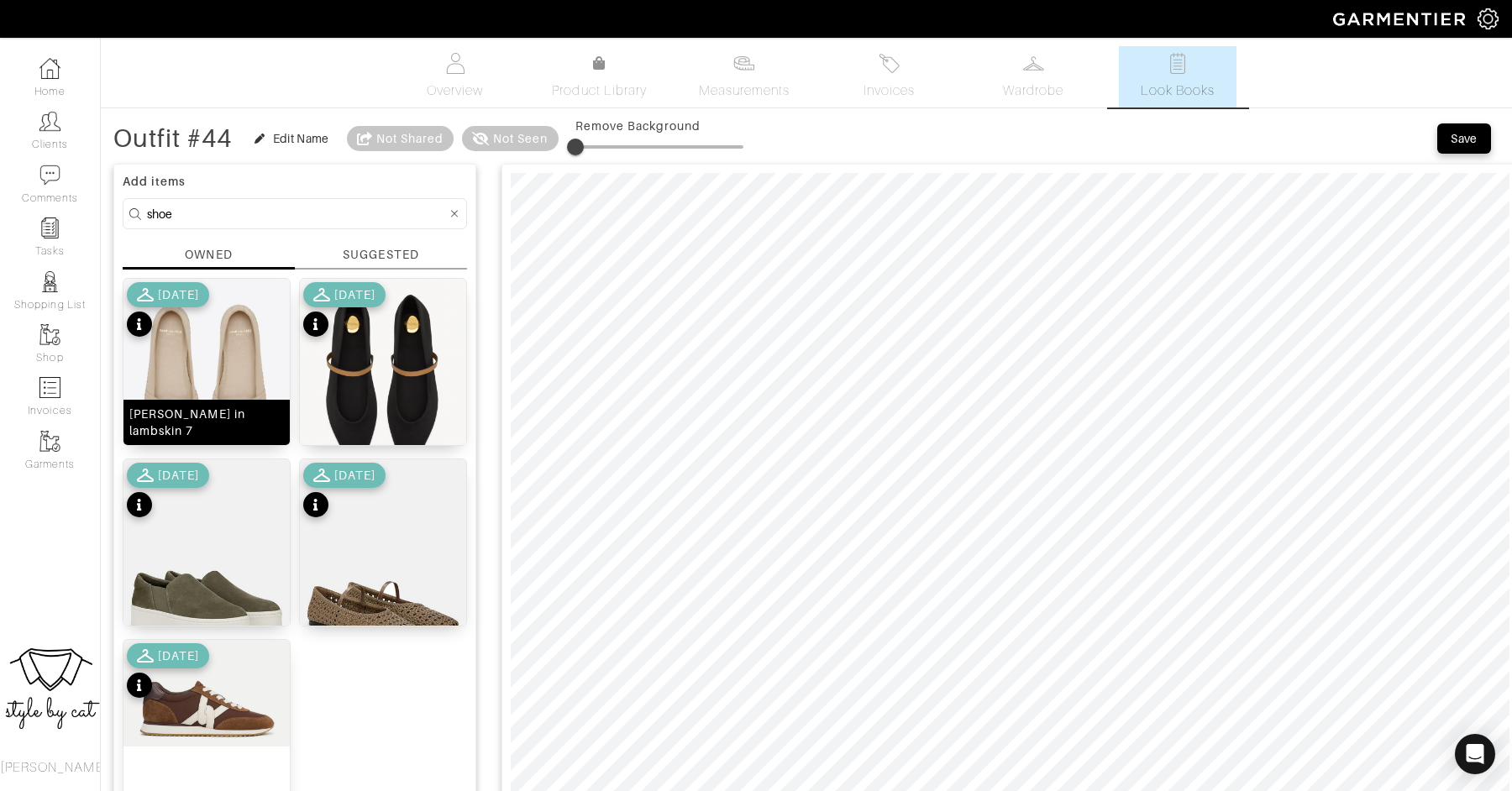
click at [226, 418] on div "cassandre espadrilles in lambskin 7" at bounding box center [206, 422] width 155 height 34
click at [1462, 139] on div "Save" at bounding box center [1463, 139] width 27 height 17
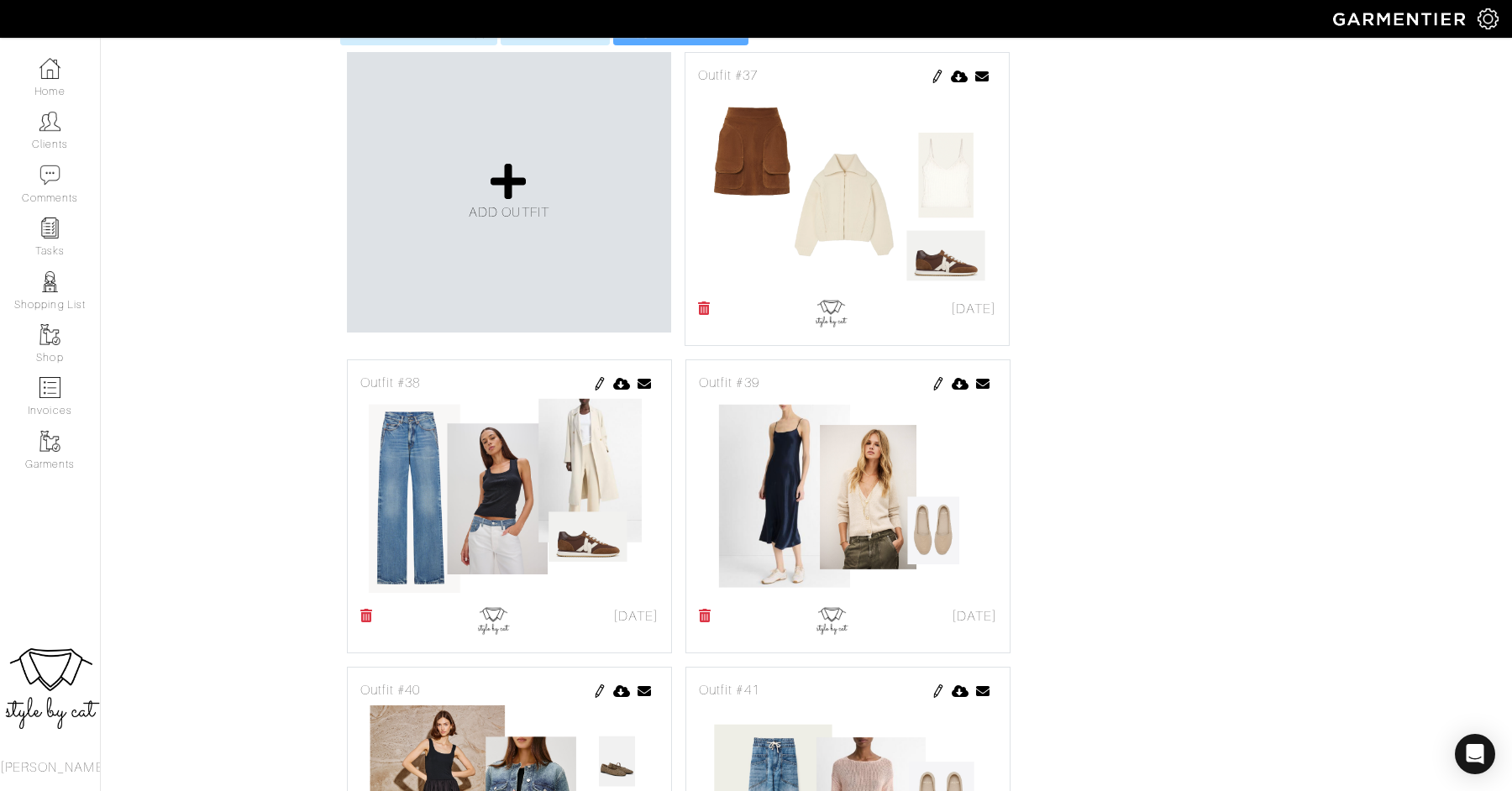
scroll to position [467, 0]
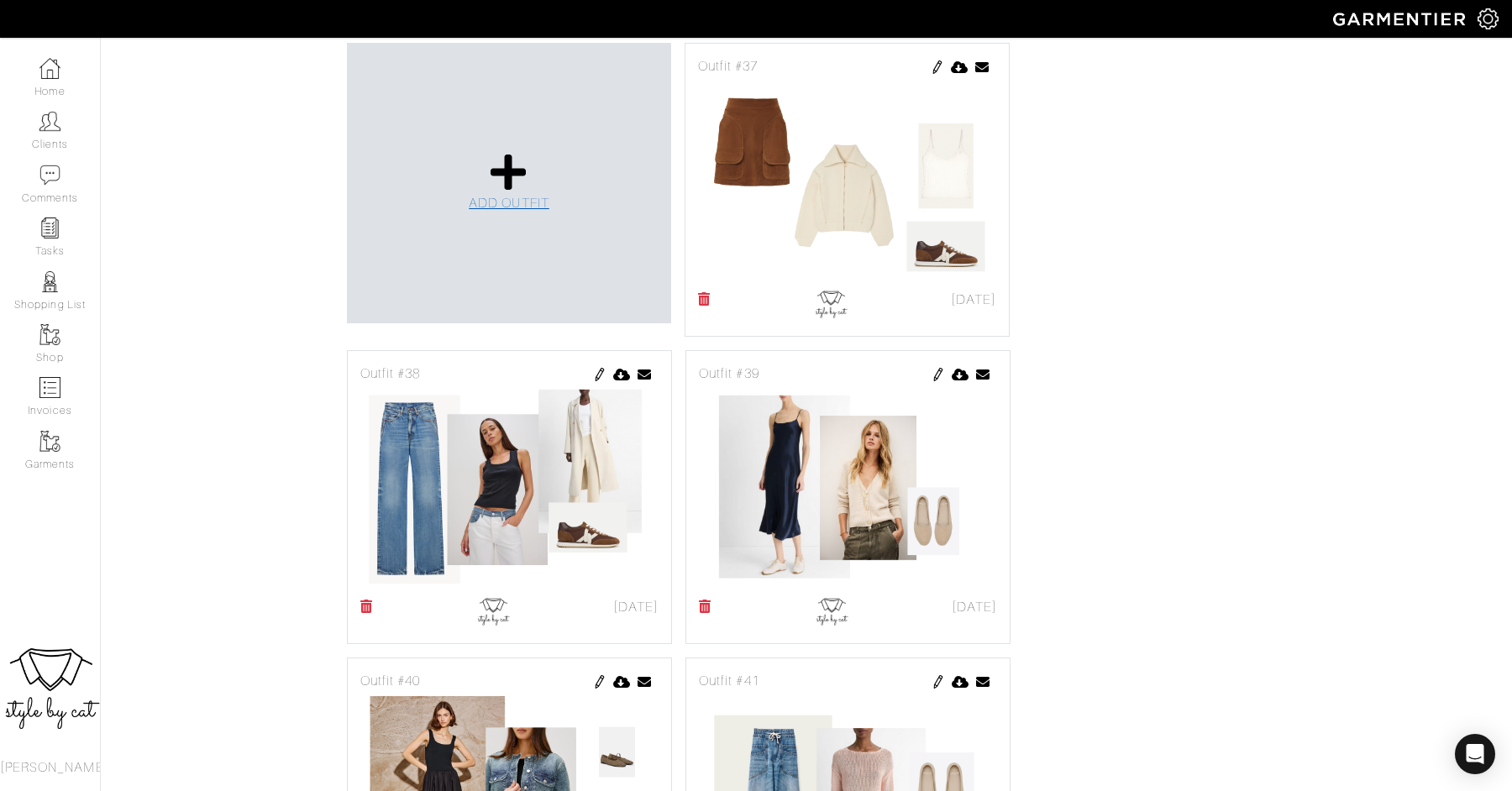
click at [531, 195] on span "ADD OUTFIT" at bounding box center [509, 203] width 81 height 15
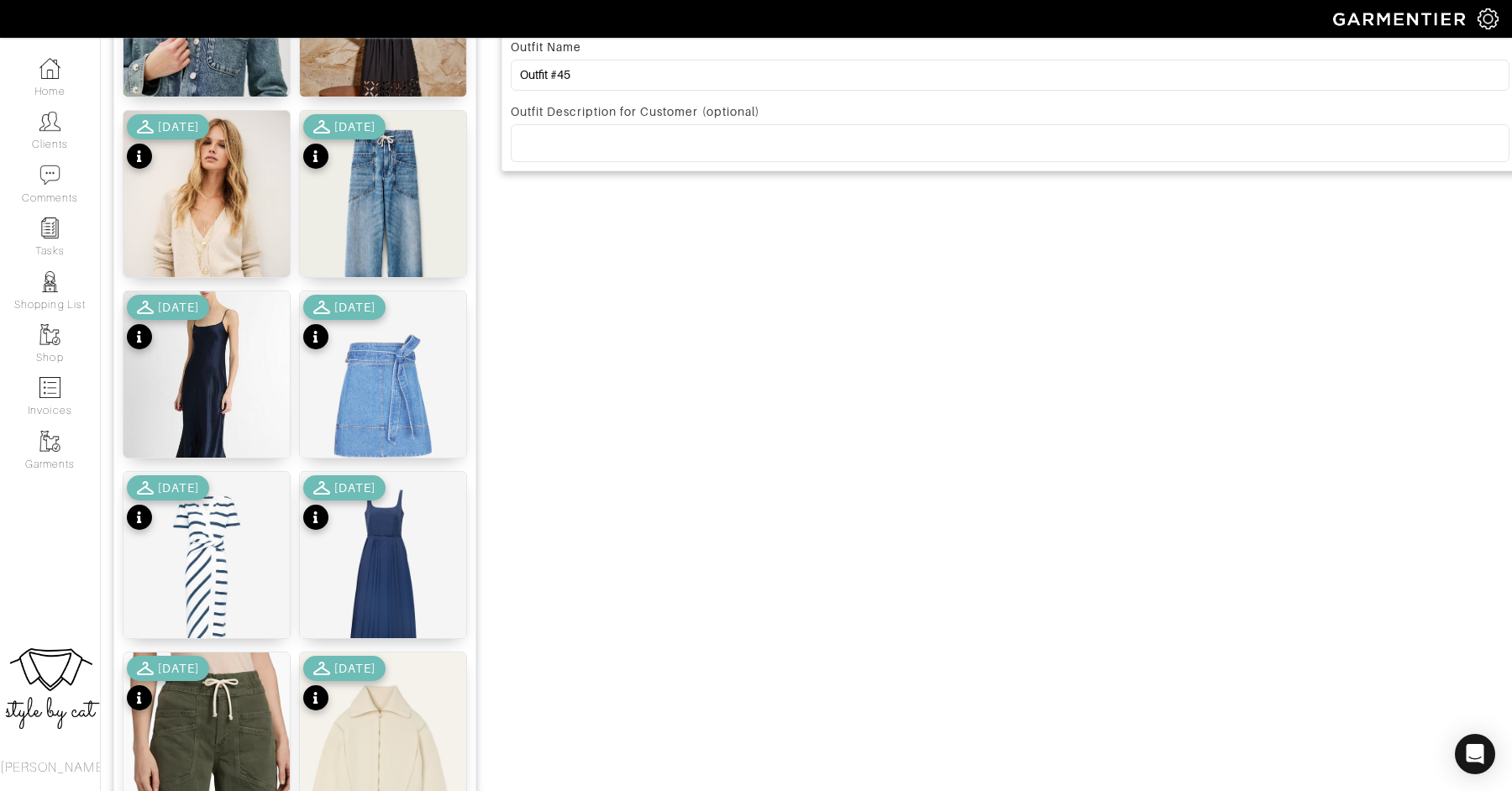
scroll to position [869, 0]
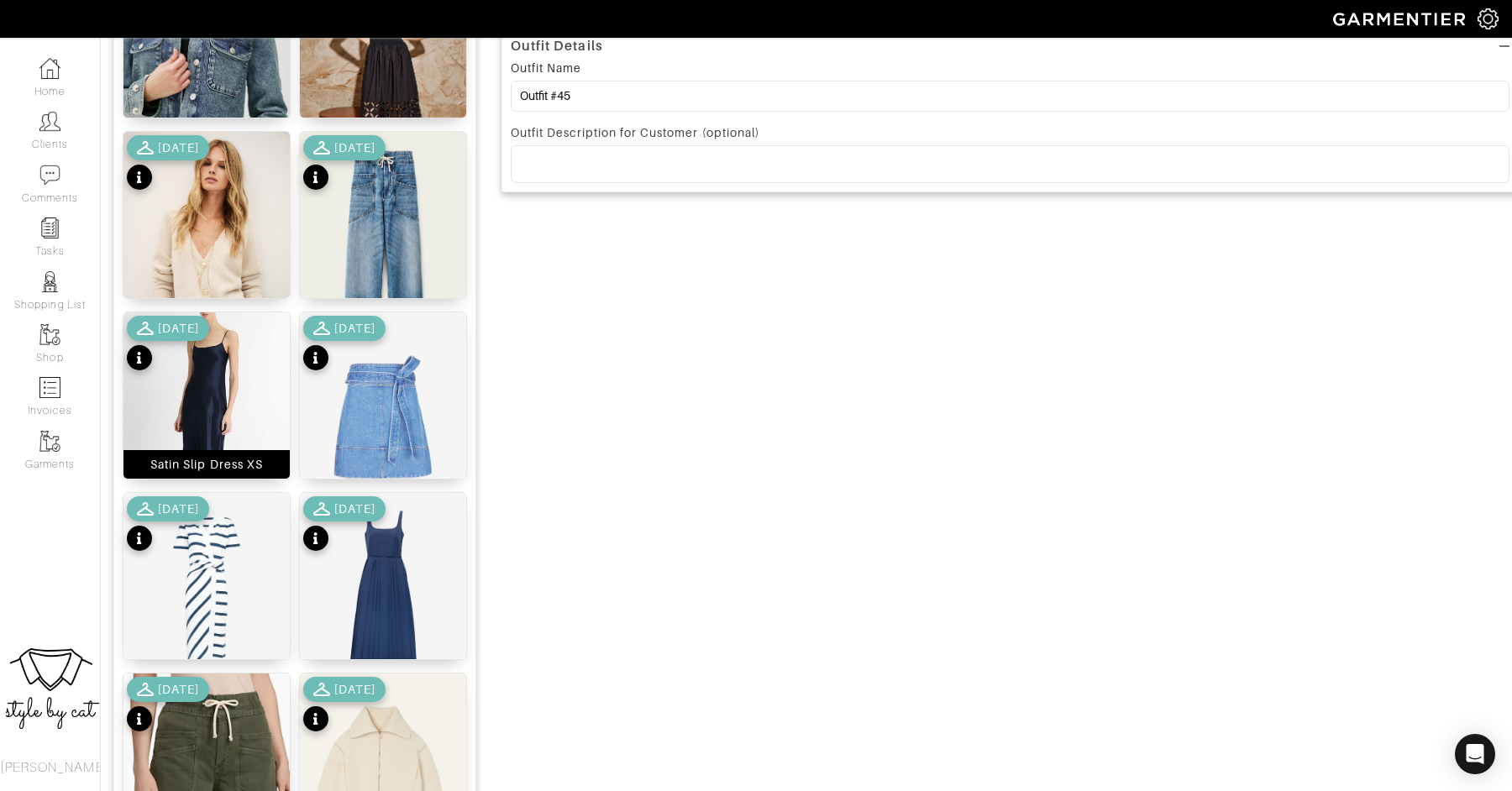
click at [220, 386] on img at bounding box center [206, 428] width 166 height 231
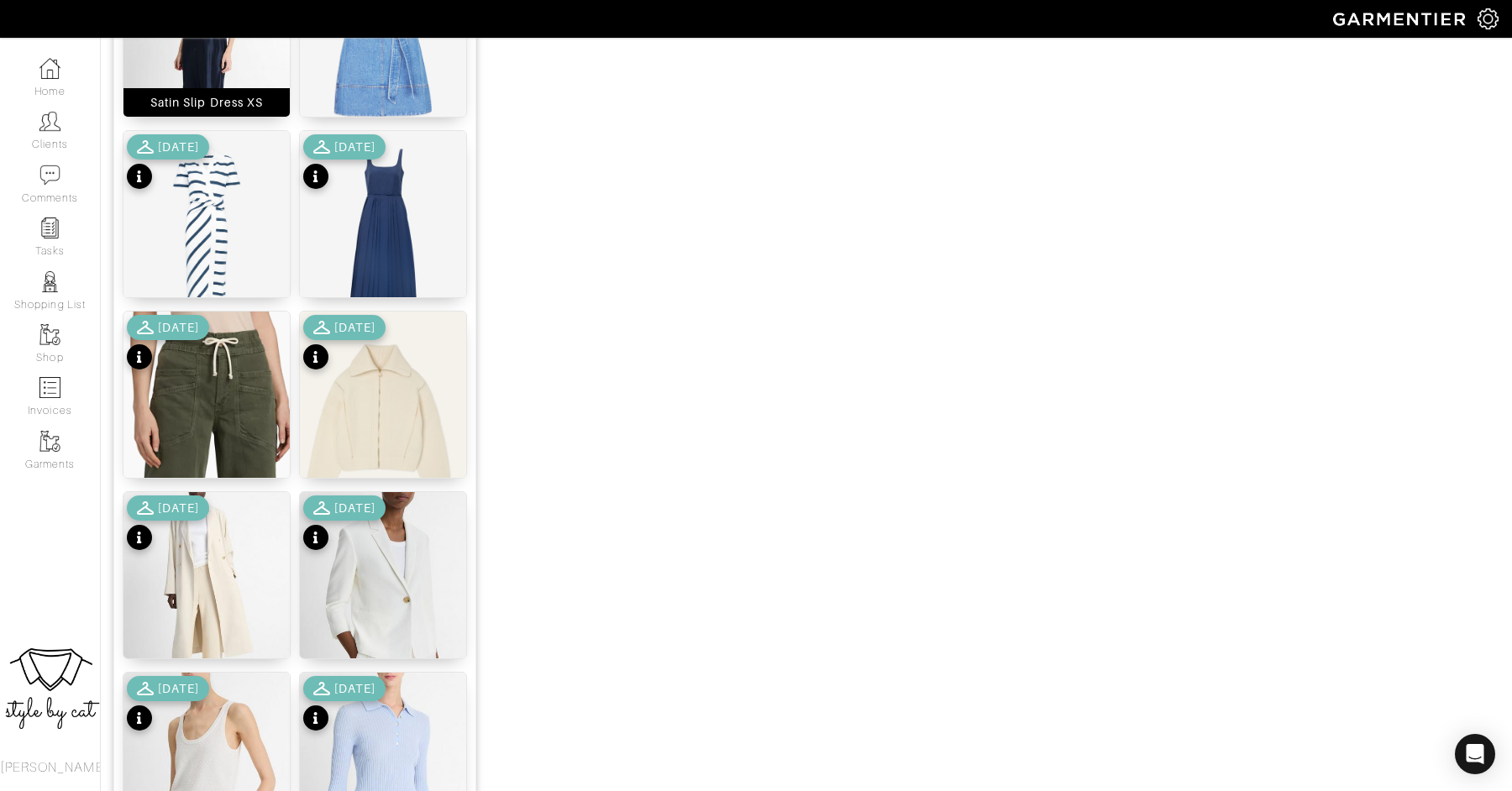
scroll to position [1952, 0]
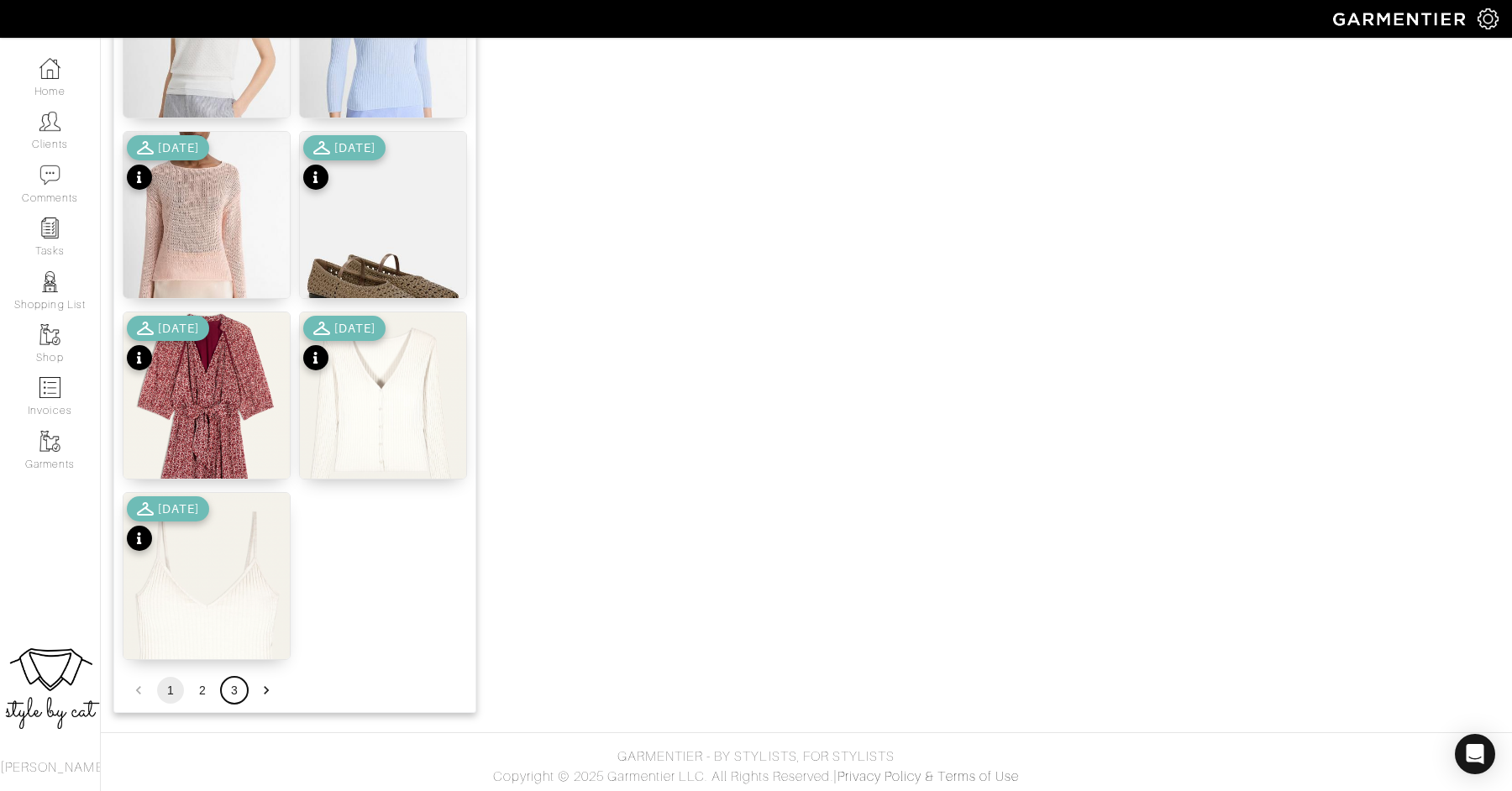
click at [234, 693] on button "3" at bounding box center [234, 690] width 27 height 27
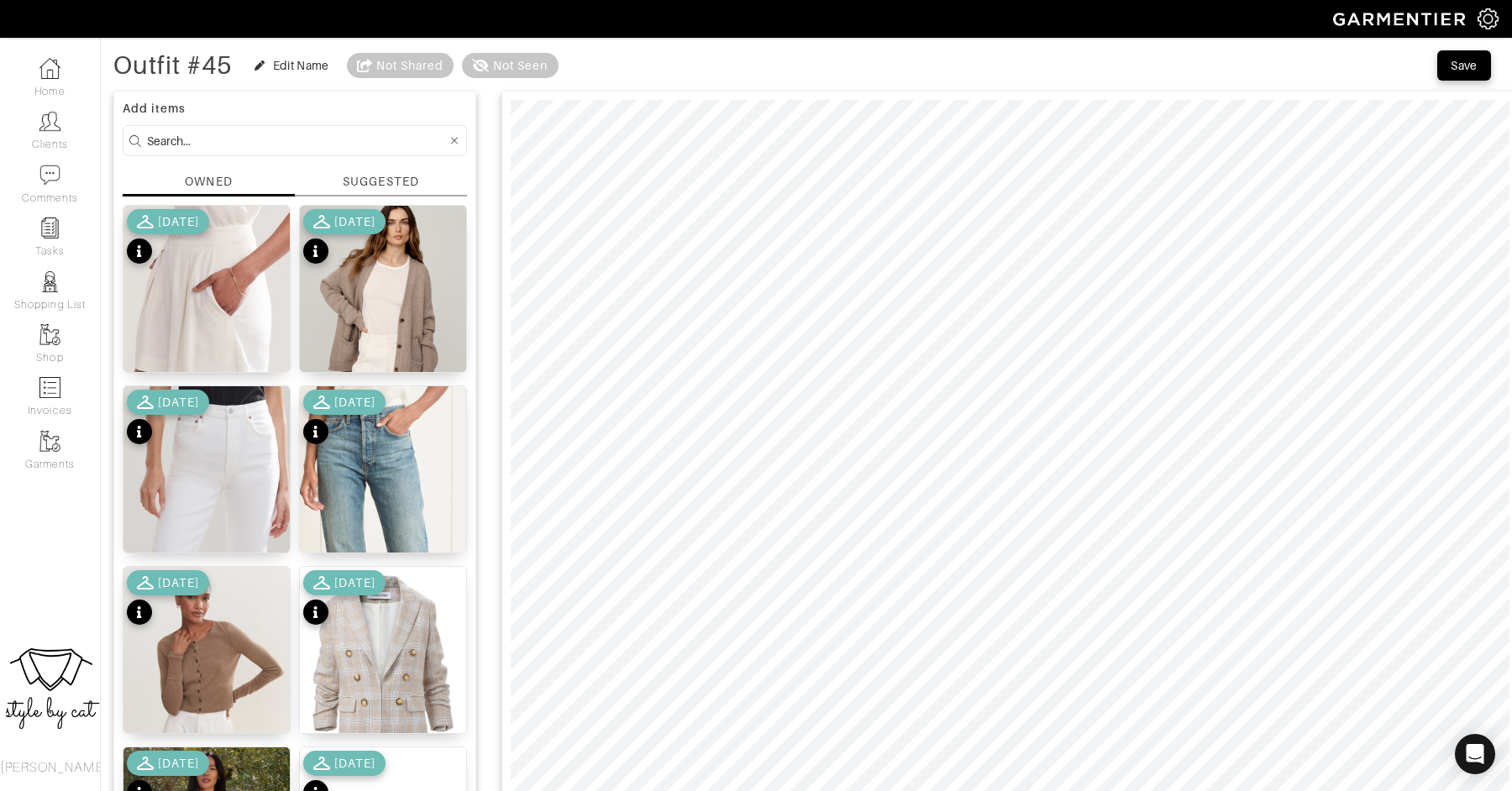
scroll to position [71, 0]
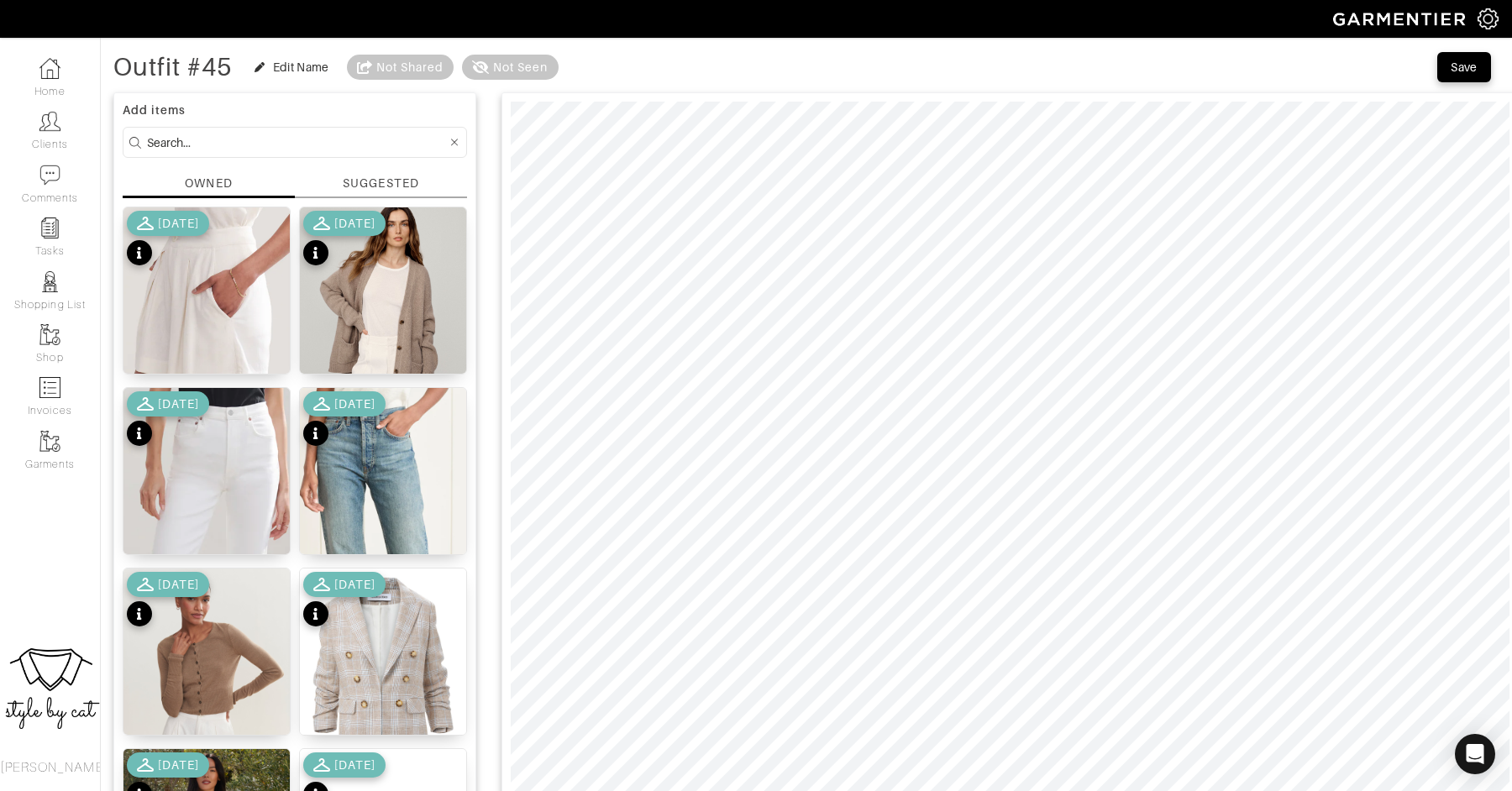
click at [385, 601] on div "[DATE]" at bounding box center [344, 601] width 83 height 59
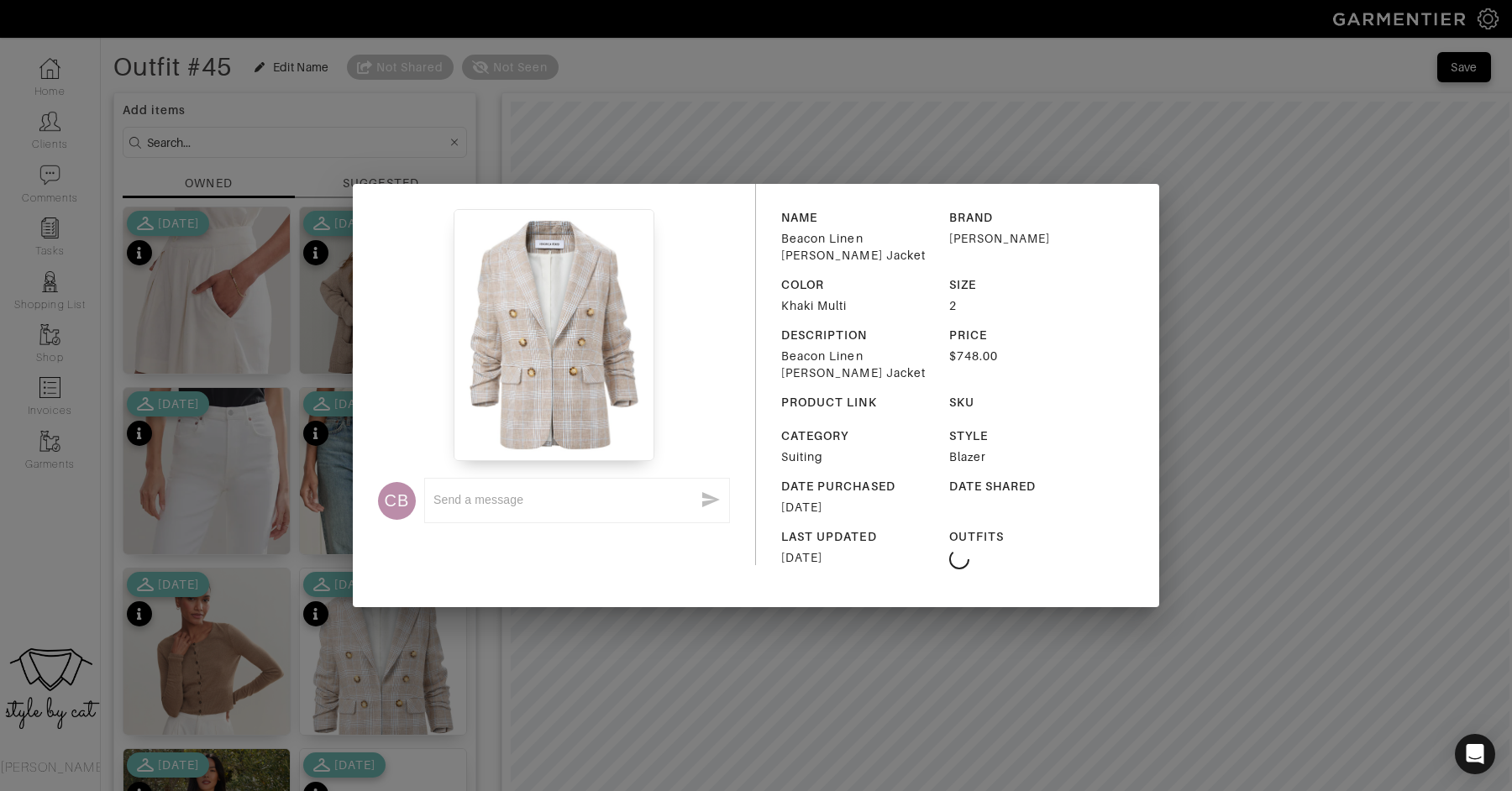
click at [588, 327] on img at bounding box center [554, 335] width 201 height 251
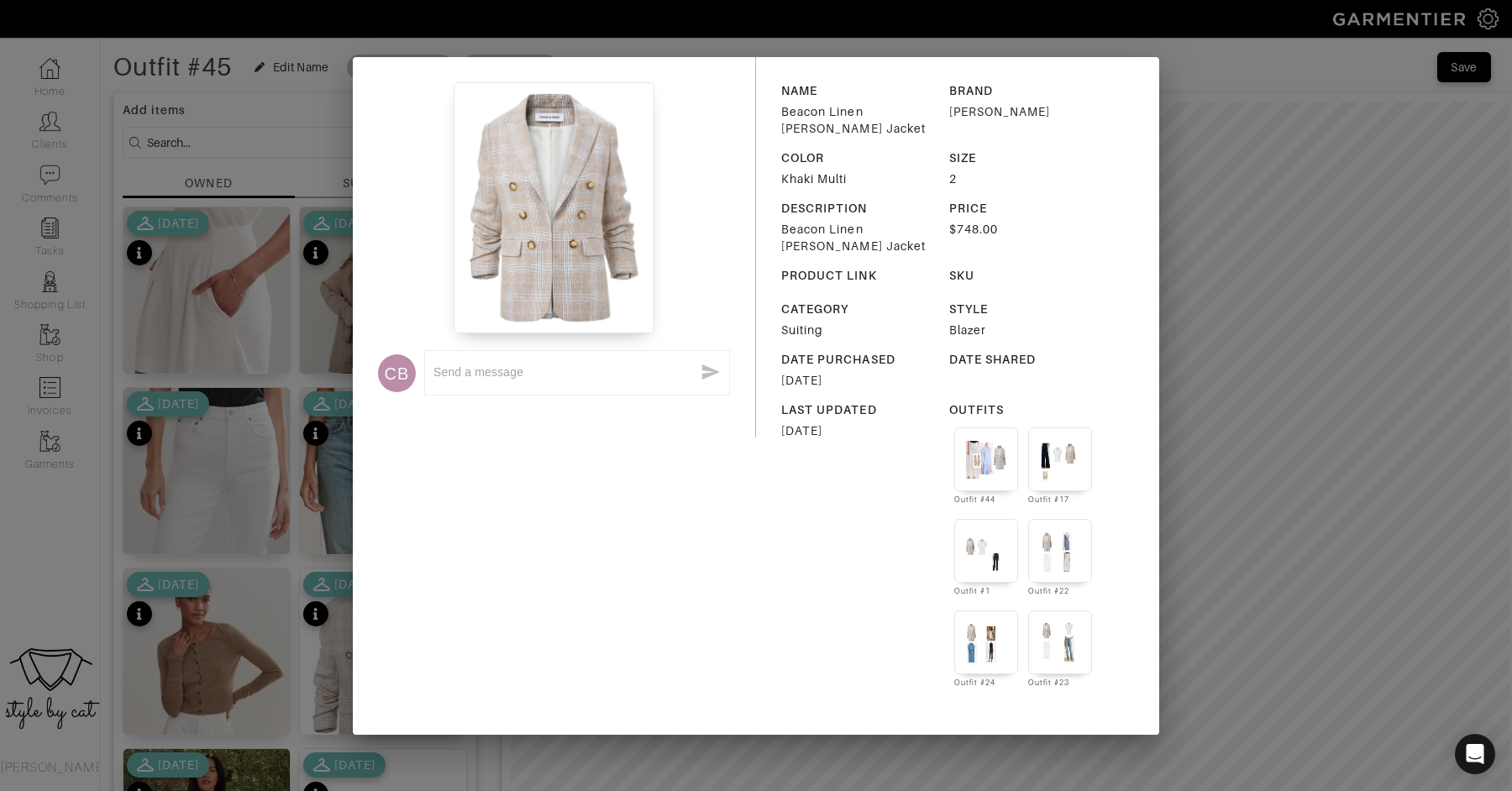
click at [327, 650] on div "CB x NAME Beacon Linen Dickey Jacket BRAND Veronica Beard COLOR Khaki Multi SIZ…" at bounding box center [756, 395] width 1512 height 791
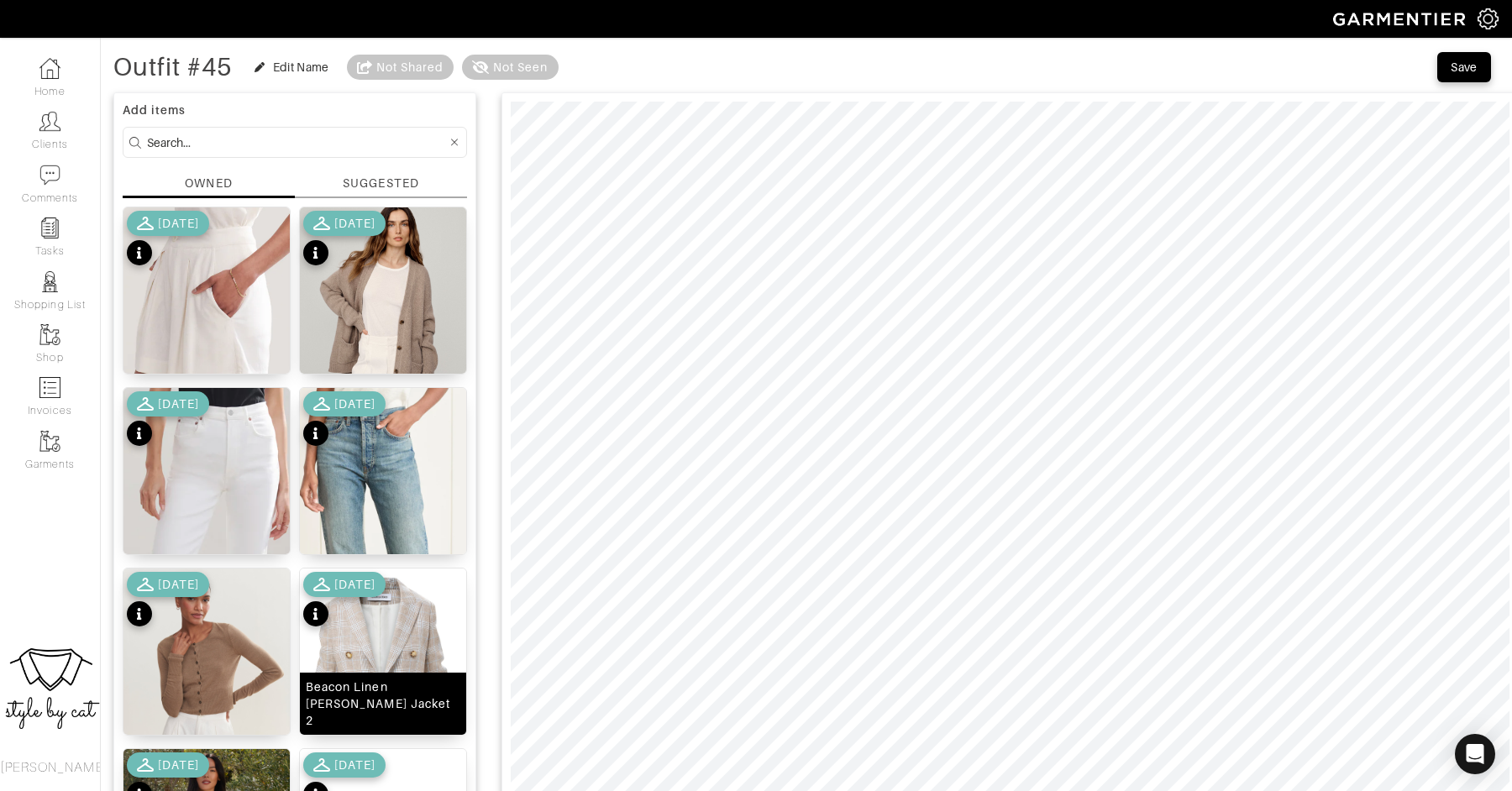
click at [346, 649] on img at bounding box center [382, 673] width 166 height 209
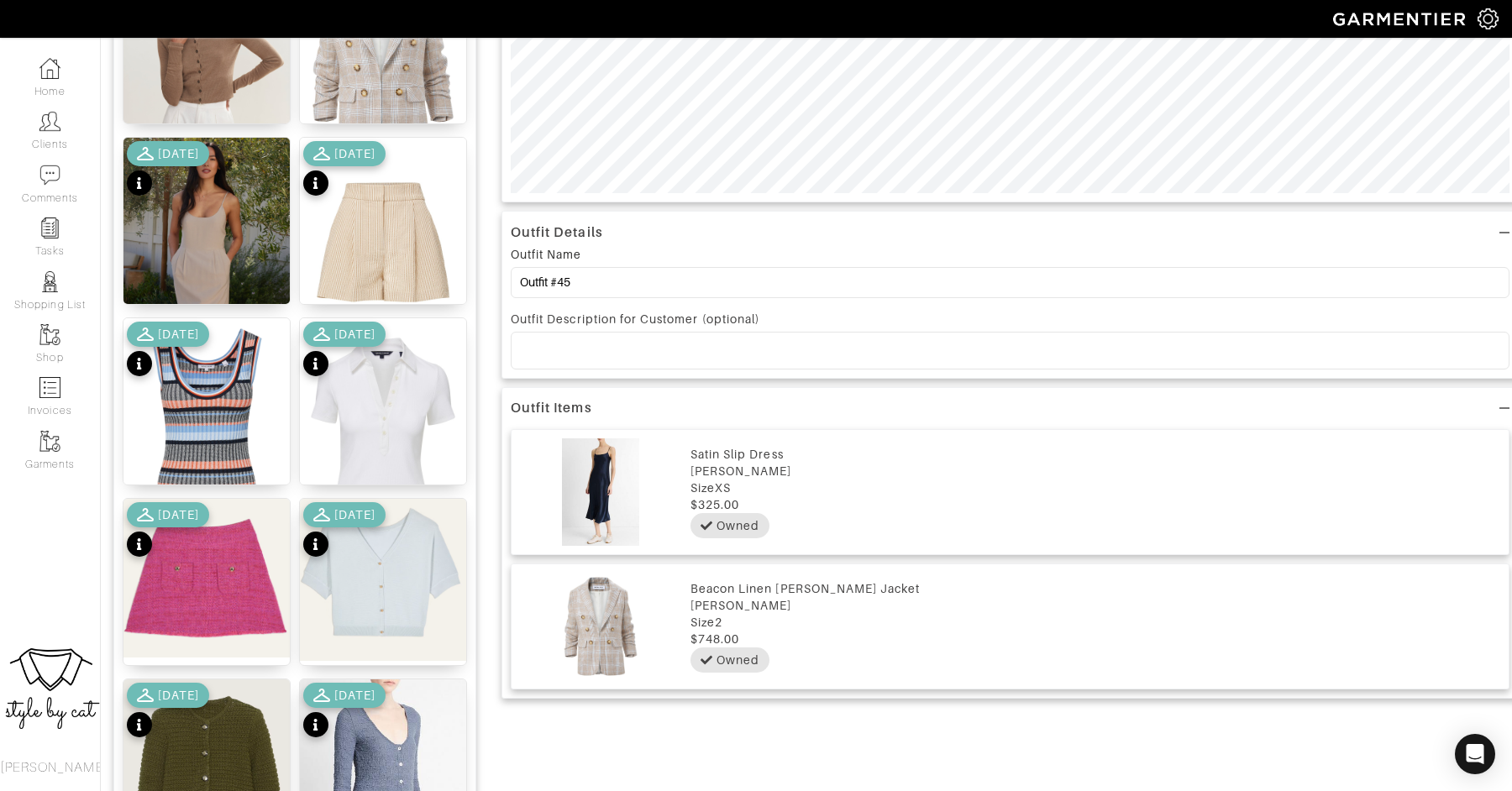
scroll to position [0, 0]
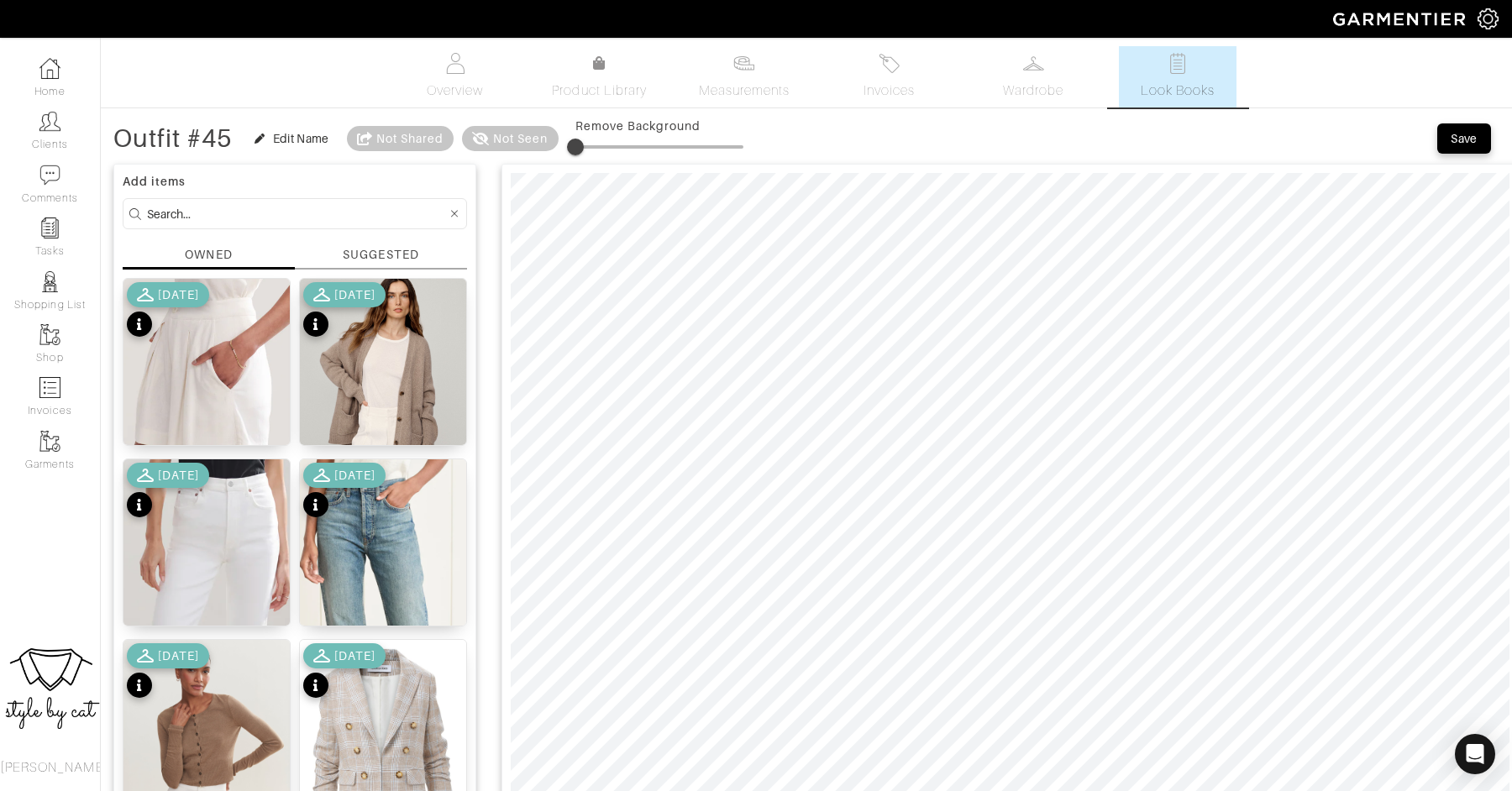
click at [300, 209] on input at bounding box center [297, 214] width 299 height 21
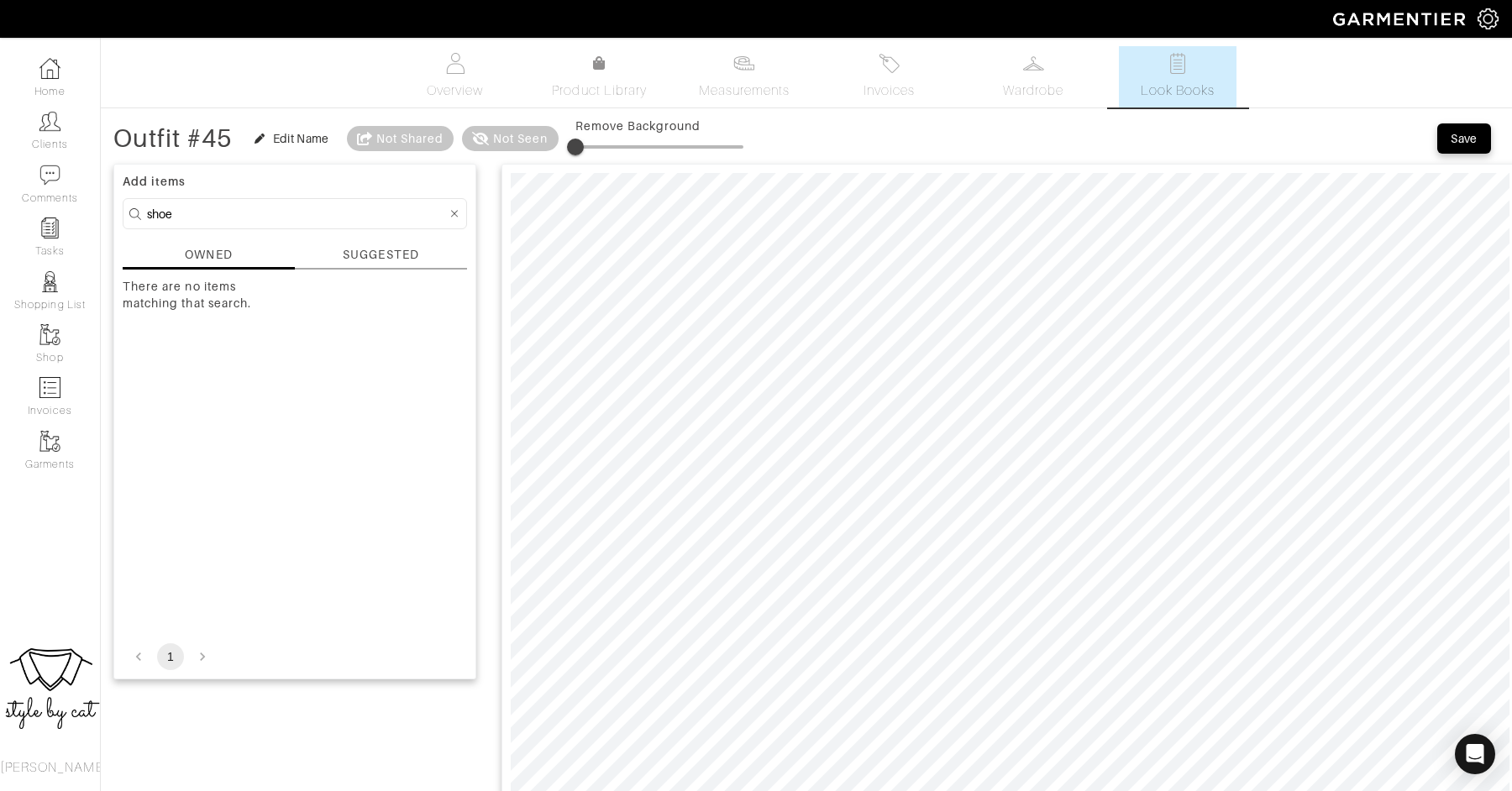
type input "shoes"
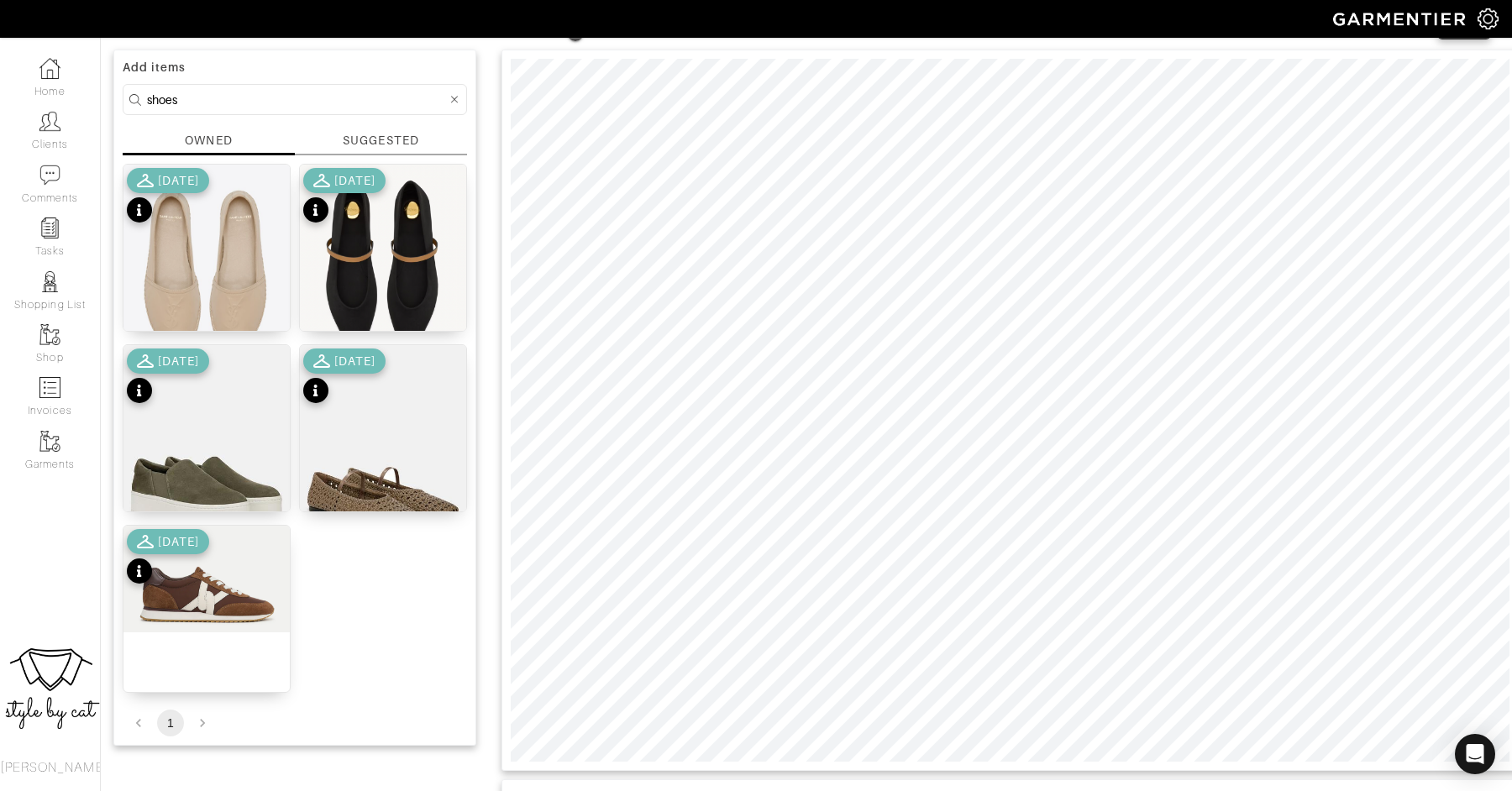
scroll to position [249, 0]
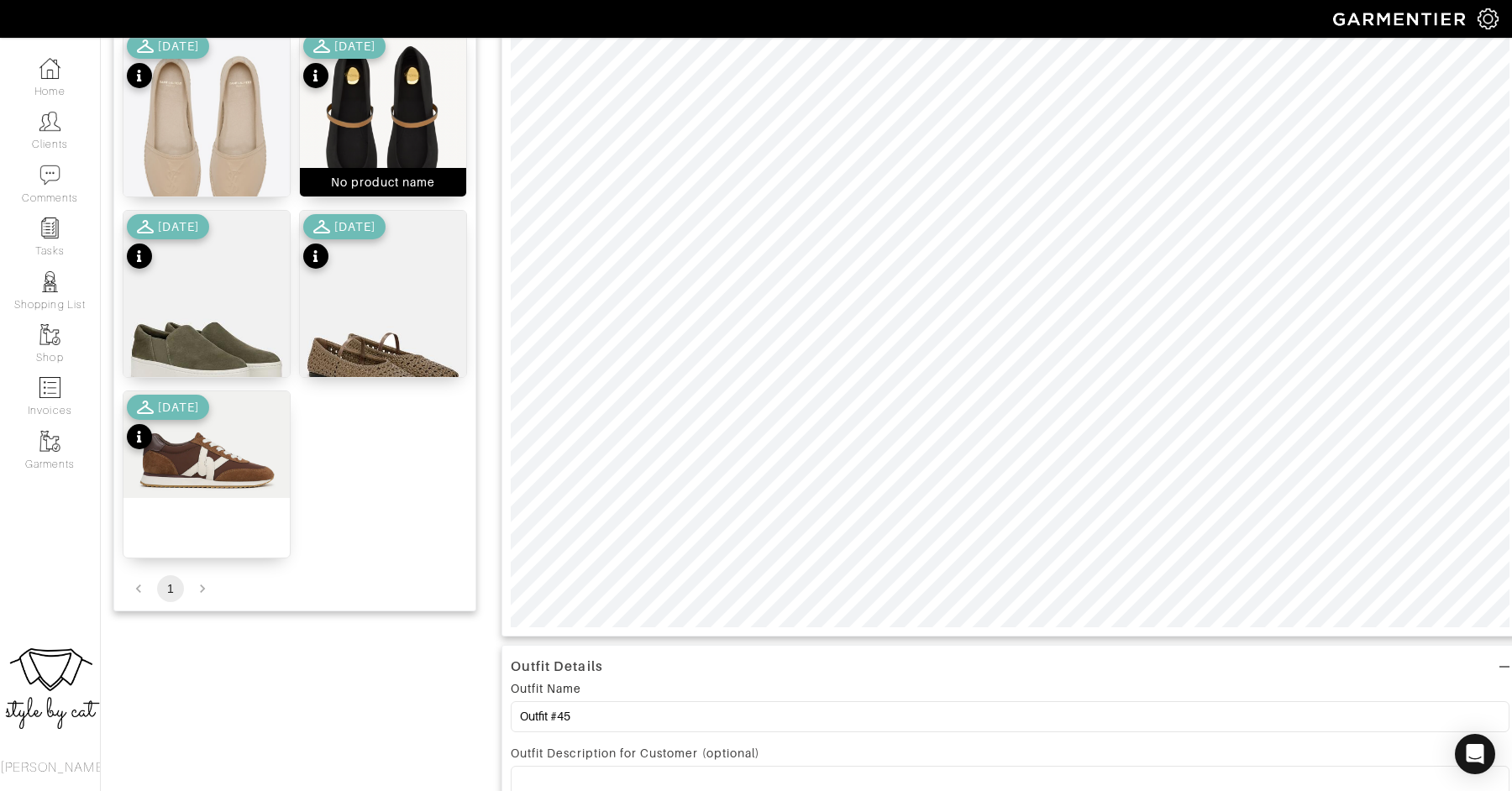
click at [361, 121] on img at bounding box center [382, 131] width 166 height 204
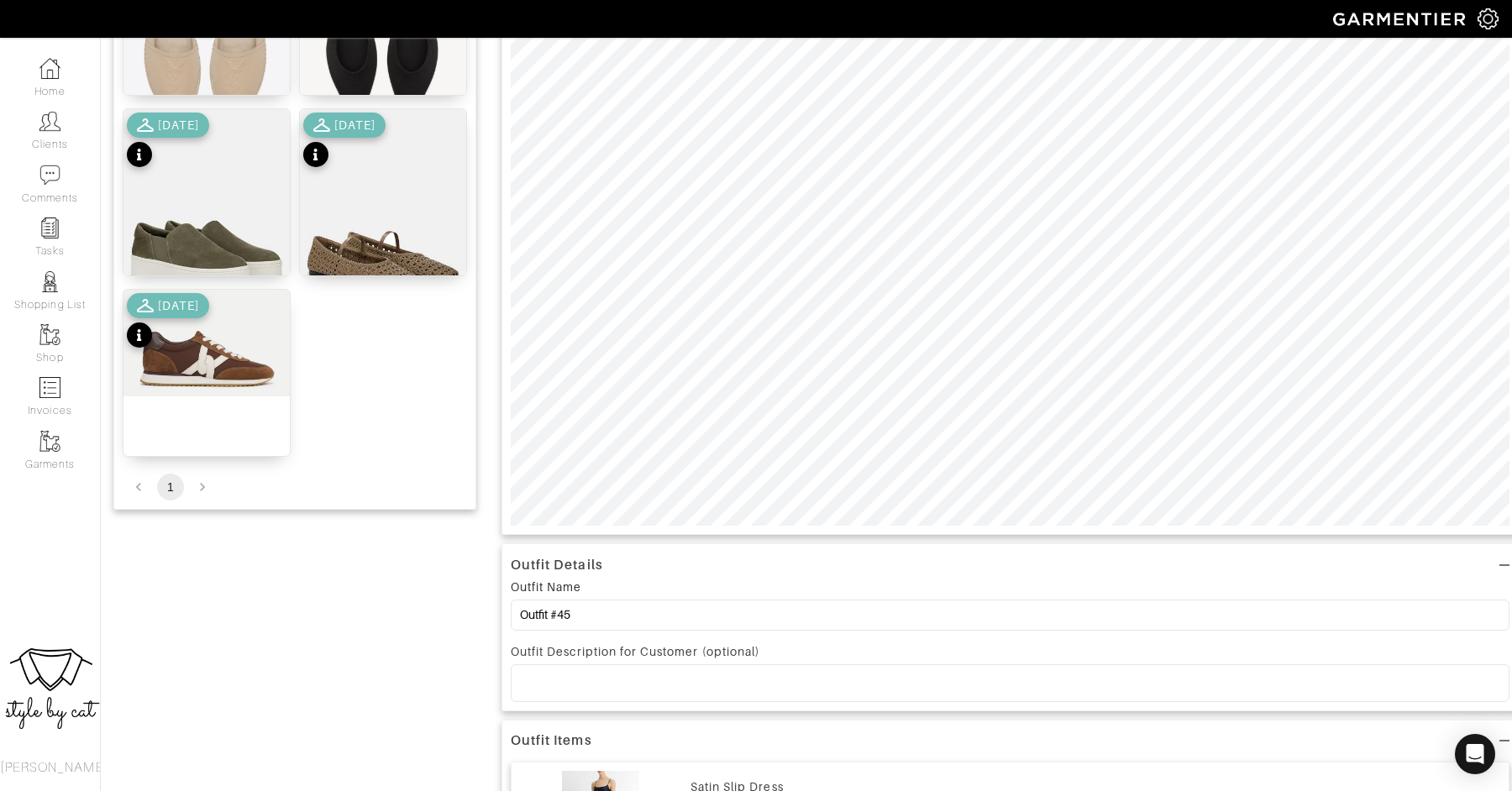
scroll to position [357, 0]
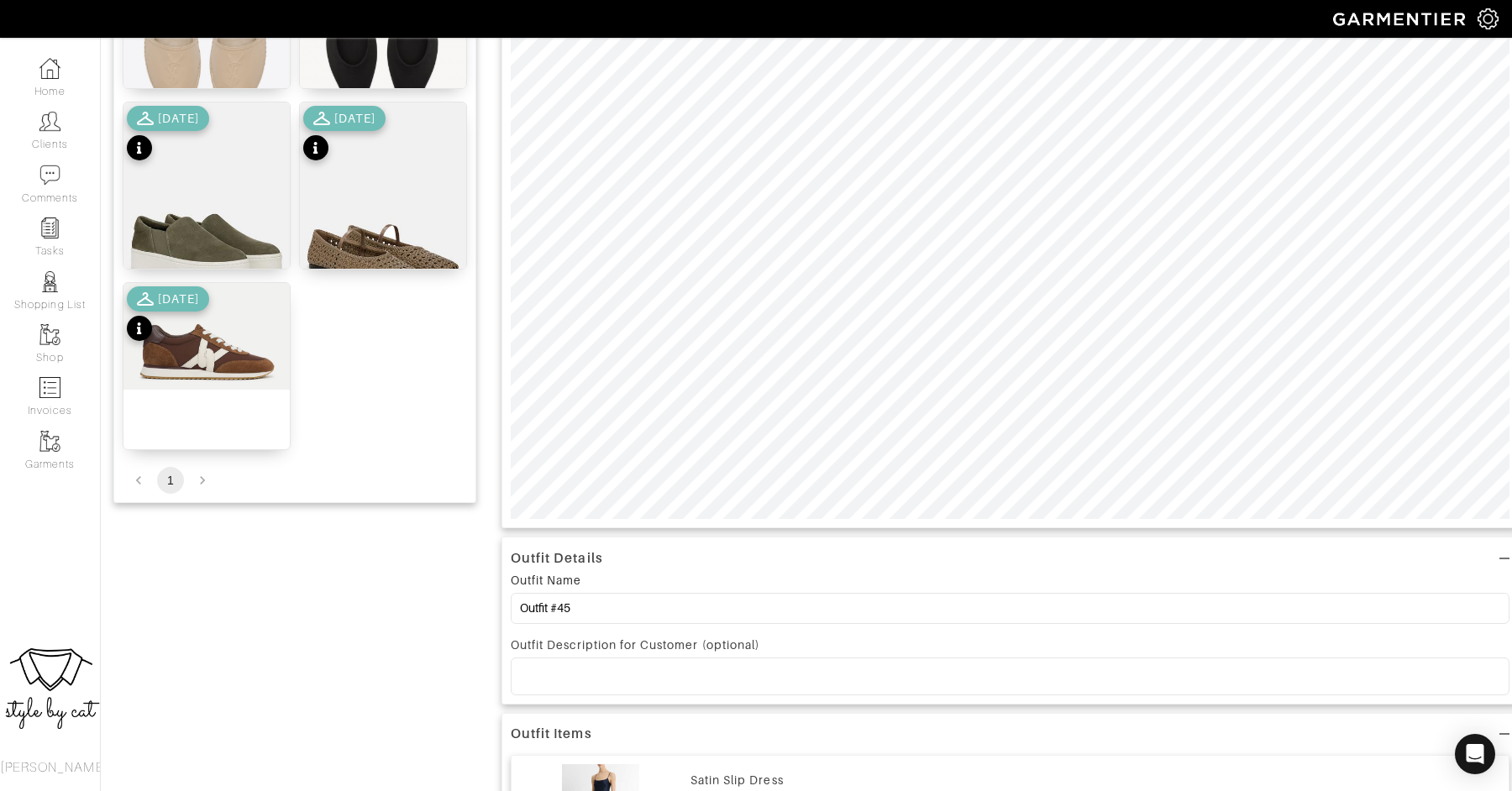
click at [766, 669] on p at bounding box center [1009, 676] width 971 height 15
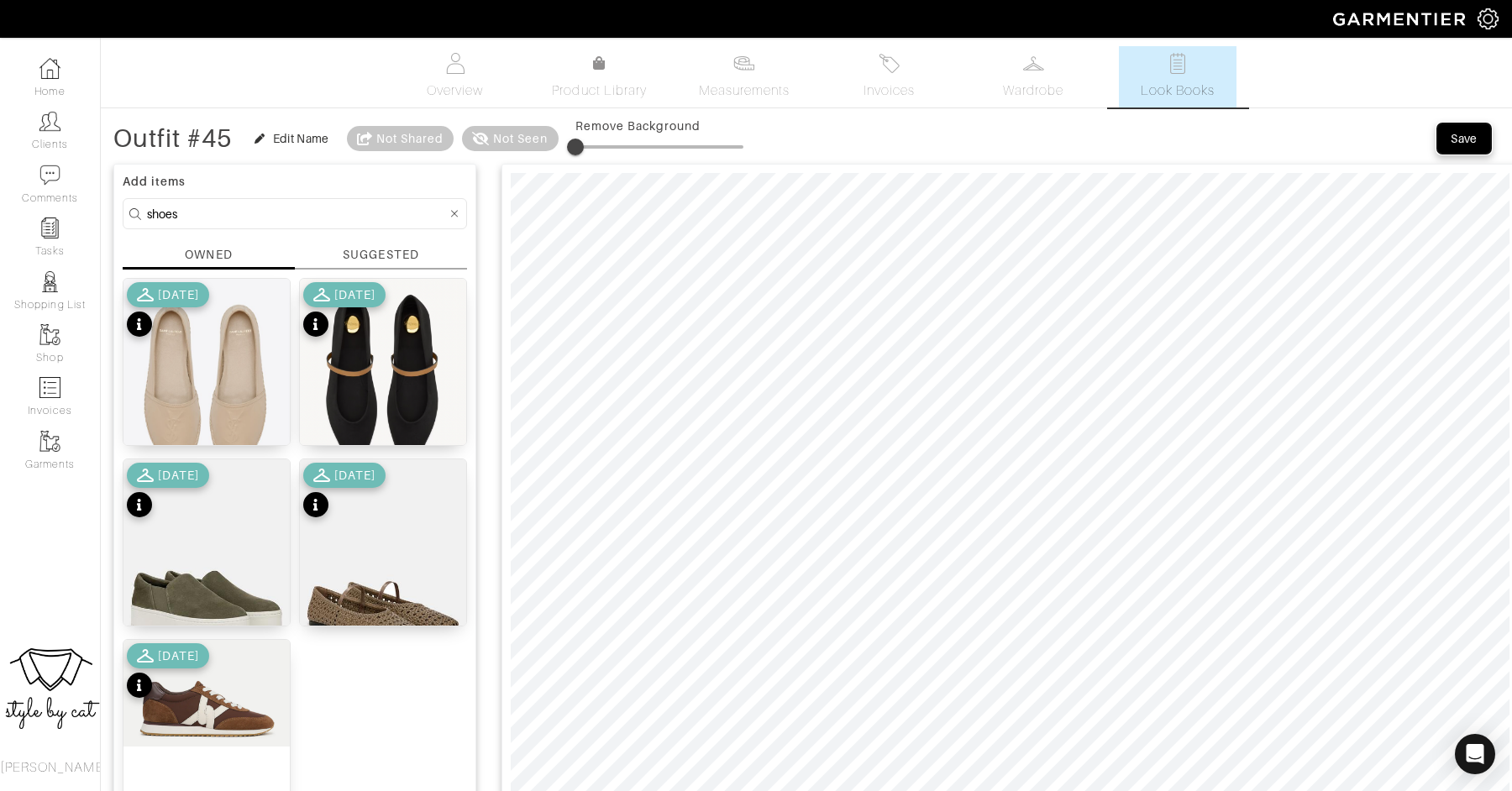
click at [1459, 140] on div "Save" at bounding box center [1463, 139] width 27 height 17
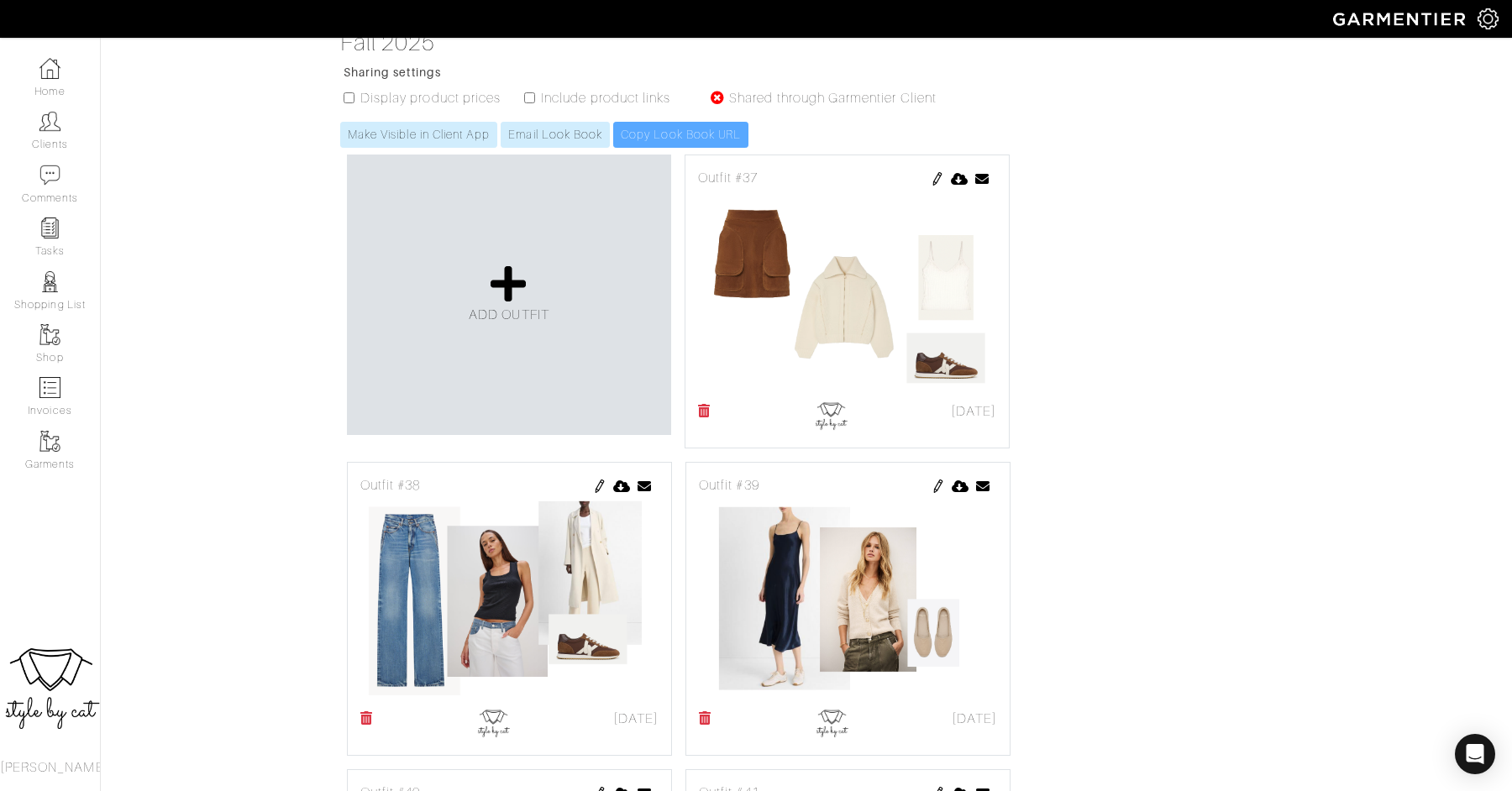
scroll to position [337, 0]
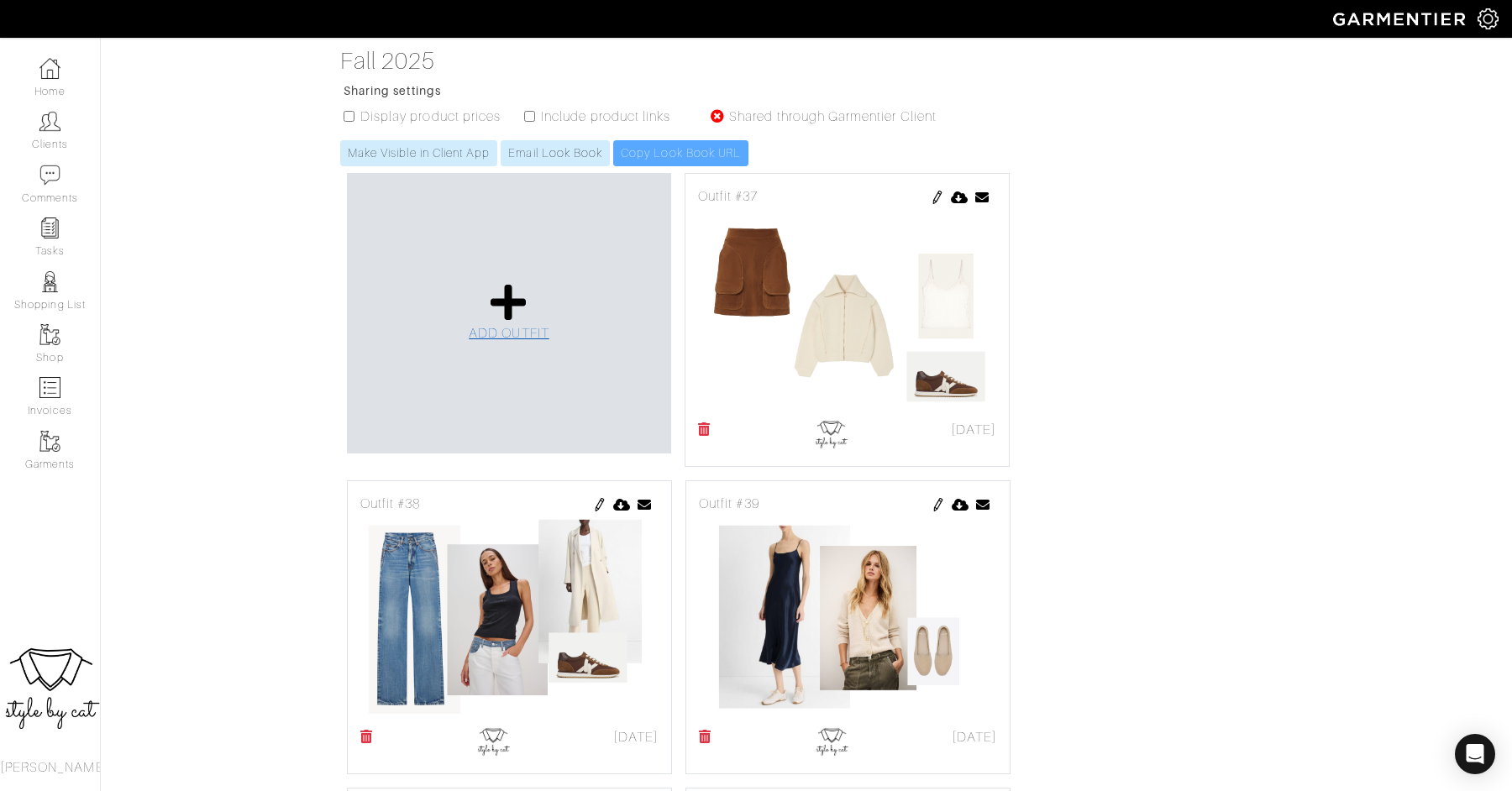
click at [512, 282] on icon at bounding box center [509, 302] width 36 height 40
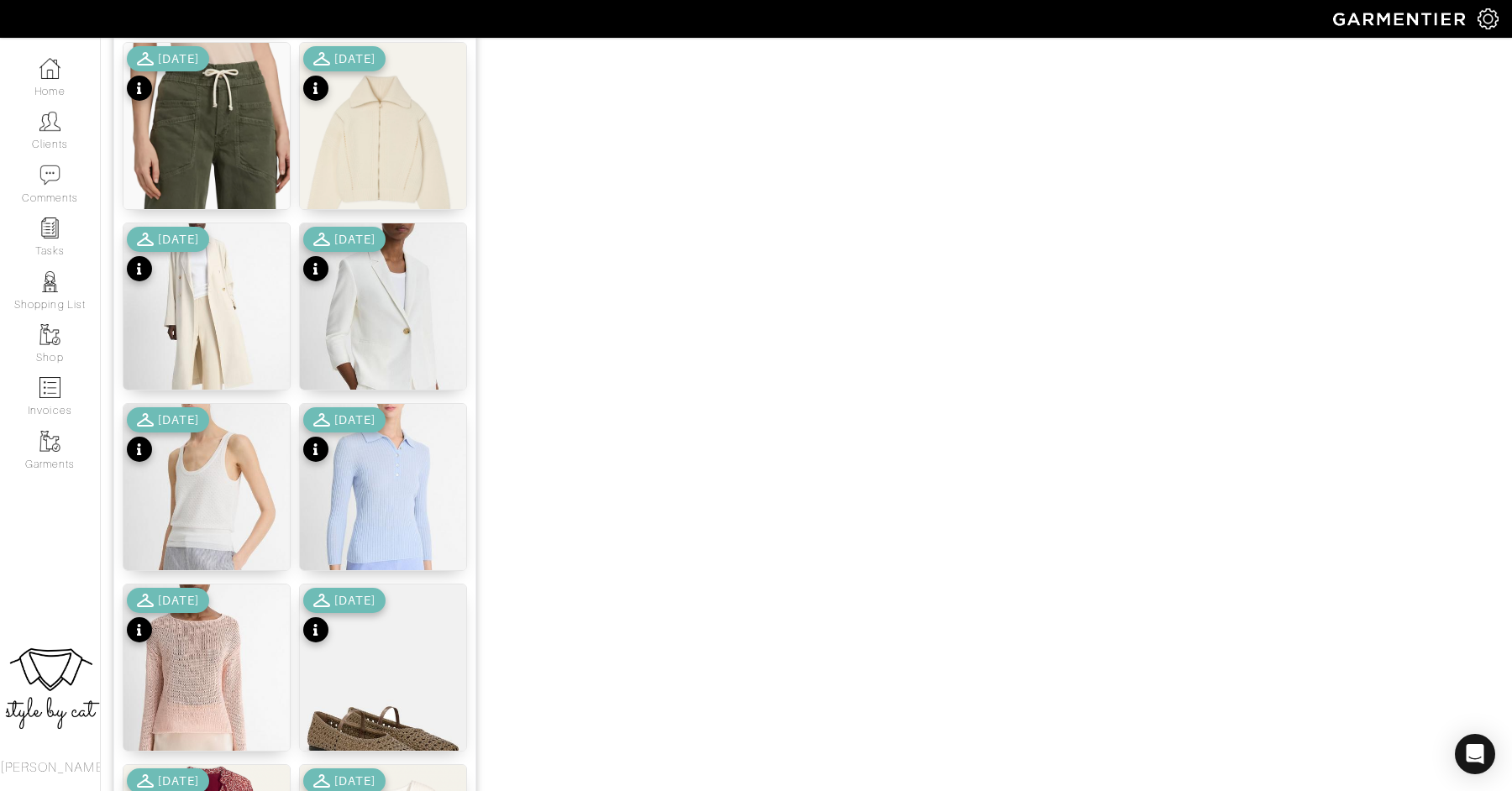
scroll to position [1952, 0]
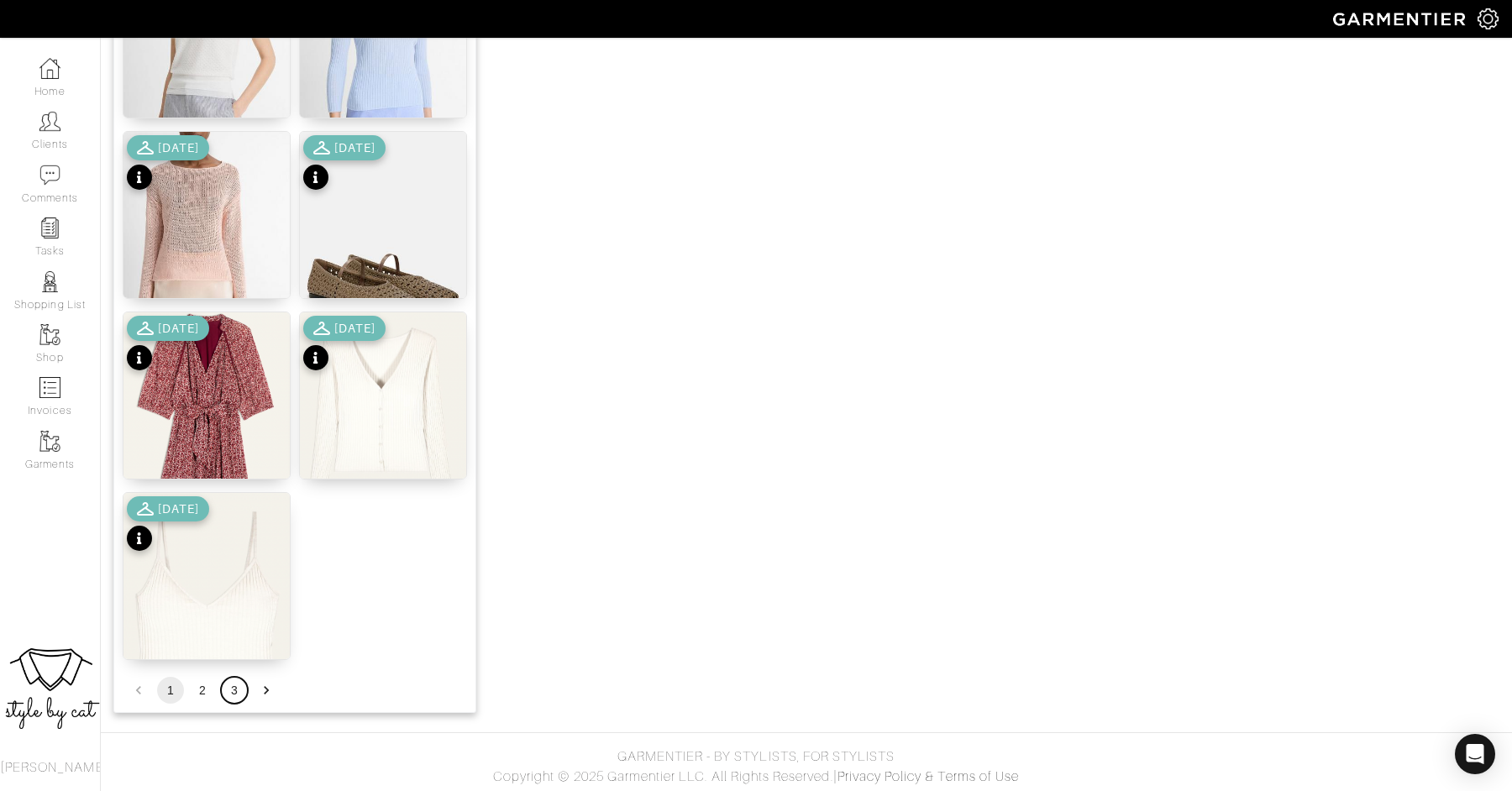
click at [232, 692] on button "3" at bounding box center [234, 690] width 27 height 27
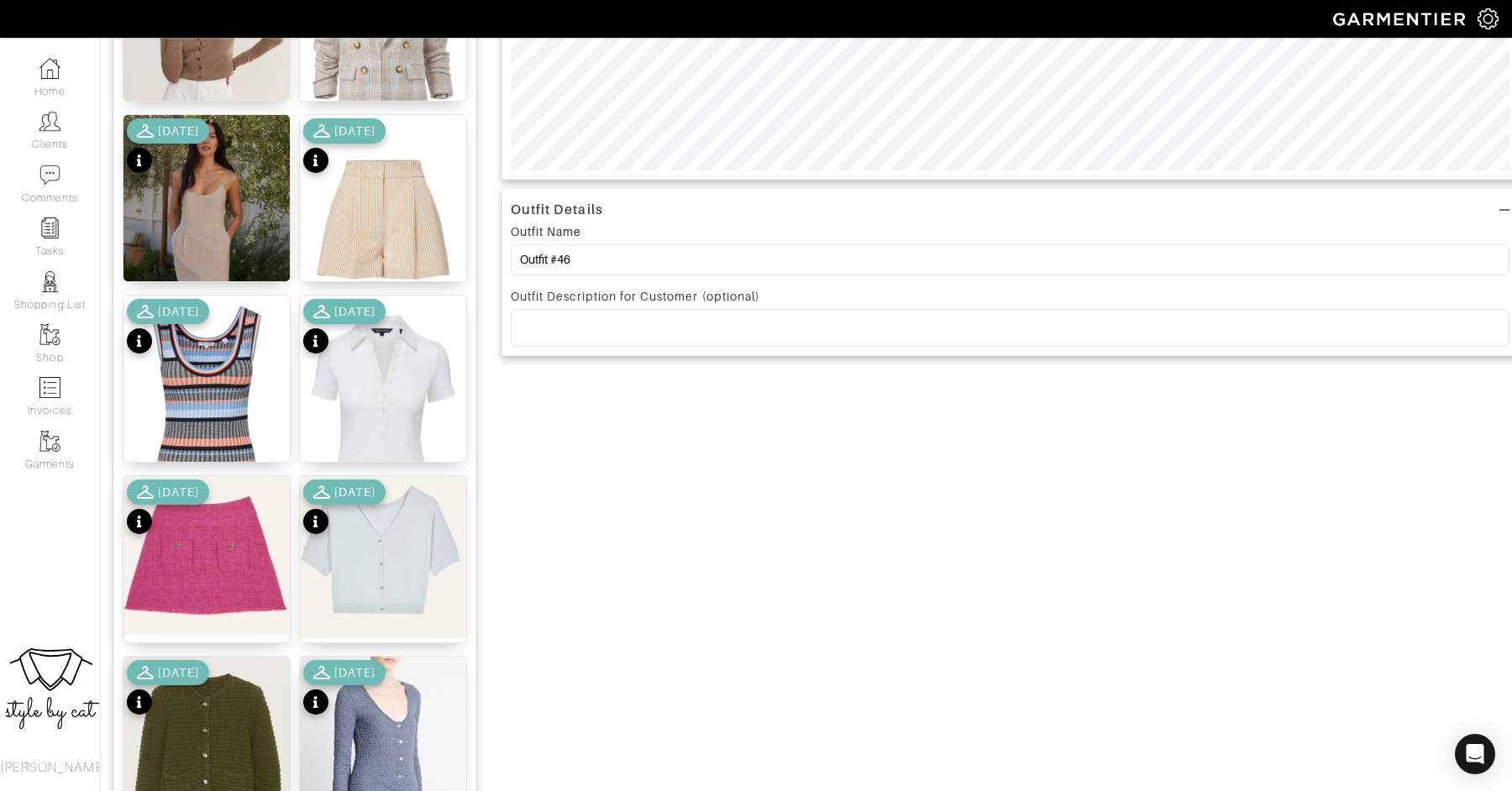
scroll to position [1230, 0]
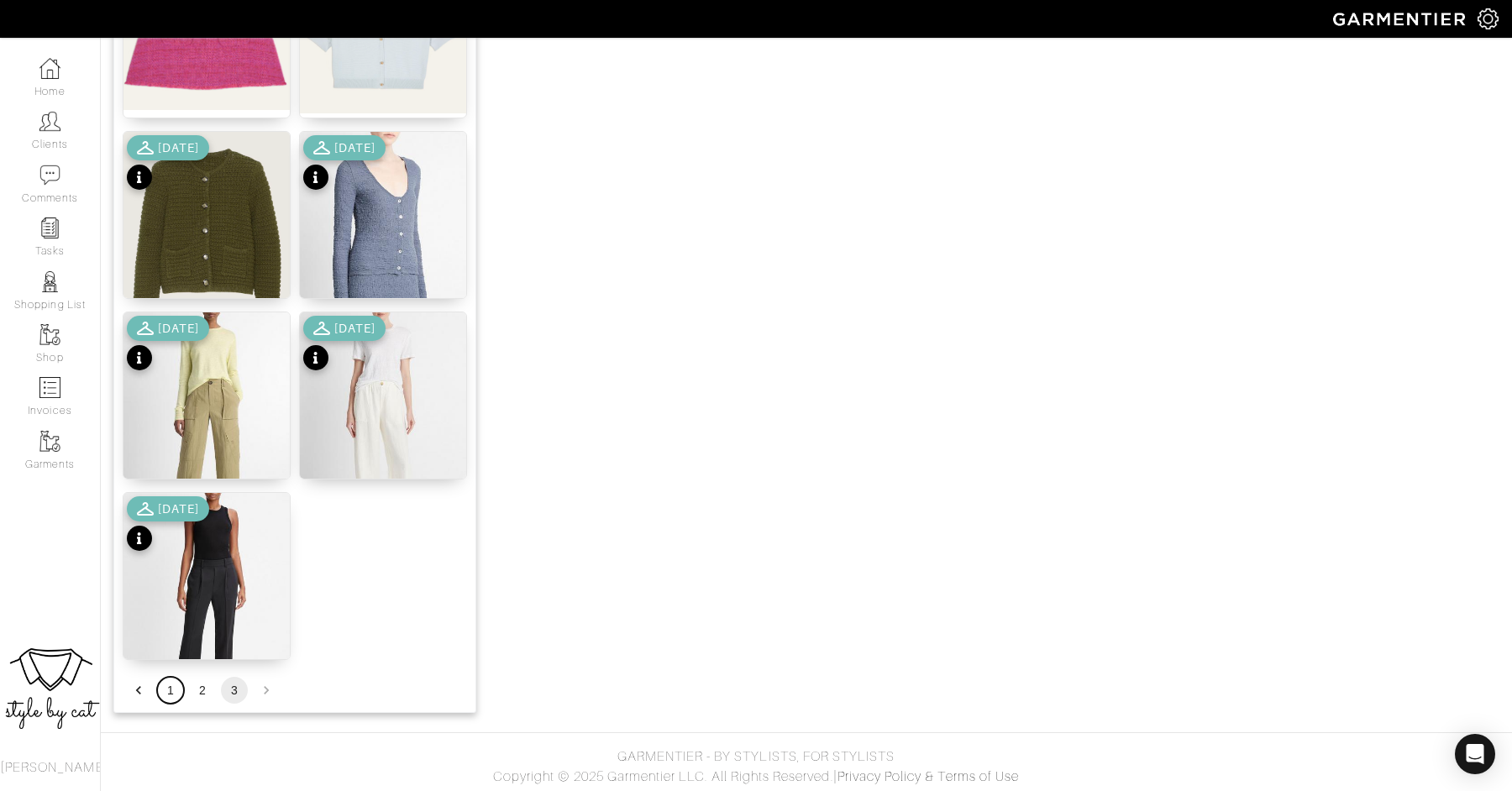
click at [175, 685] on button "1" at bounding box center [170, 690] width 27 height 27
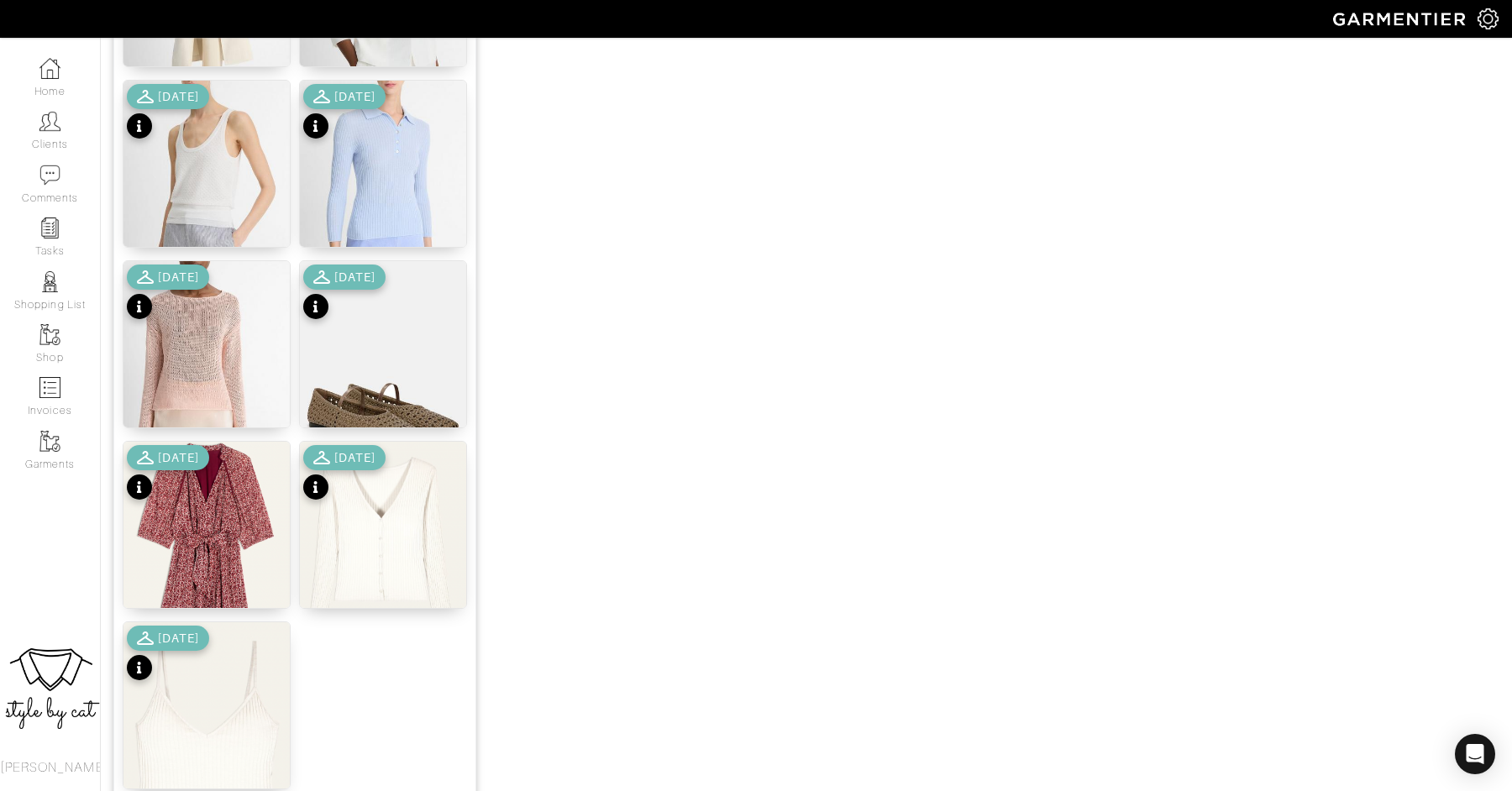
scroll to position [1952, 0]
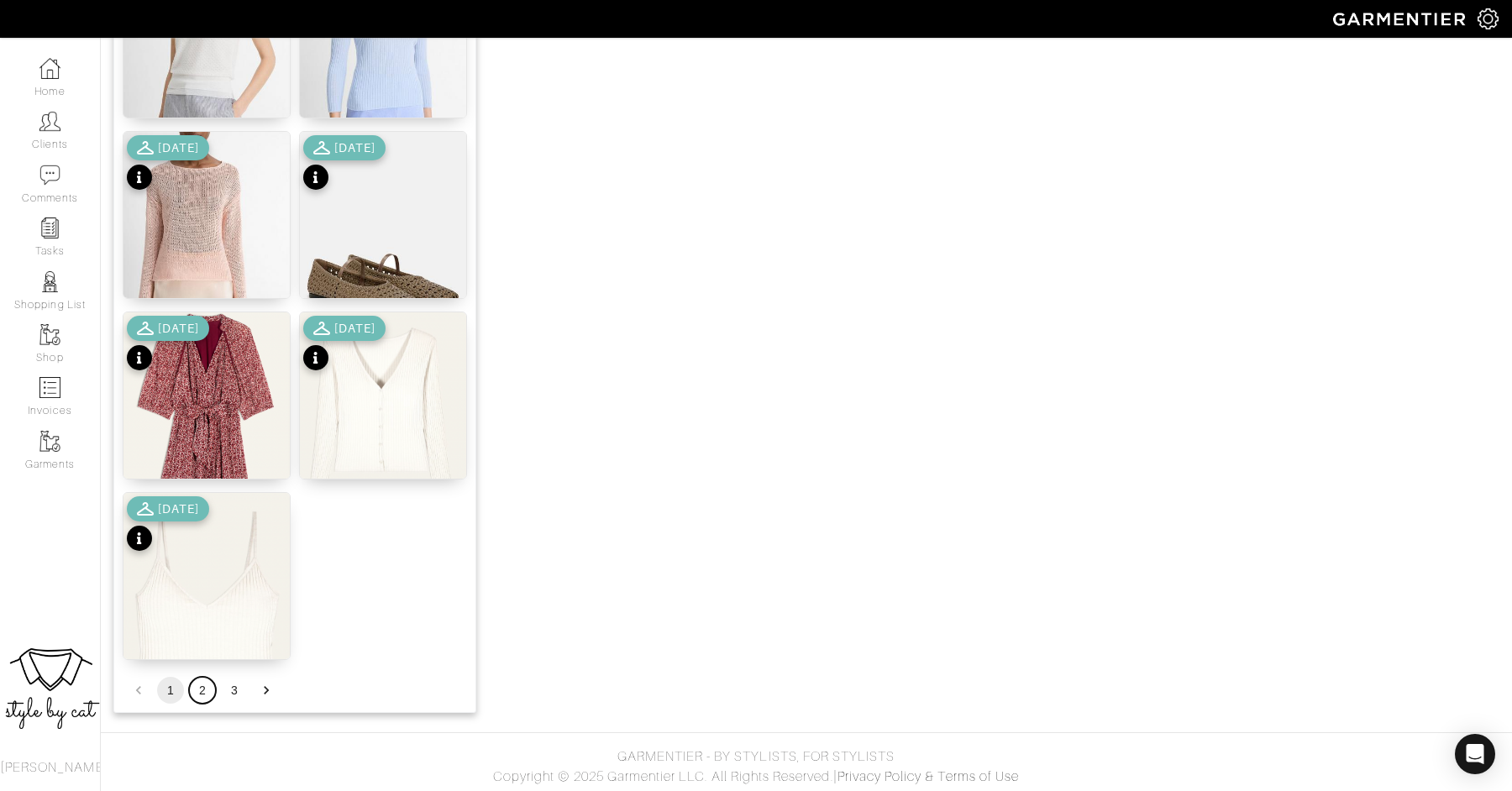
click at [198, 693] on button "2" at bounding box center [202, 690] width 27 height 27
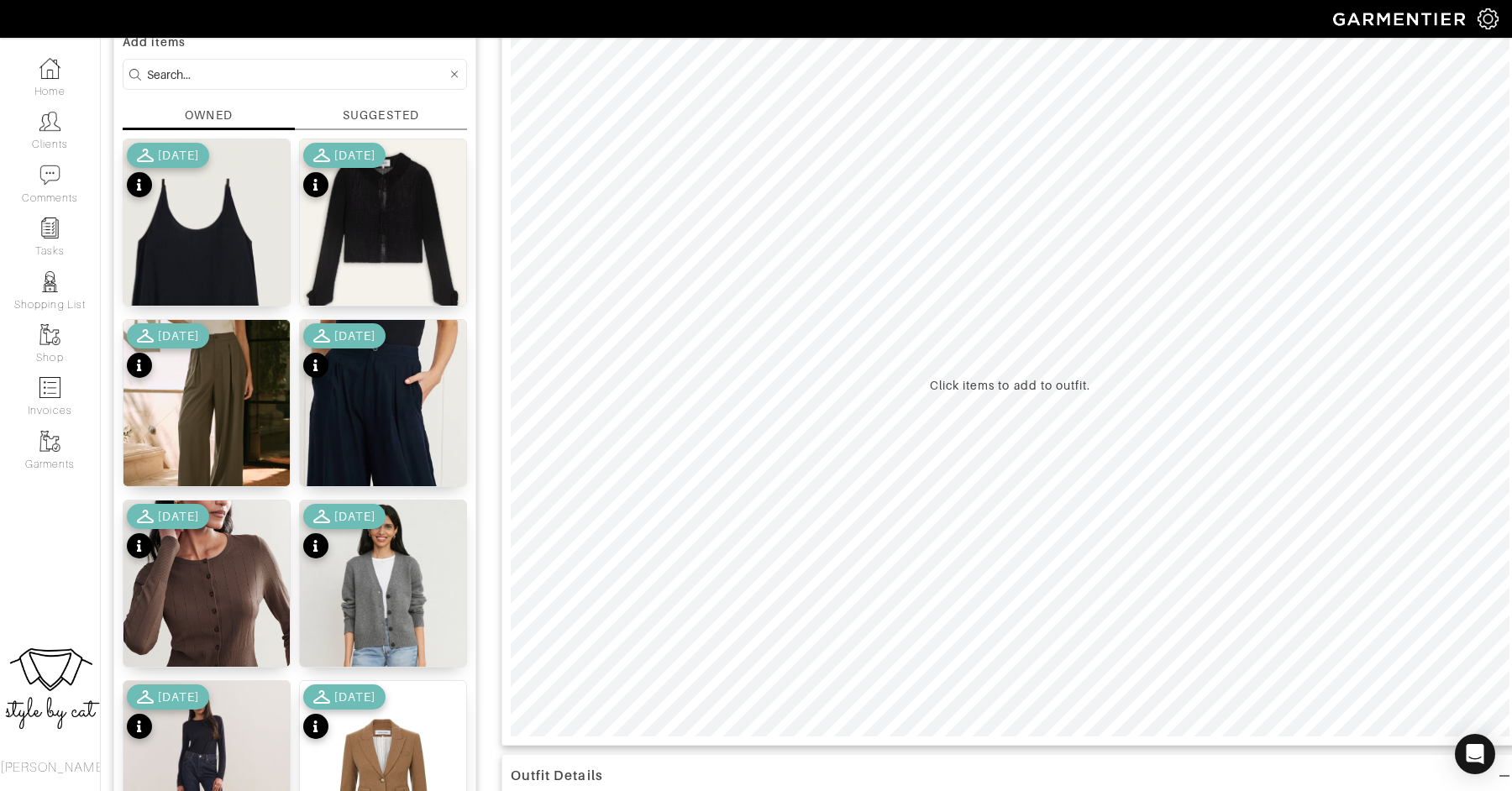
scroll to position [137, 0]
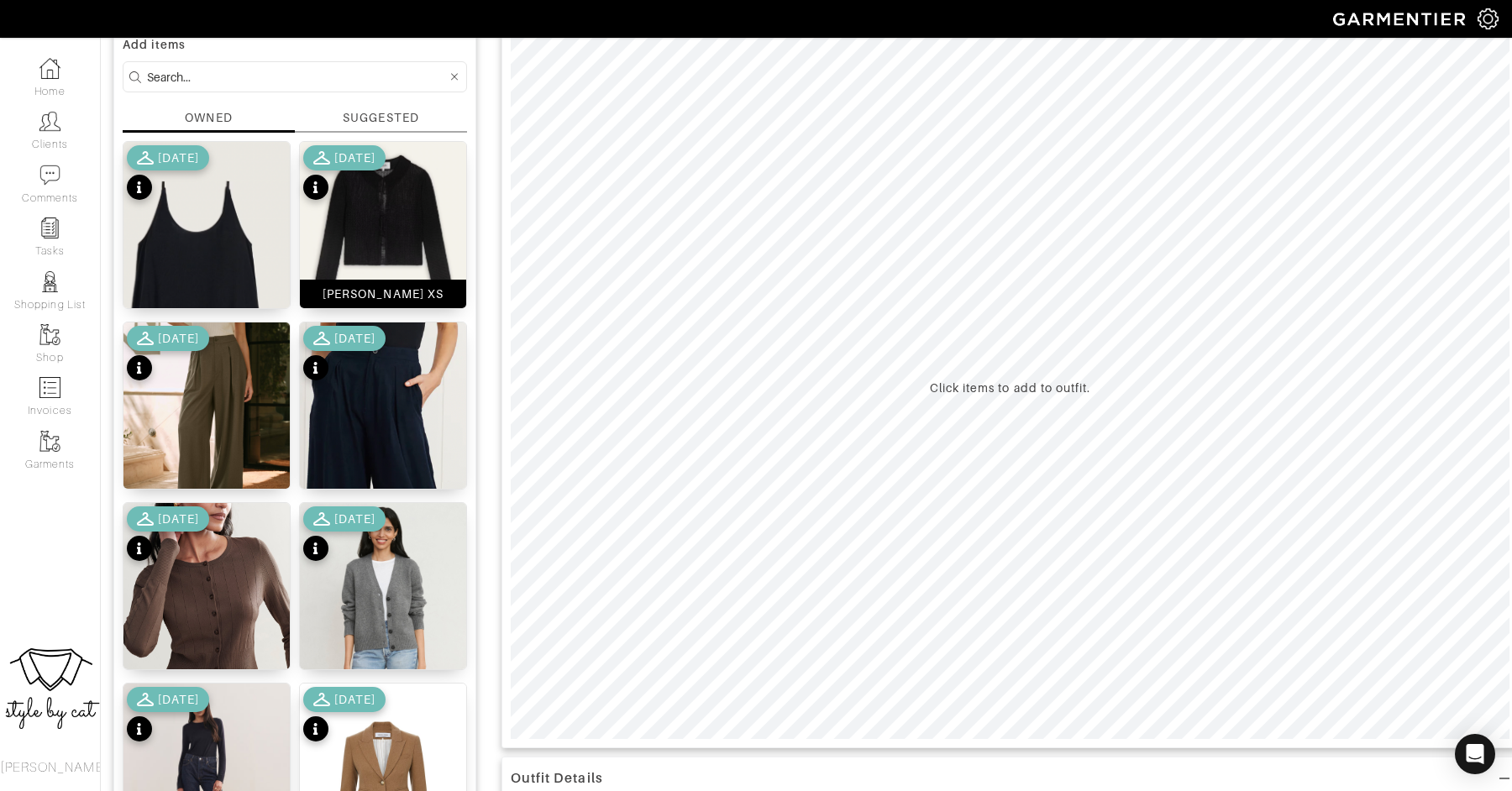
click at [379, 215] on img at bounding box center [382, 247] width 166 height 211
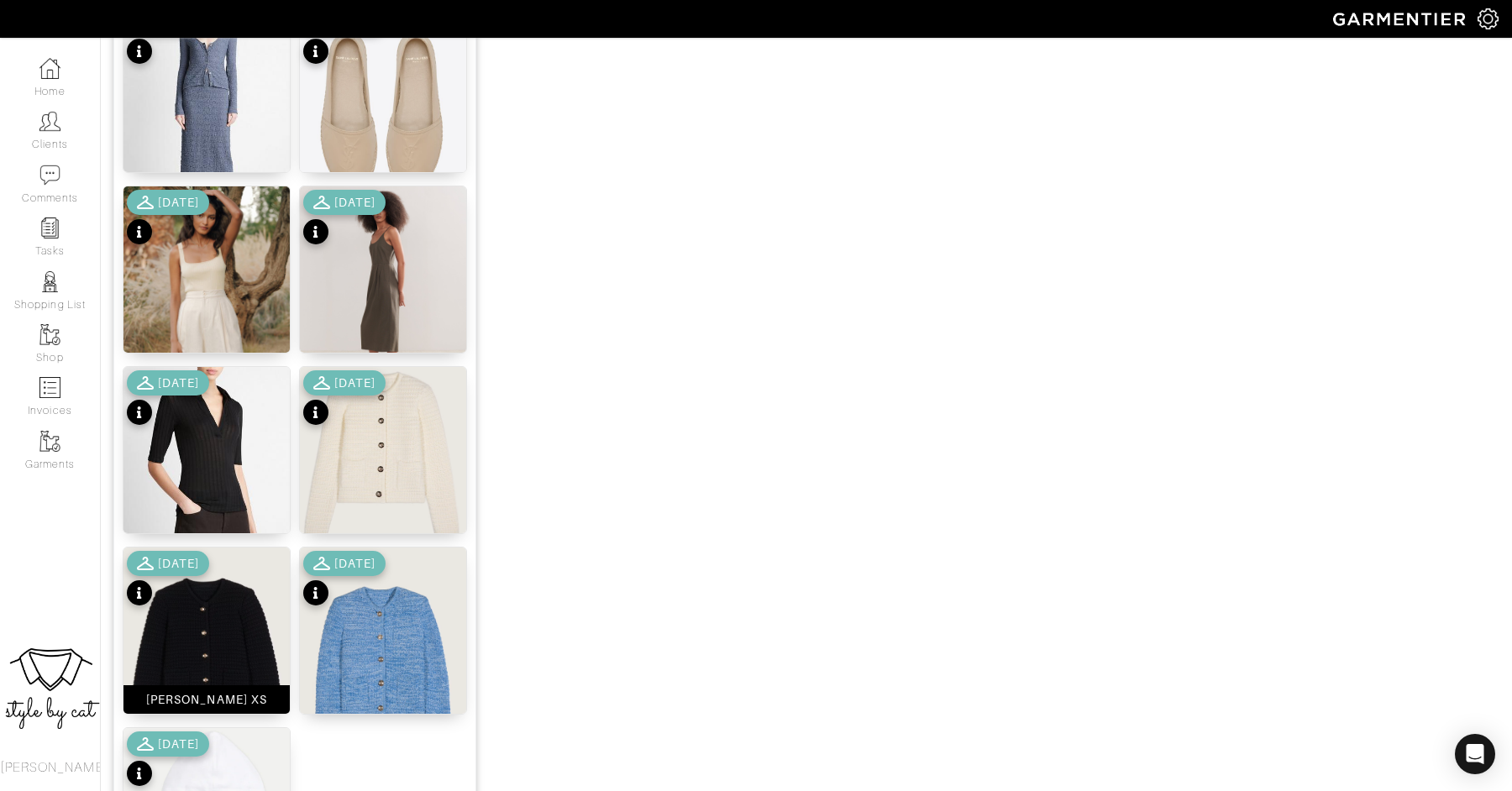
scroll to position [1952, 0]
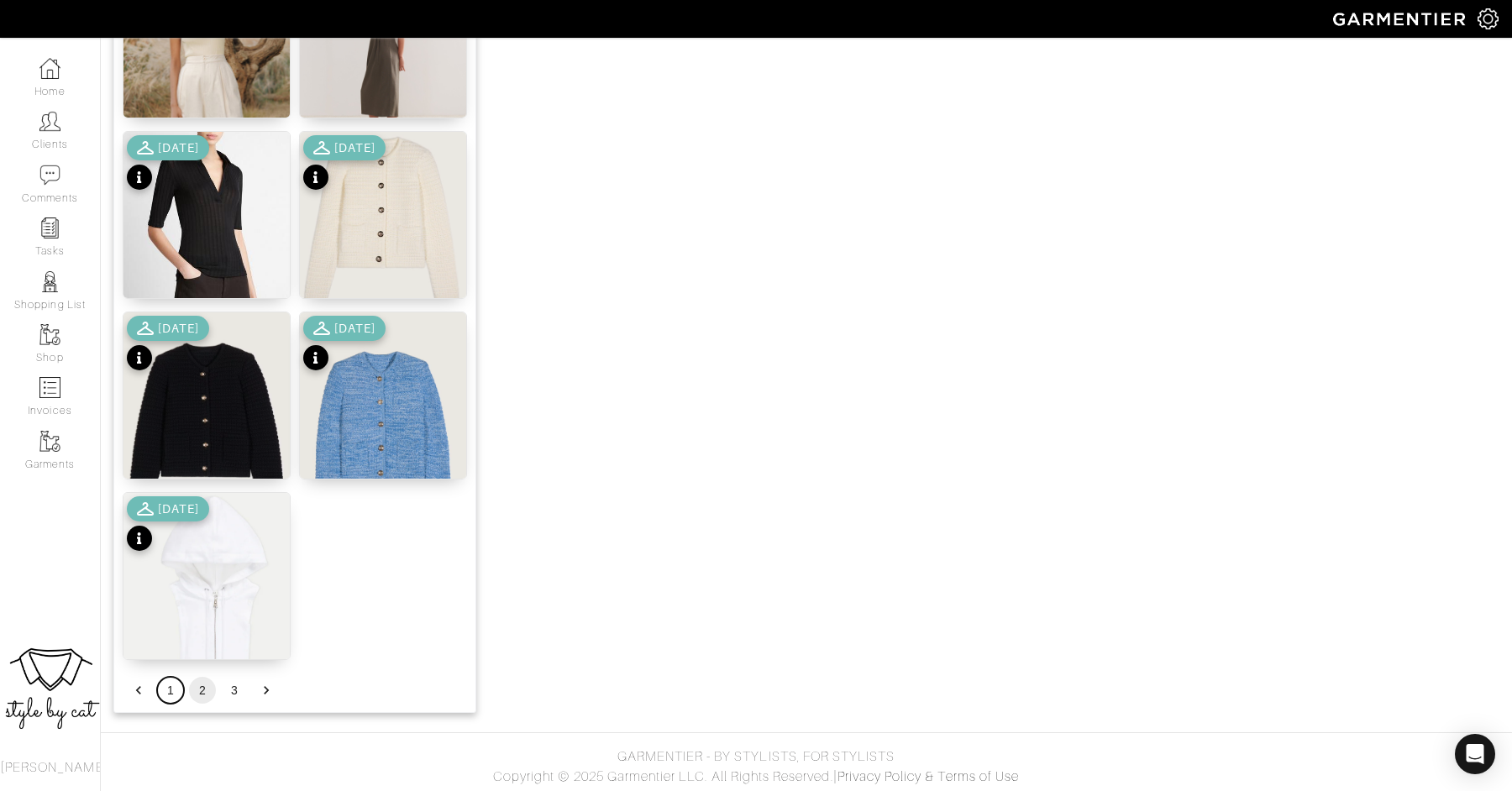
click at [171, 699] on button "1" at bounding box center [170, 690] width 27 height 27
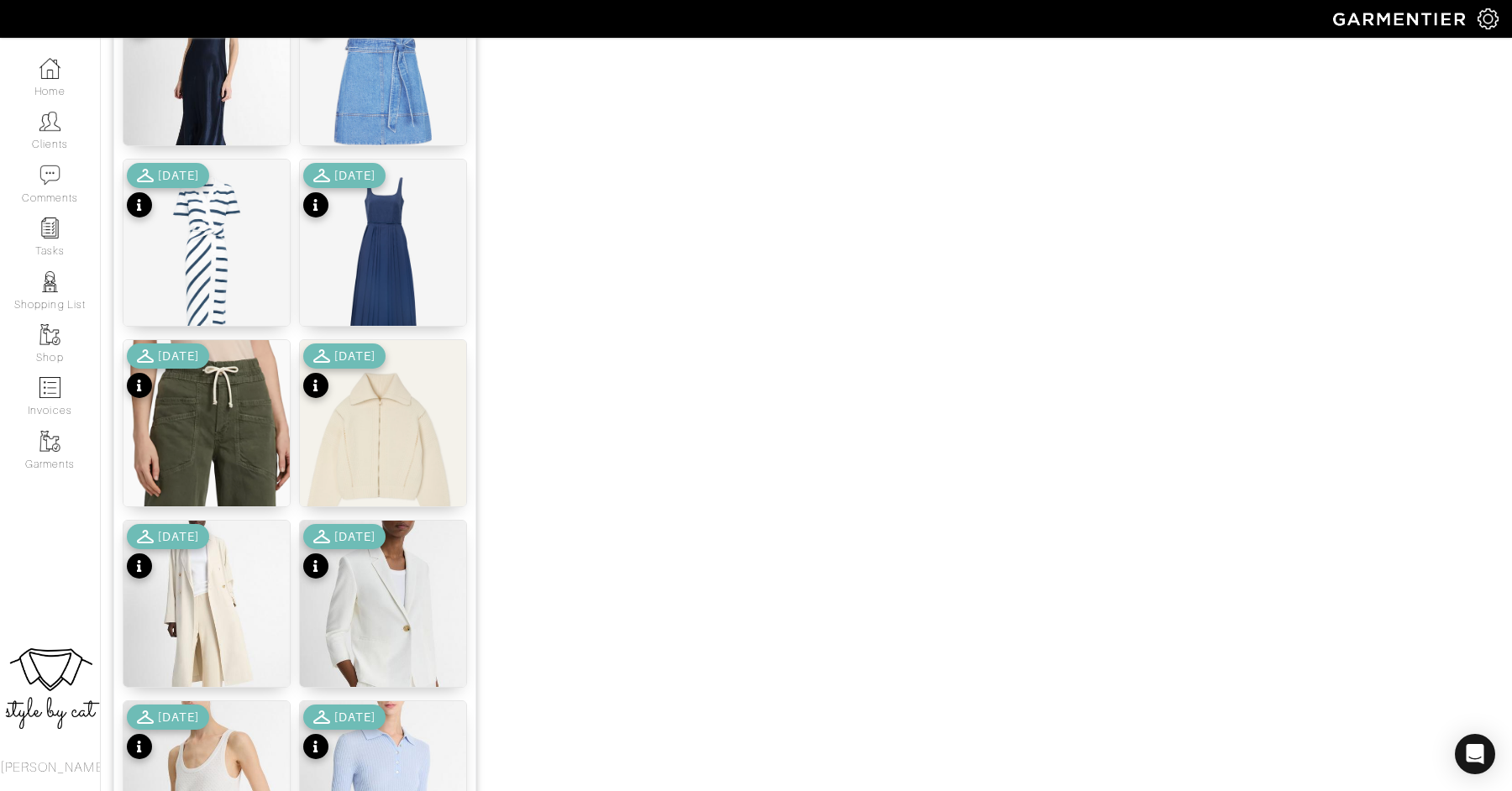
scroll to position [1191, 0]
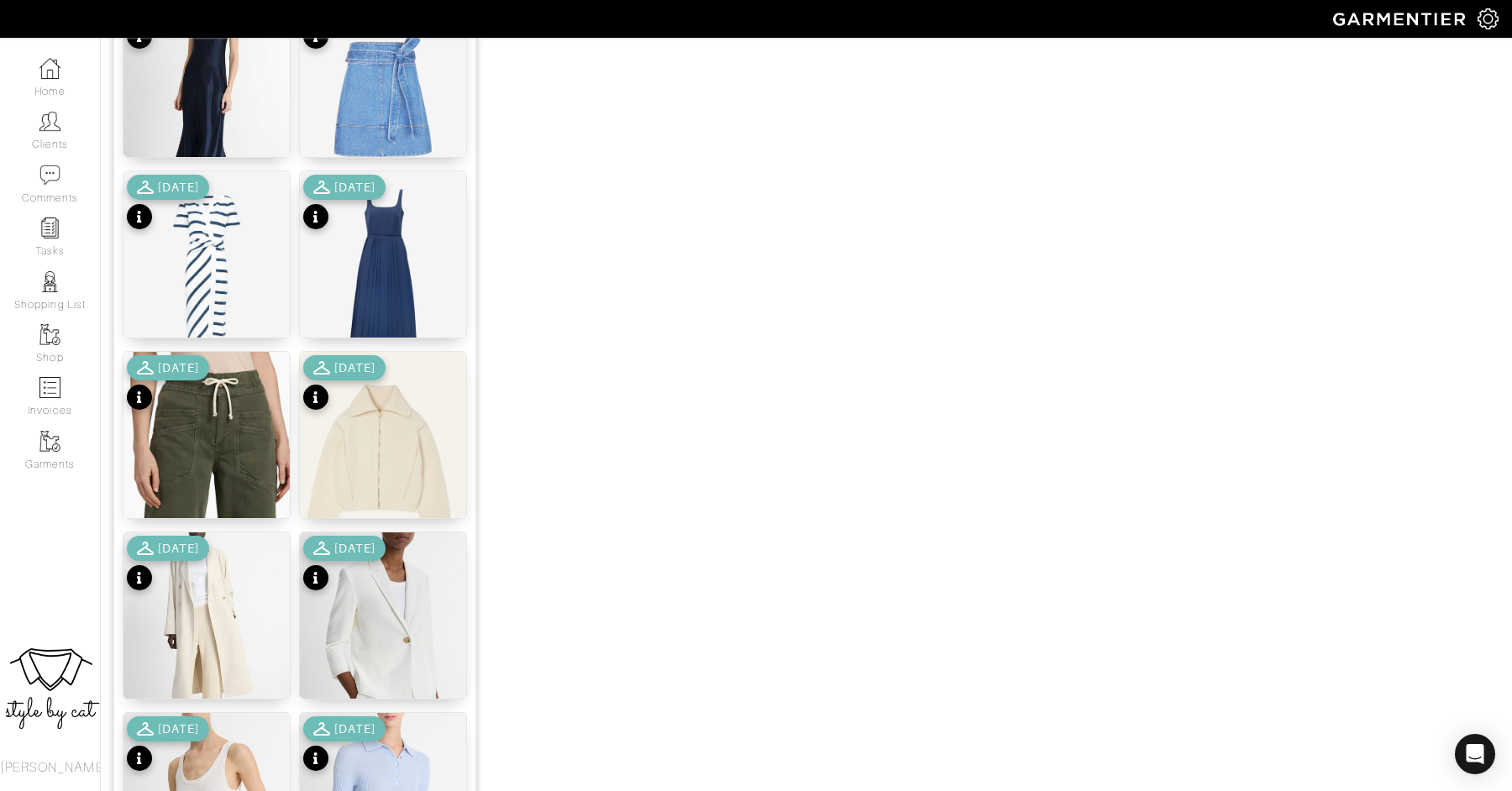
click at [370, 570] on div "[DATE]" at bounding box center [344, 565] width 83 height 59
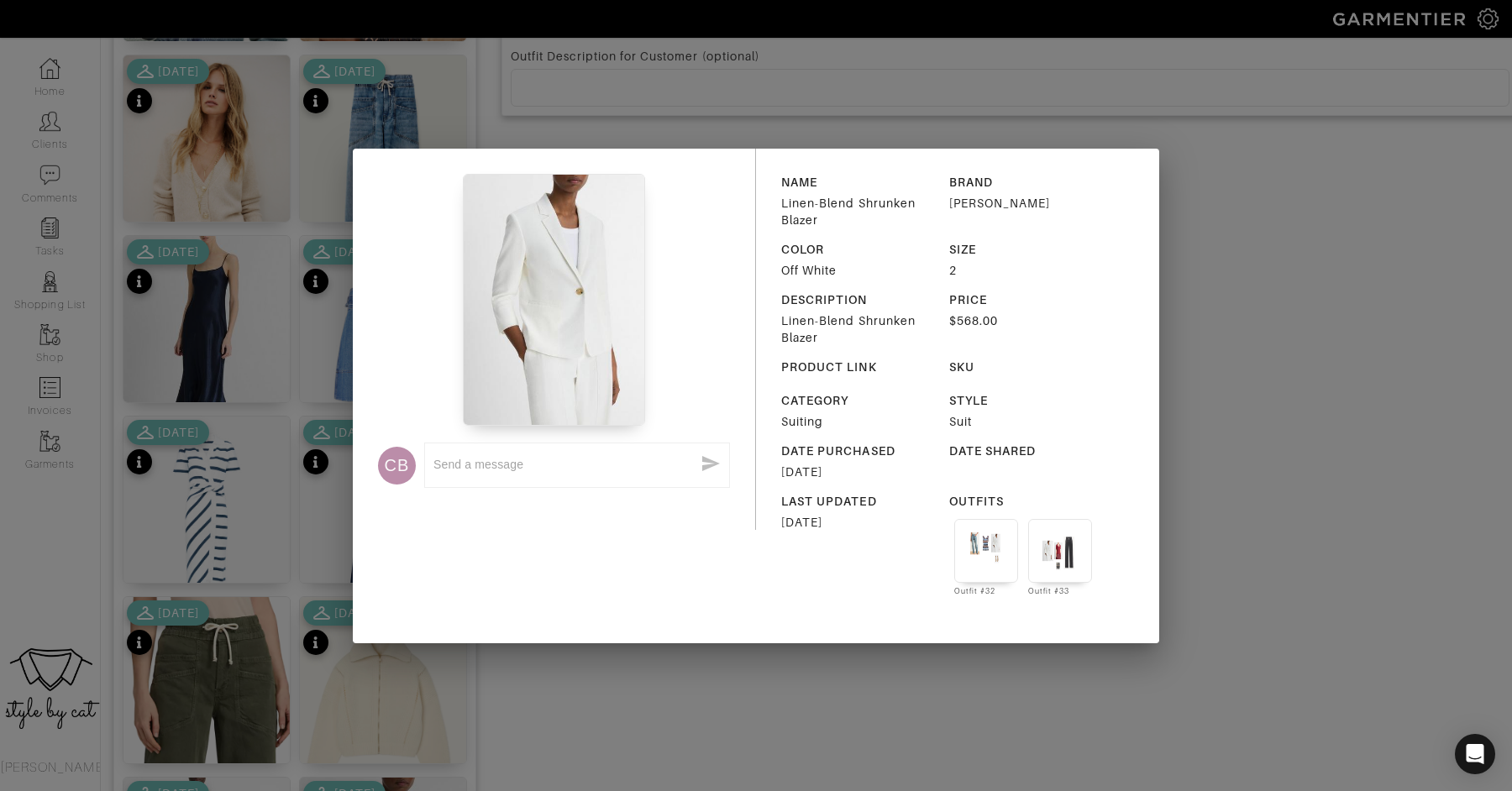
click at [370, 581] on div "CB x NAME Linen-Blend Shrunken Blazer BRAND VINCE COLOR Off White SIZE 2 DESCRI…" at bounding box center [756, 395] width 806 height 494
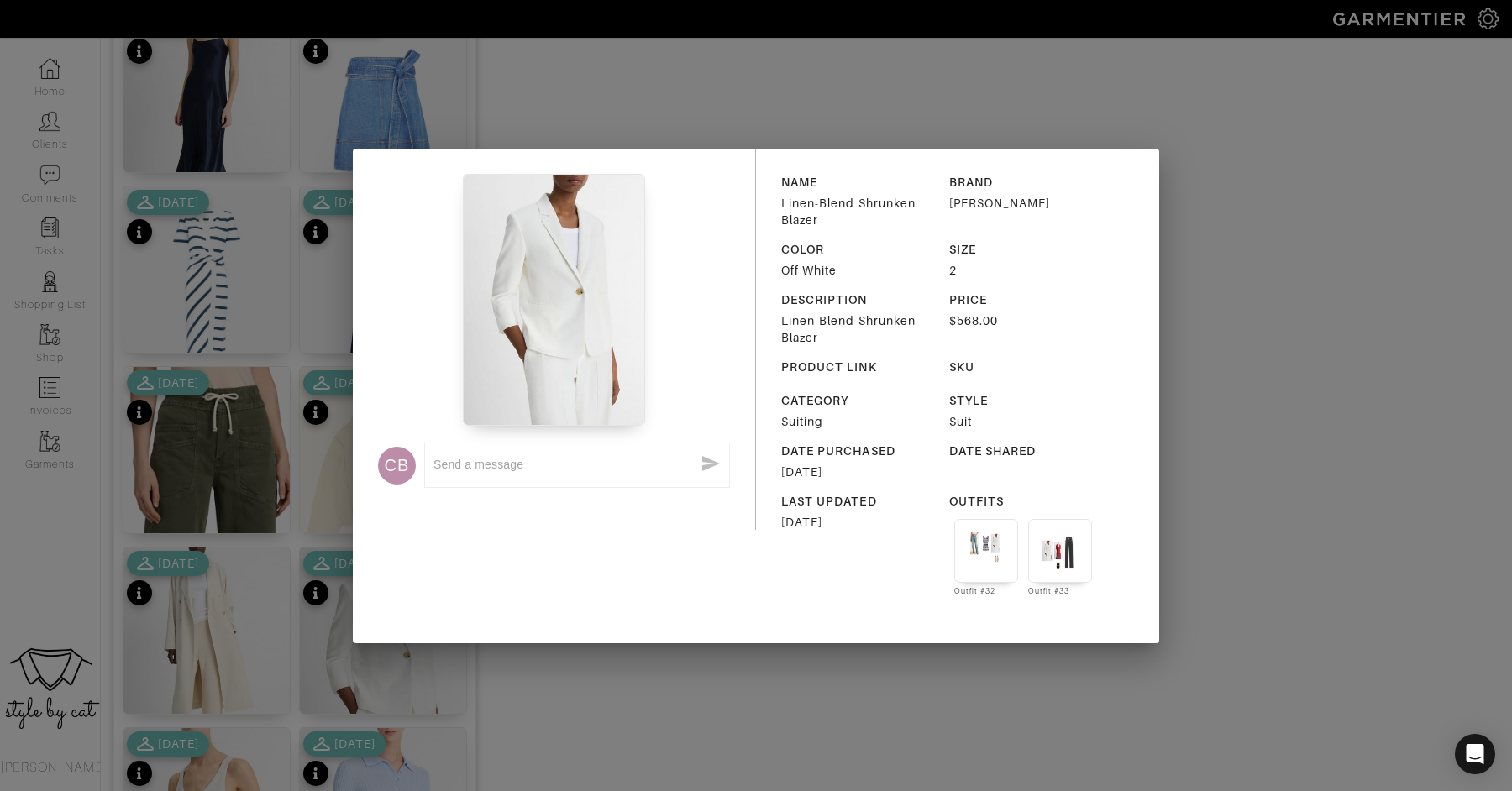
scroll to position [1209, 0]
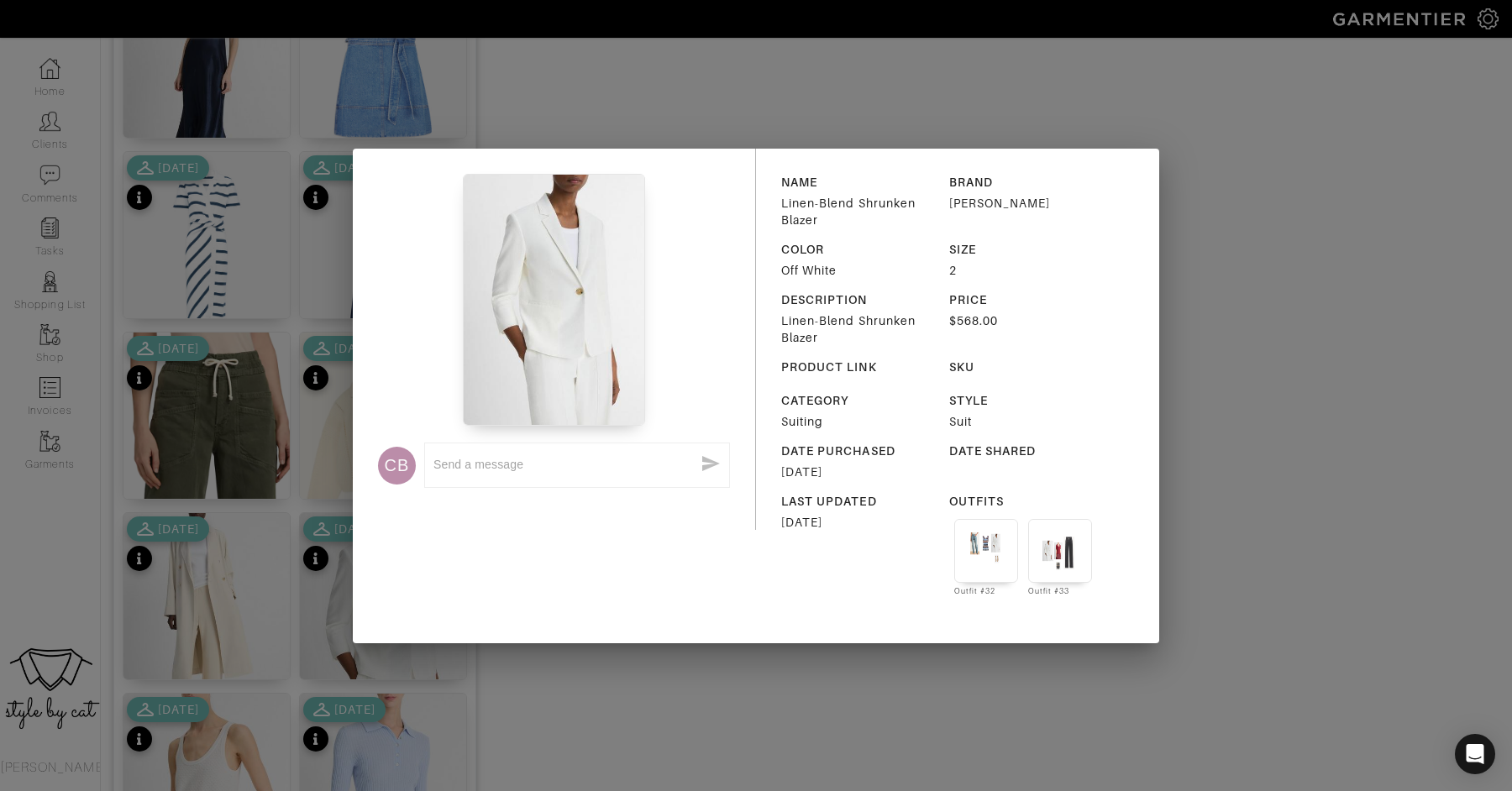
click at [540, 732] on div "CB x NAME Linen-Blend Shrunken Blazer BRAND VINCE COLOR Off White SIZE 2 DESCRI…" at bounding box center [756, 395] width 1512 height 791
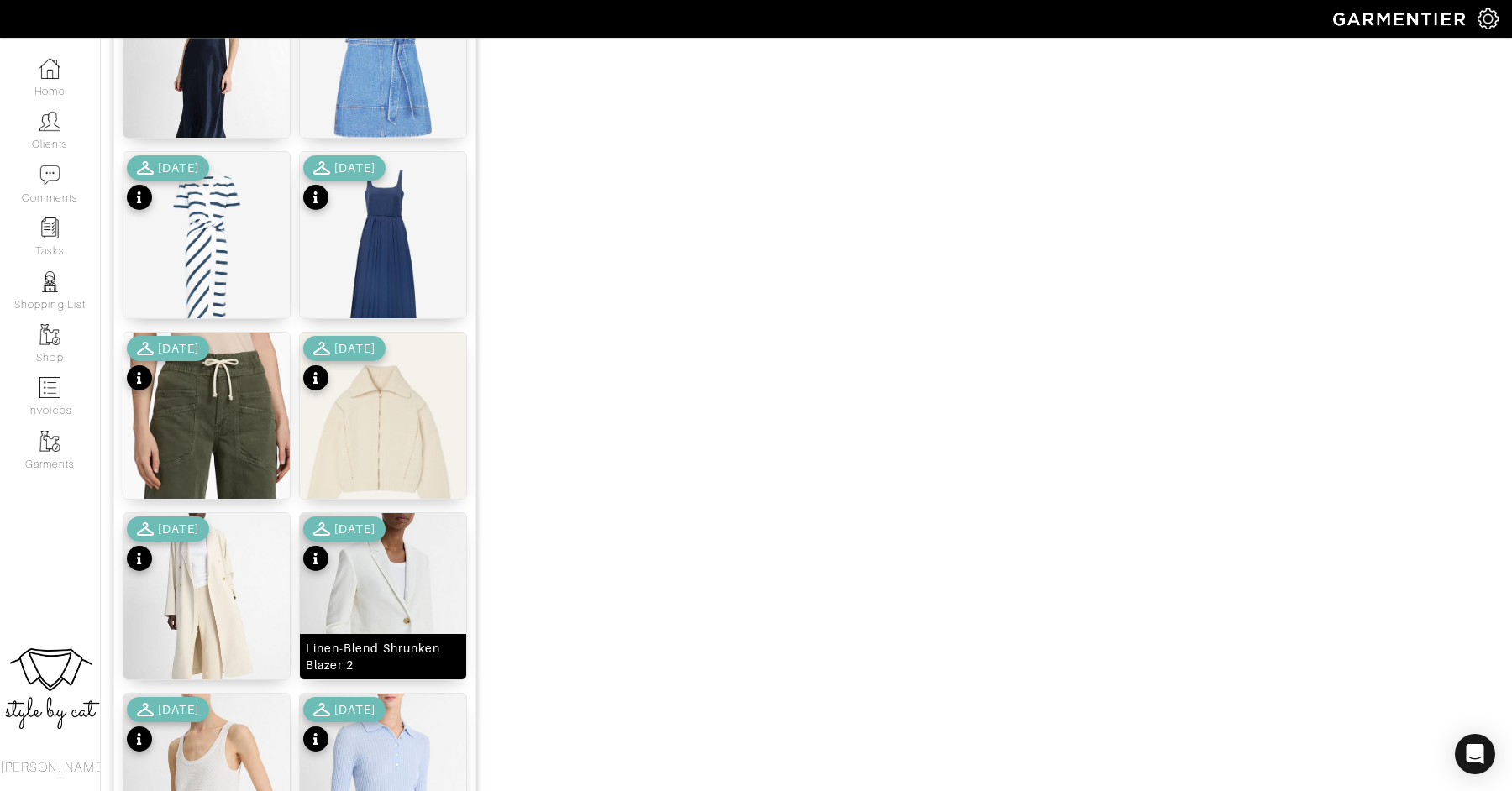
click at [395, 616] on img at bounding box center [382, 629] width 166 height 231
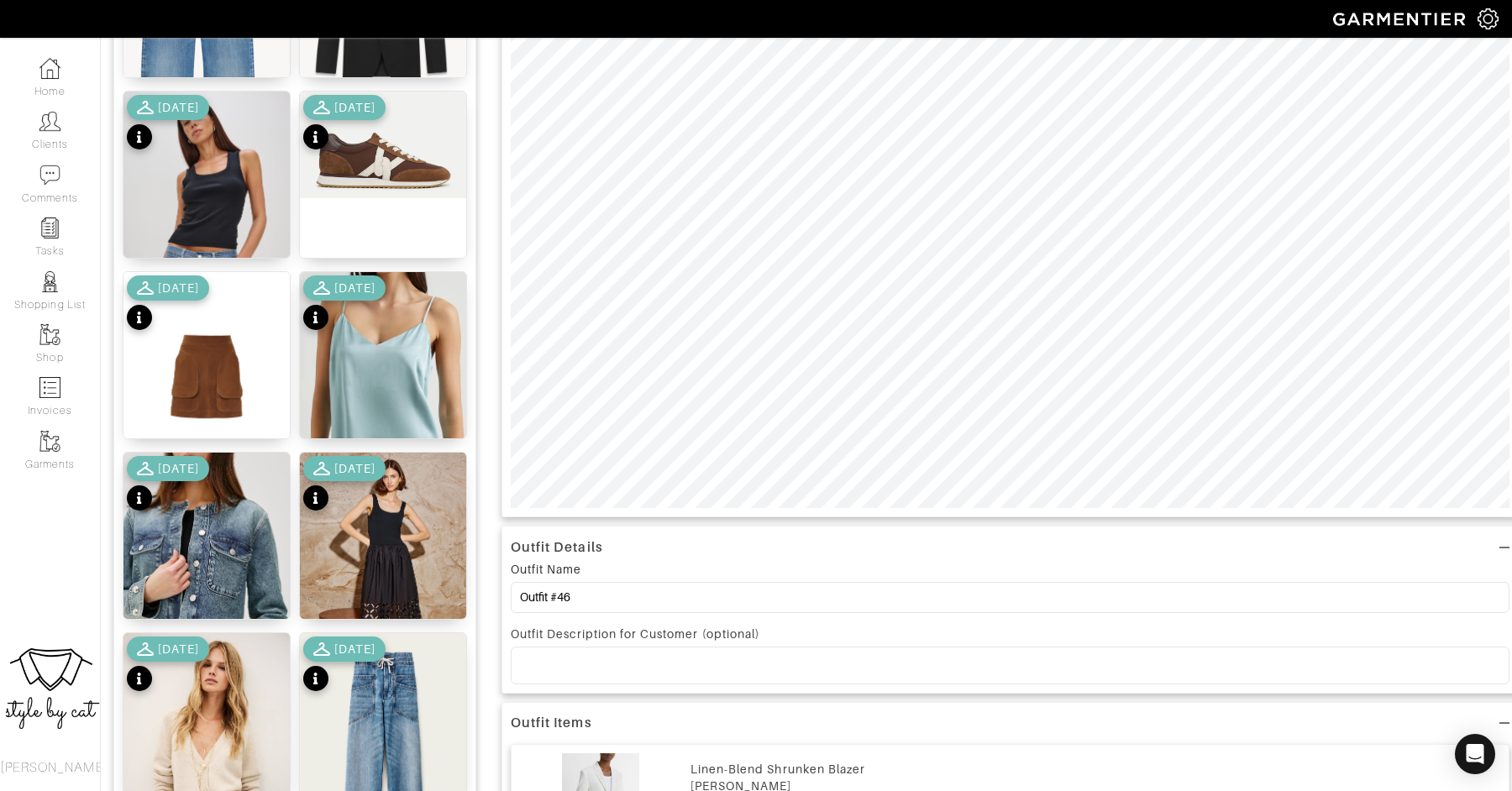
scroll to position [0, 0]
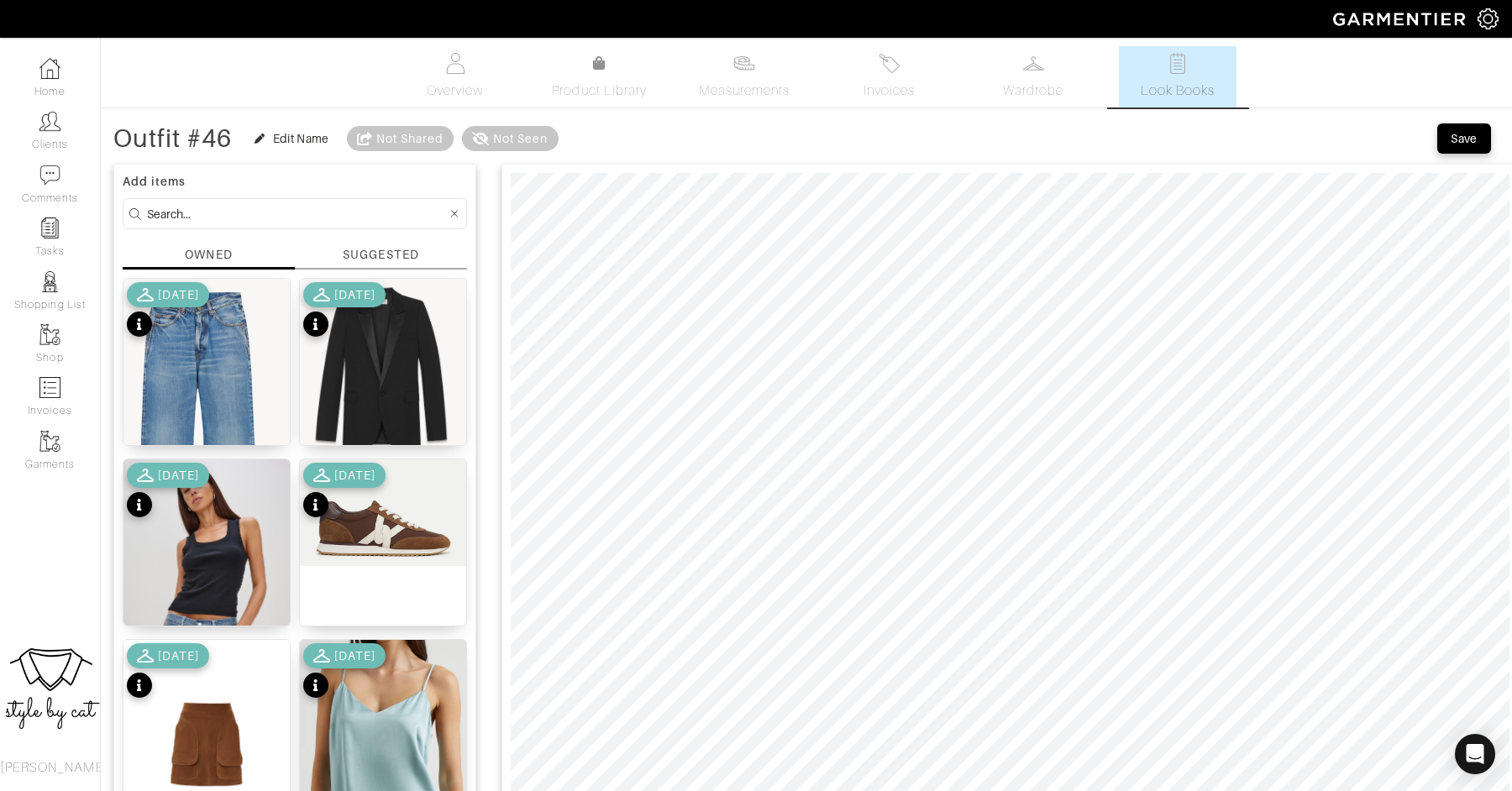
click at [209, 333] on div "9/30/25" at bounding box center [168, 312] width 83 height 59
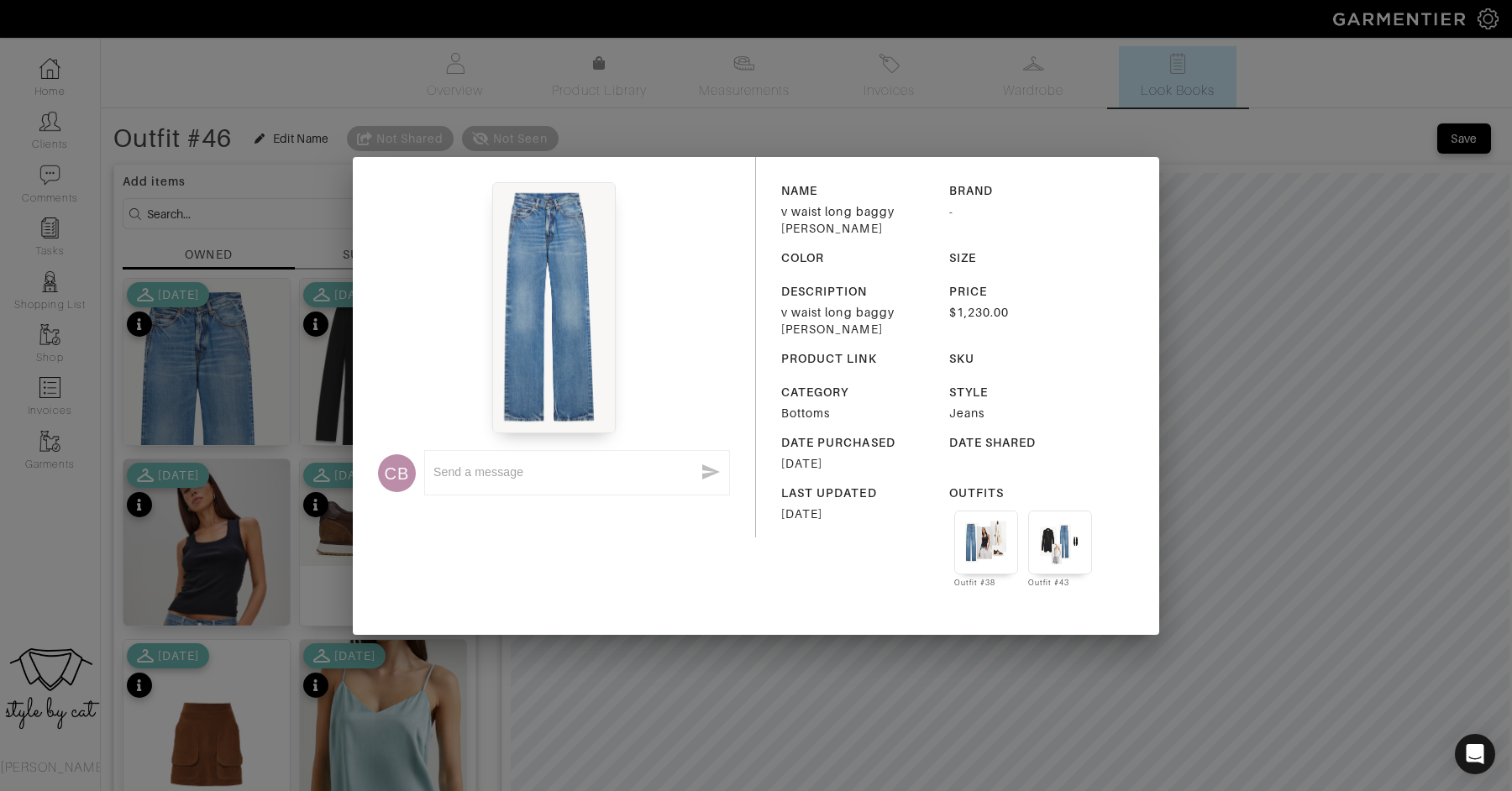
click at [359, 373] on div "CB x" at bounding box center [555, 347] width 404 height 381
click at [191, 363] on div "CB x NAME v waist long baggy jean BRAND - COLOR SIZE DESCRIPTION v waist long b…" at bounding box center [756, 395] width 1512 height 791
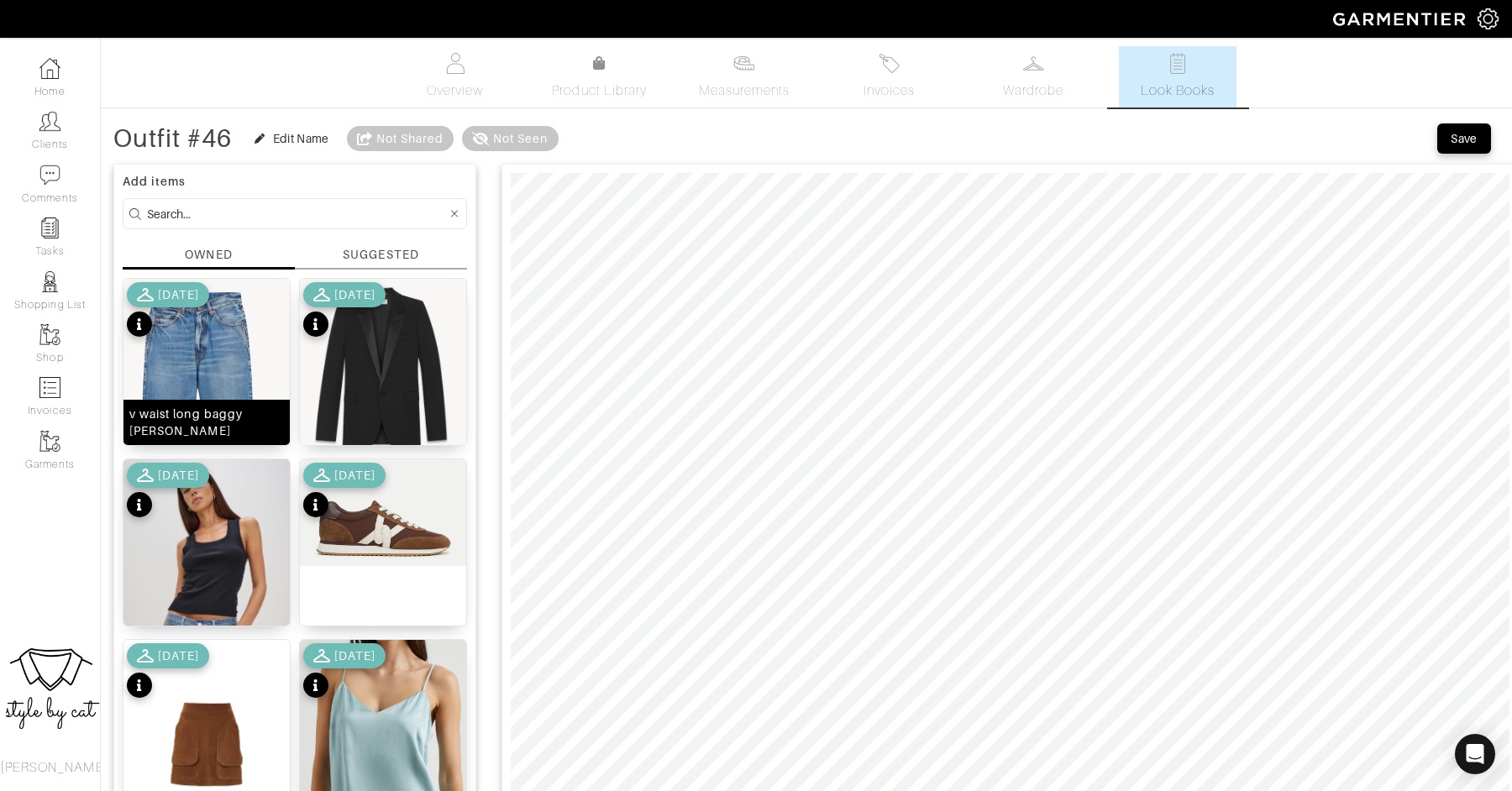
click at [191, 363] on img at bounding box center [206, 449] width 166 height 342
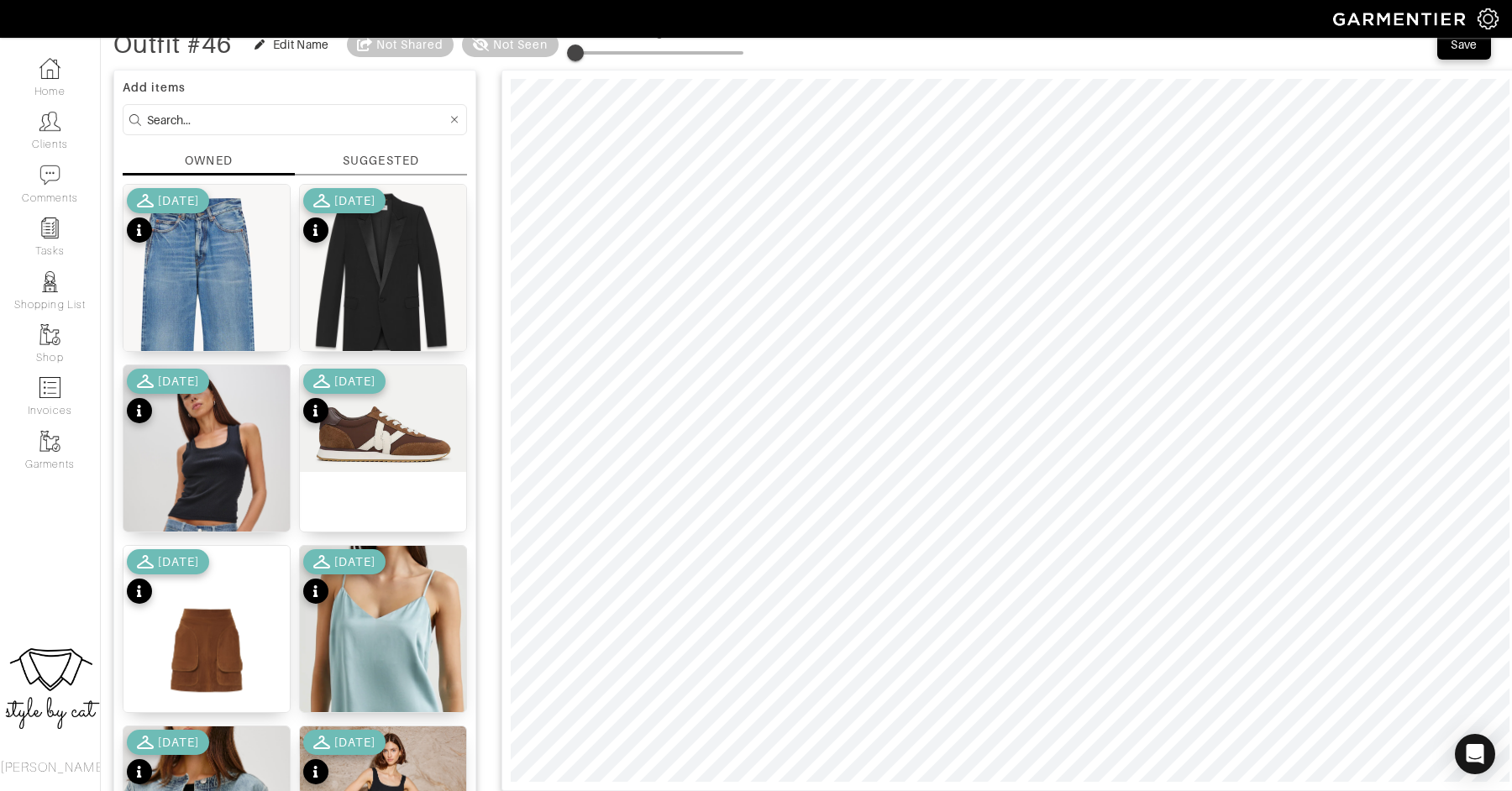
scroll to position [97, 0]
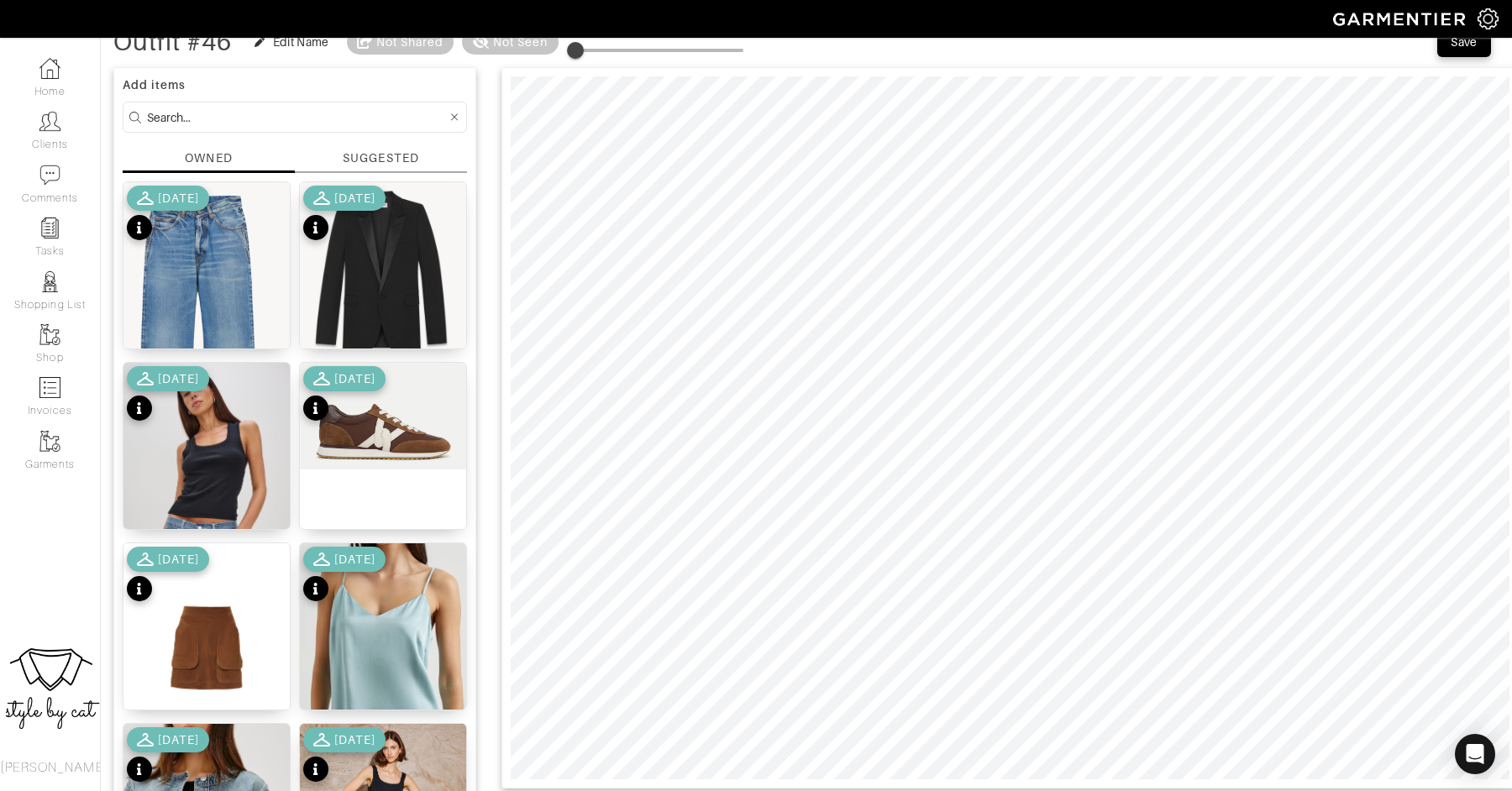
click at [737, 783] on div at bounding box center [1010, 428] width 1017 height 722
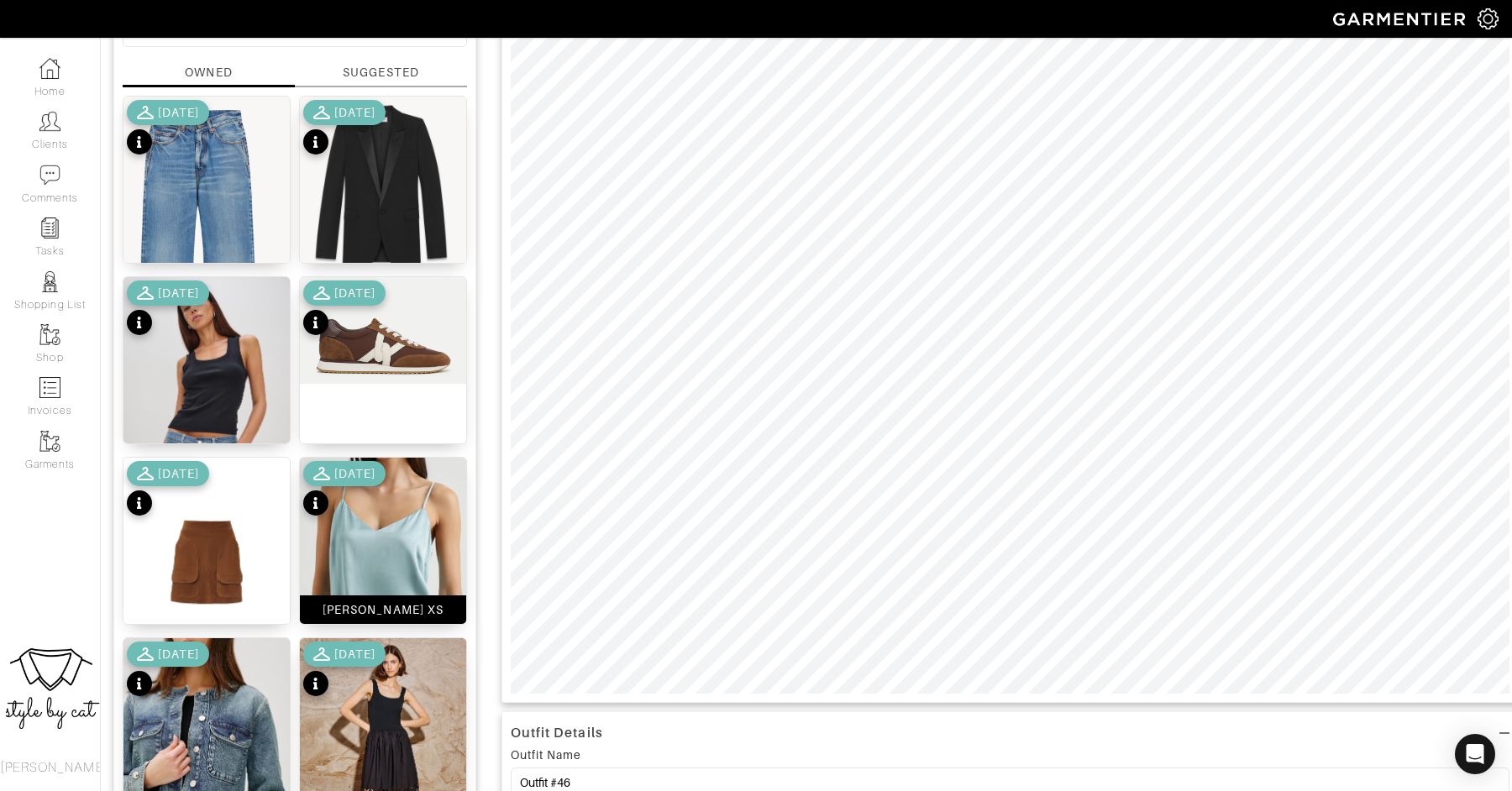
click at [371, 539] on img at bounding box center [382, 569] width 166 height 221
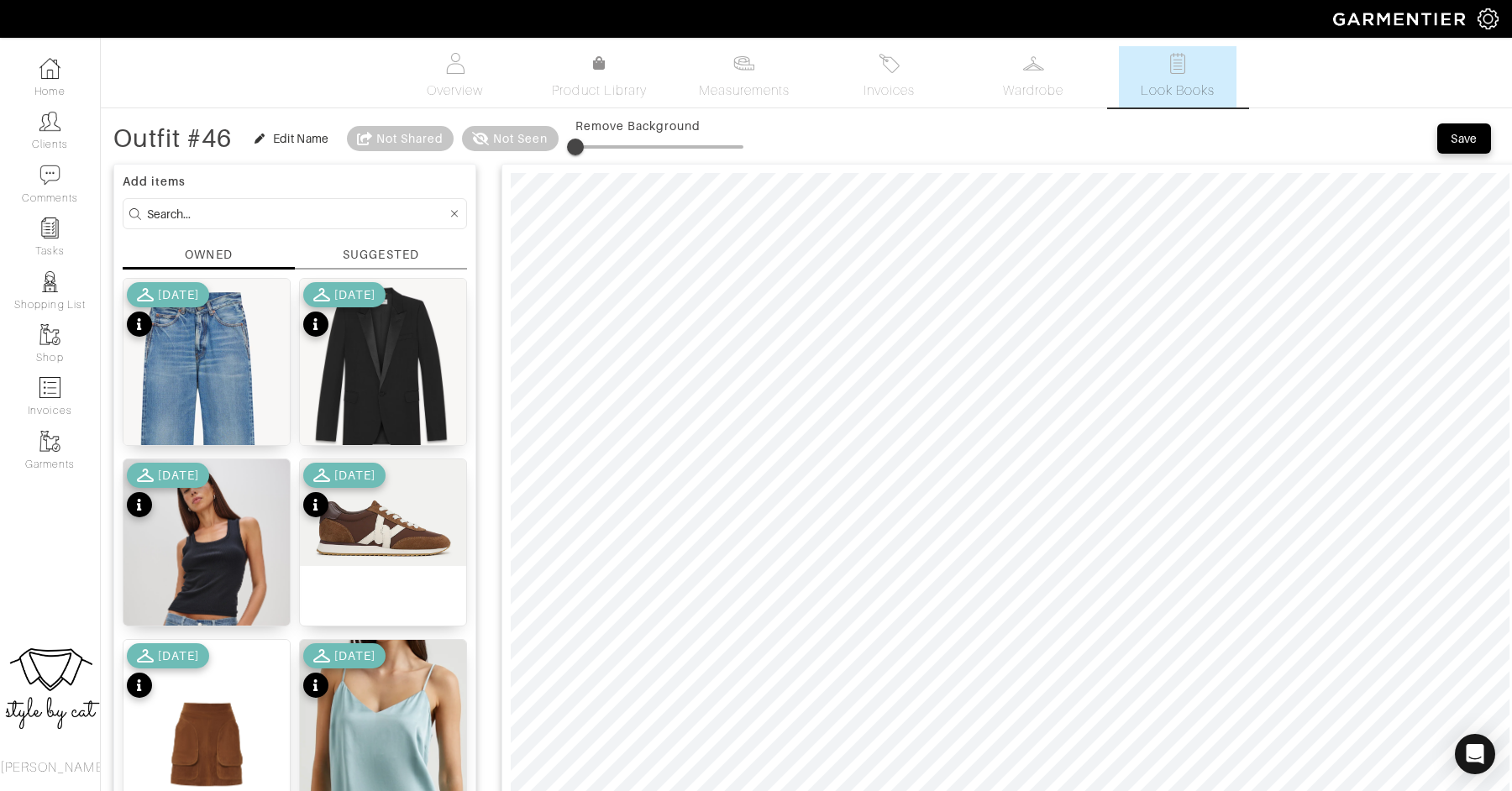
click at [341, 220] on input at bounding box center [297, 214] width 299 height 21
type input "shoe"
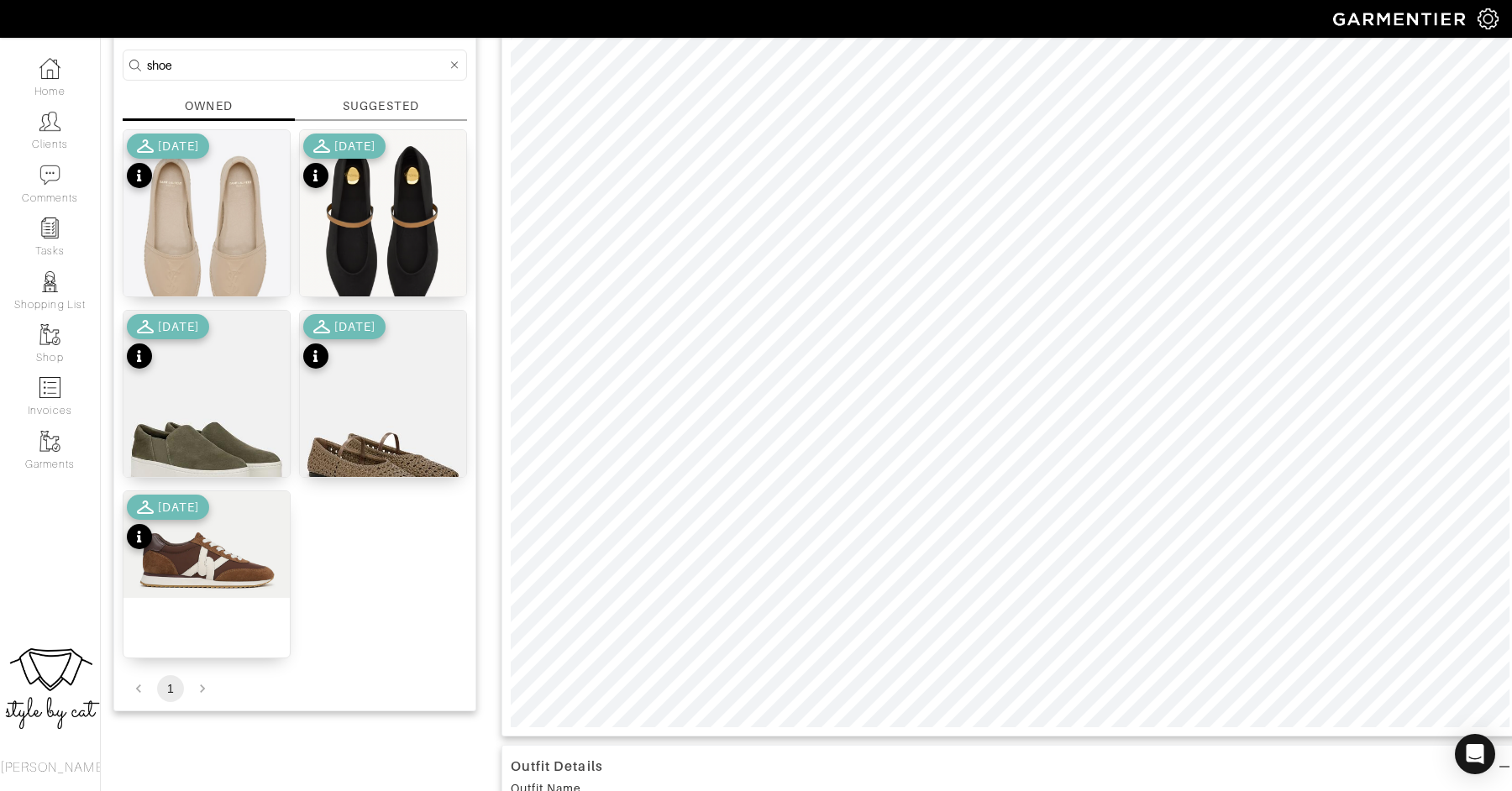
scroll to position [163, 0]
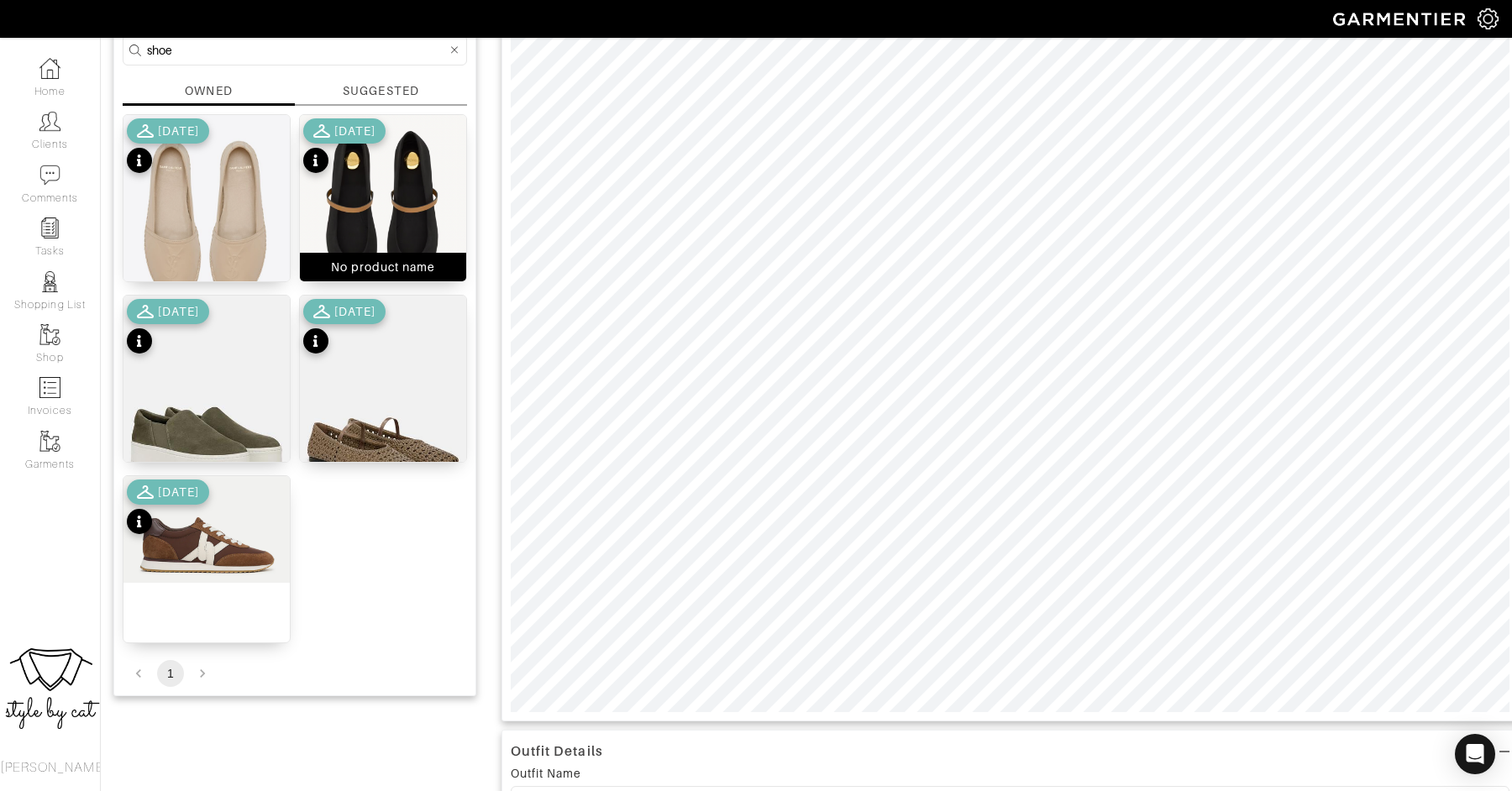
click at [378, 178] on img at bounding box center [382, 217] width 166 height 204
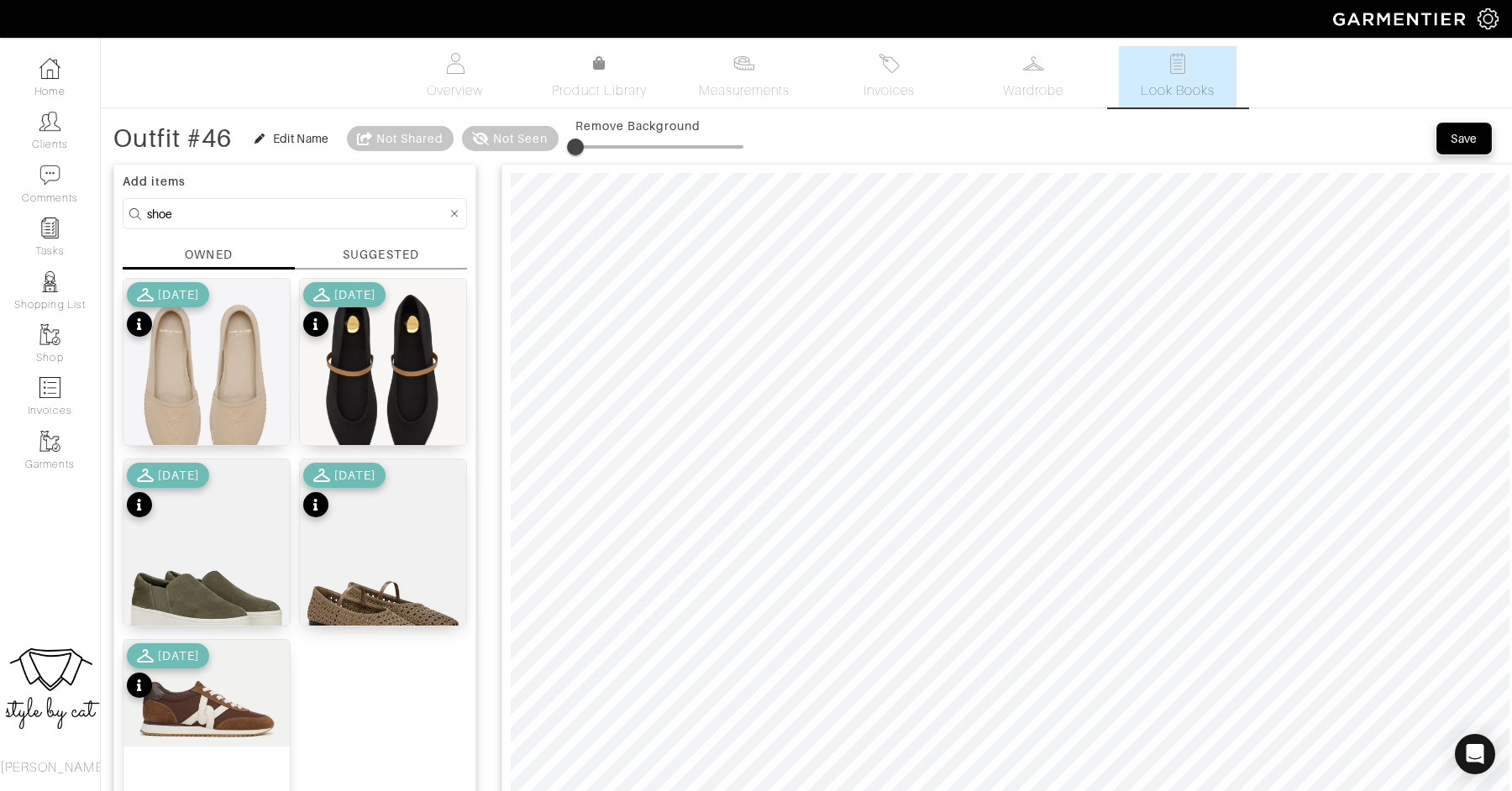
click at [1466, 150] on button "Save" at bounding box center [1463, 139] width 53 height 30
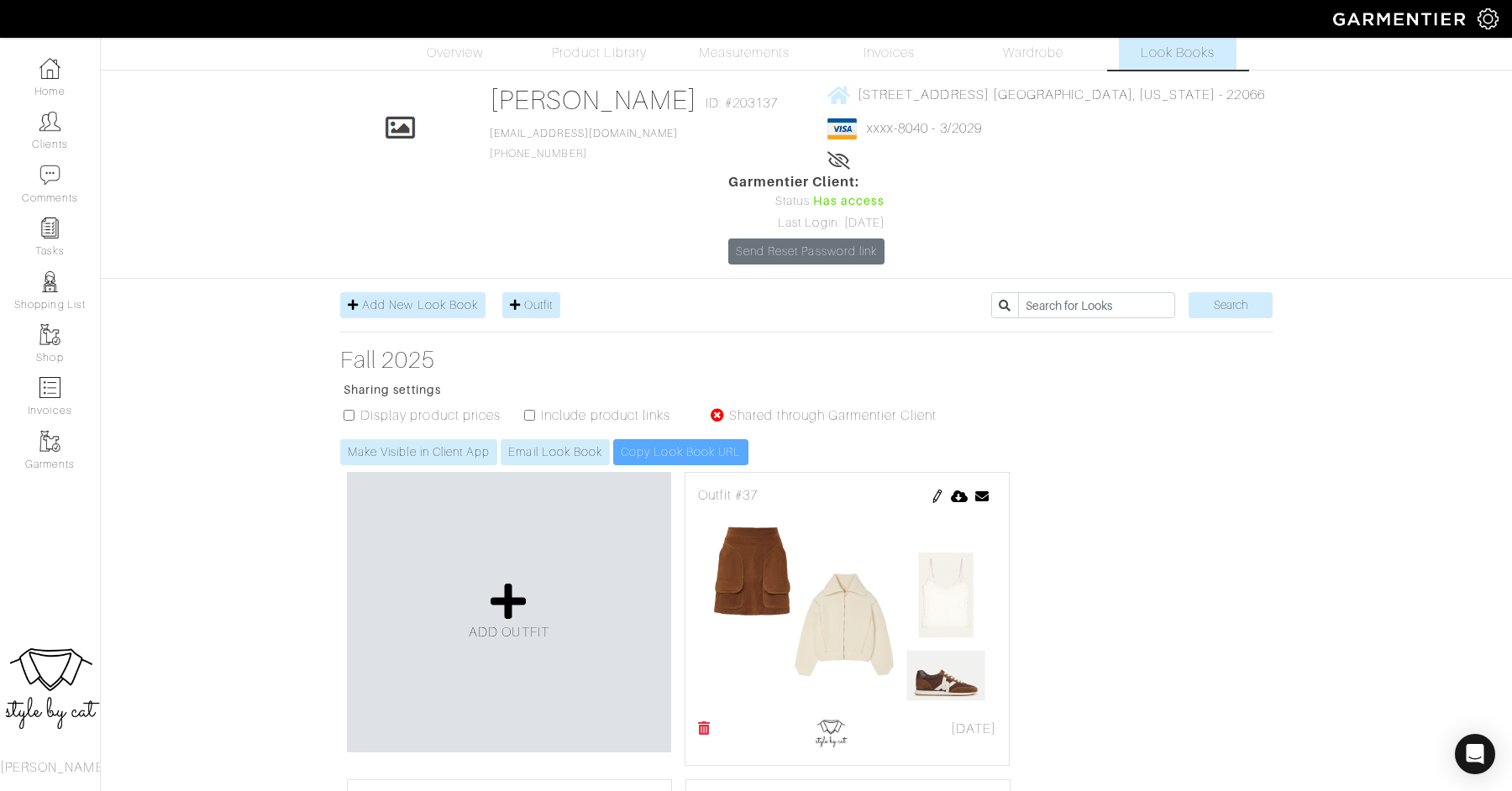
scroll to position [49, 0]
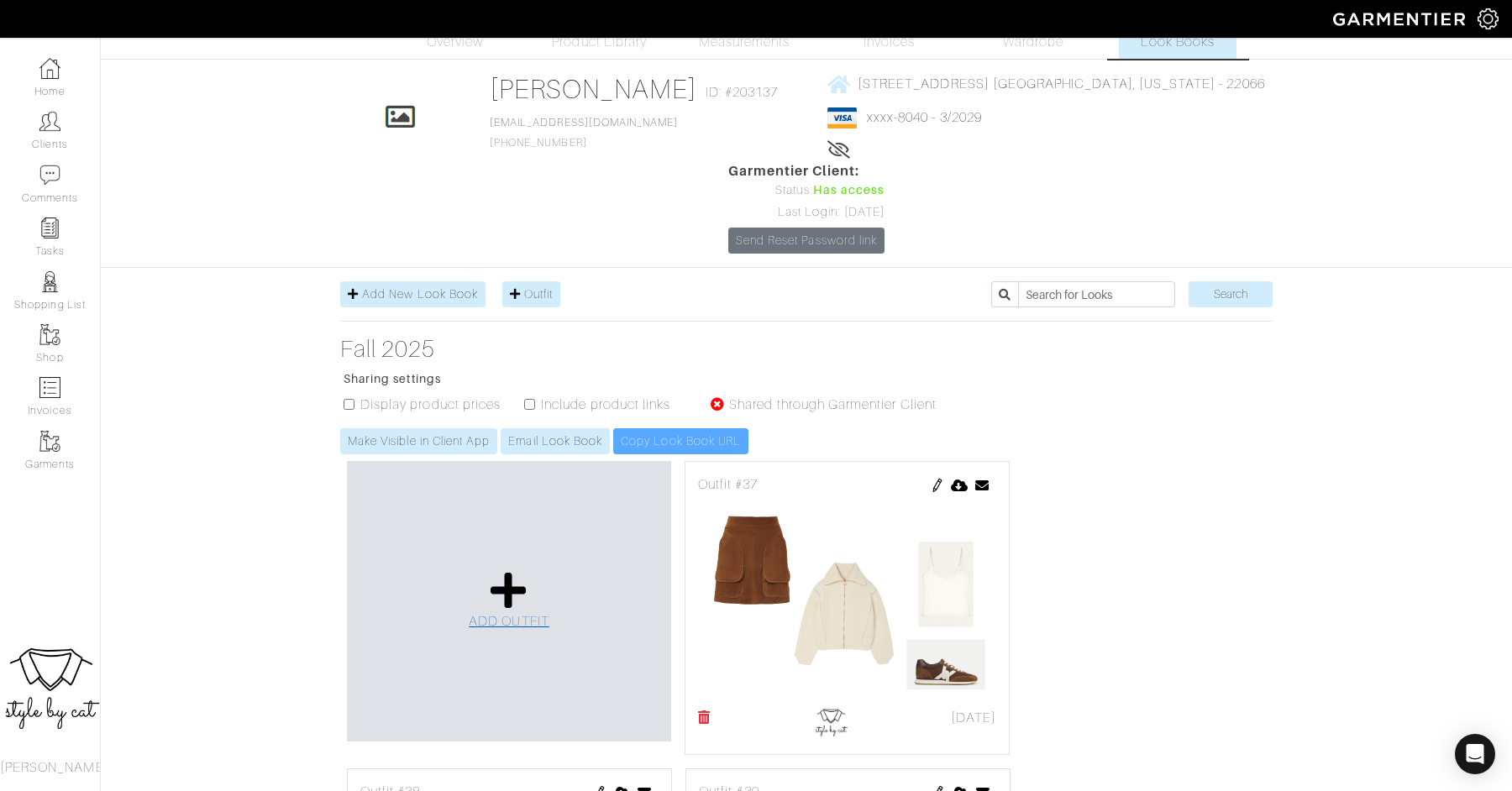
click at [499, 614] on span "ADD OUTFIT" at bounding box center [509, 621] width 81 height 15
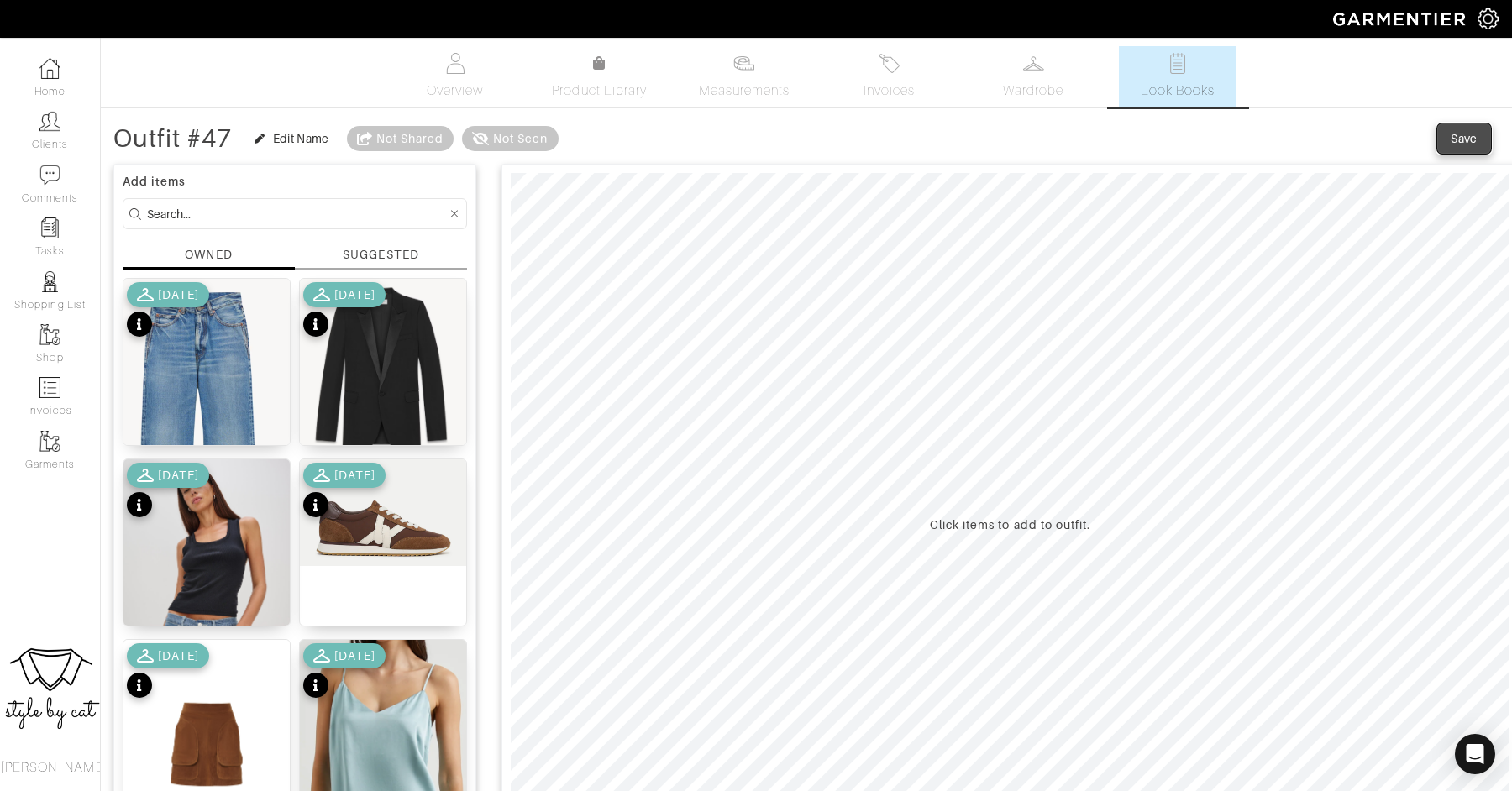
click at [1458, 141] on div "Save" at bounding box center [1463, 139] width 27 height 17
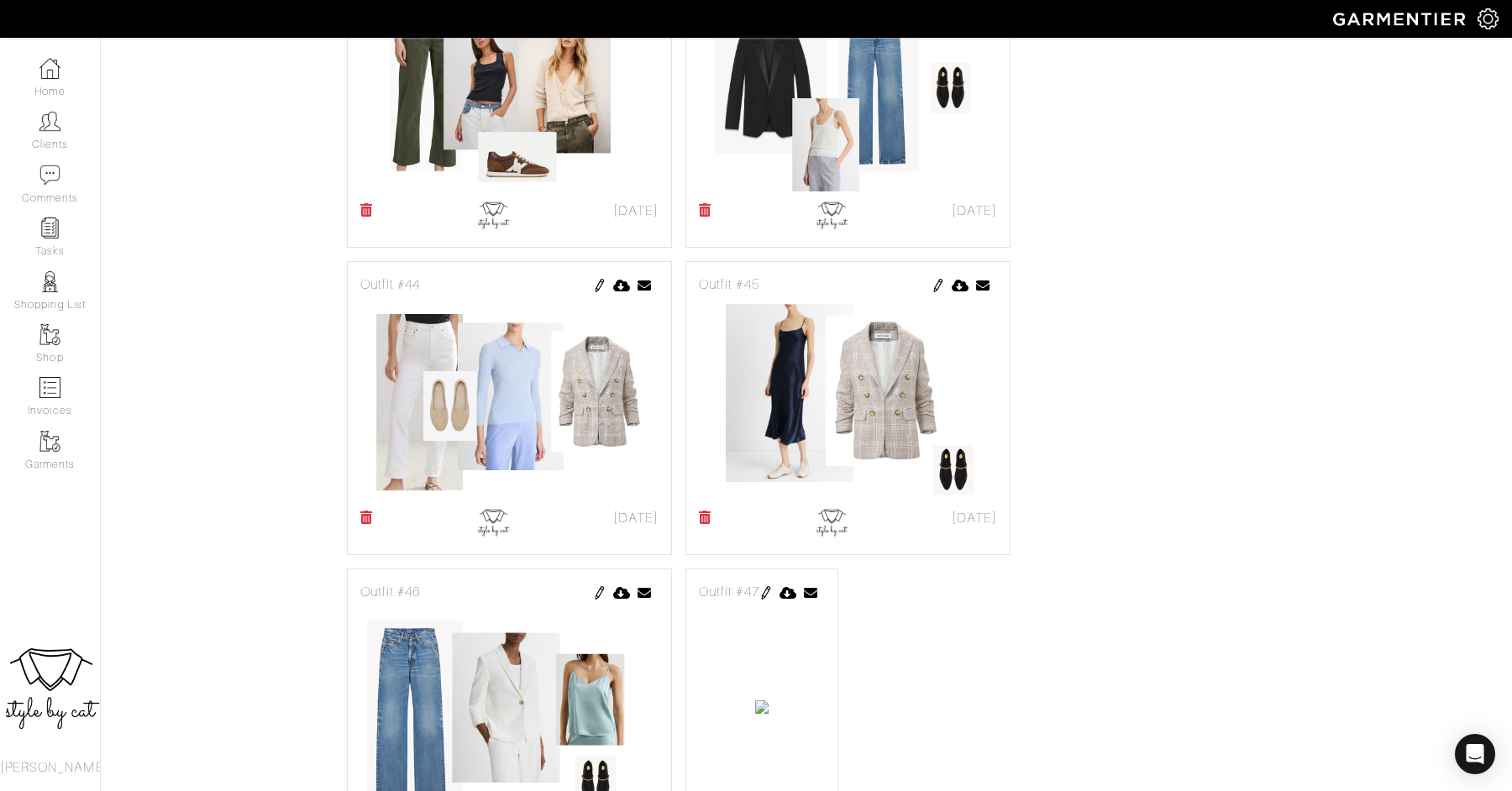
scroll to position [1824, 0]
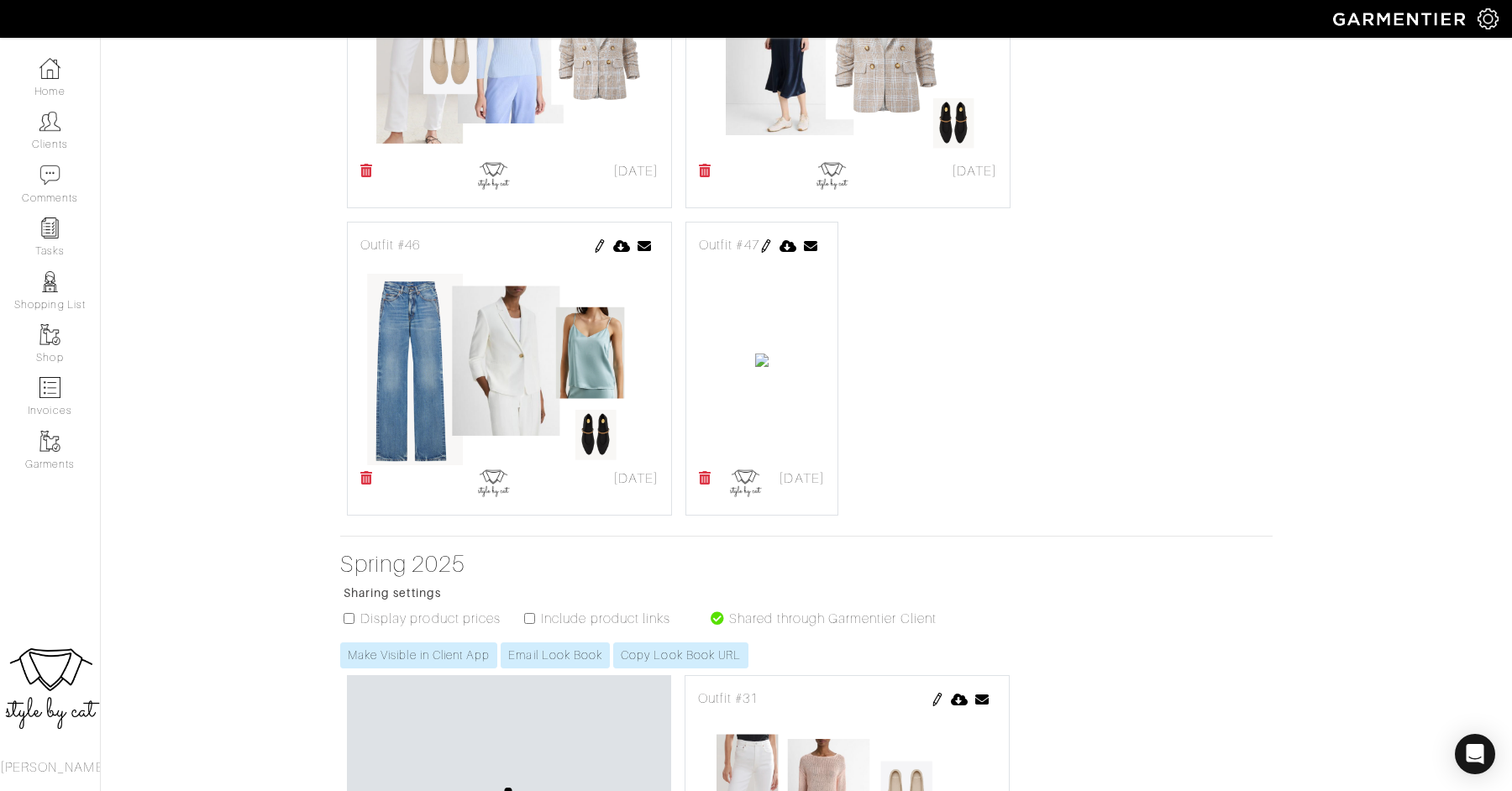
click at [772, 239] on img at bounding box center [766, 246] width 13 height 13
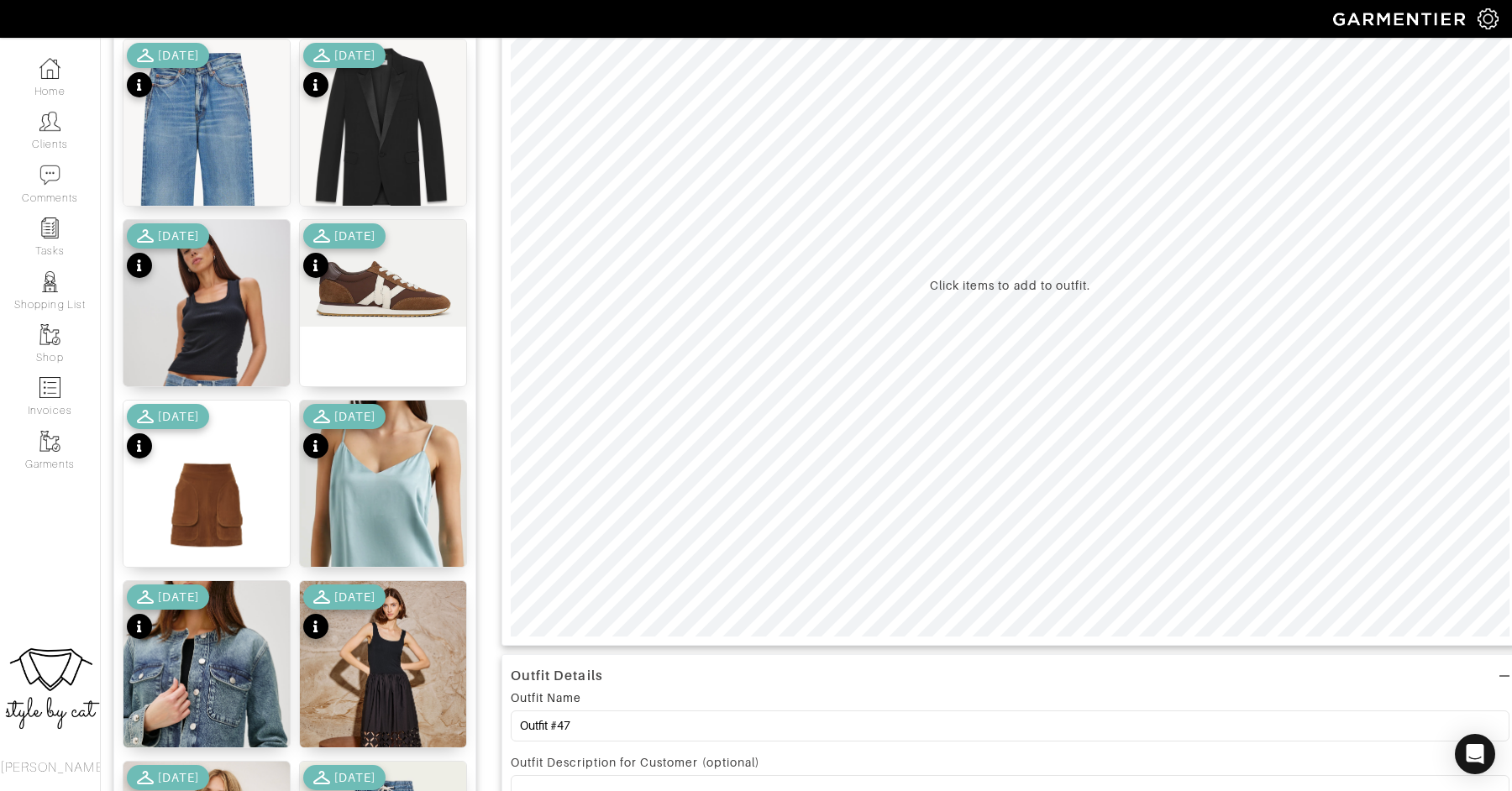
scroll to position [240, 0]
click at [374, 111] on img at bounding box center [382, 138] width 166 height 199
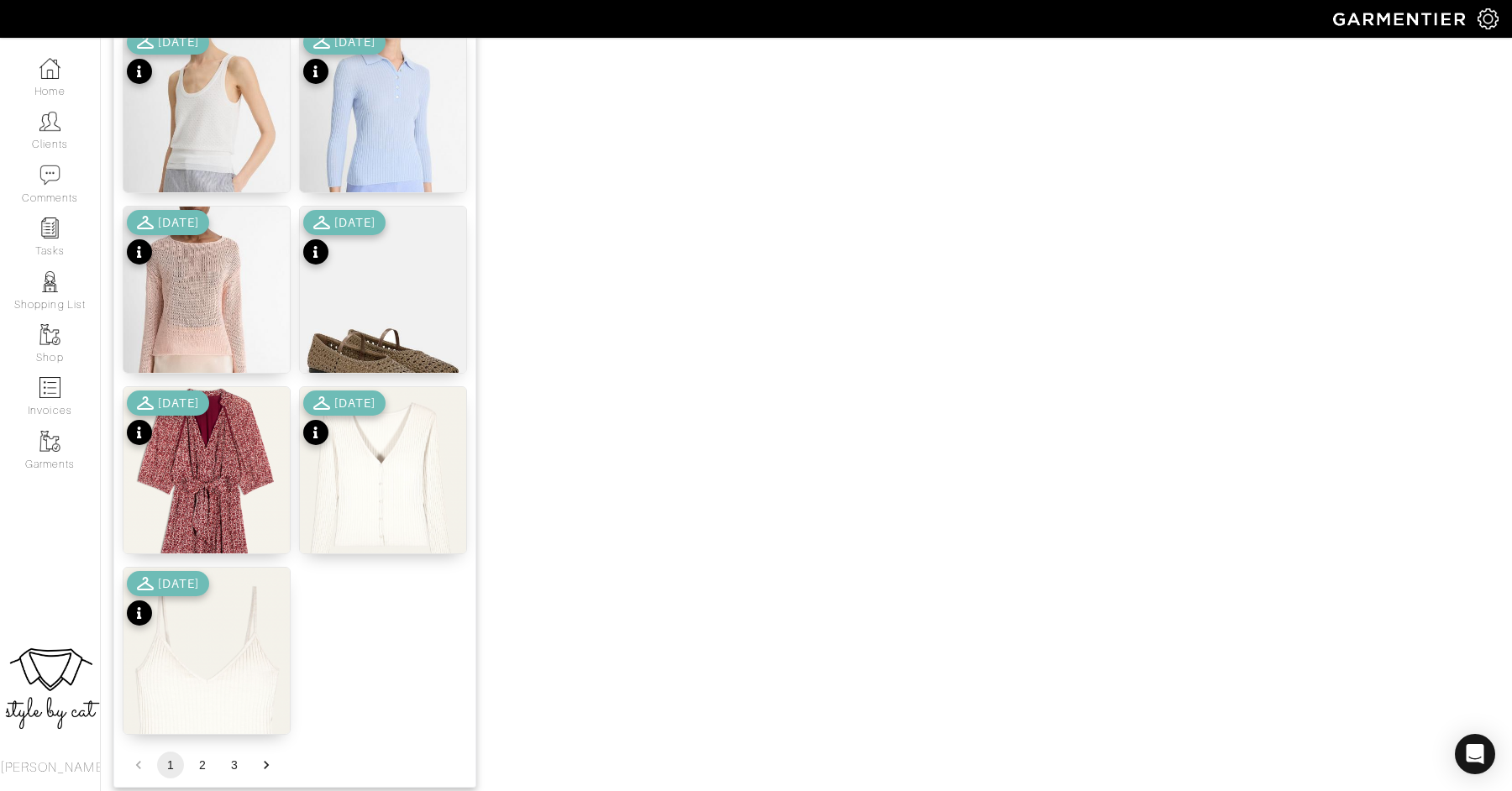
scroll to position [1952, 0]
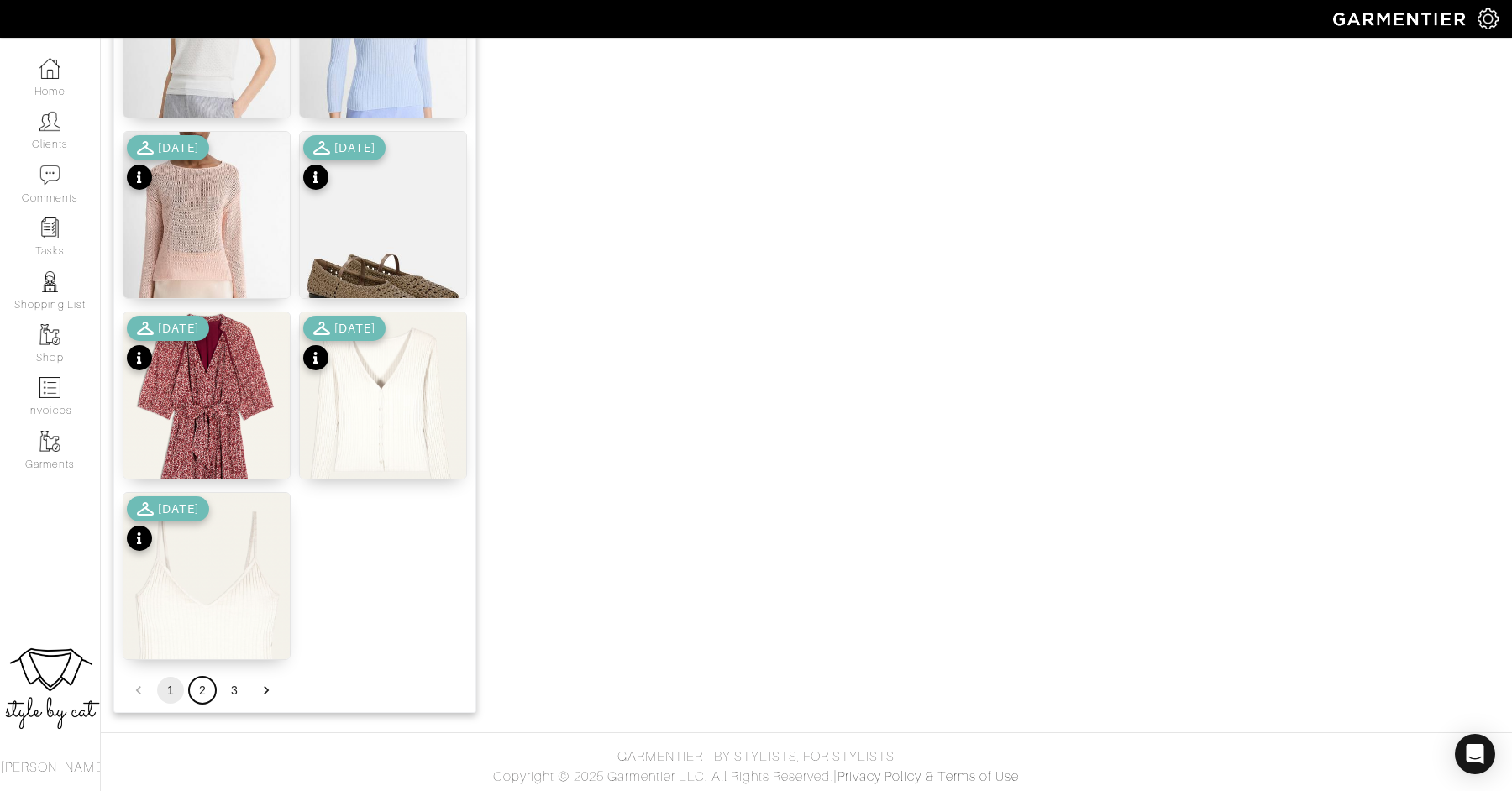
click at [198, 692] on button "2" at bounding box center [202, 690] width 27 height 27
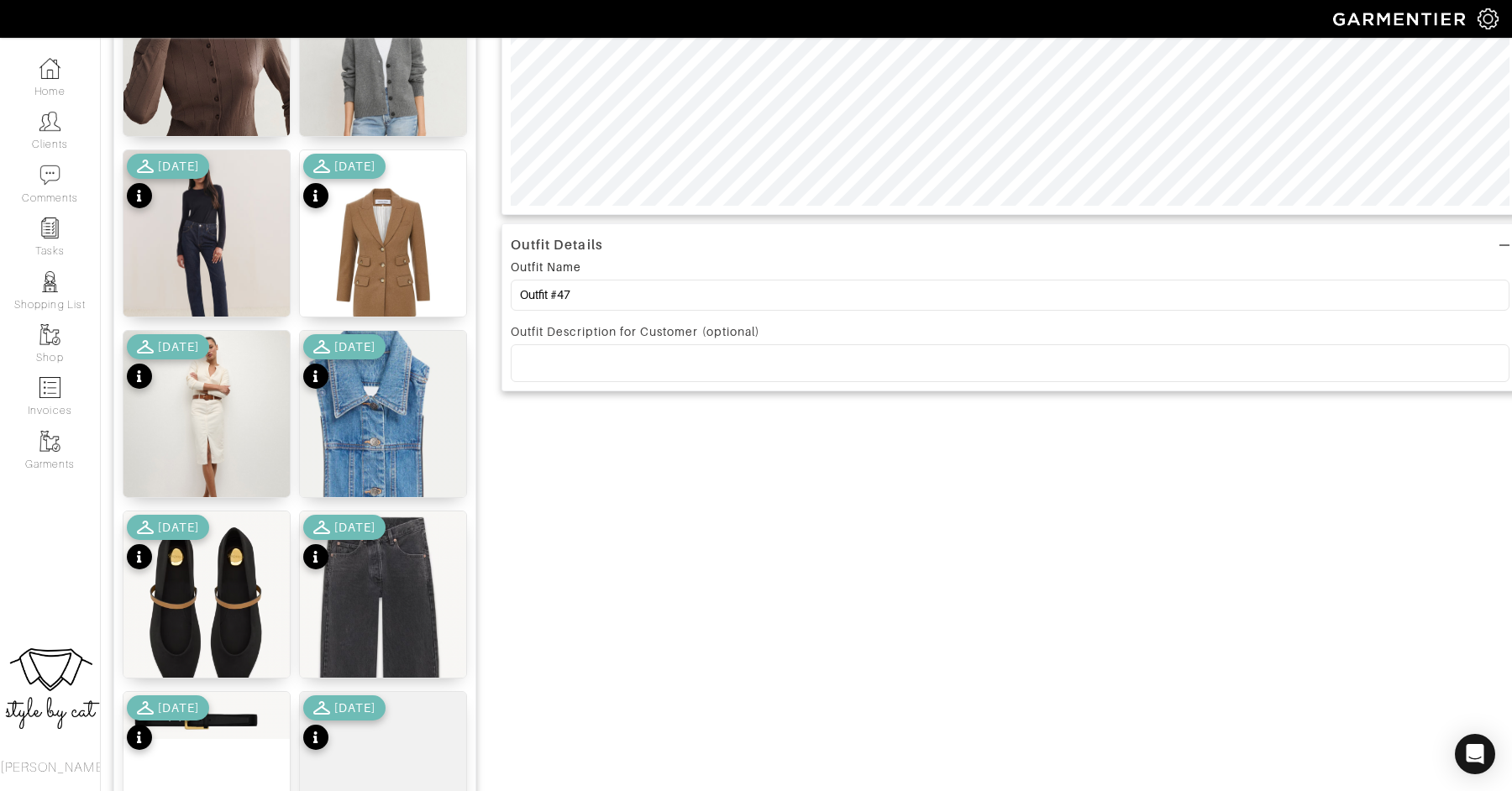
scroll to position [647, 0]
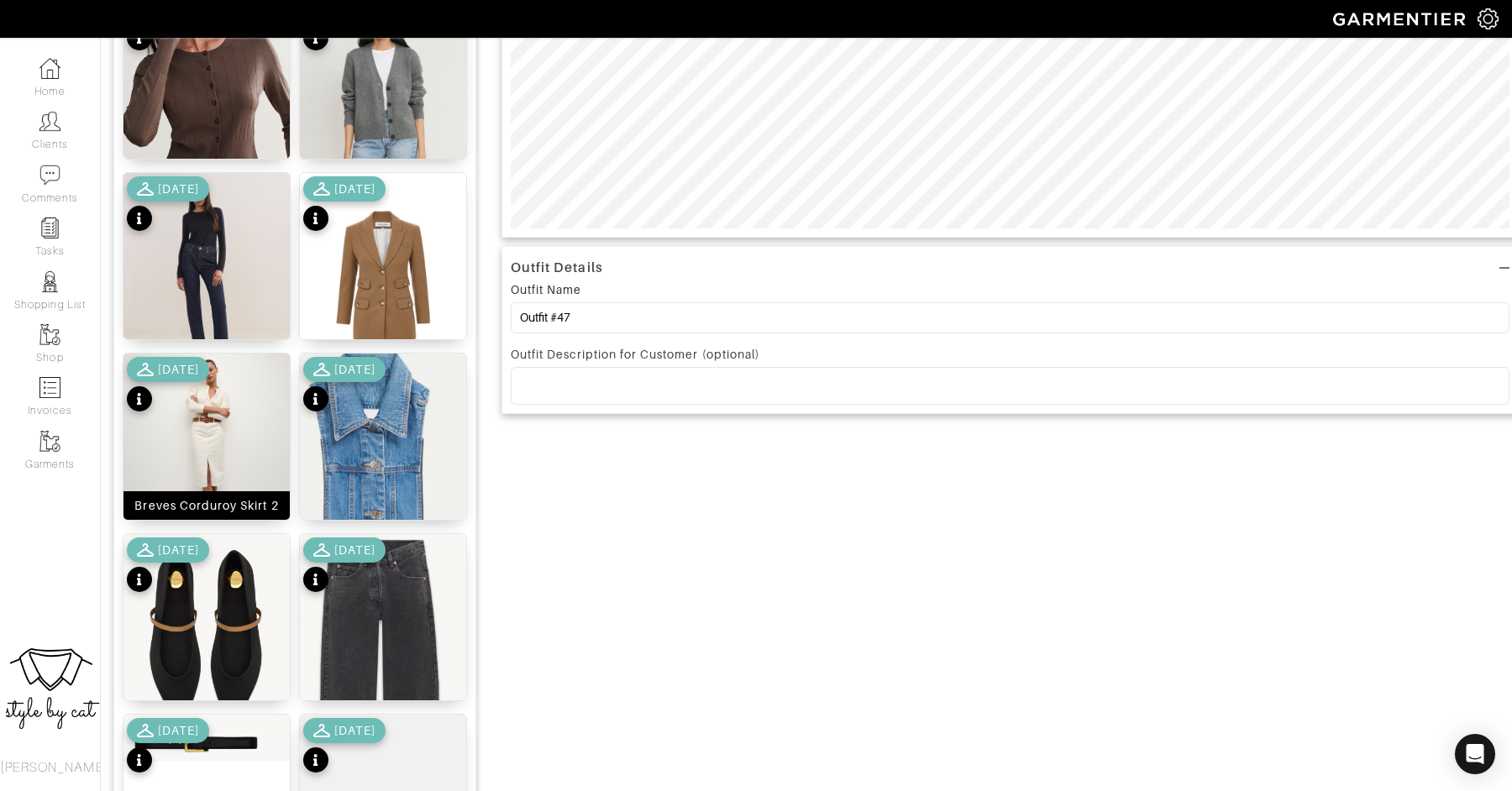
click at [218, 429] on img at bounding box center [206, 458] width 166 height 209
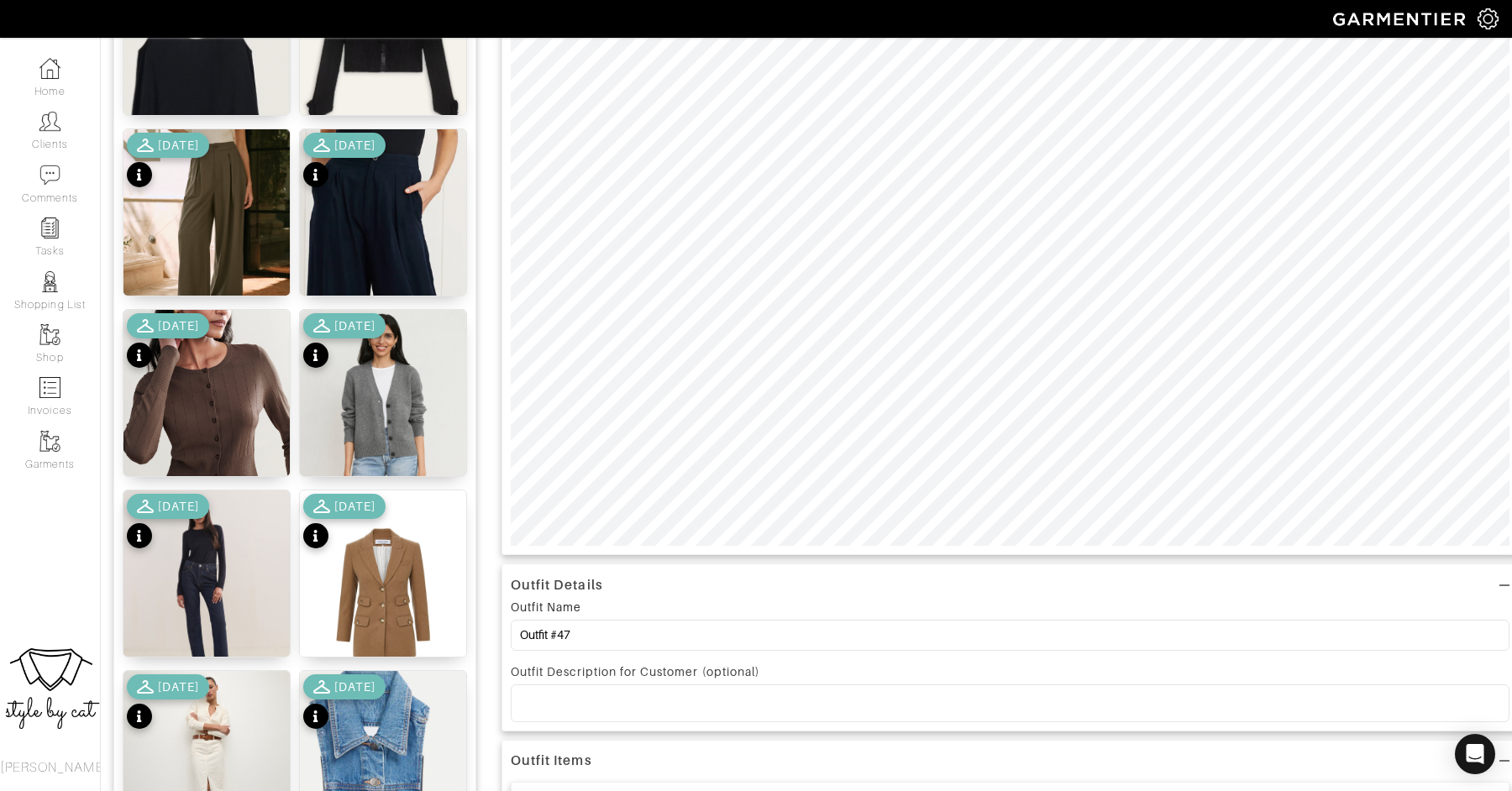
scroll to position [328, 0]
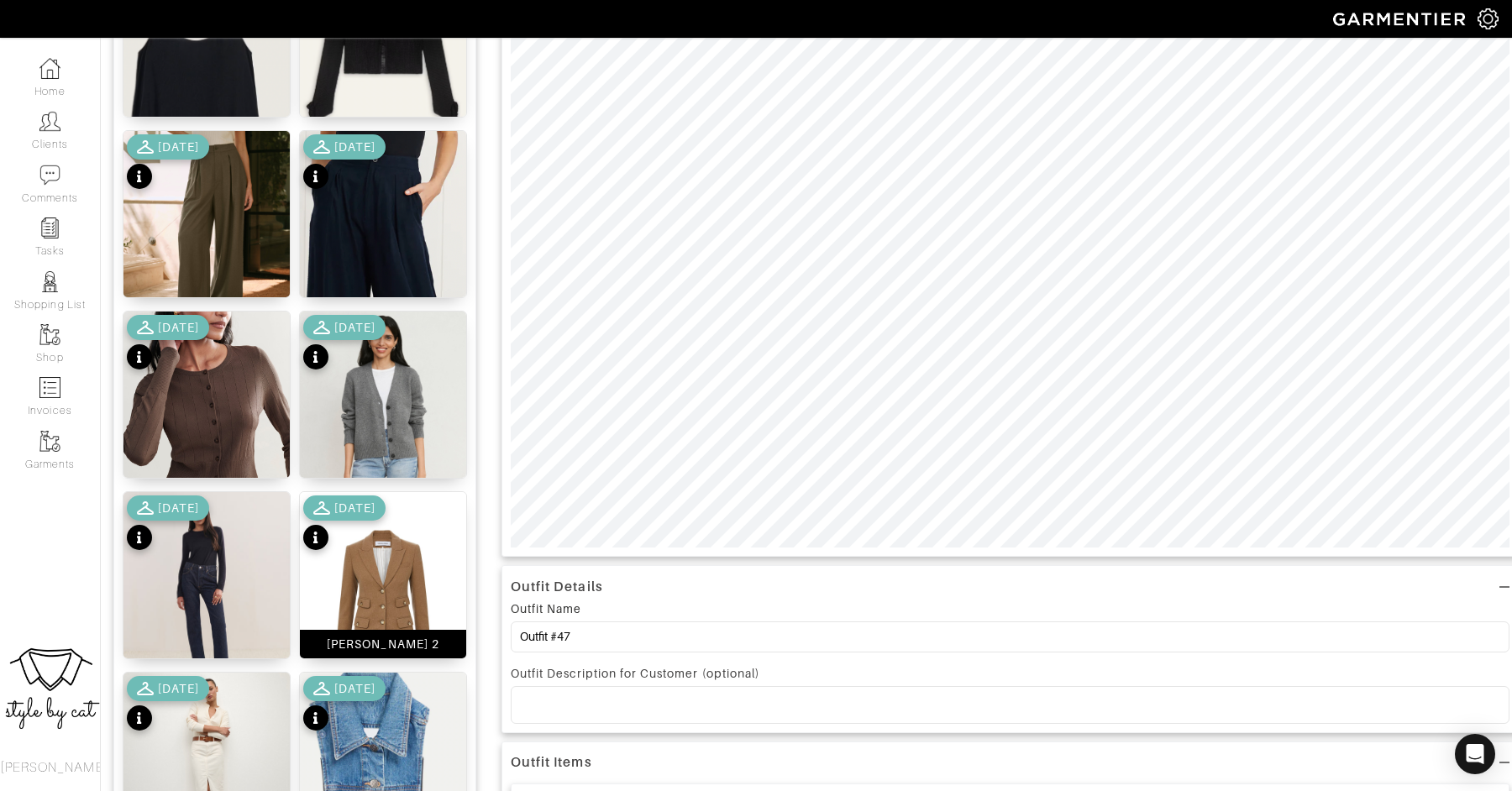
click at [362, 582] on img at bounding box center [382, 596] width 166 height 209
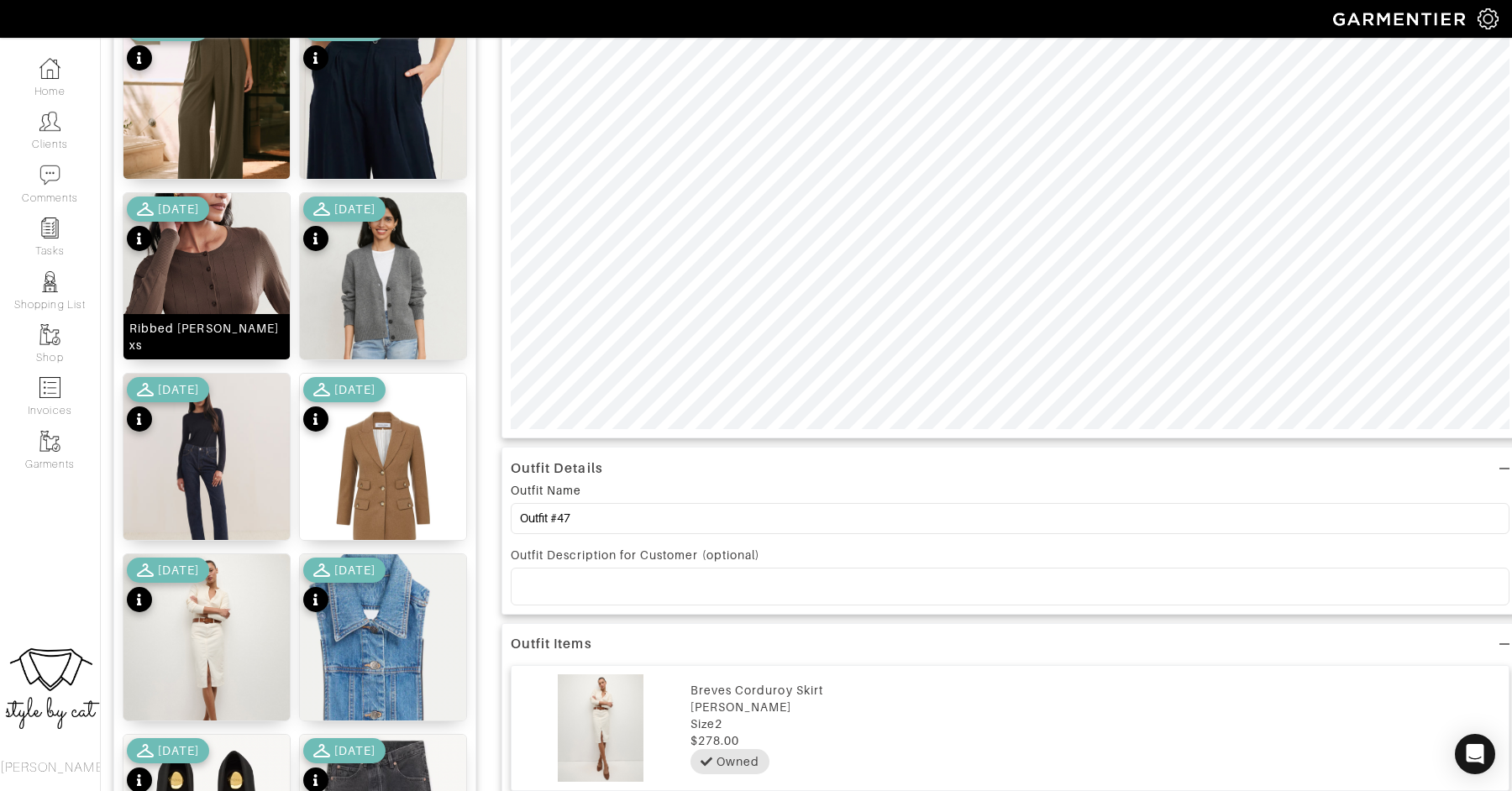
scroll to position [0, 0]
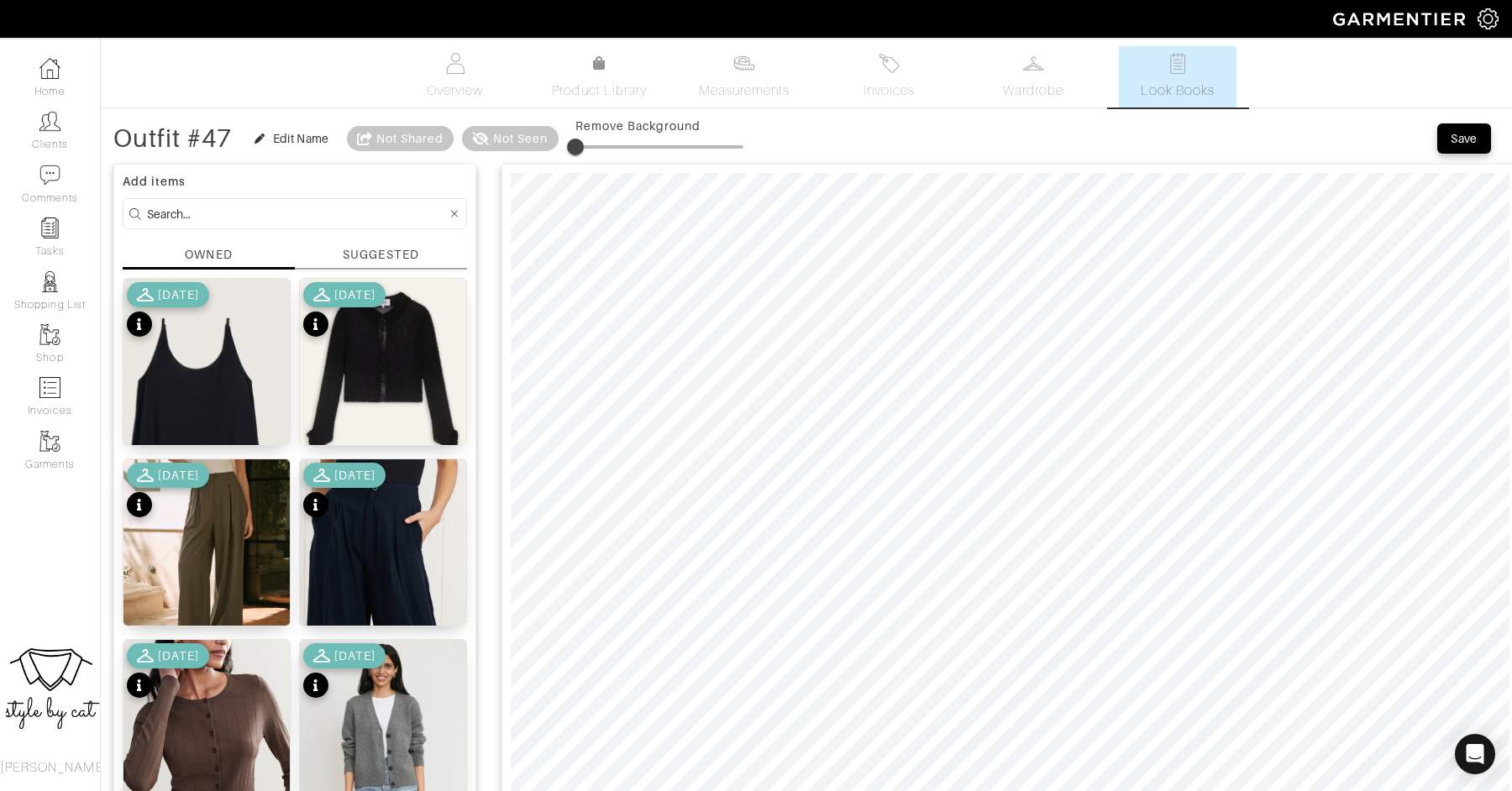
click at [313, 220] on input at bounding box center [297, 214] width 299 height 21
type input "belt"
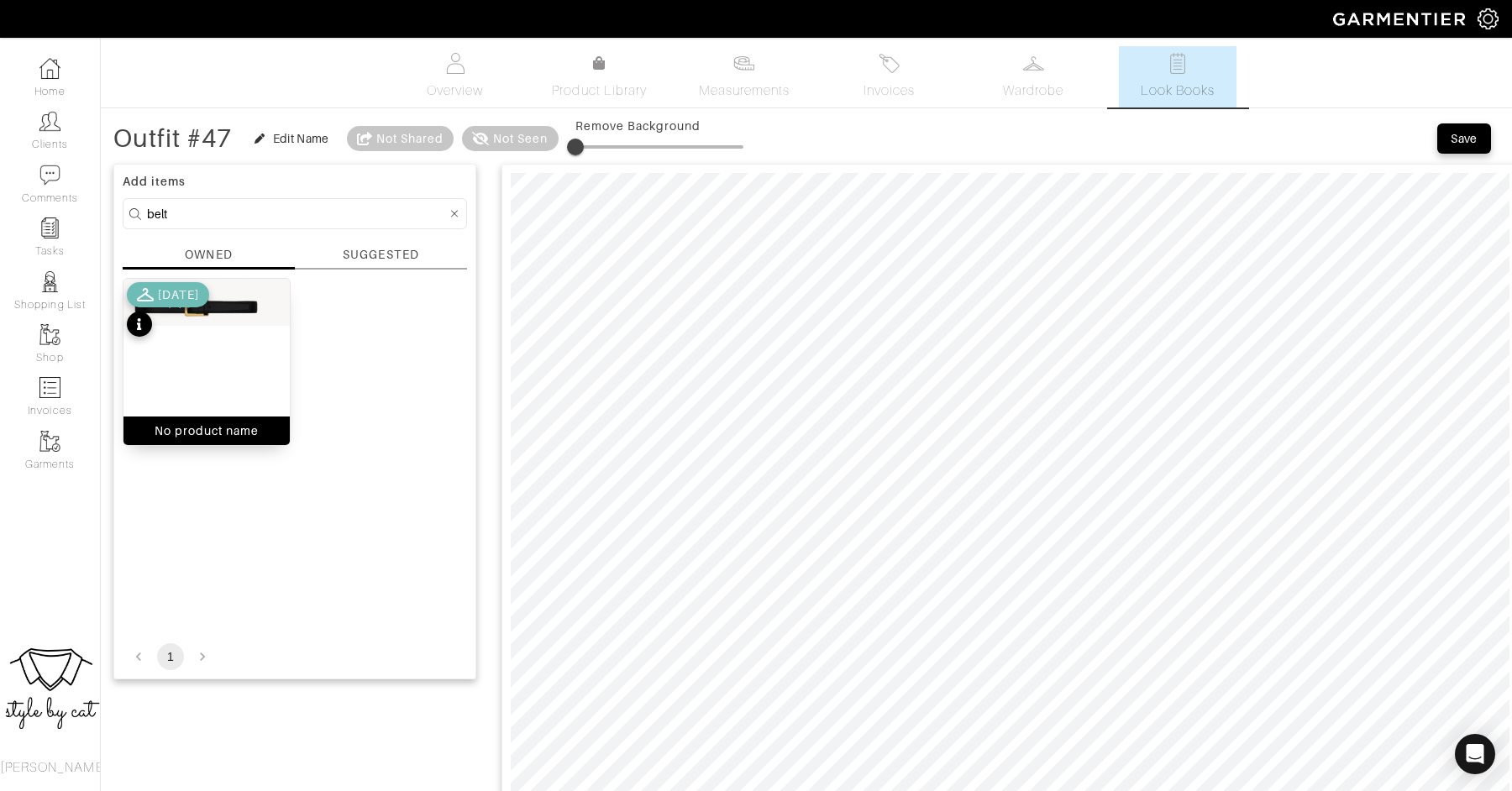
click at [237, 337] on div "No product name" at bounding box center [206, 361] width 168 height 168
click at [453, 212] on icon at bounding box center [455, 214] width 8 height 8
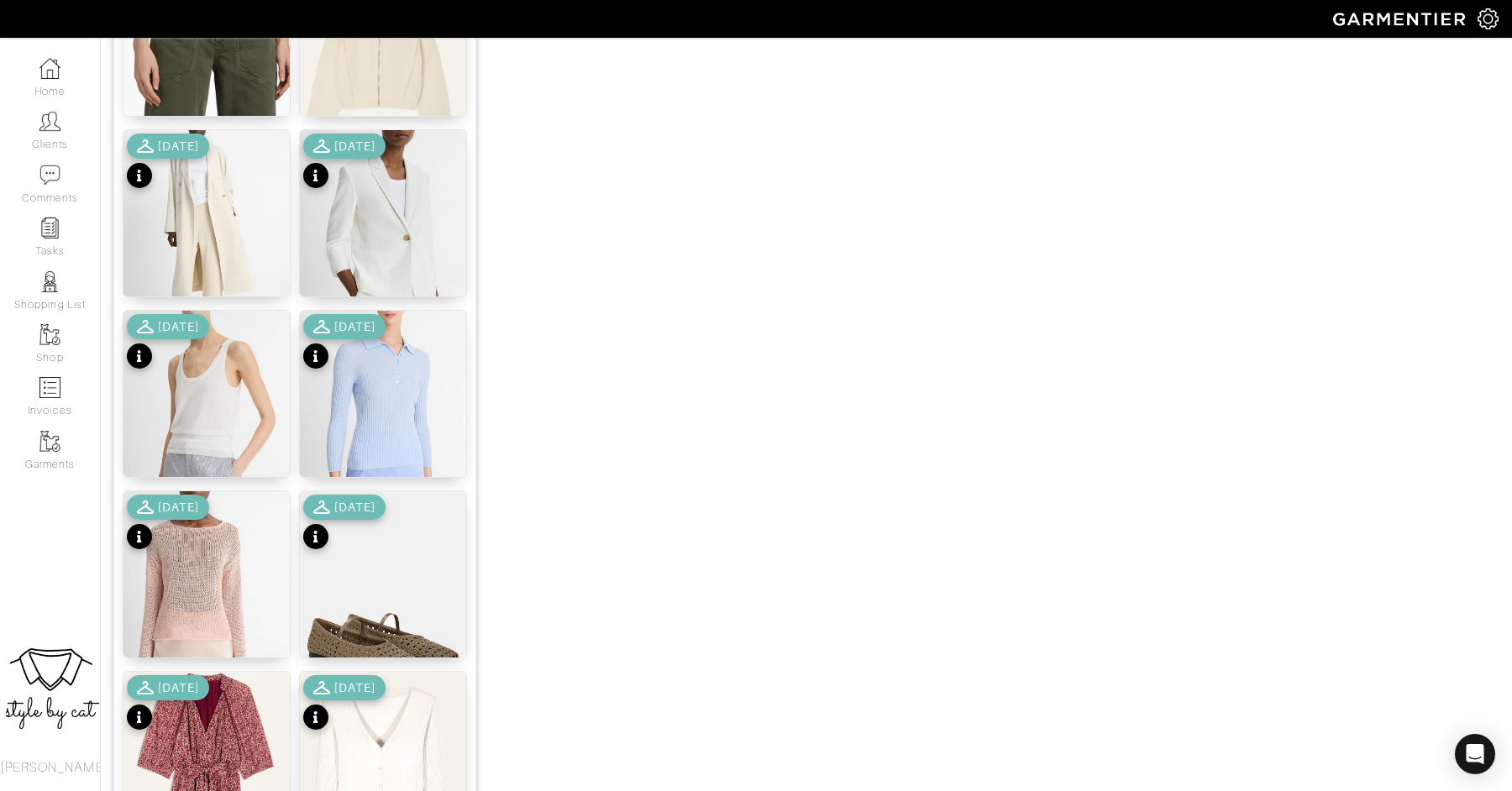
scroll to position [1952, 0]
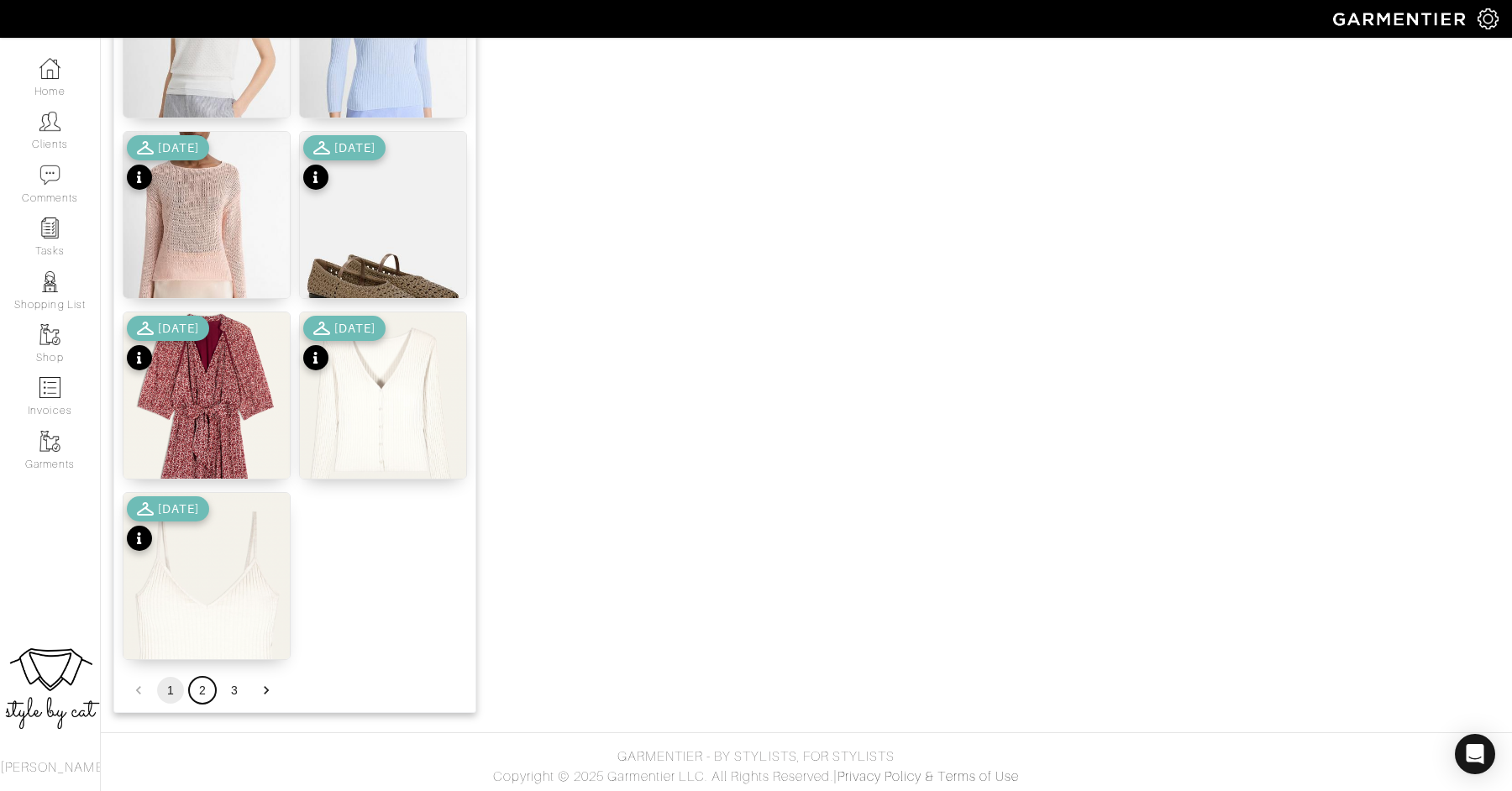
click at [196, 691] on button "2" at bounding box center [202, 690] width 27 height 27
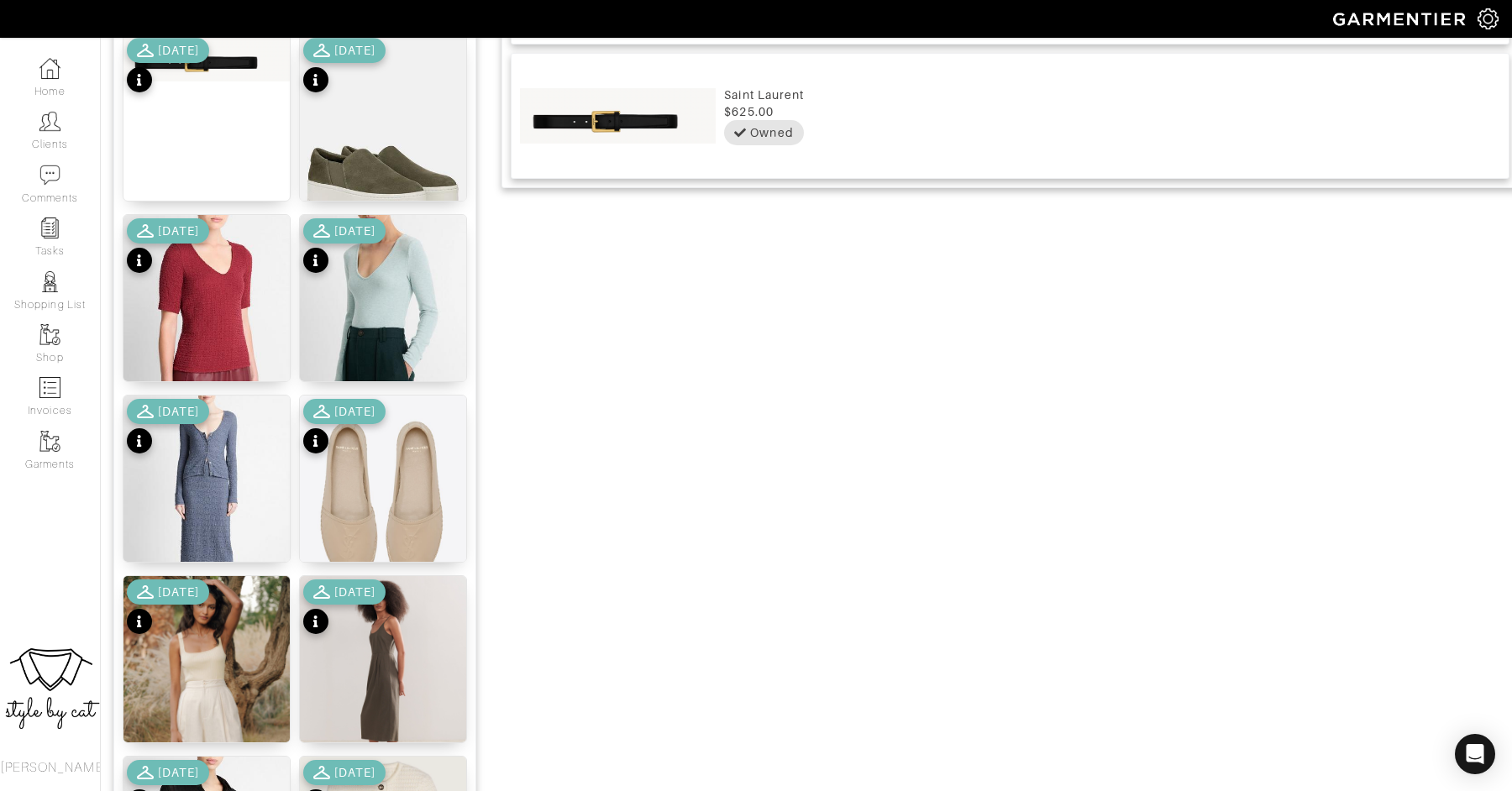
scroll to position [1344, 0]
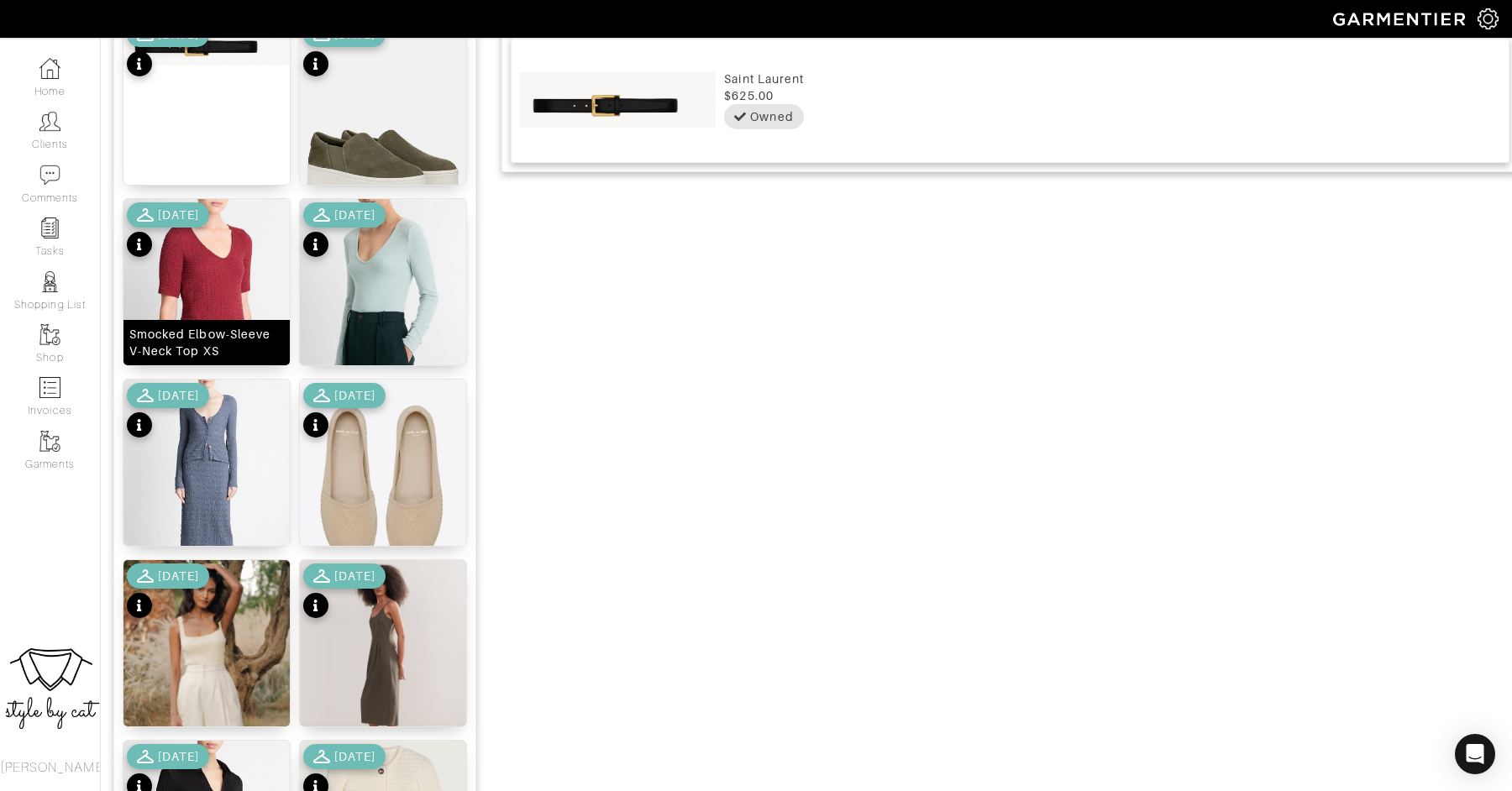
click at [227, 242] on img at bounding box center [206, 314] width 166 height 231
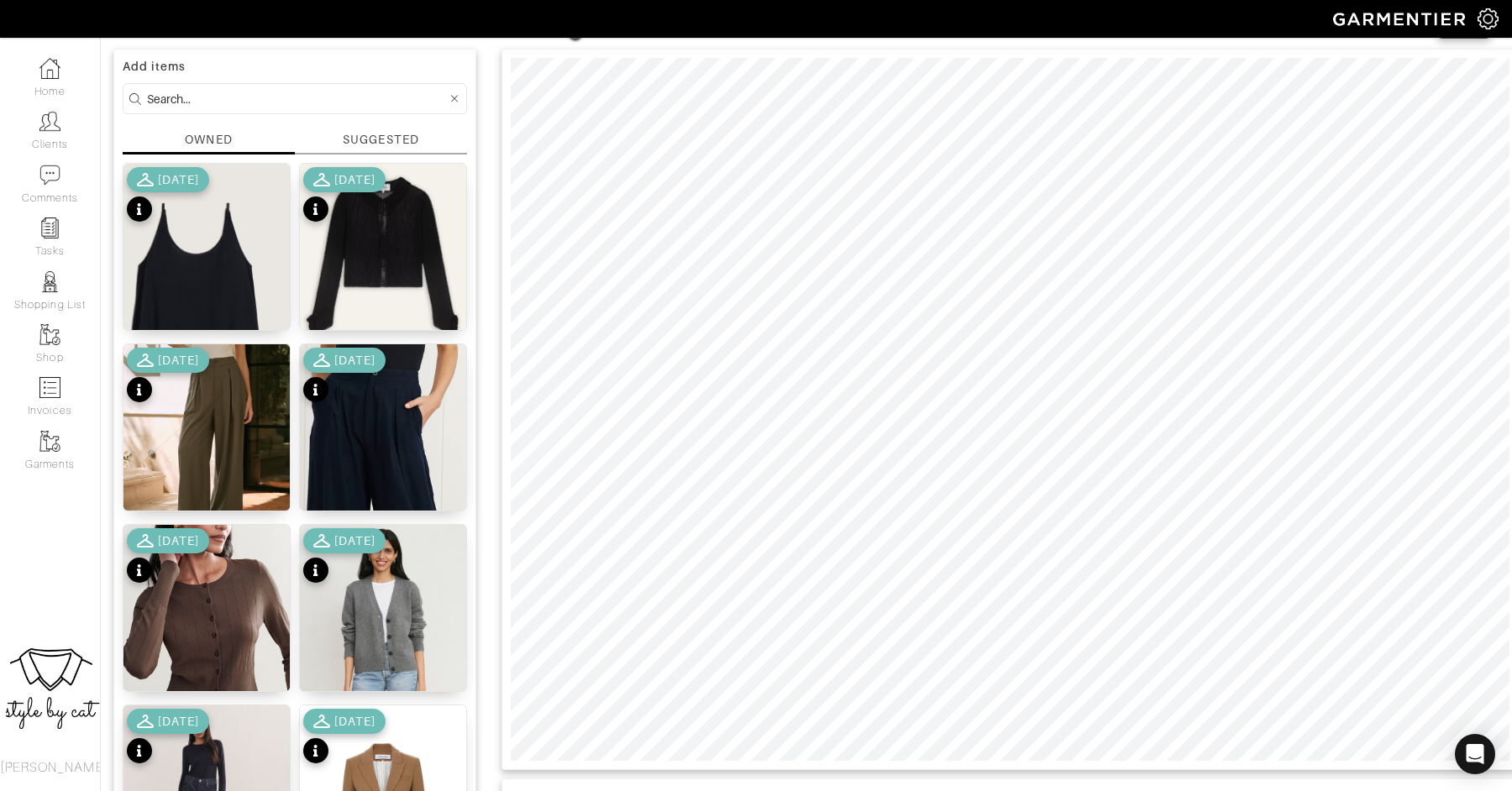
scroll to position [0, 0]
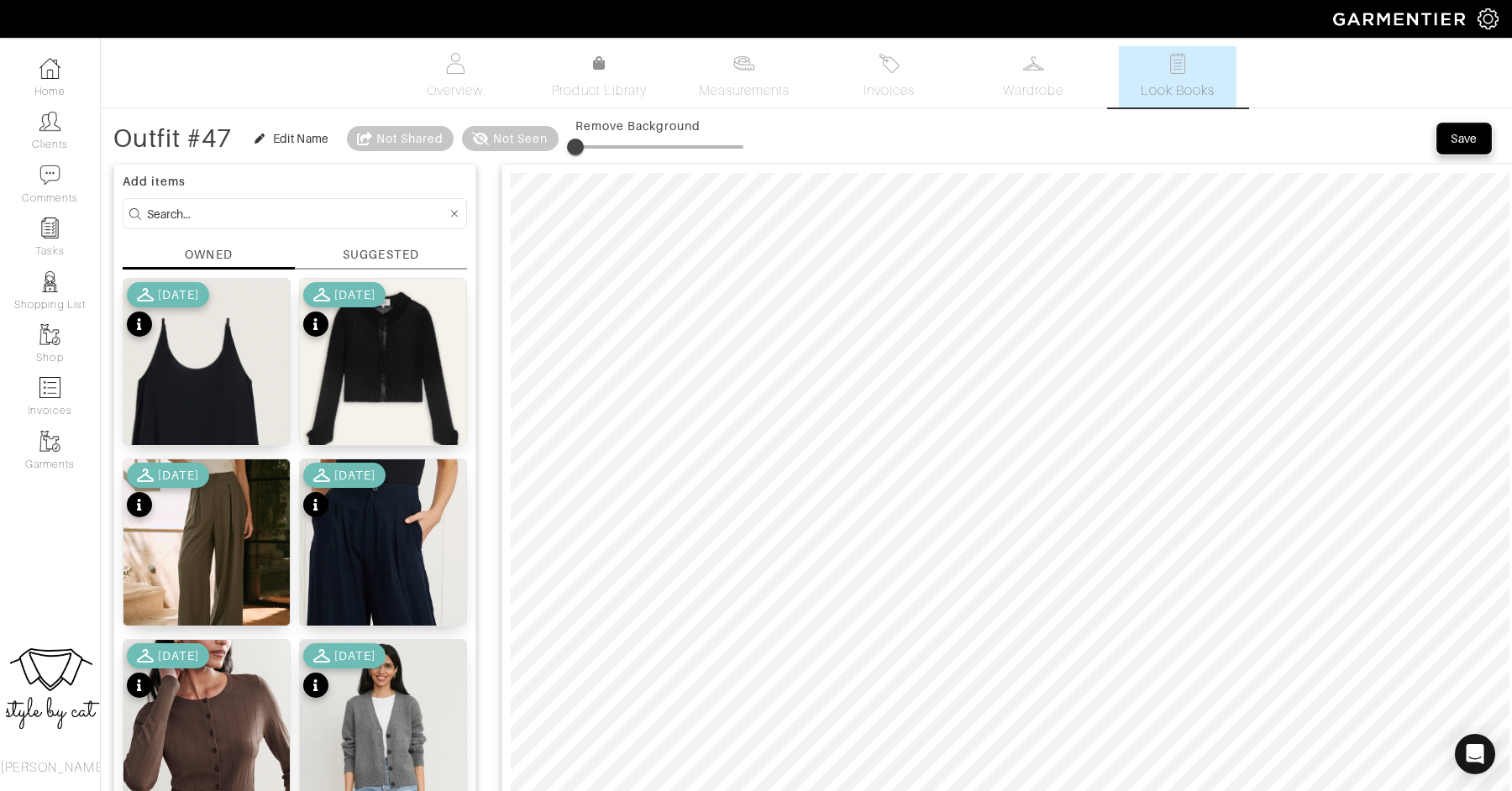
click at [1454, 145] on div "Save" at bounding box center [1463, 139] width 27 height 17
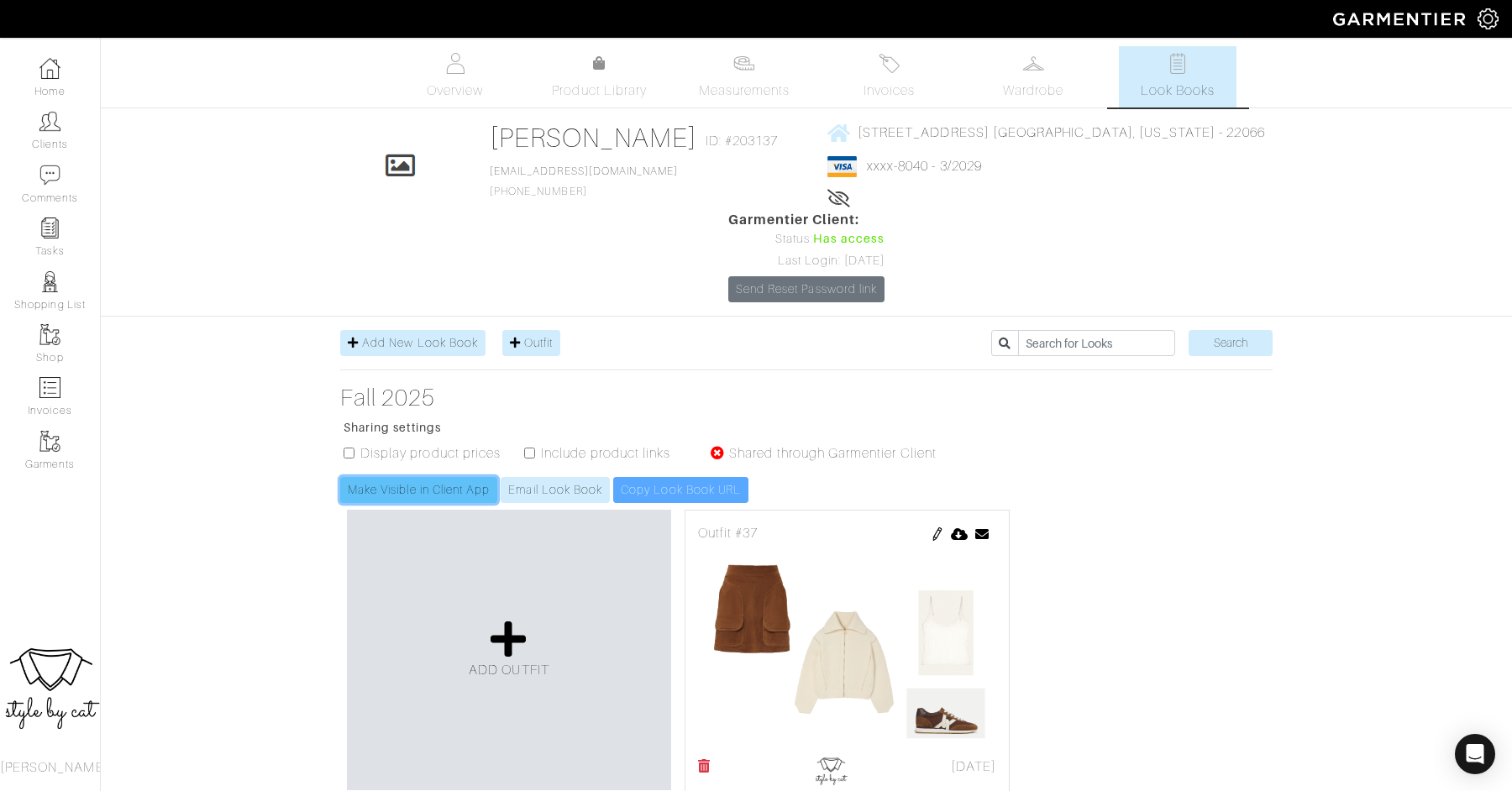
click at [445, 477] on link "Make Visible in Client App" at bounding box center [418, 490] width 157 height 26
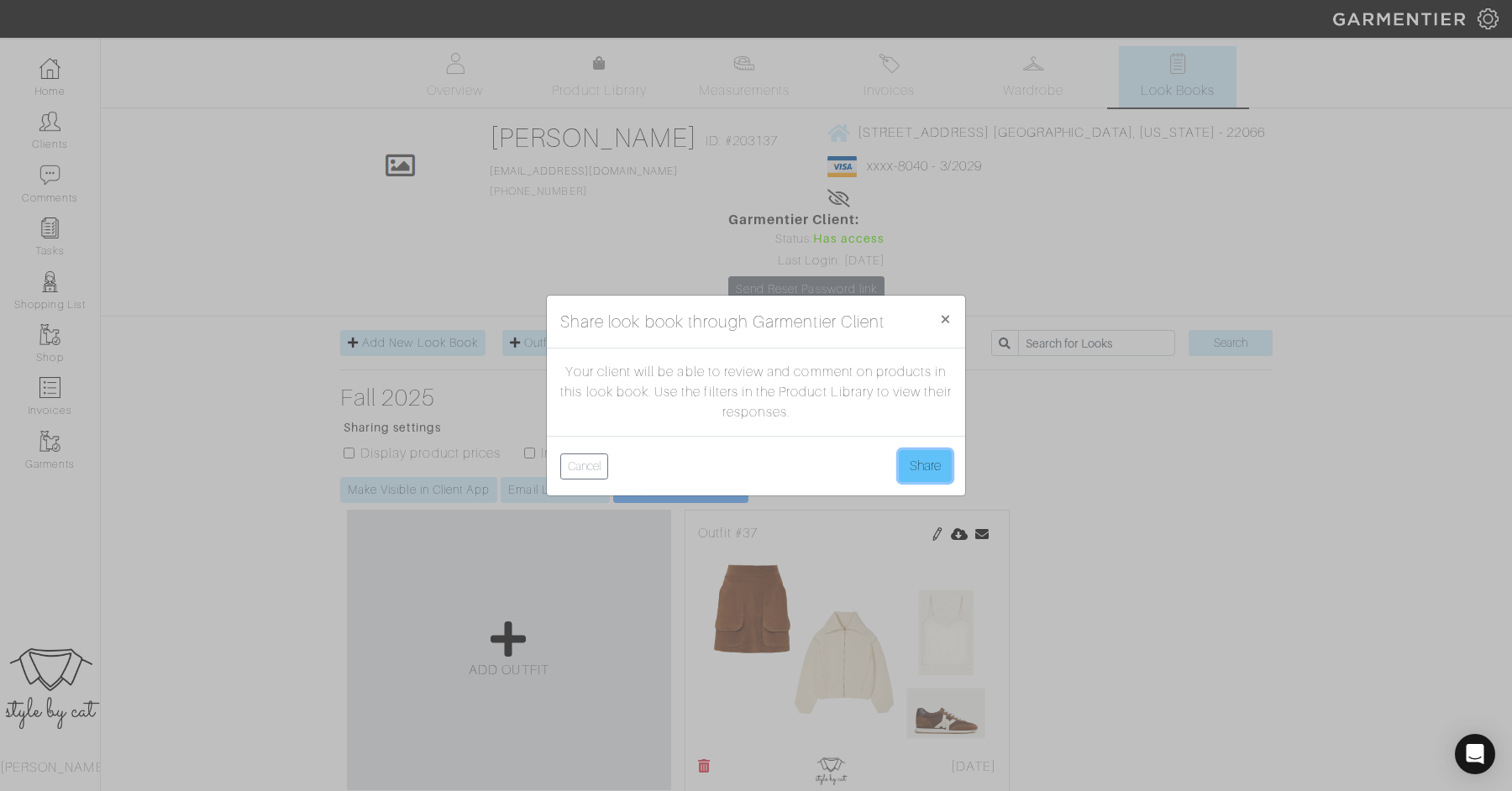
click at [921, 461] on button "Share" at bounding box center [924, 466] width 53 height 32
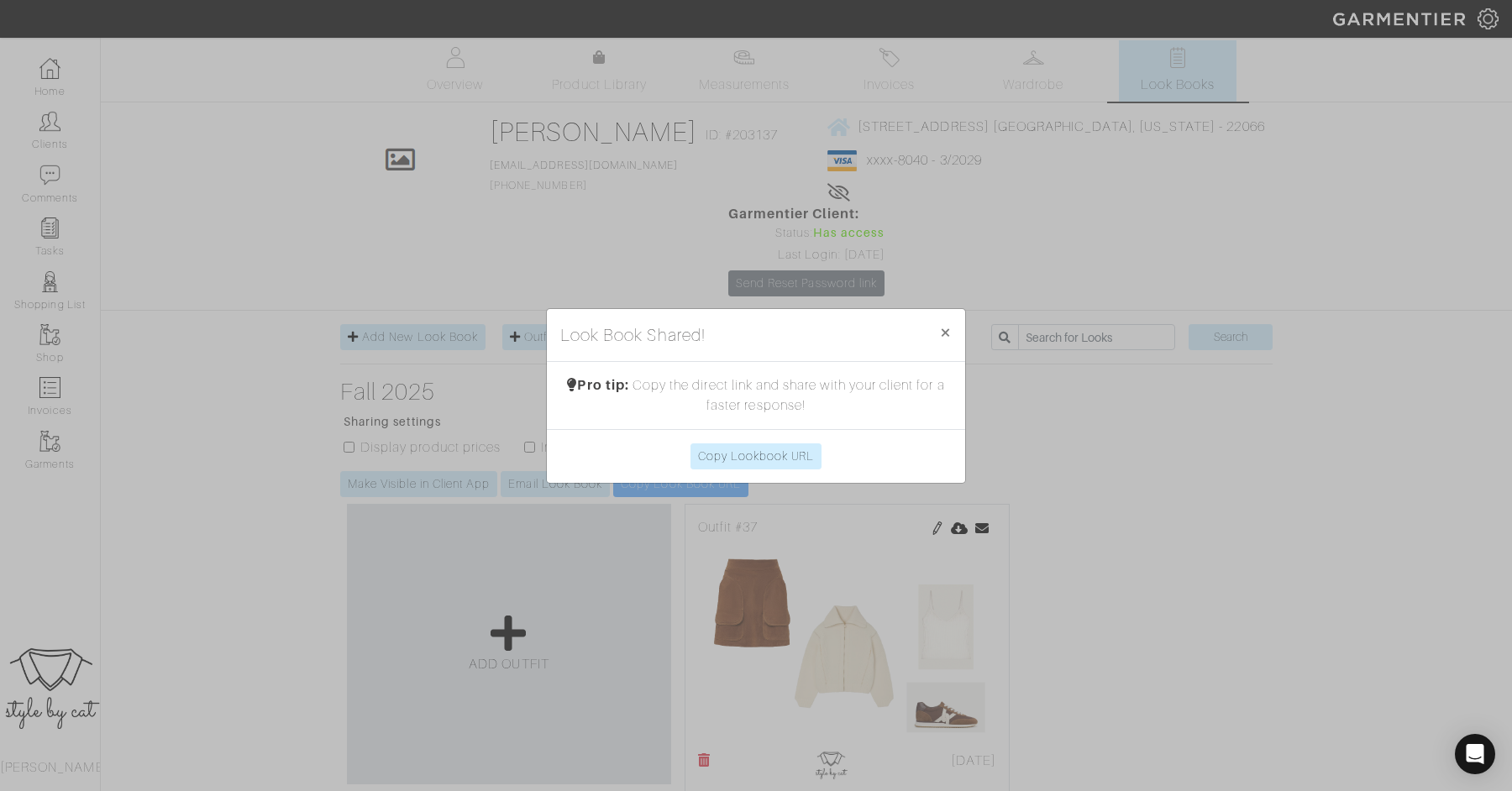
scroll to position [3, 0]
click at [941, 334] on span "×" at bounding box center [944, 332] width 12 height 23
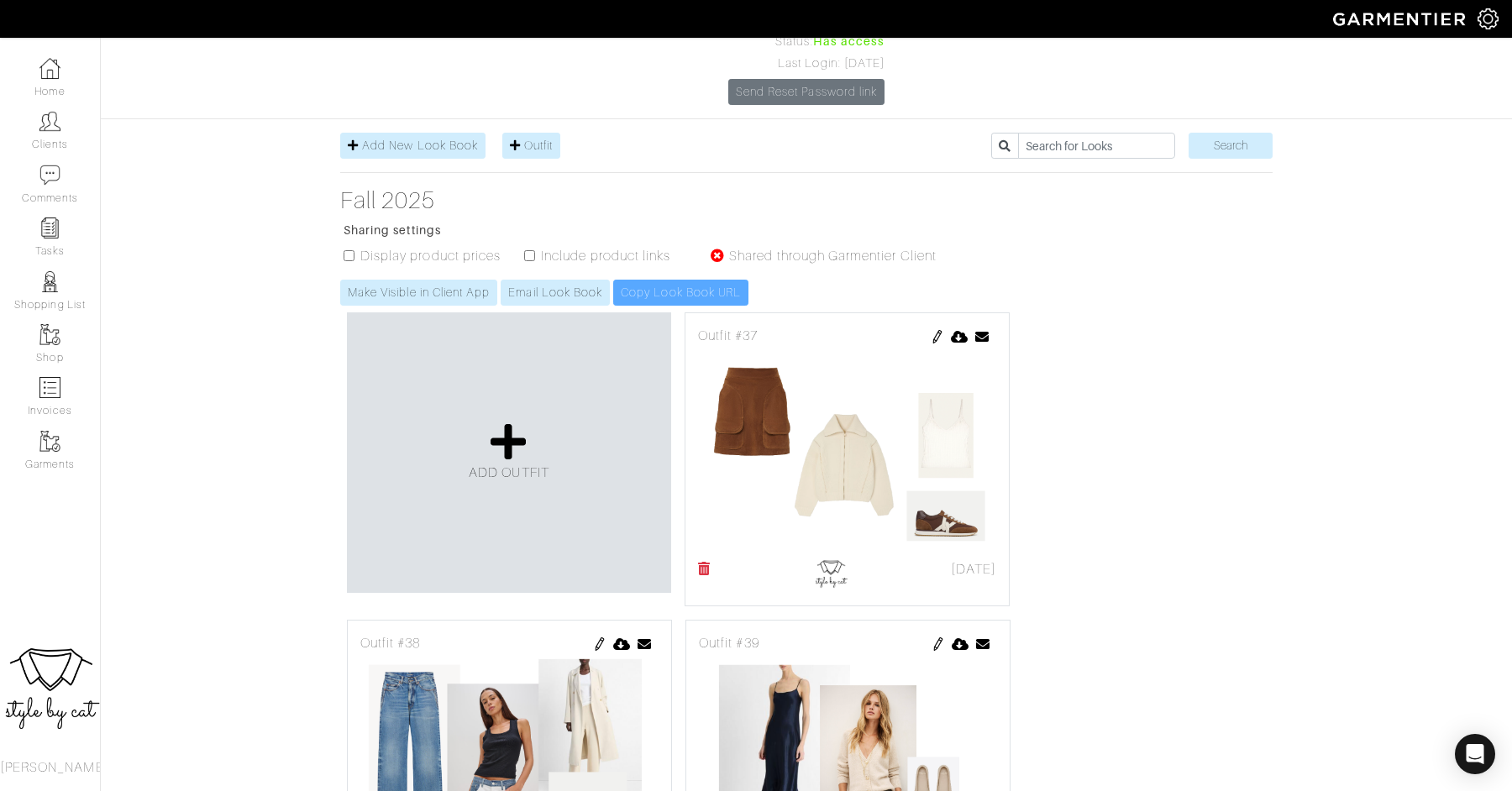
scroll to position [0, 0]
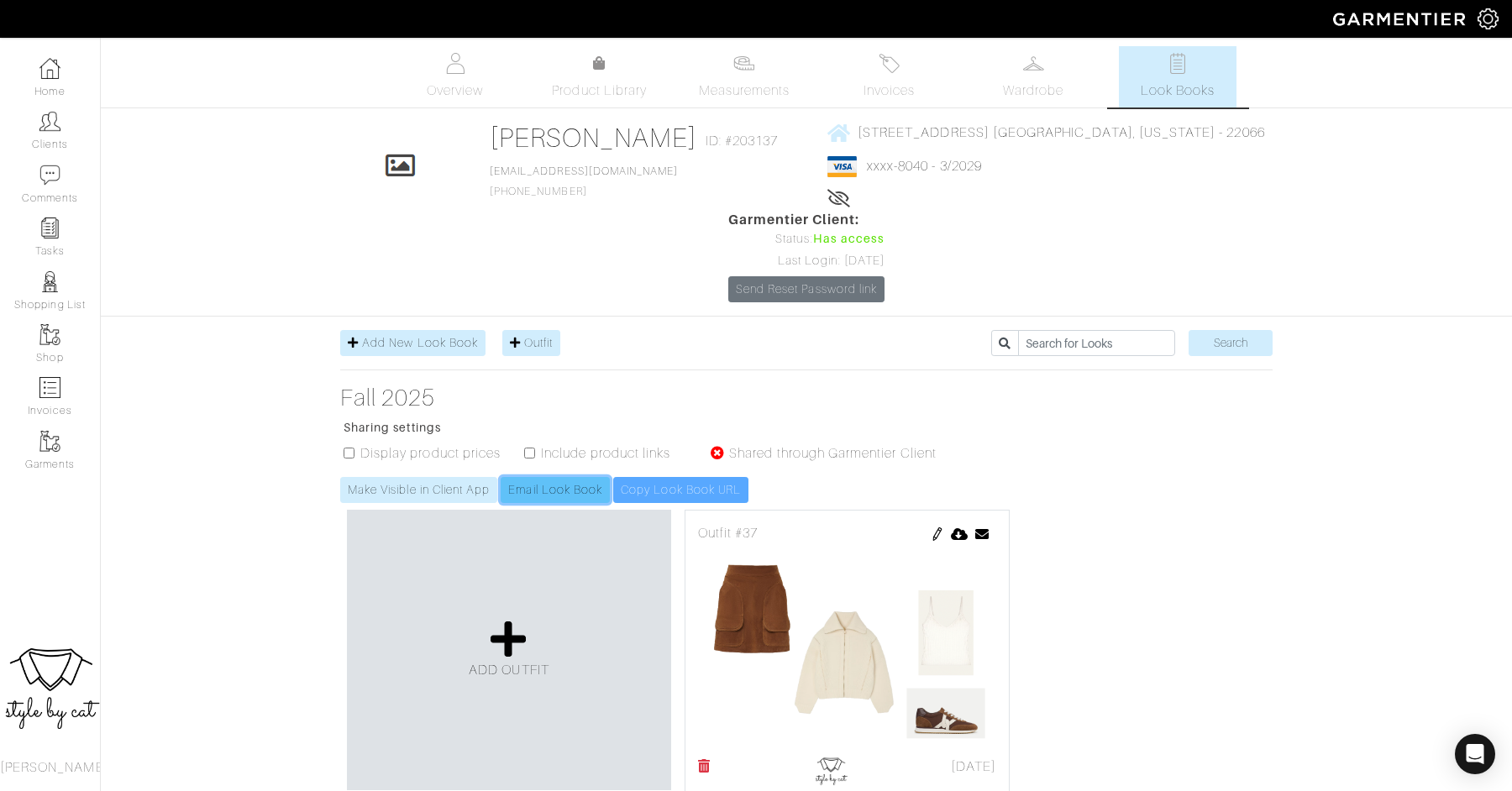
click at [571, 477] on link "Email Look Book" at bounding box center [555, 490] width 109 height 26
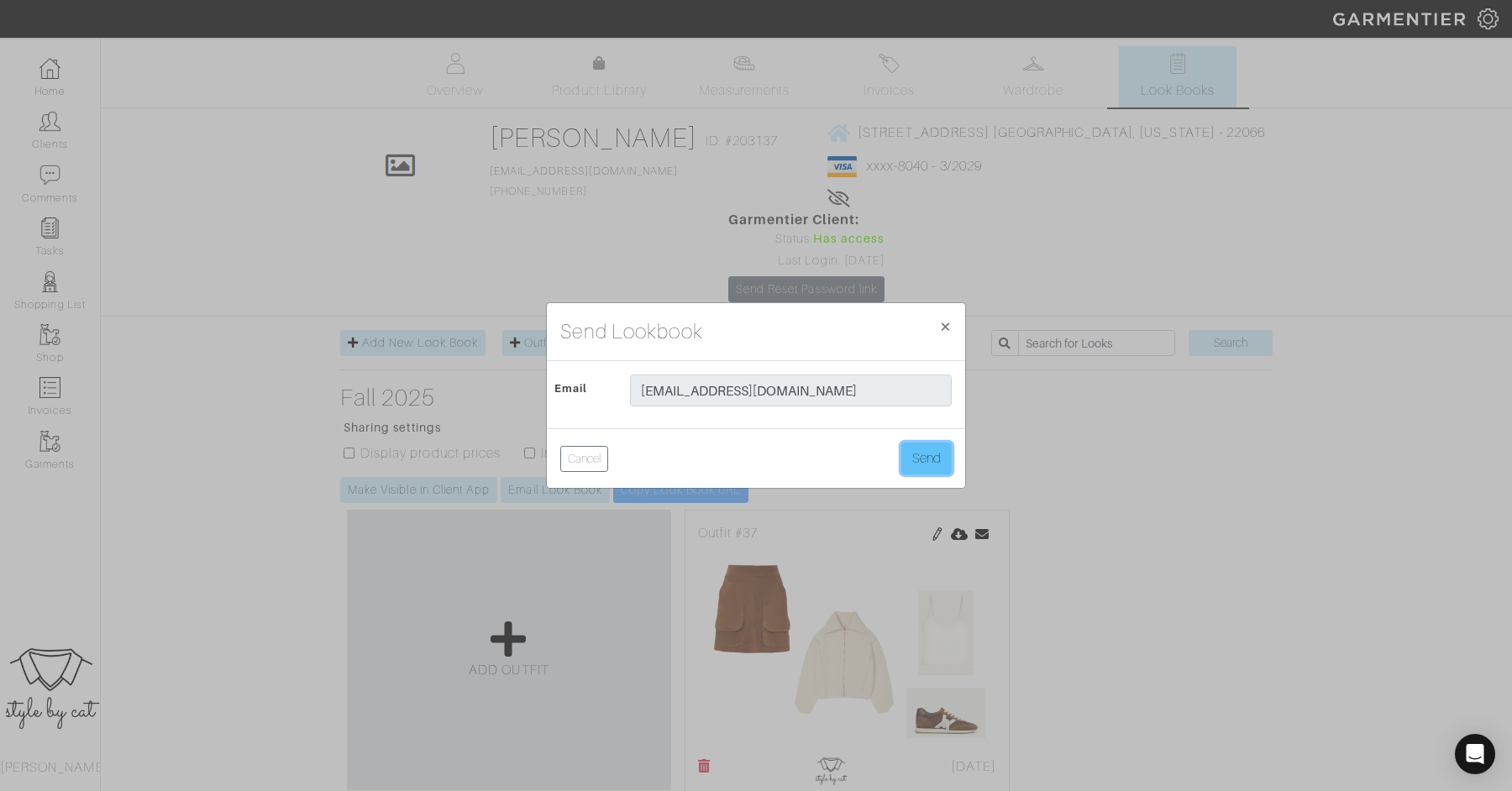
click at [945, 458] on button "Send" at bounding box center [926, 459] width 51 height 32
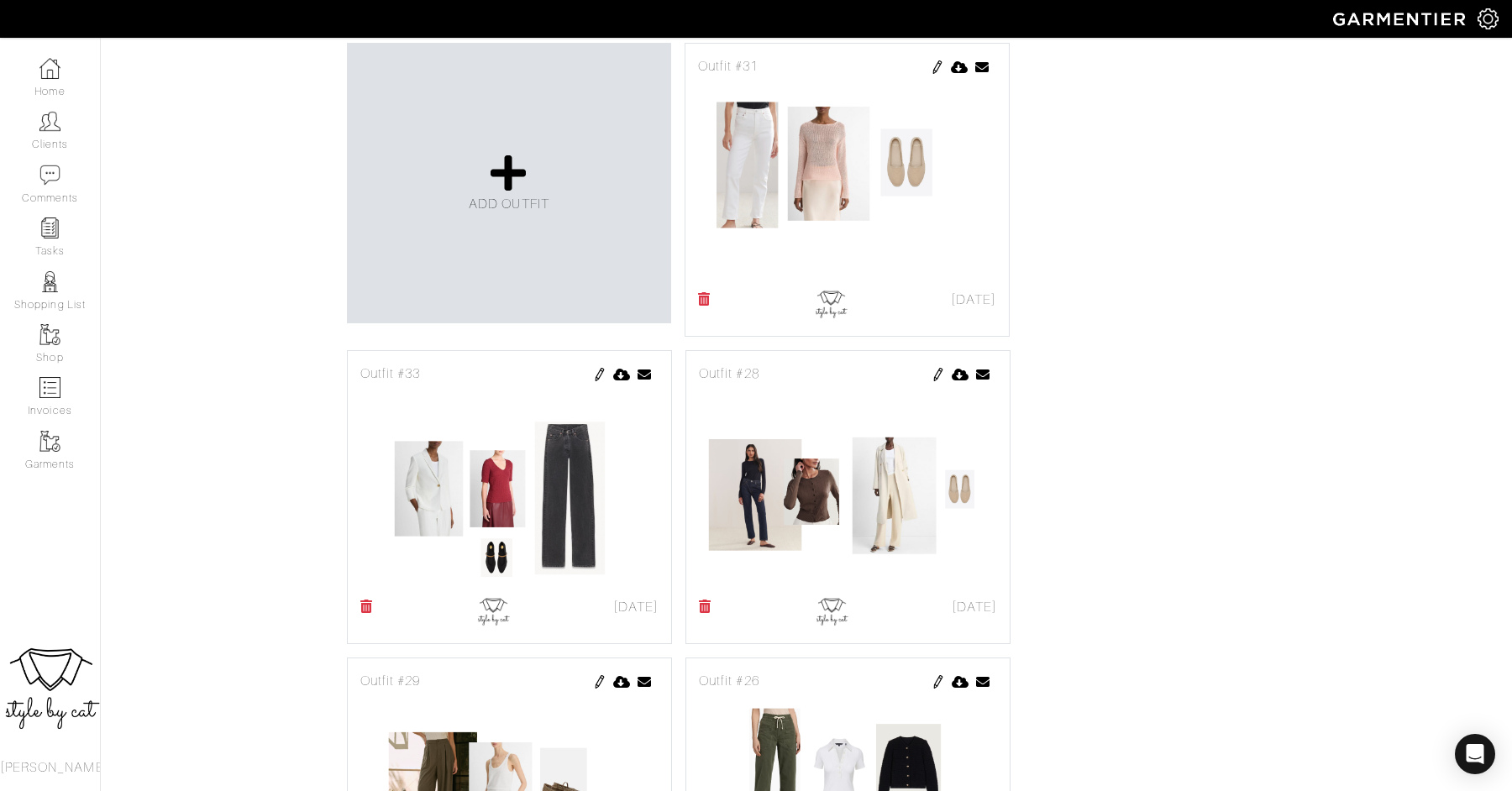
scroll to position [2735, 0]
